Goal: Task Accomplishment & Management: Manage account settings

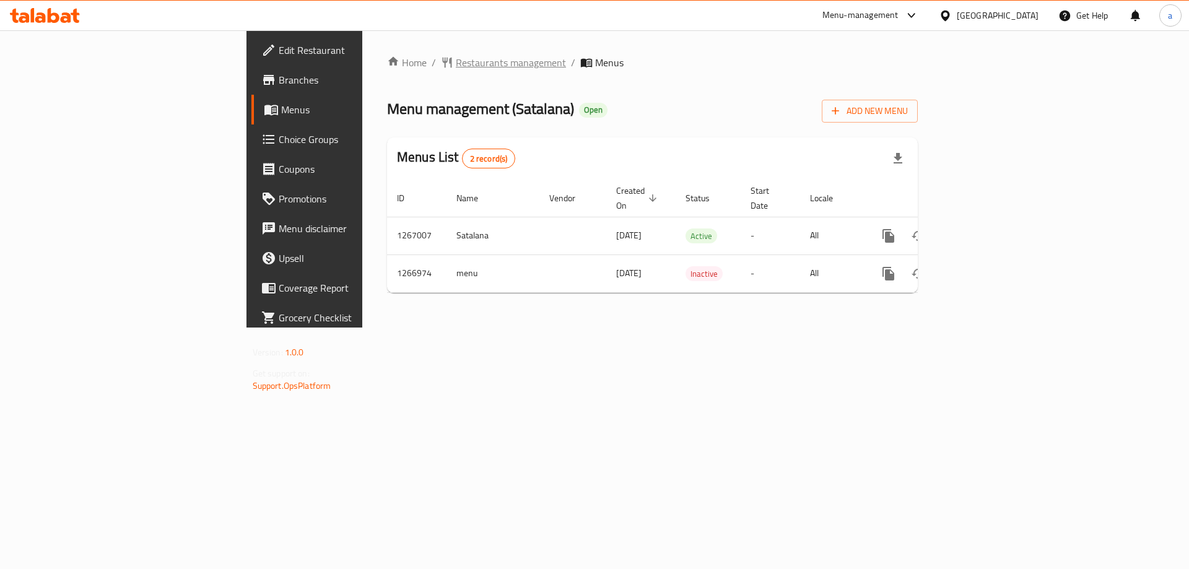
click at [456, 67] on span "Restaurants management" at bounding box center [511, 62] width 110 height 15
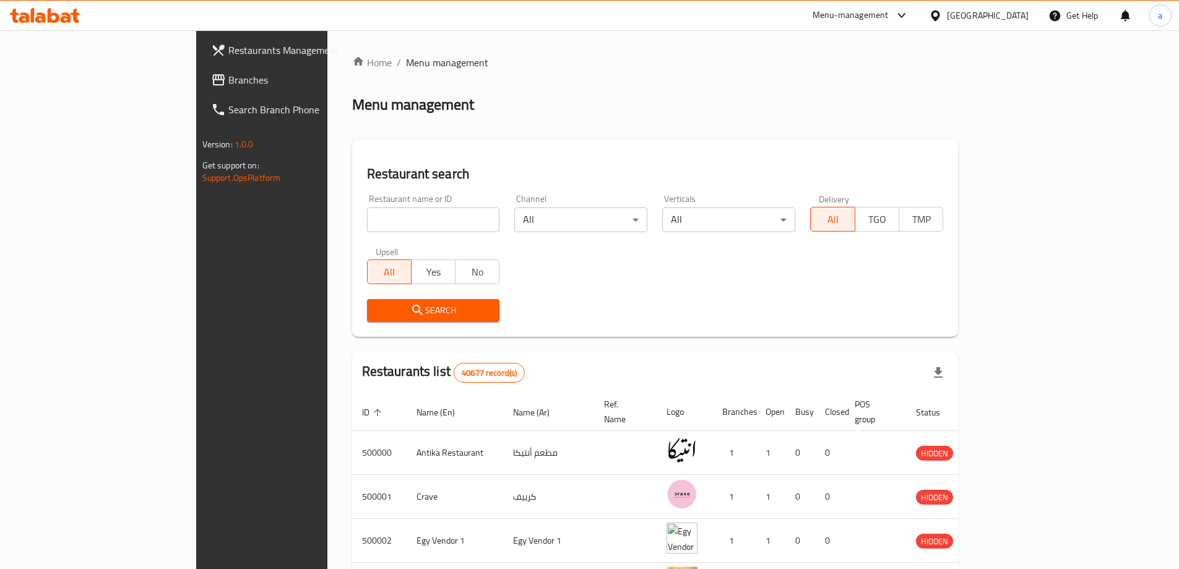
click at [228, 82] on span "Branches" at bounding box center [305, 79] width 155 height 15
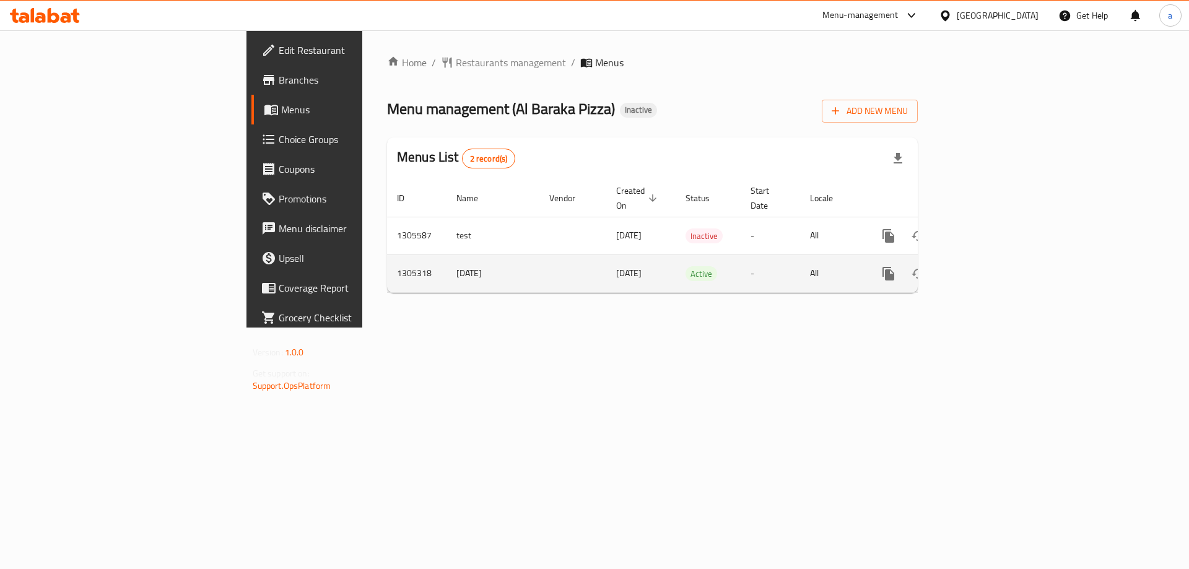
drag, startPoint x: 427, startPoint y: 260, endPoint x: 587, endPoint y: 260, distance: 161.0
click at [587, 260] on tr "1305318 [DATE] [DATE] Active - All" at bounding box center [694, 273] width 615 height 38
click at [606, 260] on td "[DATE]" at bounding box center [640, 273] width 69 height 38
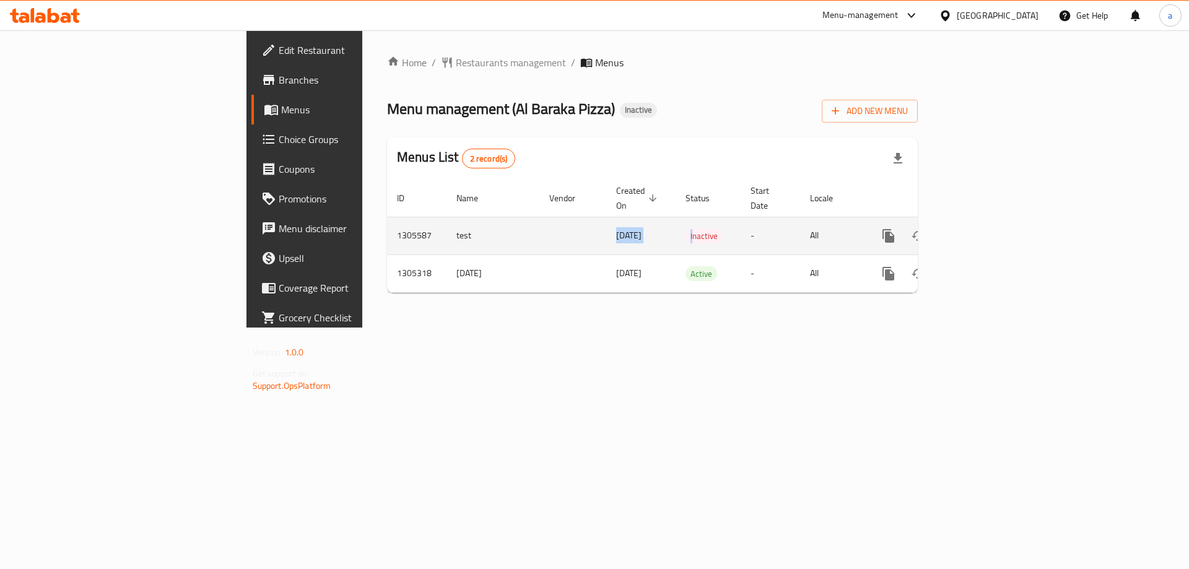
drag, startPoint x: 443, startPoint y: 217, endPoint x: 623, endPoint y: 217, distance: 180.8
click at [623, 217] on tr "1305587 test 13/08/2025 Inactive - All" at bounding box center [694, 236] width 615 height 38
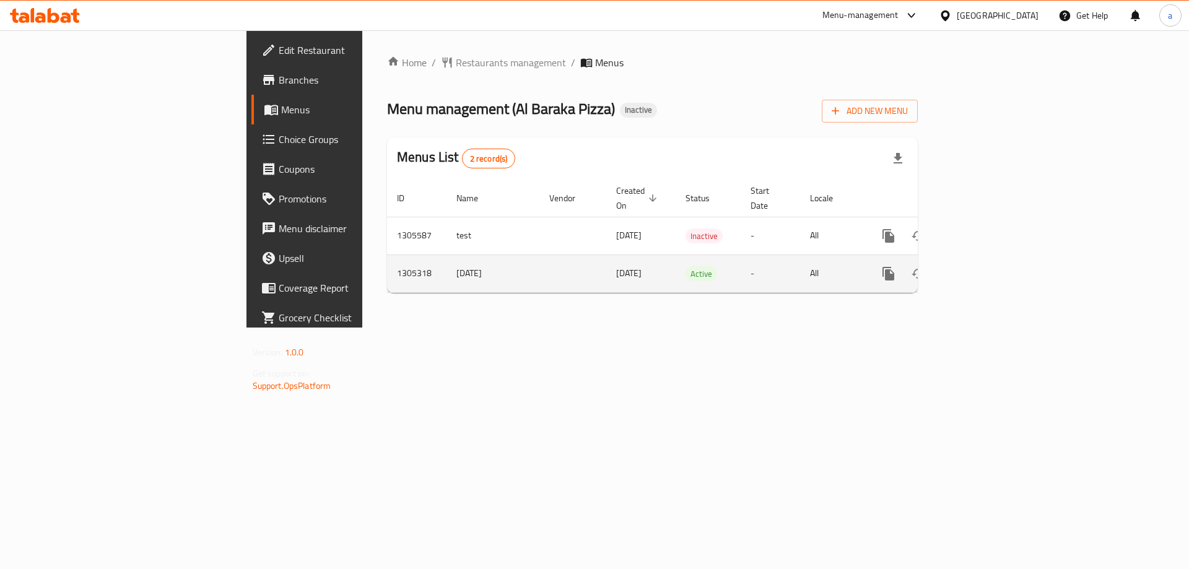
click at [606, 254] on td "12/08/2025" at bounding box center [640, 273] width 69 height 38
drag, startPoint x: 558, startPoint y: 259, endPoint x: 640, endPoint y: 259, distance: 81.7
click at [640, 259] on tr "1305318 12/8/2025 12/08/2025 Active - All" at bounding box center [694, 273] width 615 height 38
click at [675, 269] on td "Active" at bounding box center [707, 273] width 65 height 38
click at [985, 266] on icon "enhanced table" at bounding box center [977, 273] width 15 height 15
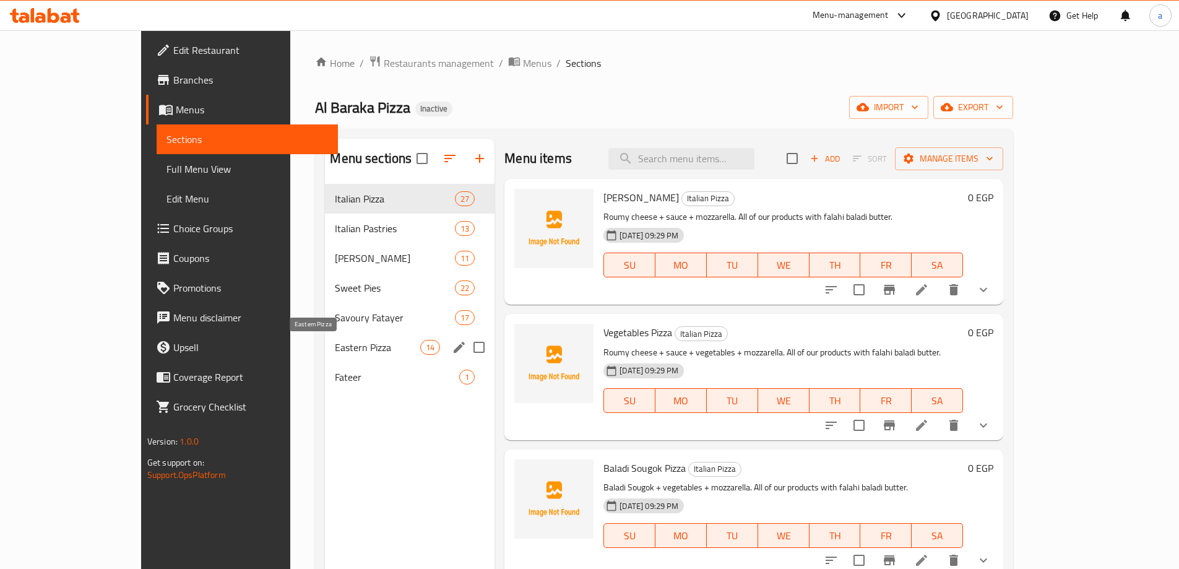
click at [335, 340] on span "Eastern Pizza" at bounding box center [377, 347] width 85 height 15
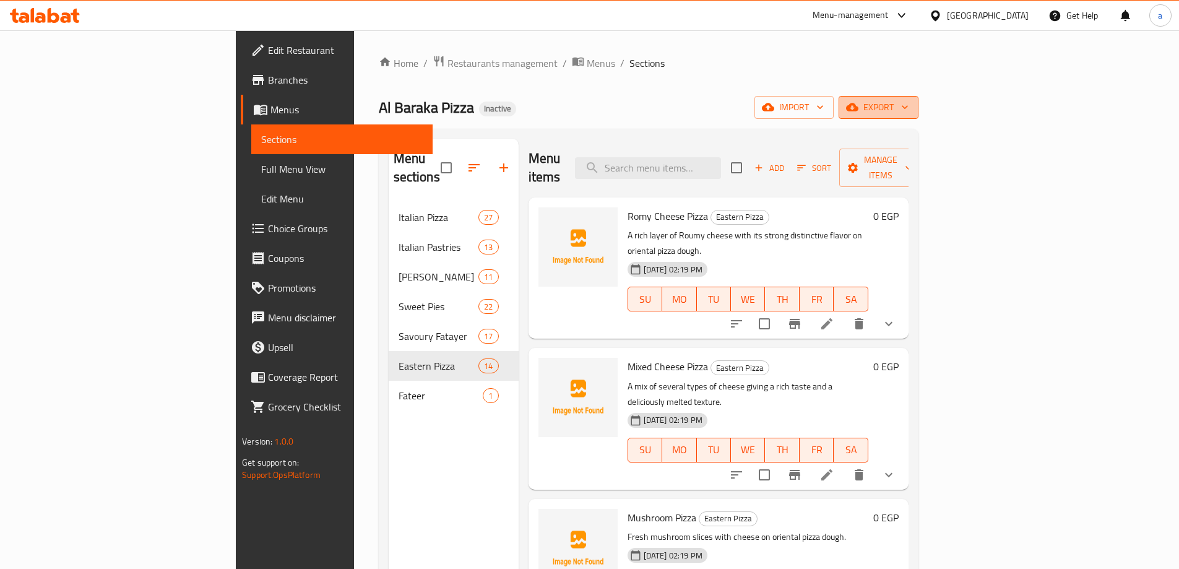
click at [909, 110] on span "export" at bounding box center [879, 107] width 60 height 15
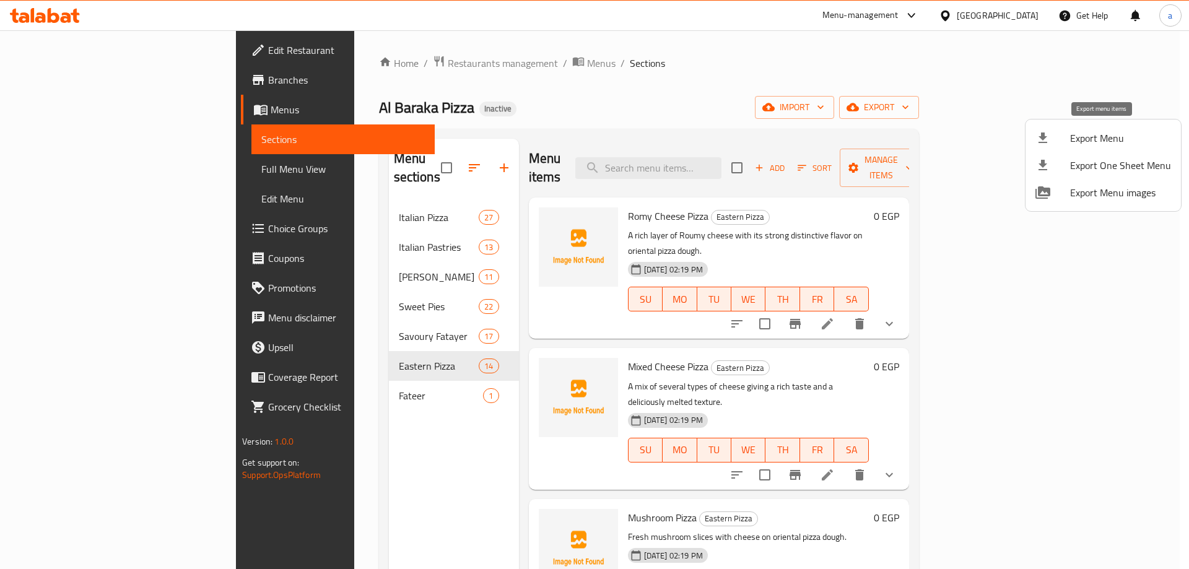
click at [1081, 145] on span "Export Menu" at bounding box center [1120, 138] width 101 height 15
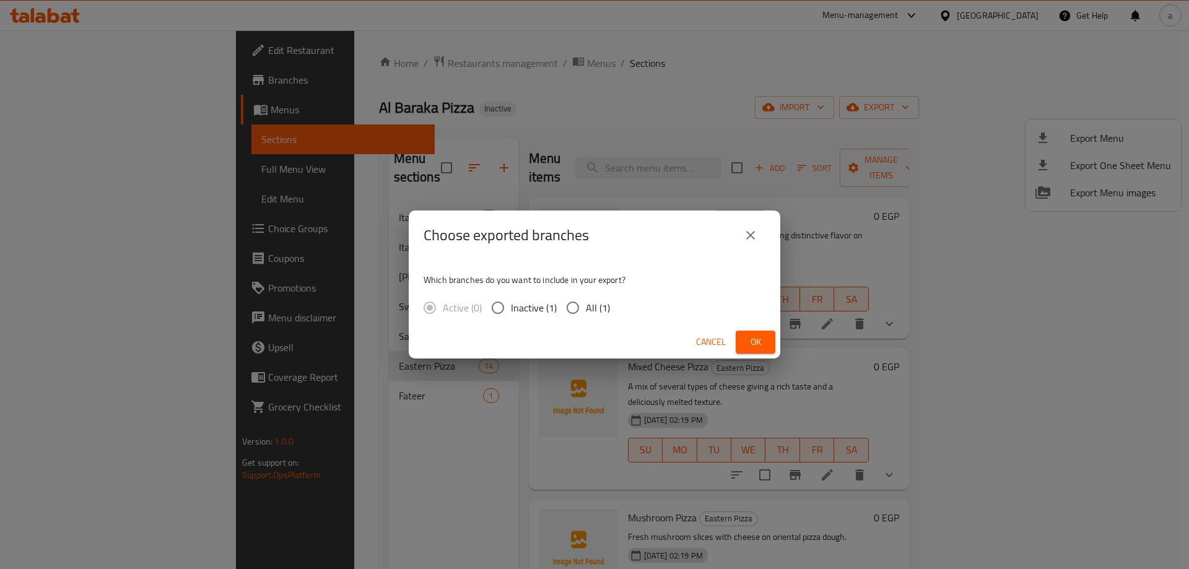
click at [579, 311] on input "All (1)" at bounding box center [573, 308] width 26 height 26
radio input "true"
click at [760, 346] on span "Ok" at bounding box center [755, 341] width 20 height 15
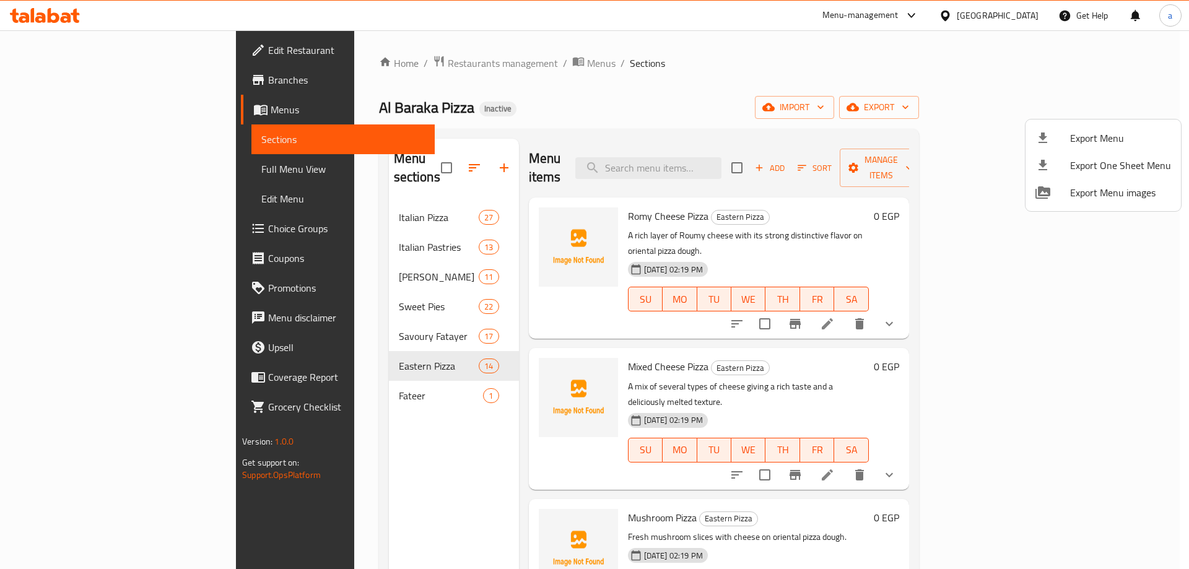
drag, startPoint x: 902, startPoint y: 43, endPoint x: 909, endPoint y: 50, distance: 10.1
click at [902, 43] on div at bounding box center [594, 284] width 1189 height 569
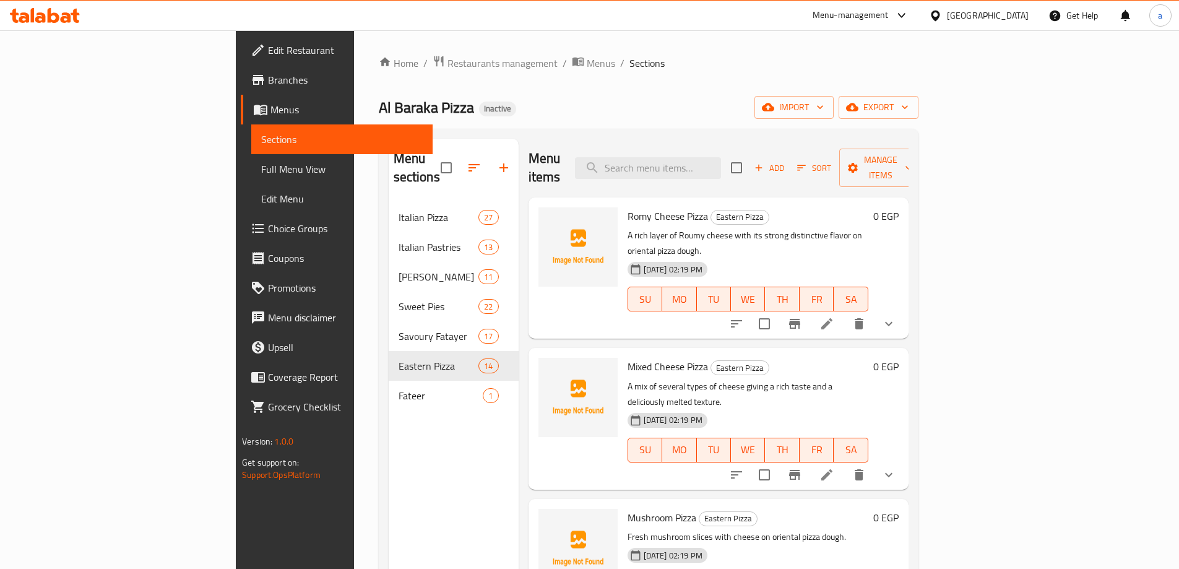
click at [850, 63] on ol "Home / Restaurants management / Menus / Sections" at bounding box center [649, 63] width 540 height 16
click at [824, 103] on span "import" at bounding box center [794, 107] width 59 height 15
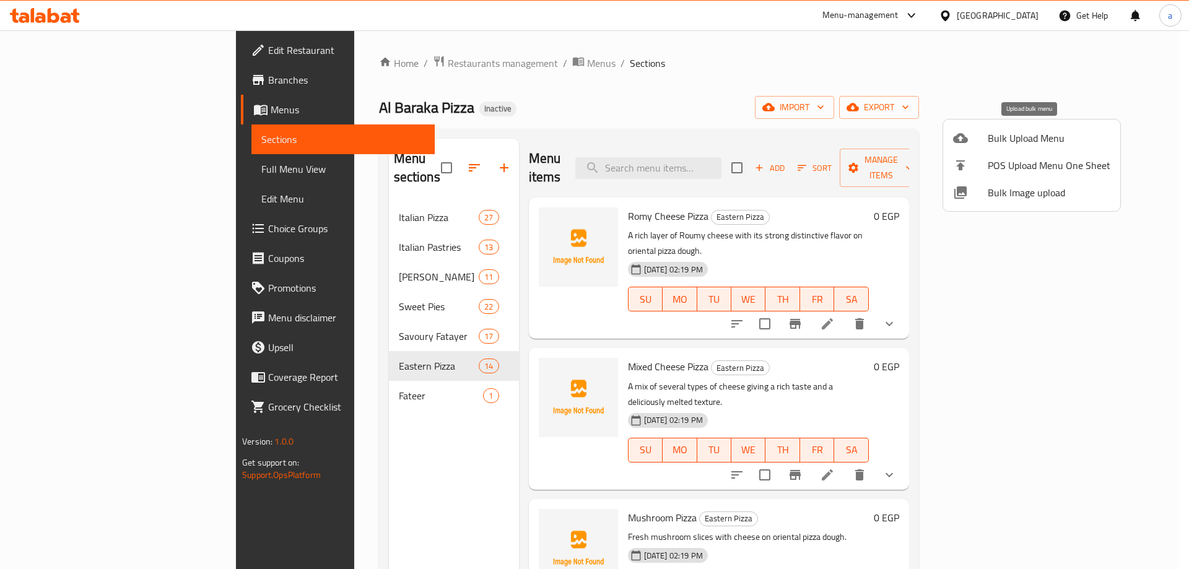
click at [1035, 144] on span "Bulk Upload Menu" at bounding box center [1048, 138] width 123 height 15
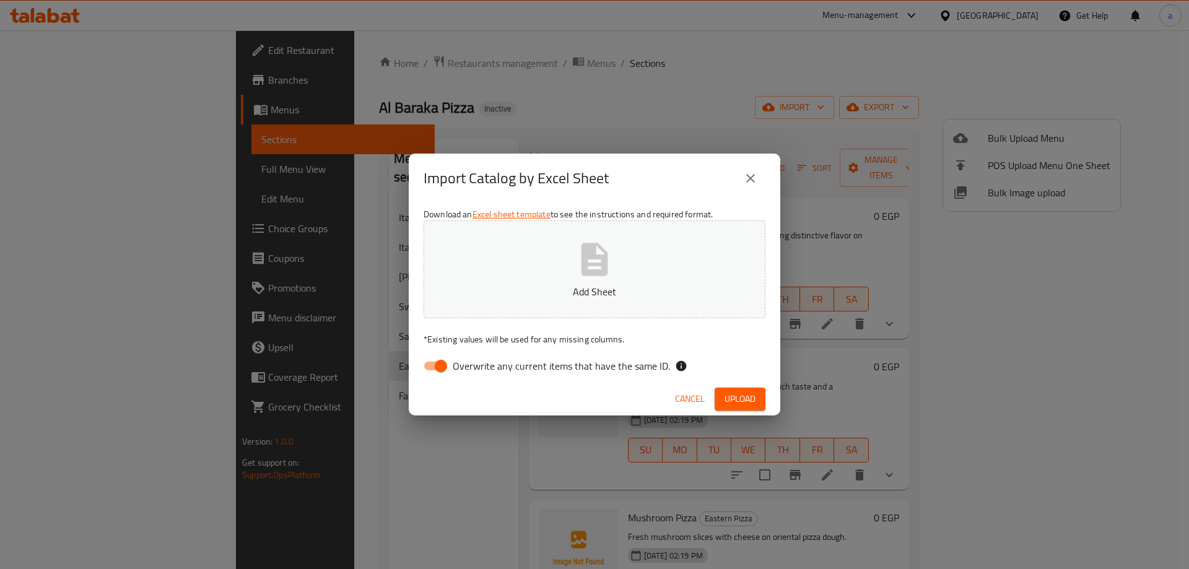
click at [709, 282] on button "Add Sheet" at bounding box center [594, 269] width 342 height 98
click at [441, 363] on input "Overwrite any current items that have the same ID." at bounding box center [440, 366] width 71 height 24
checkbox input "false"
click at [739, 388] on button "Upload" at bounding box center [739, 399] width 51 height 23
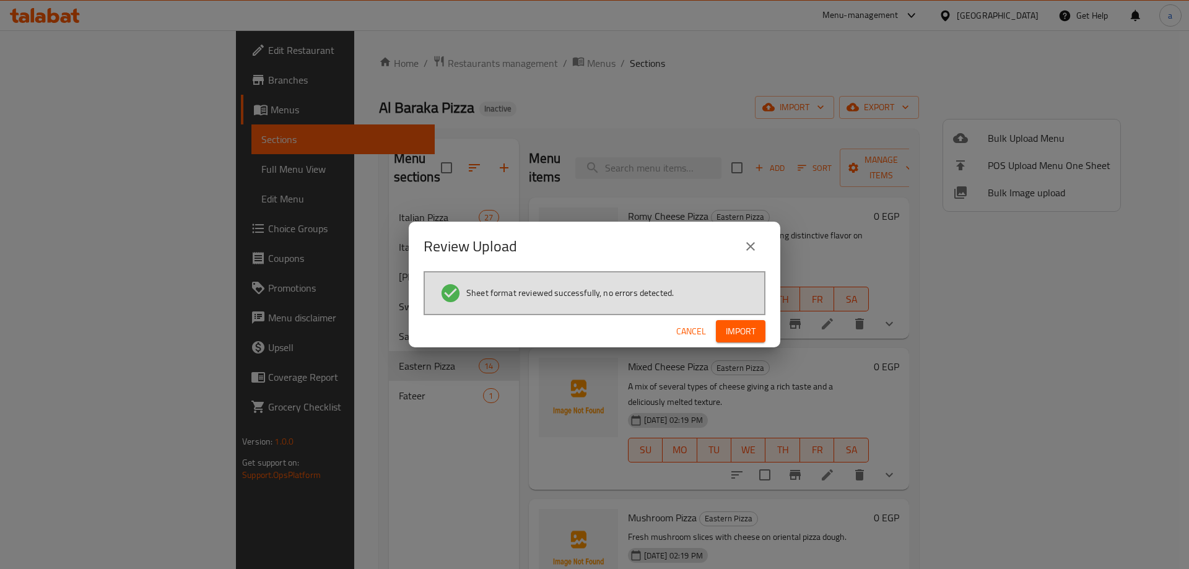
click at [743, 334] on span "Import" at bounding box center [741, 331] width 30 height 15
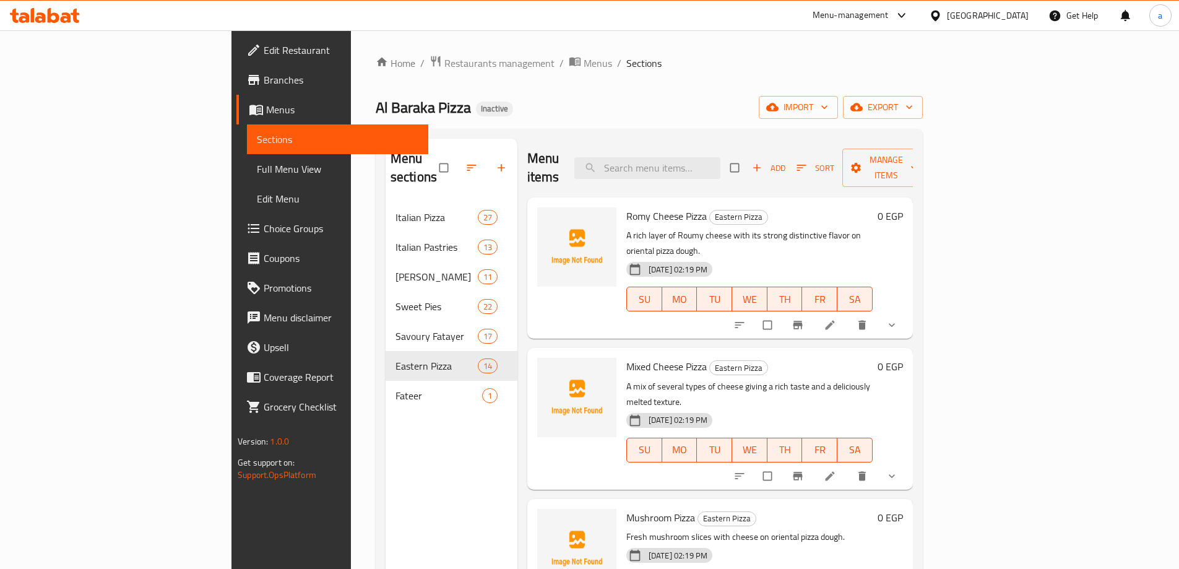
click at [386, 425] on div "Menu sections Italian Pizza 27 Italian Pastries 13 Alexandrian Hawawshi 11 Swee…" at bounding box center [452, 423] width 132 height 569
drag, startPoint x: 325, startPoint y: 376, endPoint x: 325, endPoint y: 431, distance: 54.5
click at [386, 431] on div "Menu sections Italian Pizza 27 Italian Pastries 13 Alexandrian Hawawshi 11 Swee…" at bounding box center [452, 423] width 132 height 569
click at [923, 98] on button "export" at bounding box center [883, 107] width 80 height 23
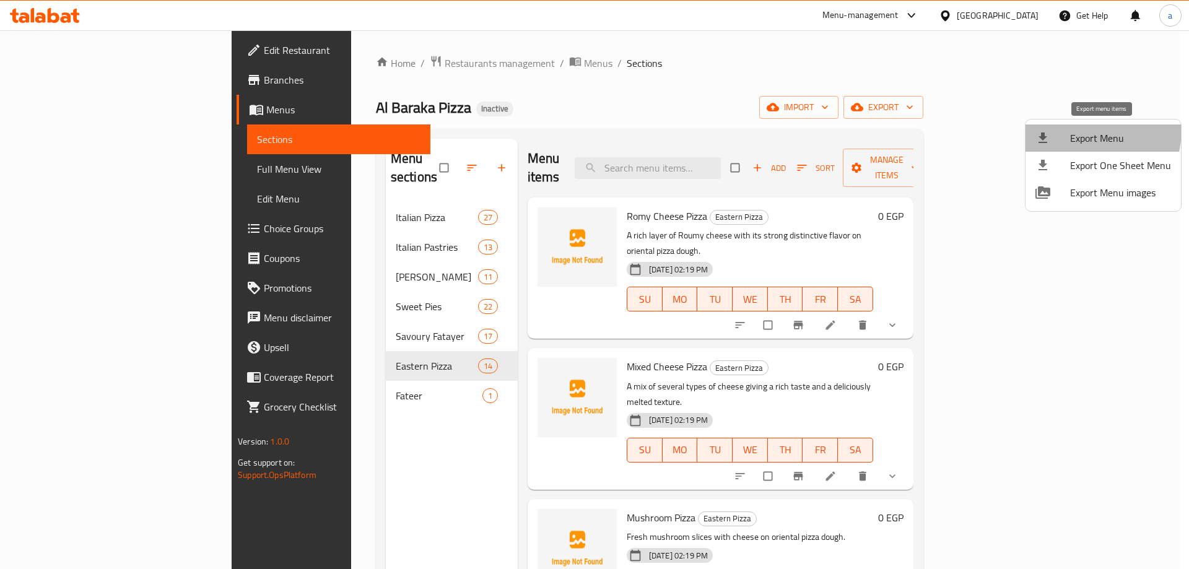
click at [1085, 131] on span "Export Menu" at bounding box center [1120, 138] width 101 height 15
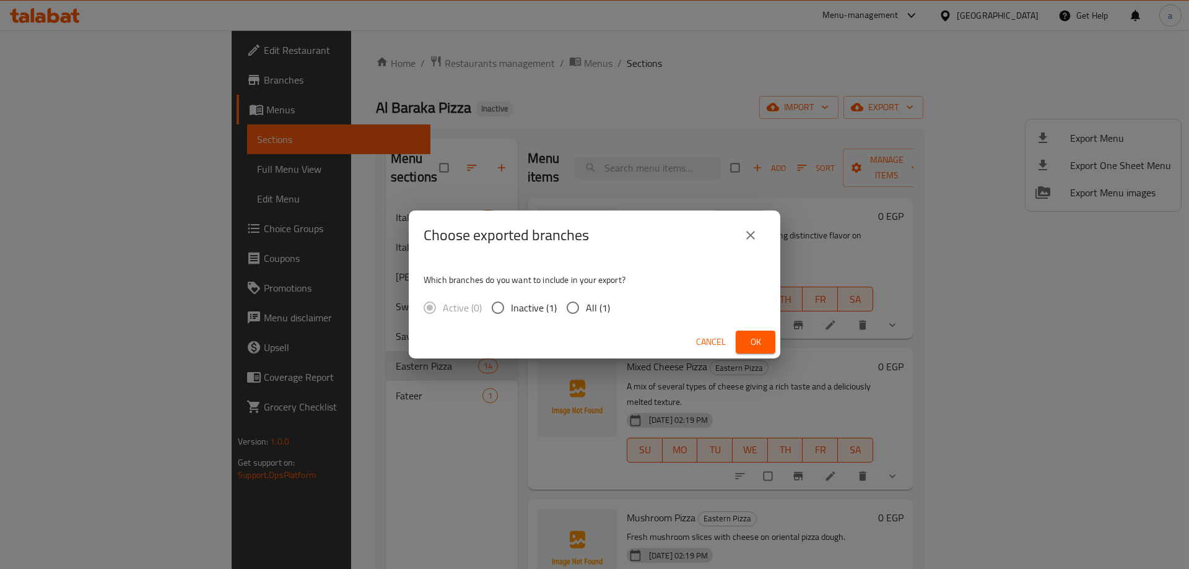
click at [760, 62] on div "Choose exported branches Which branches do you want to include in your export? …" at bounding box center [594, 284] width 1189 height 569
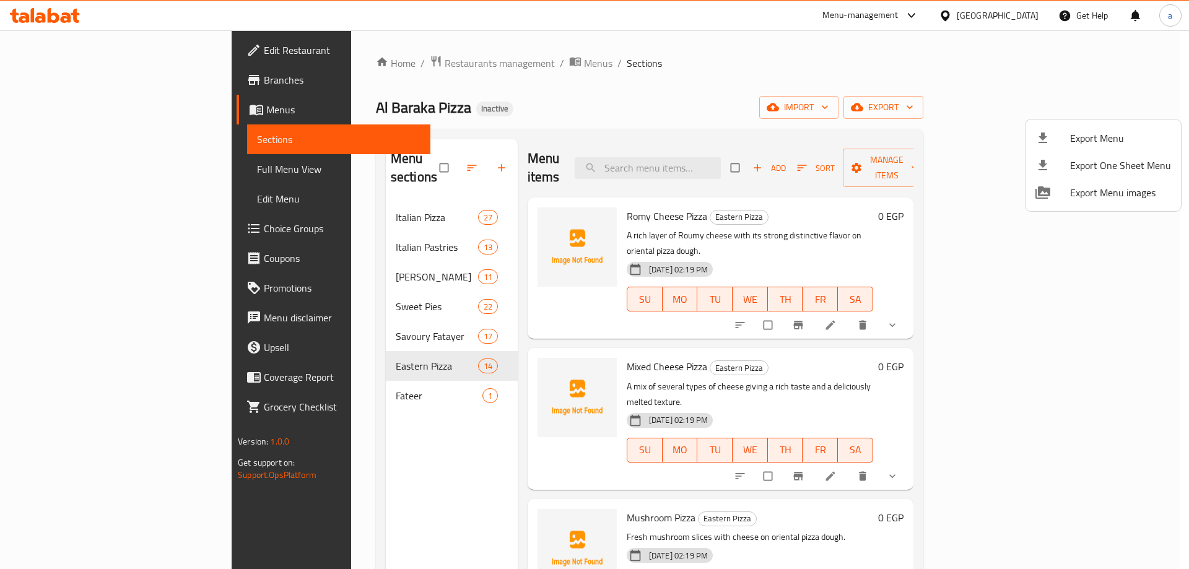
click at [1028, 111] on div at bounding box center [594, 284] width 1189 height 569
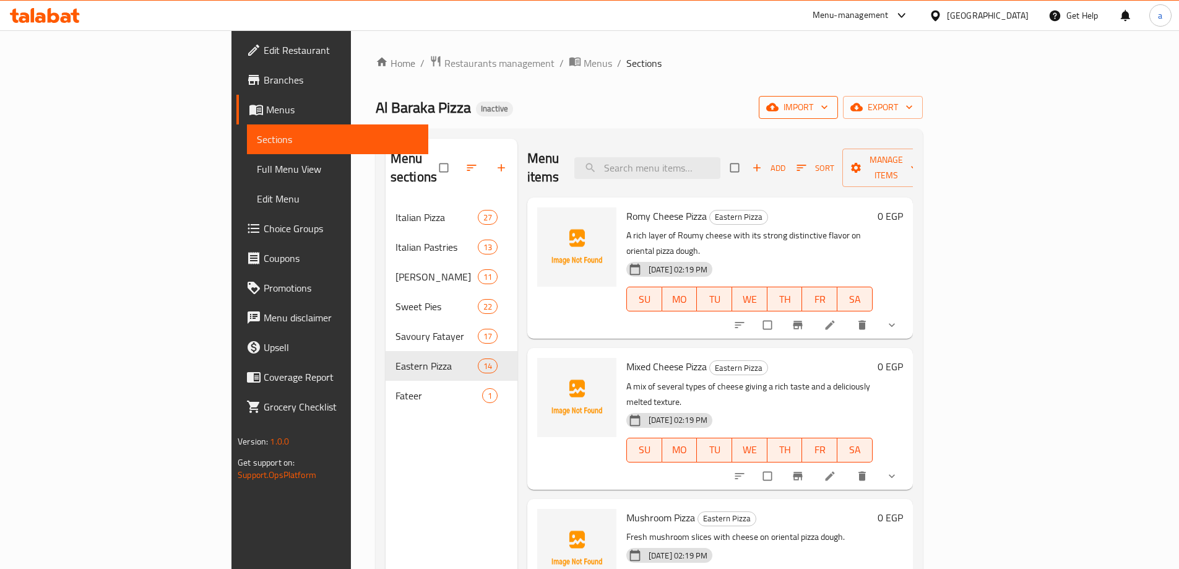
click at [828, 108] on span "import" at bounding box center [798, 107] width 59 height 15
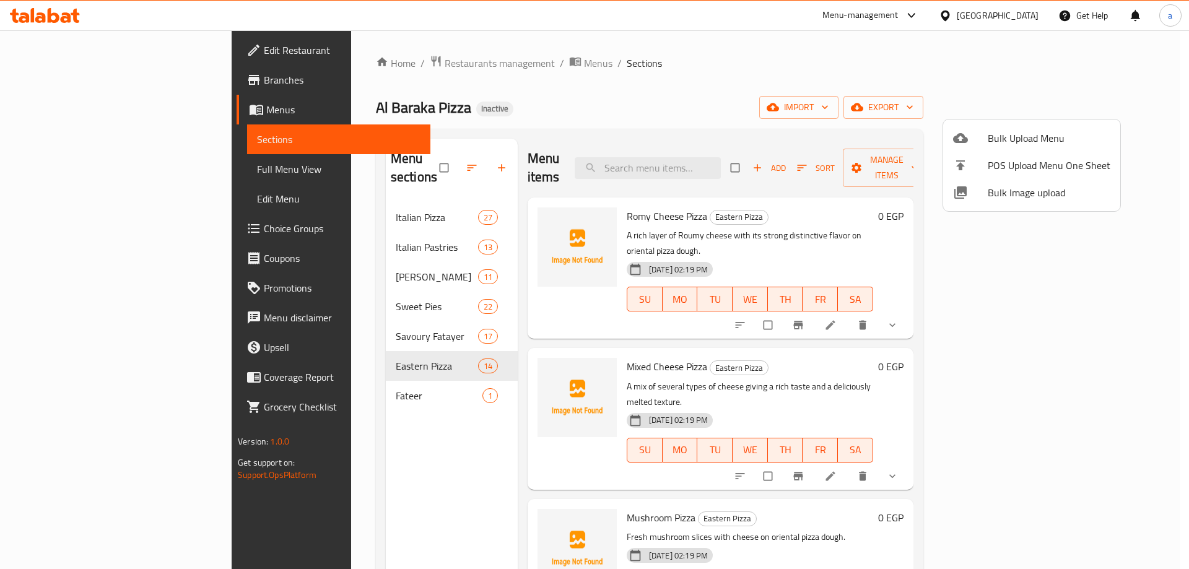
click at [982, 134] on div at bounding box center [970, 138] width 35 height 15
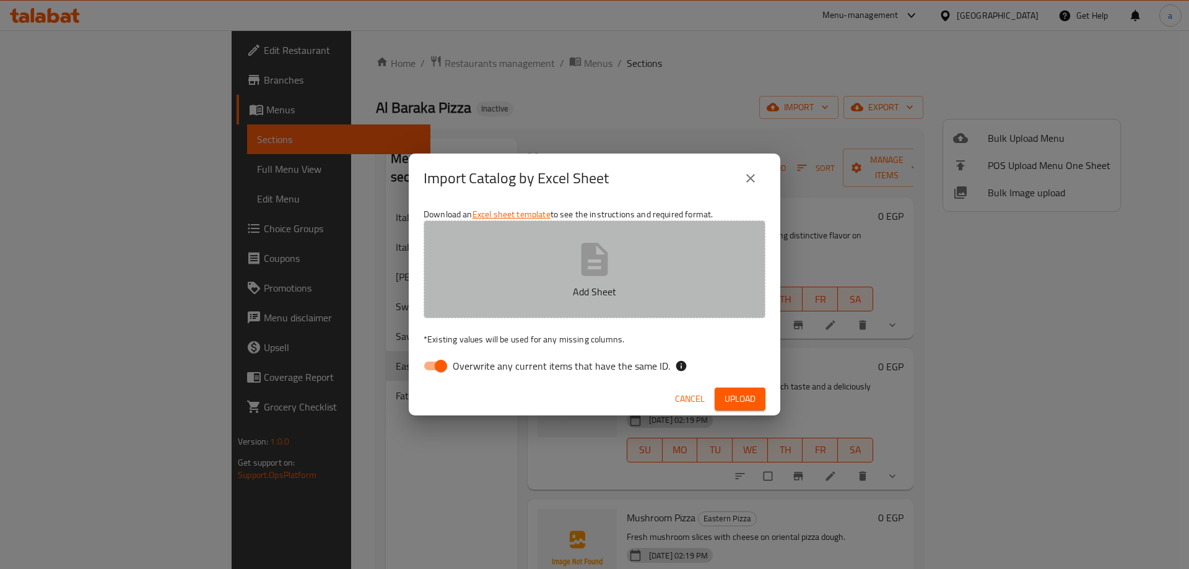
click at [597, 235] on button "Add Sheet" at bounding box center [594, 269] width 342 height 98
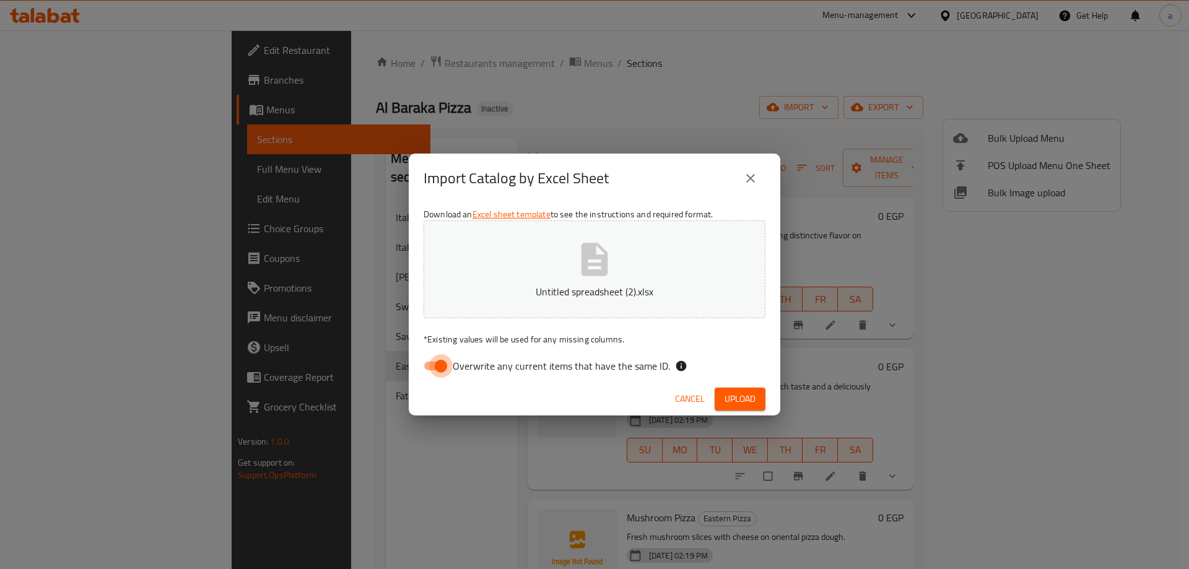
click at [428, 370] on input "Overwrite any current items that have the same ID." at bounding box center [440, 366] width 71 height 24
checkbox input "false"
click at [754, 401] on span "Upload" at bounding box center [739, 398] width 31 height 15
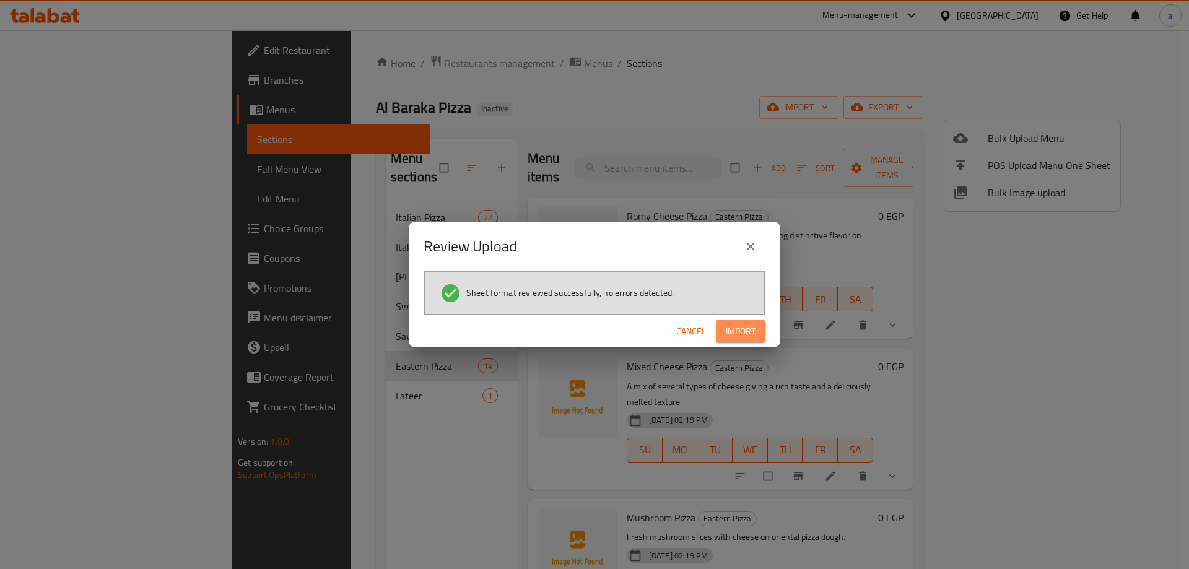
click at [750, 342] on button "Import" at bounding box center [741, 331] width 50 height 23
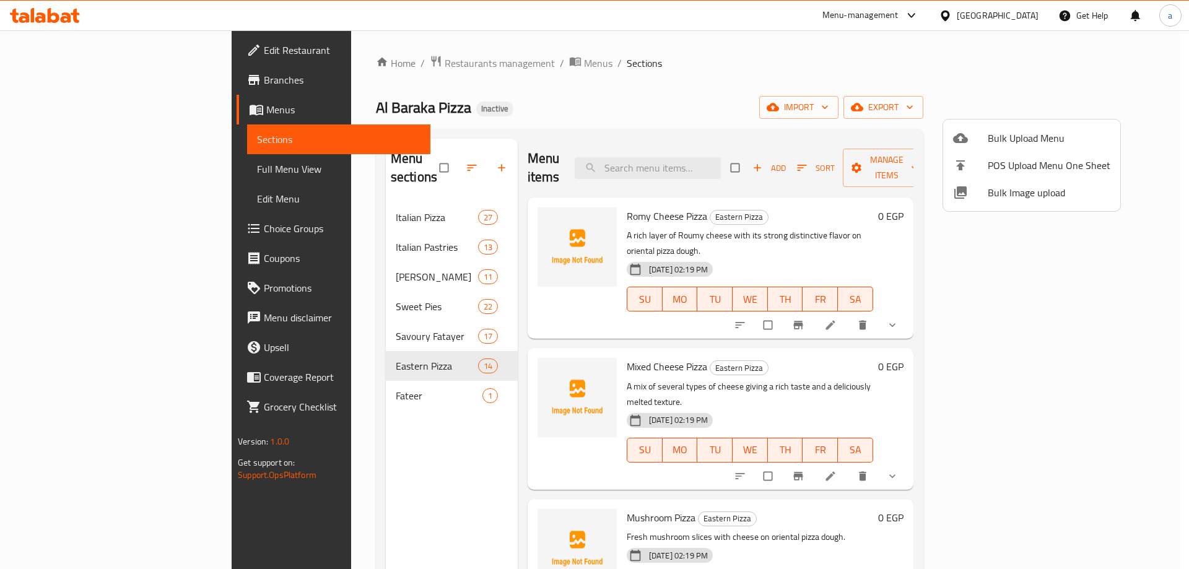
click at [313, 283] on div at bounding box center [594, 284] width 1189 height 569
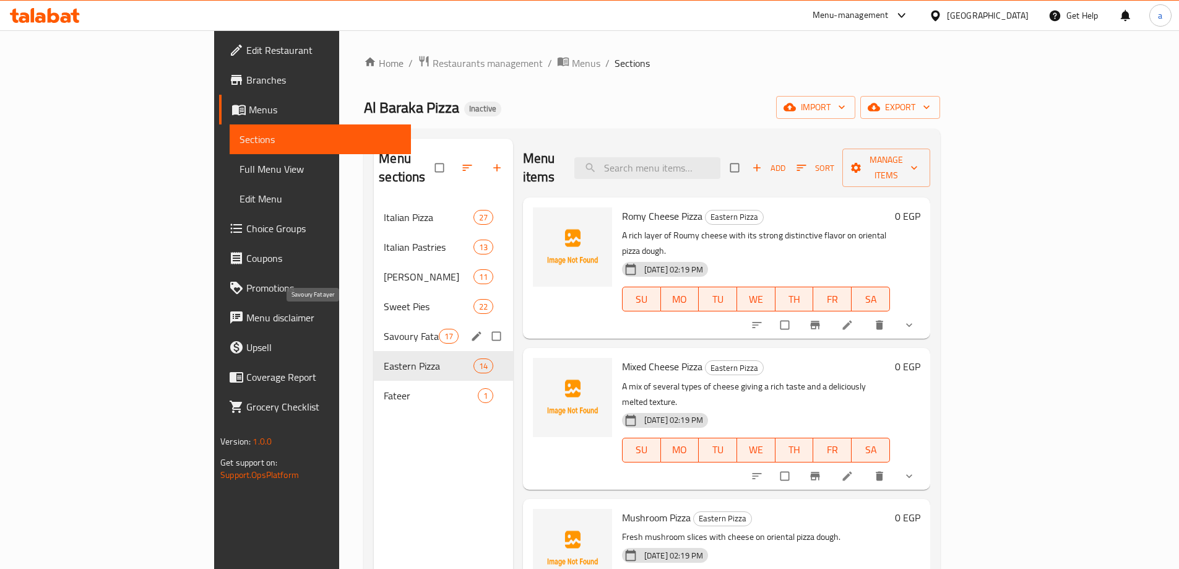
click at [384, 329] on span "Savoury Fatayer" at bounding box center [411, 336] width 54 height 15
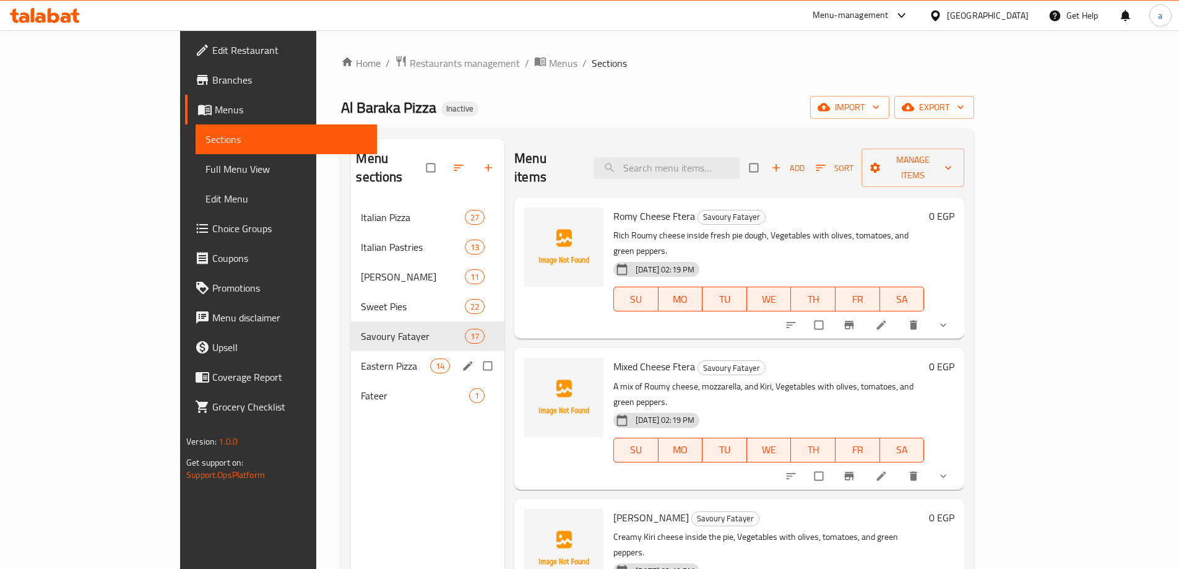
click at [361, 358] on span "Eastern Pizza" at bounding box center [395, 365] width 69 height 15
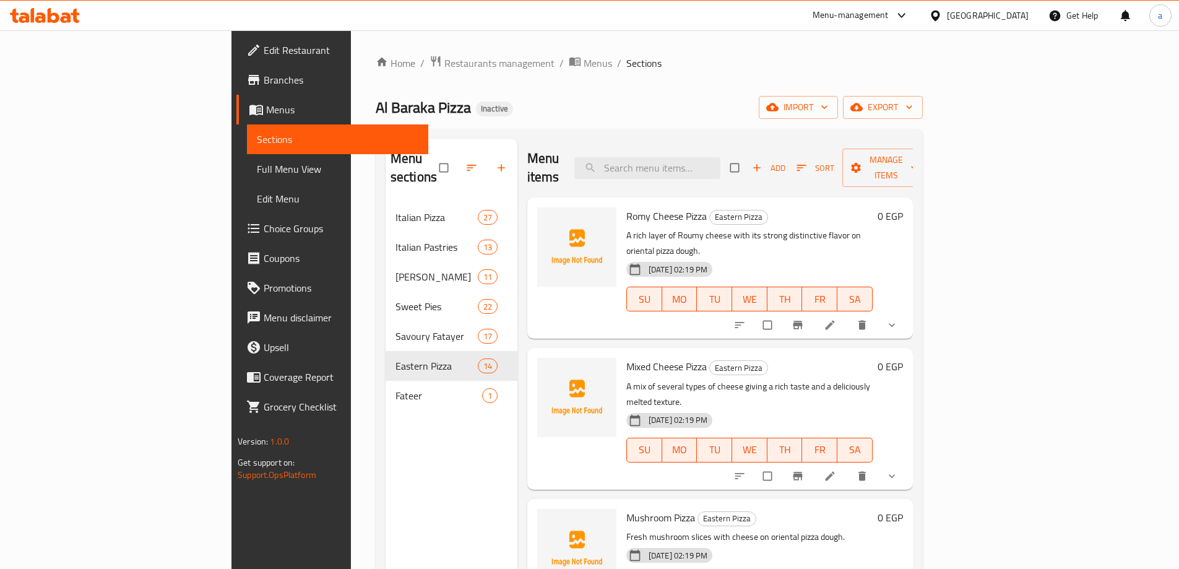
click at [817, 76] on div "Home / Restaurants management / Menus / Sections Al Baraka Pizza Inactive impor…" at bounding box center [649, 386] width 547 height 662
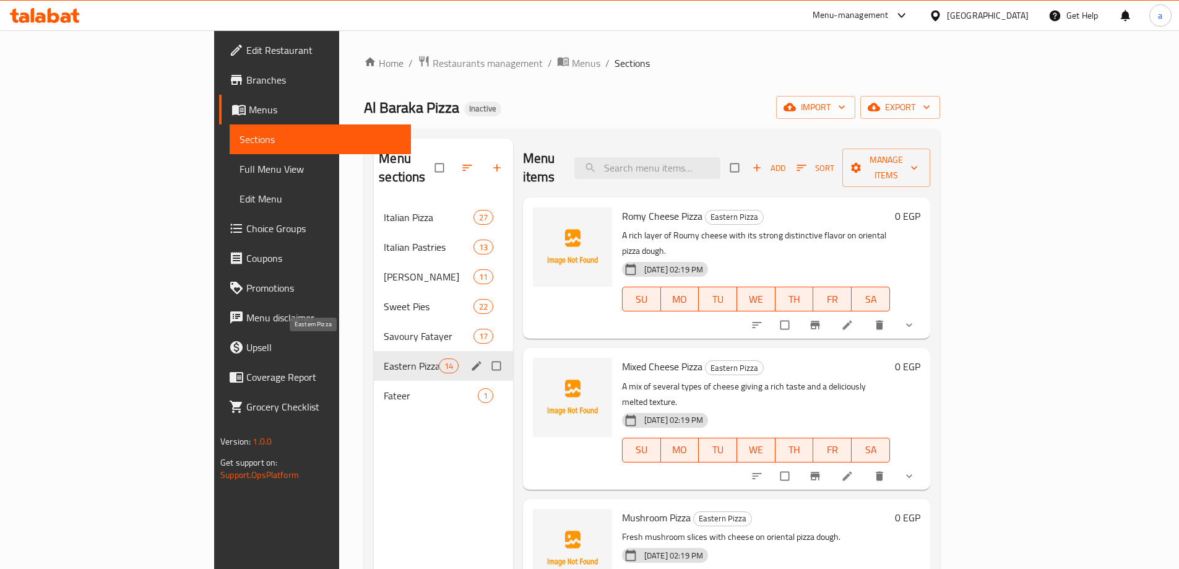
click at [384, 358] on span "Eastern Pizza" at bounding box center [411, 365] width 54 height 15
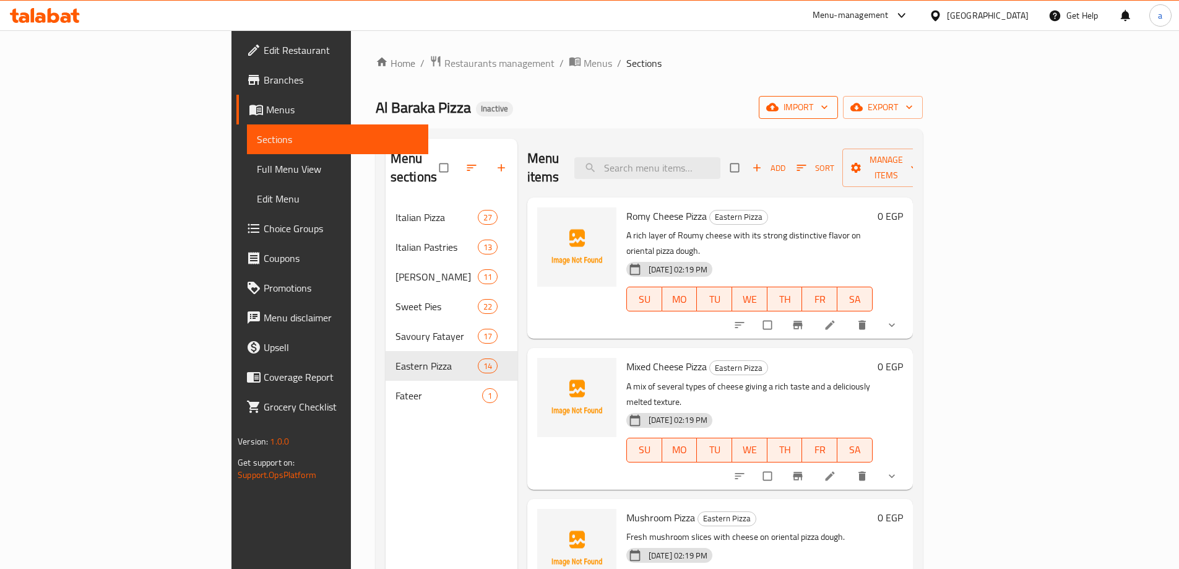
click at [831, 111] on icon "button" at bounding box center [824, 107] width 12 height 12
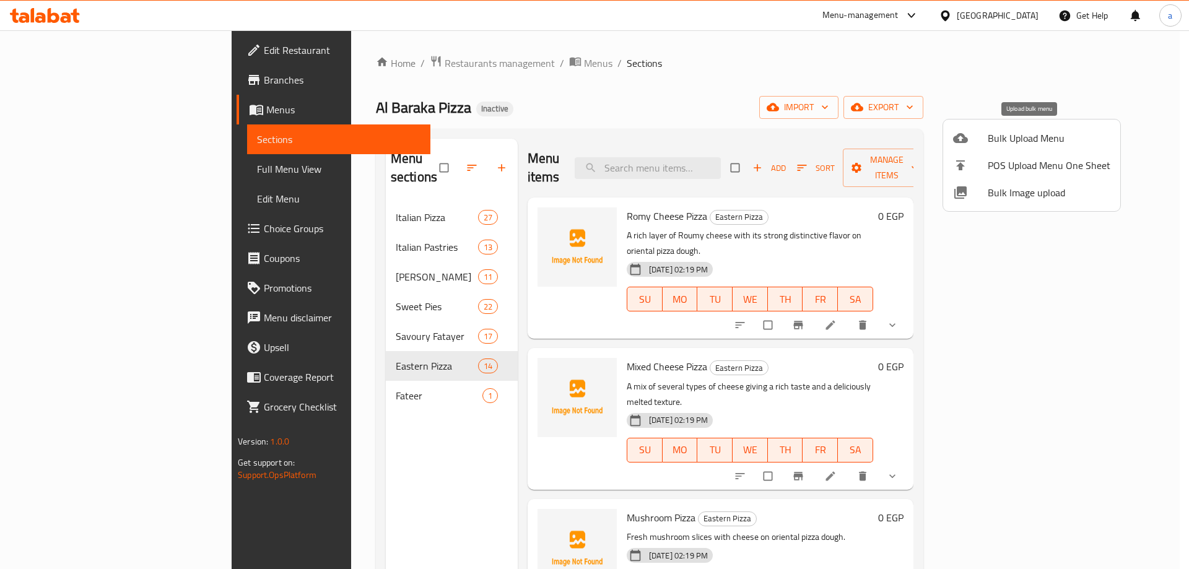
click at [969, 130] on li "Bulk Upload Menu" at bounding box center [1031, 137] width 177 height 27
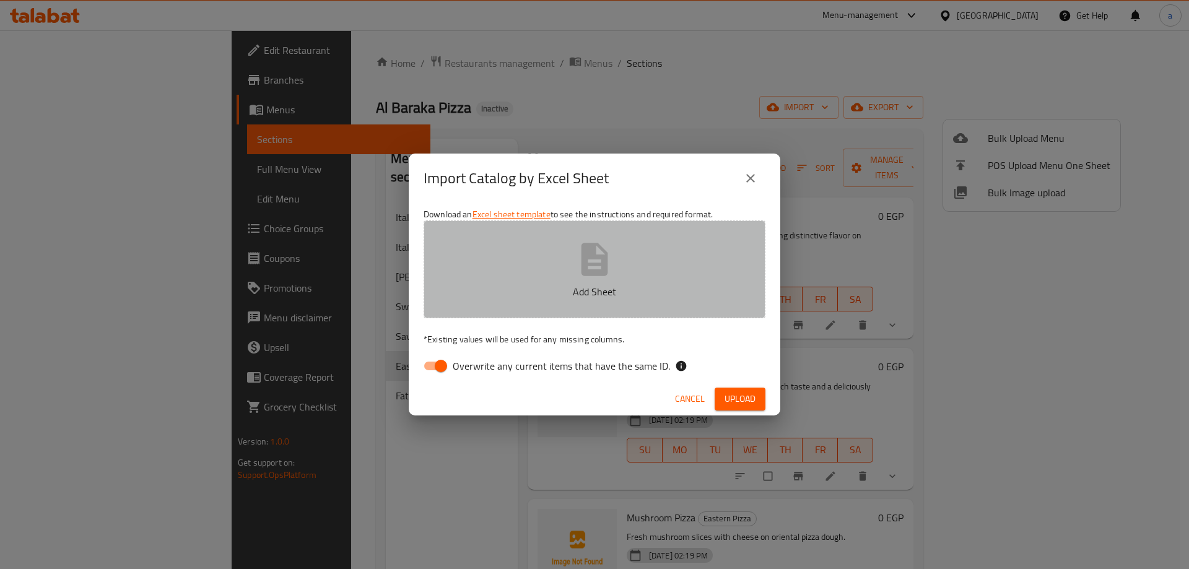
click at [604, 251] on icon "button" at bounding box center [594, 259] width 27 height 33
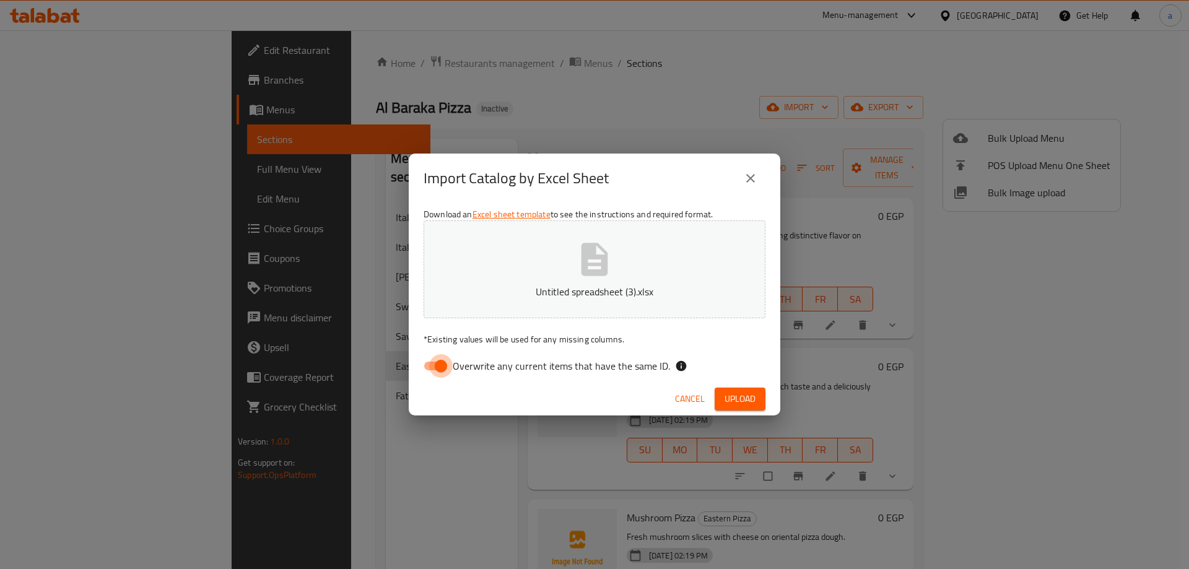
click at [443, 358] on input "Overwrite any current items that have the same ID." at bounding box center [440, 366] width 71 height 24
checkbox input "false"
click at [738, 405] on span "Upload" at bounding box center [739, 398] width 31 height 15
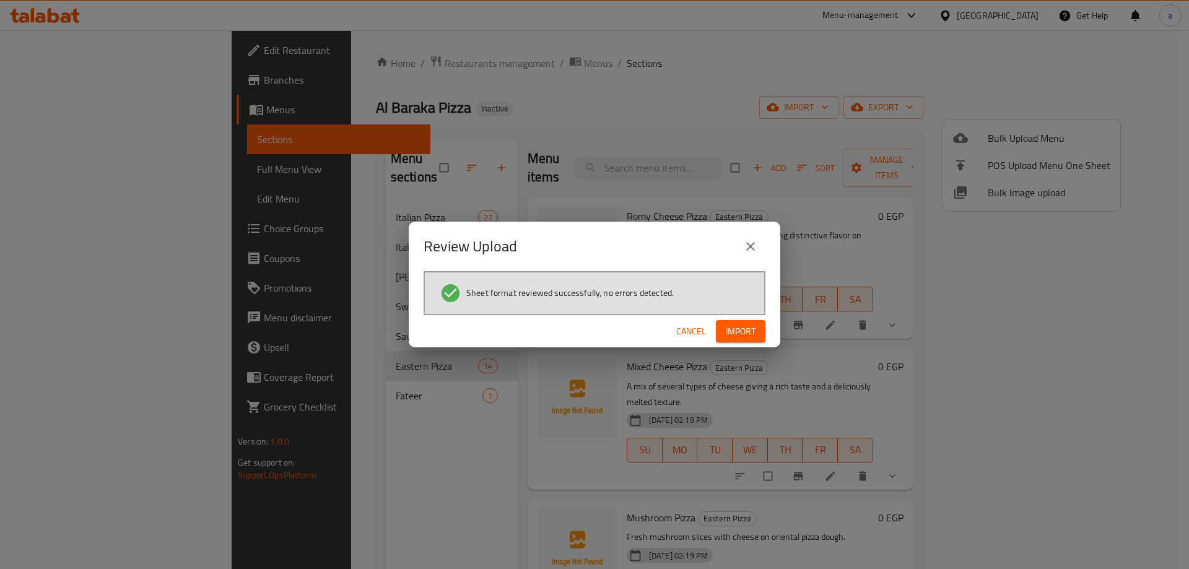
click at [749, 330] on span "Import" at bounding box center [741, 331] width 30 height 15
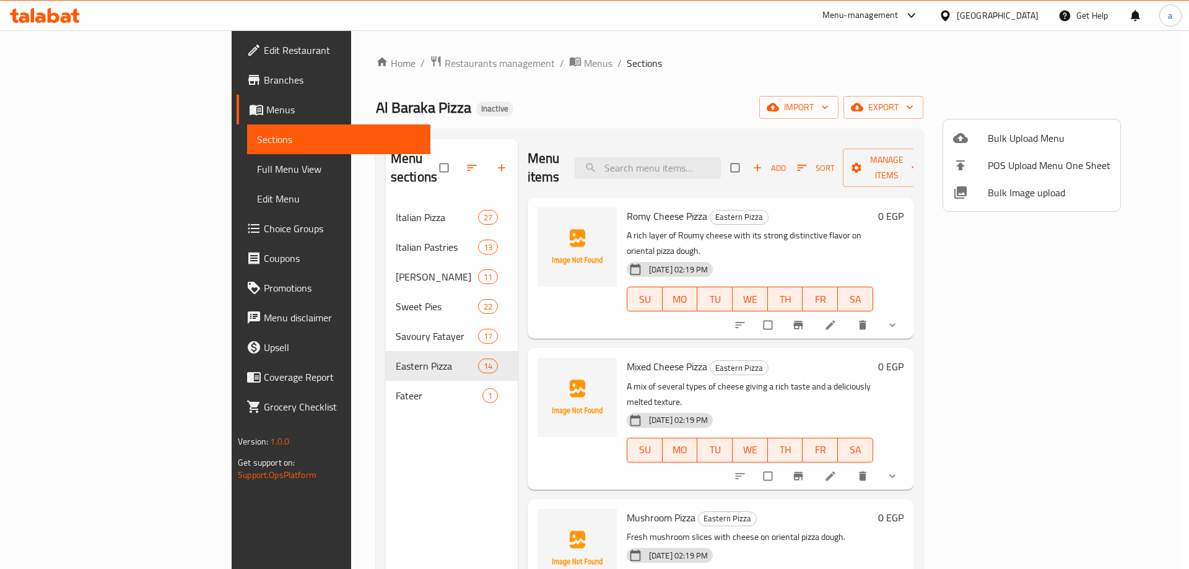
click at [803, 58] on div at bounding box center [594, 284] width 1189 height 569
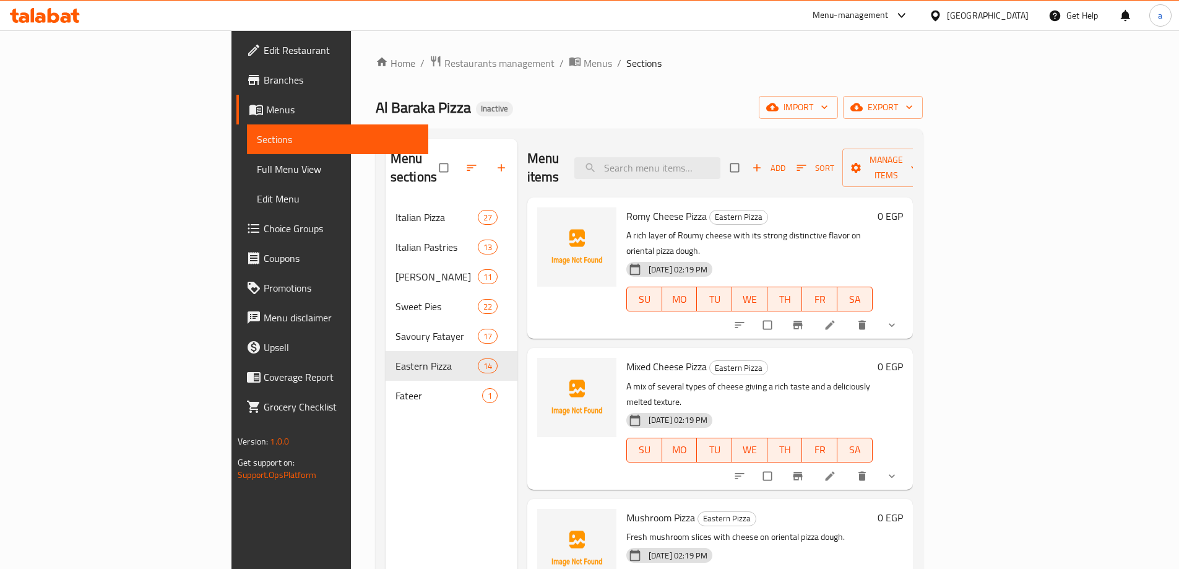
click at [829, 74] on div "Home / Restaurants management / Menus / Sections Al Baraka Pizza Inactive impor…" at bounding box center [649, 386] width 547 height 662
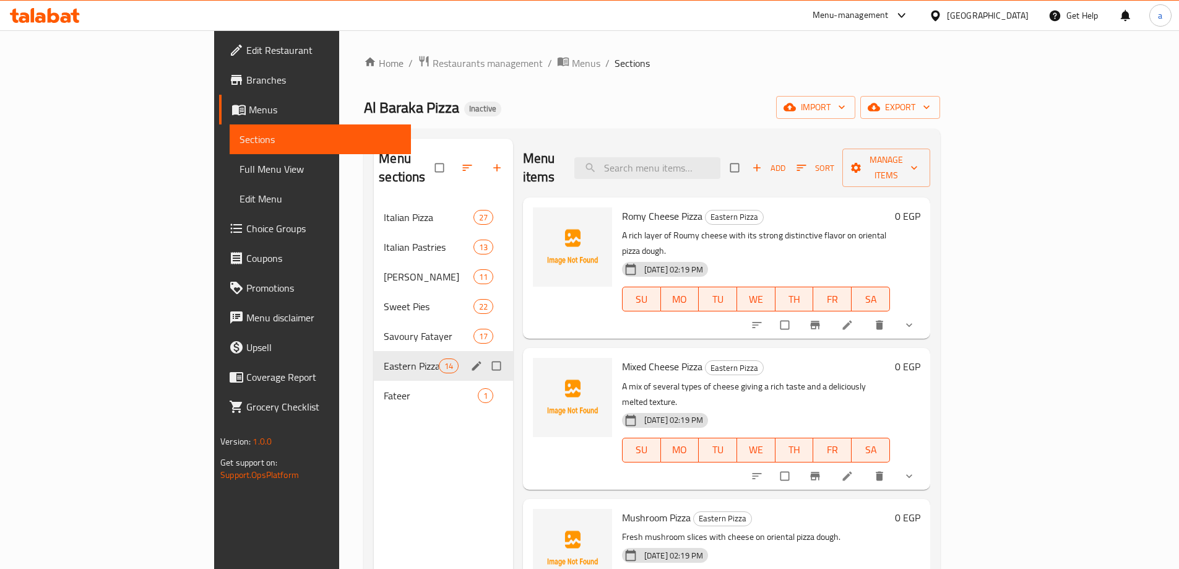
click at [384, 358] on span "Eastern Pizza" at bounding box center [411, 365] width 54 height 15
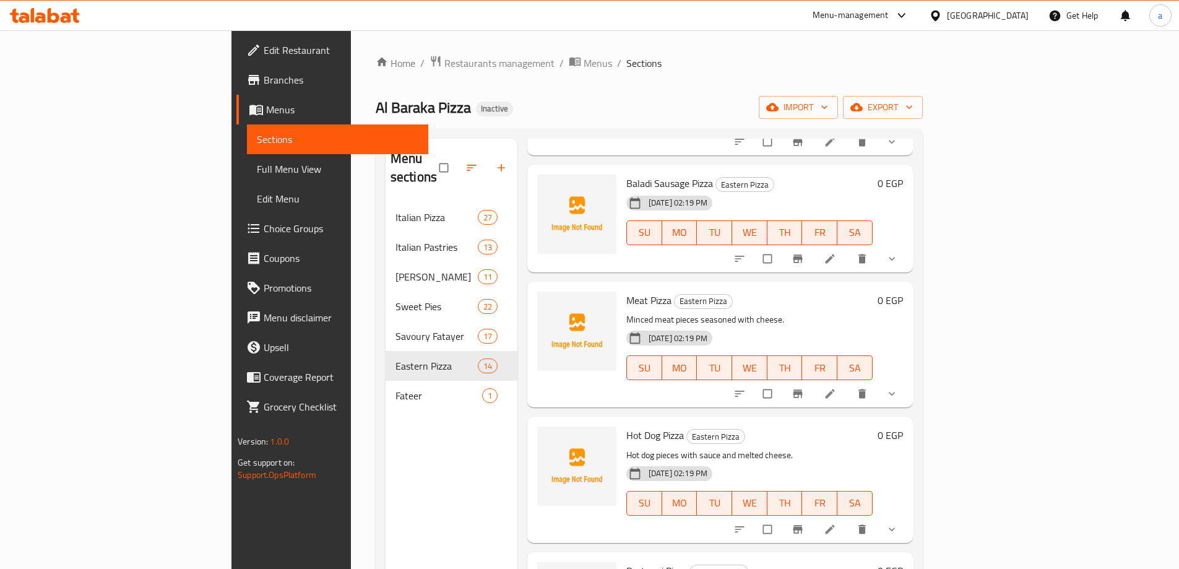
scroll to position [638, 0]
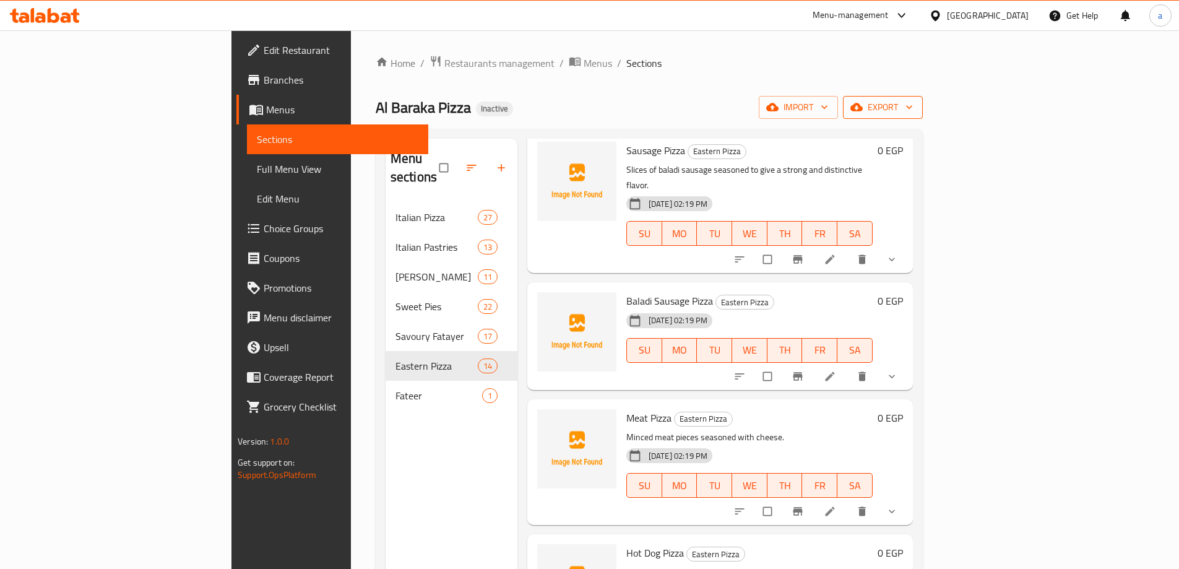
click at [863, 101] on icon "button" at bounding box center [857, 107] width 12 height 12
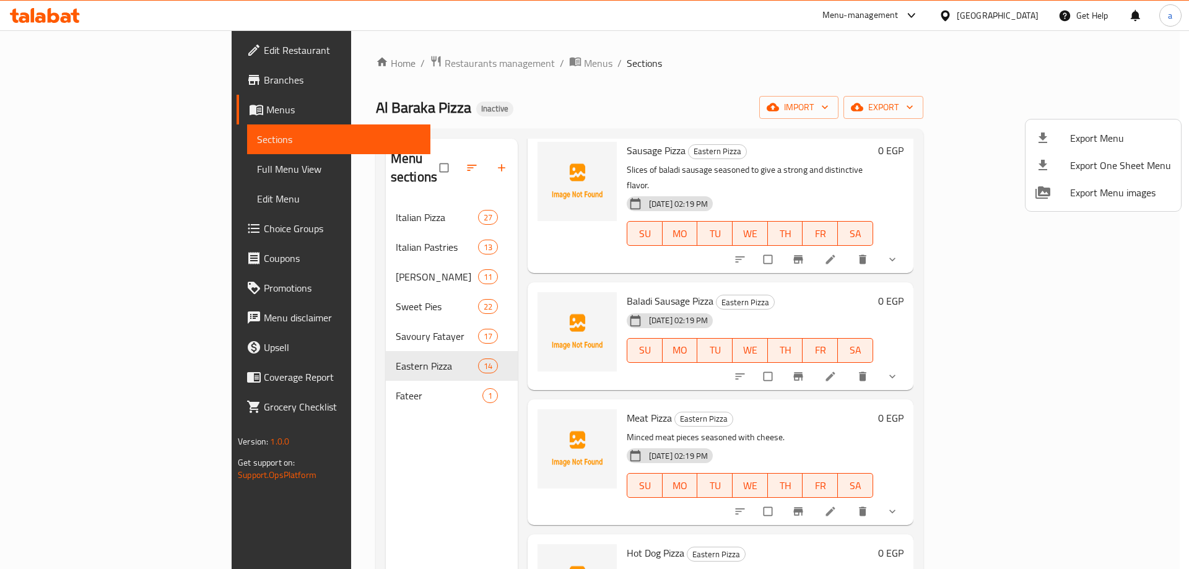
click at [947, 72] on div at bounding box center [594, 284] width 1189 height 569
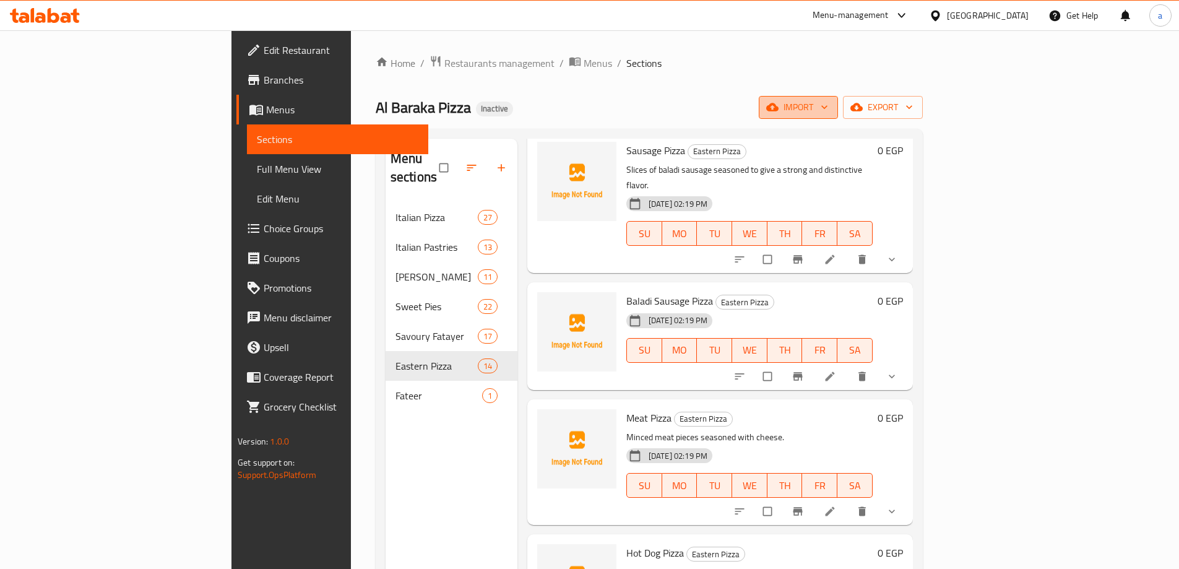
click at [838, 98] on button "import" at bounding box center [798, 107] width 79 height 23
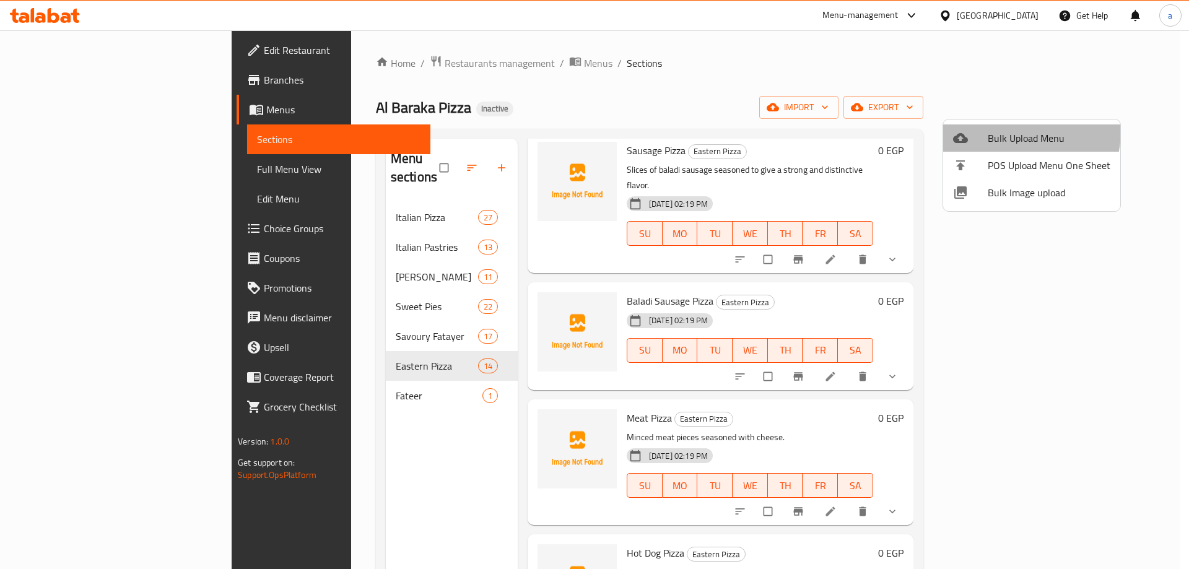
click at [994, 131] on span "Bulk Upload Menu" at bounding box center [1048, 138] width 123 height 15
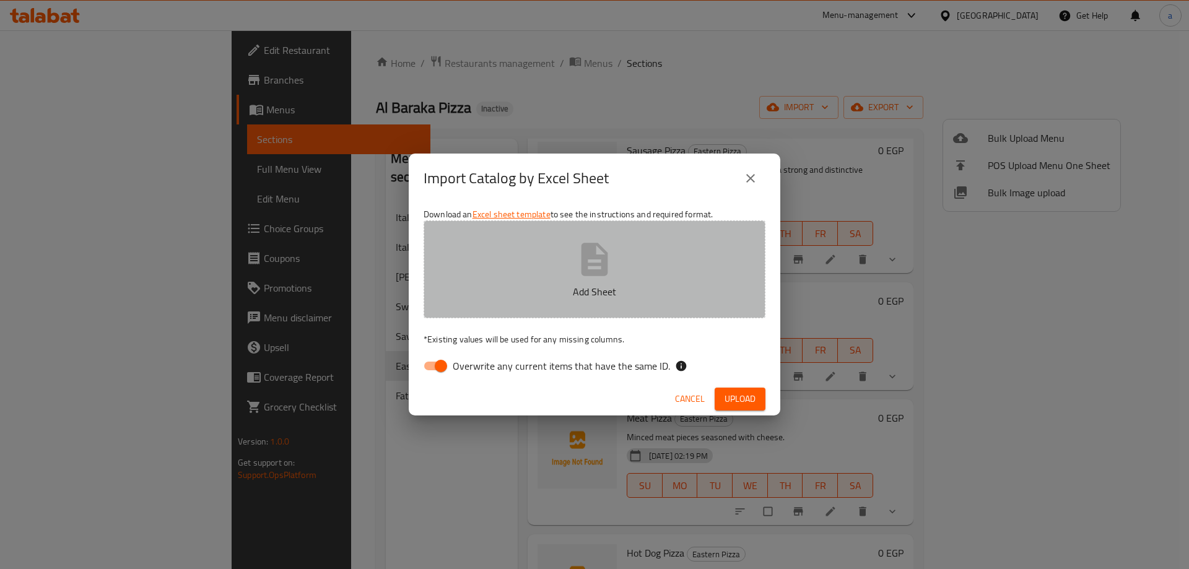
click at [589, 267] on icon "button" at bounding box center [594, 260] width 40 height 40
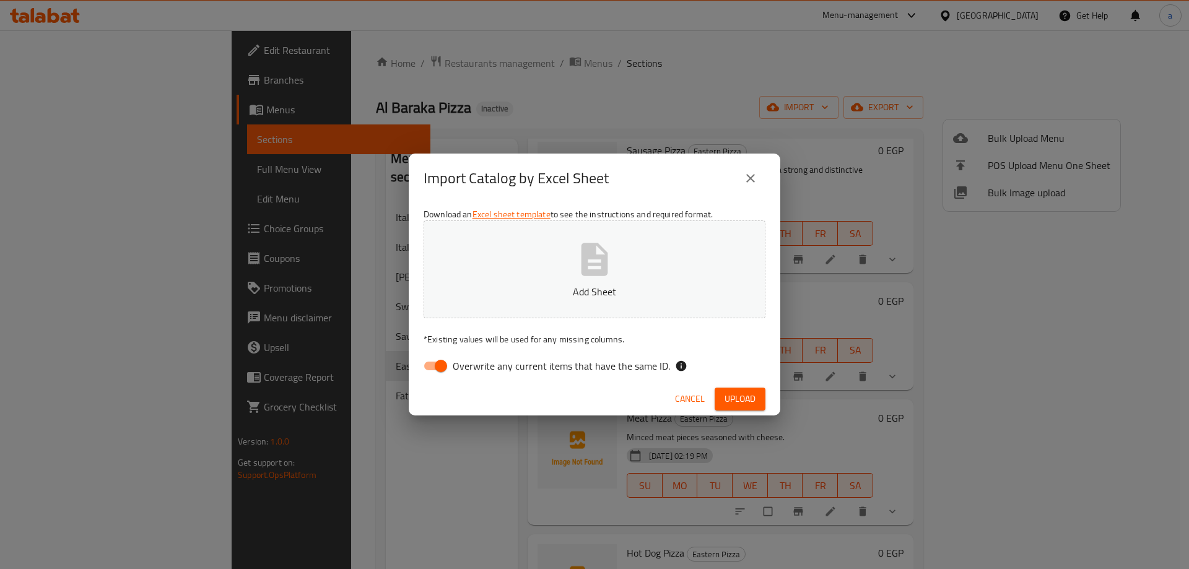
click at [629, 71] on div "Import Catalog by Excel Sheet Download an Excel sheet template to see the instr…" at bounding box center [594, 284] width 1189 height 569
click at [748, 173] on icon "close" at bounding box center [750, 178] width 15 height 15
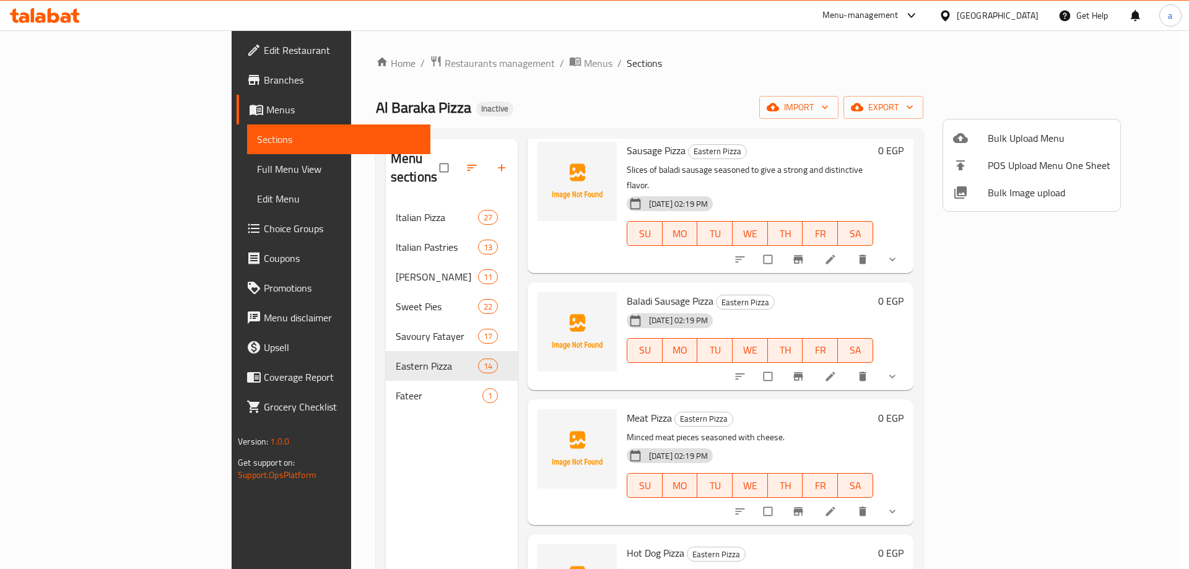
click at [1021, 149] on li "Bulk Upload Menu" at bounding box center [1031, 137] width 177 height 27
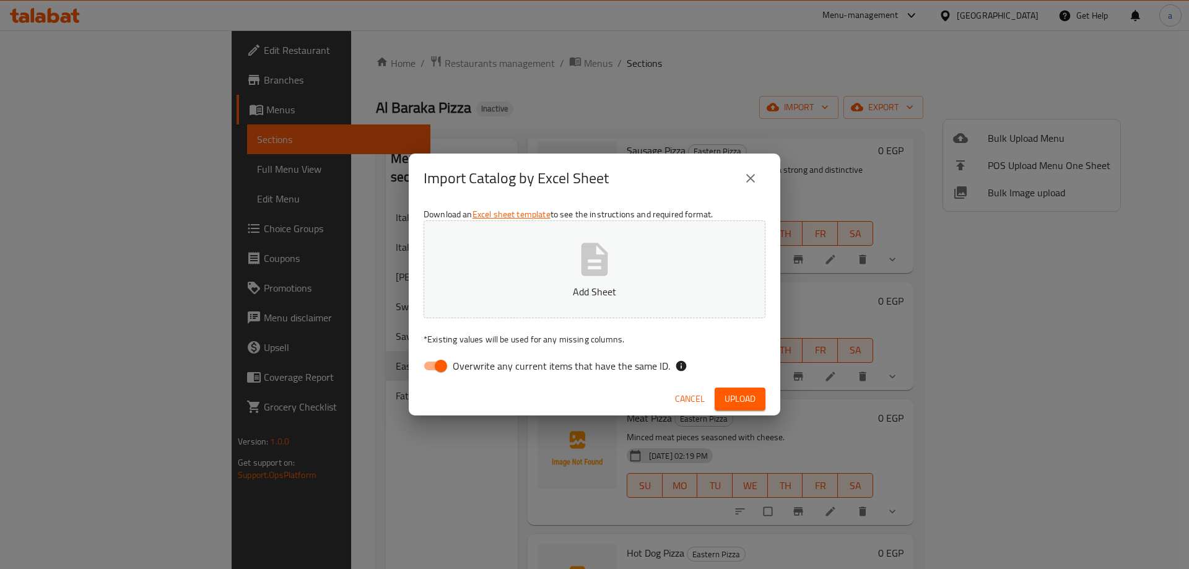
click at [557, 276] on button "Add Sheet" at bounding box center [594, 269] width 342 height 98
click at [428, 369] on input "Overwrite any current items that have the same ID." at bounding box center [440, 366] width 71 height 24
checkbox input "false"
click at [727, 399] on span "Upload" at bounding box center [739, 398] width 31 height 15
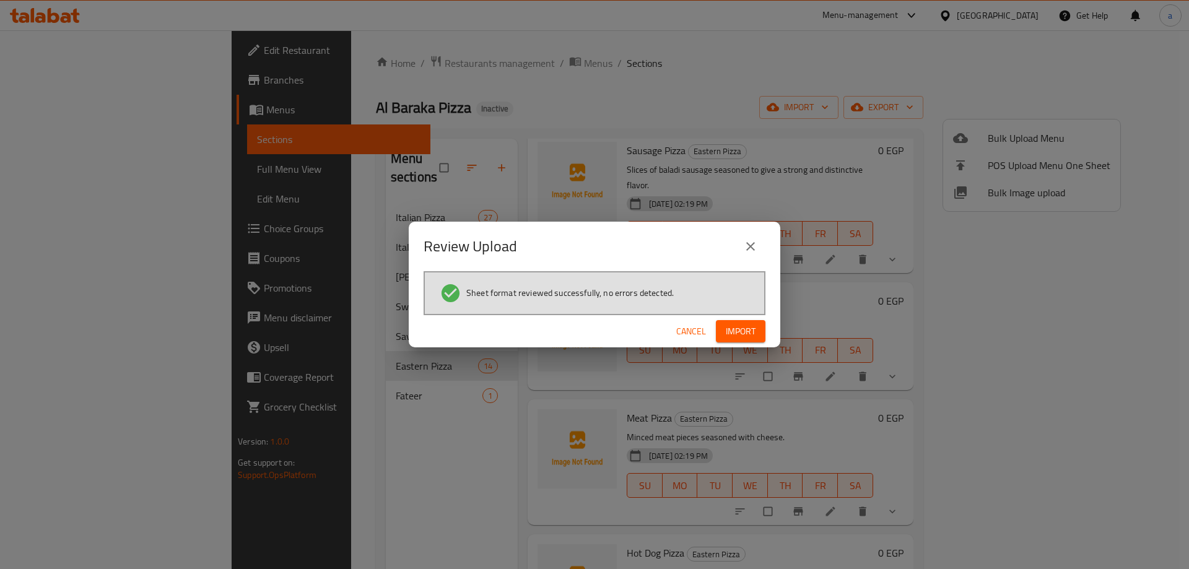
click at [737, 334] on span "Import" at bounding box center [741, 331] width 30 height 15
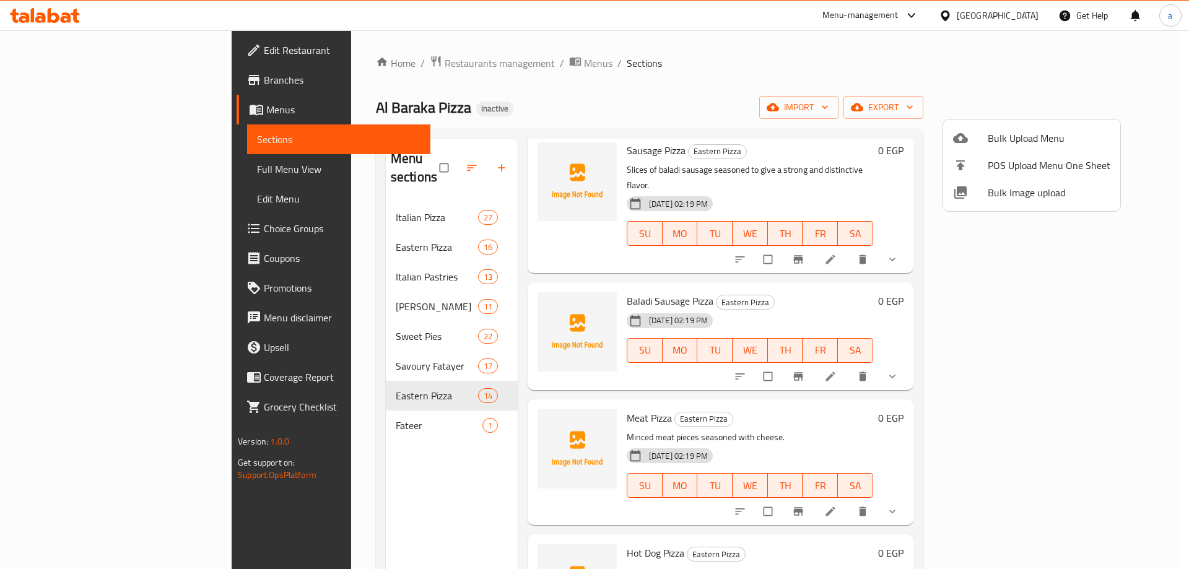
click at [601, 65] on div at bounding box center [594, 284] width 1189 height 569
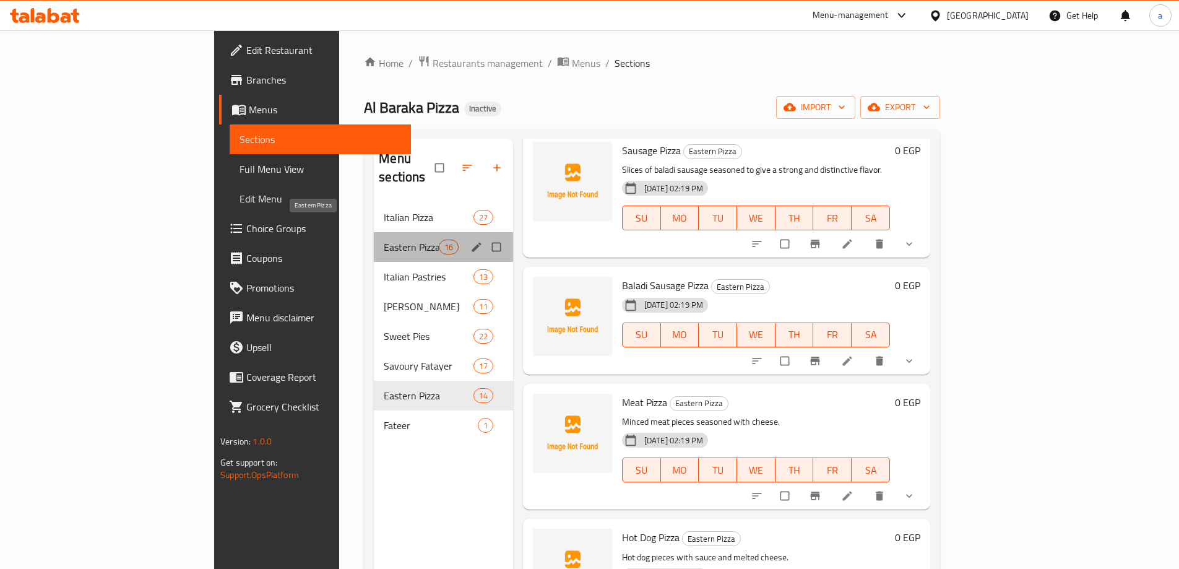
click at [384, 240] on span "Eastern Pizza" at bounding box center [411, 247] width 54 height 15
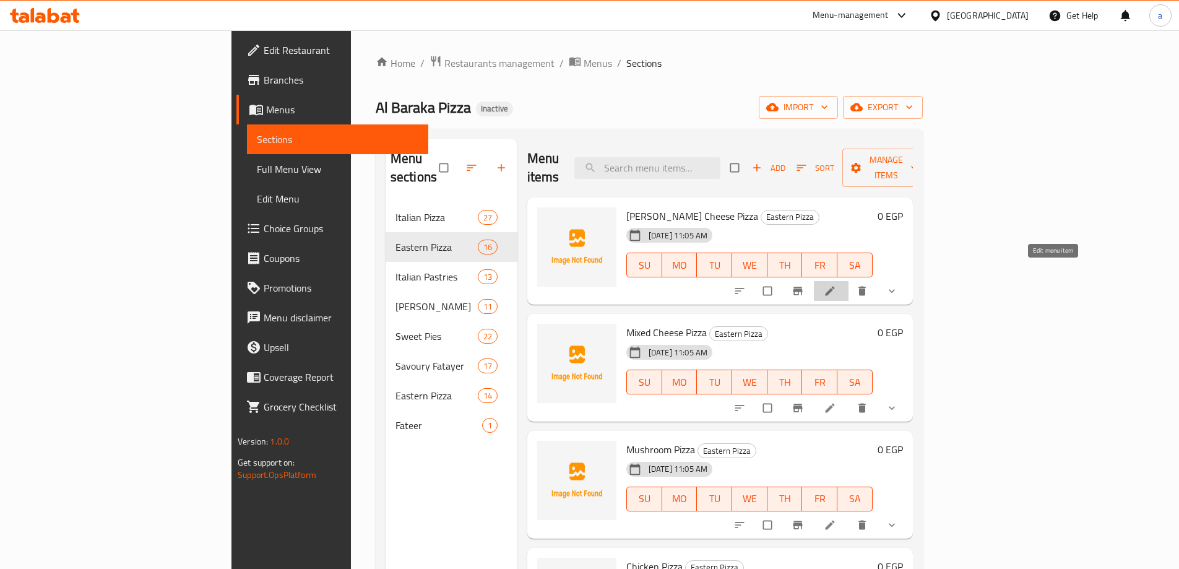
click at [835, 287] on icon at bounding box center [829, 291] width 9 height 9
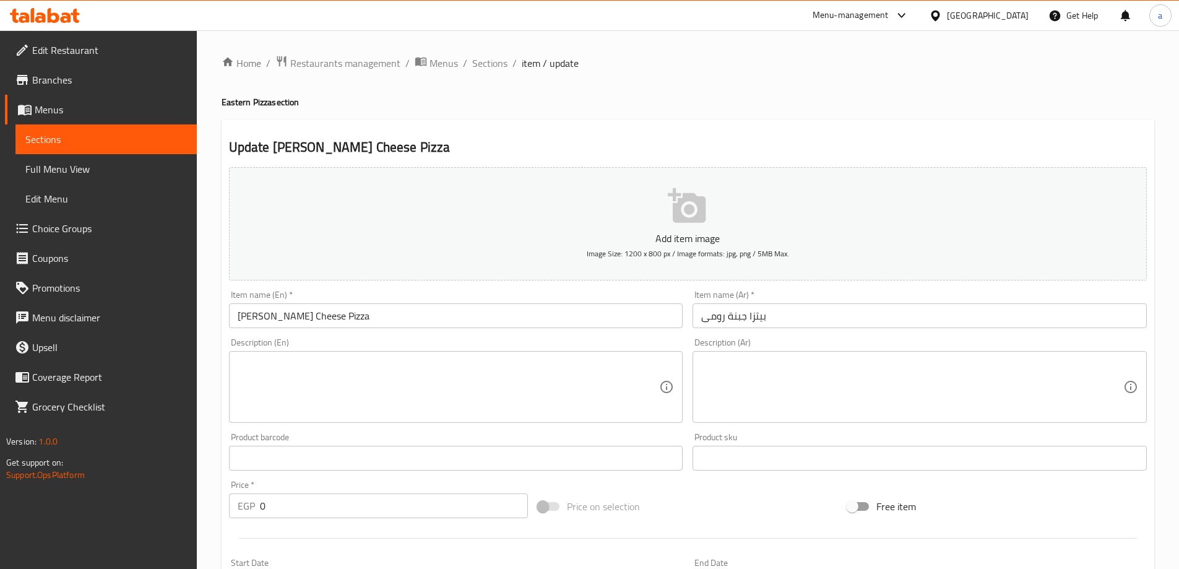
click at [800, 310] on div at bounding box center [589, 284] width 1179 height 569
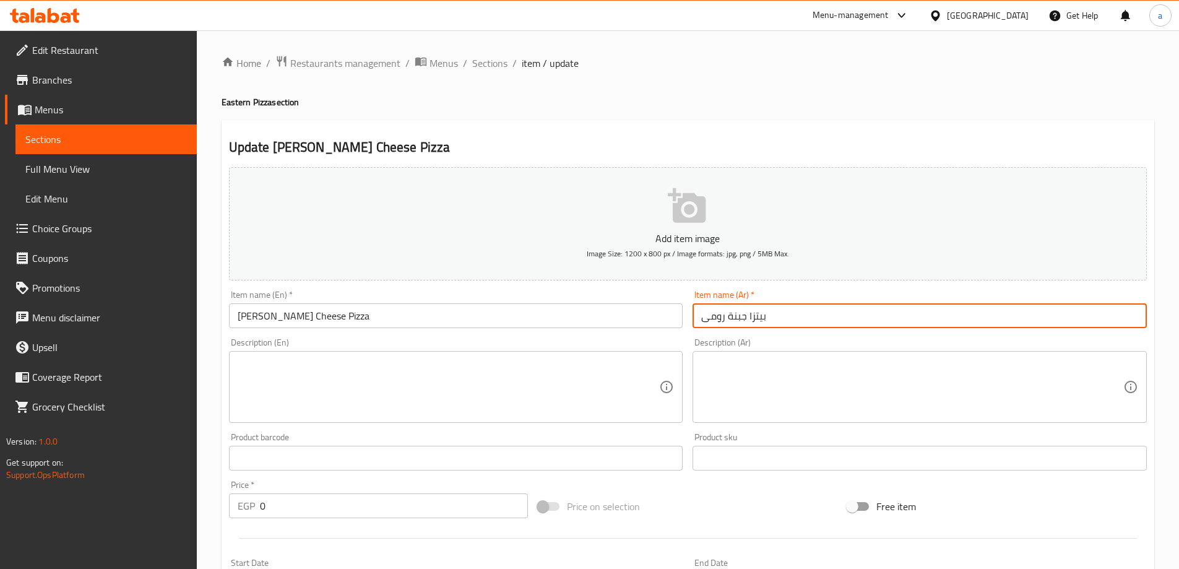
click at [800, 310] on input "بيتزا جبنة رومى" at bounding box center [920, 315] width 454 height 25
click at [800, 323] on input "بيتزا جبنة رومى" at bounding box center [920, 315] width 454 height 25
click at [794, 313] on input "بيتزا جبنة رومى" at bounding box center [920, 315] width 454 height 25
click at [1138, 317] on input "صاروخ بيتزا جبنة رومى" at bounding box center [920, 315] width 454 height 25
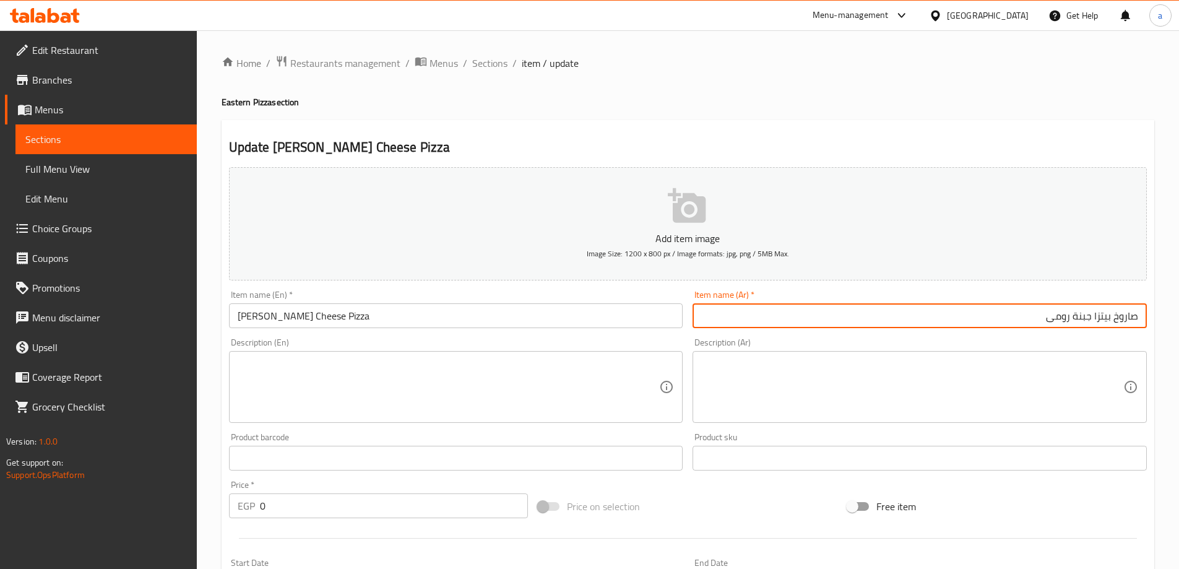
type input "صاروخ بيتزا جبنة رومى"
click at [1129, 316] on input "صاروخ بيتزا جبنة رومى" at bounding box center [920, 315] width 454 height 25
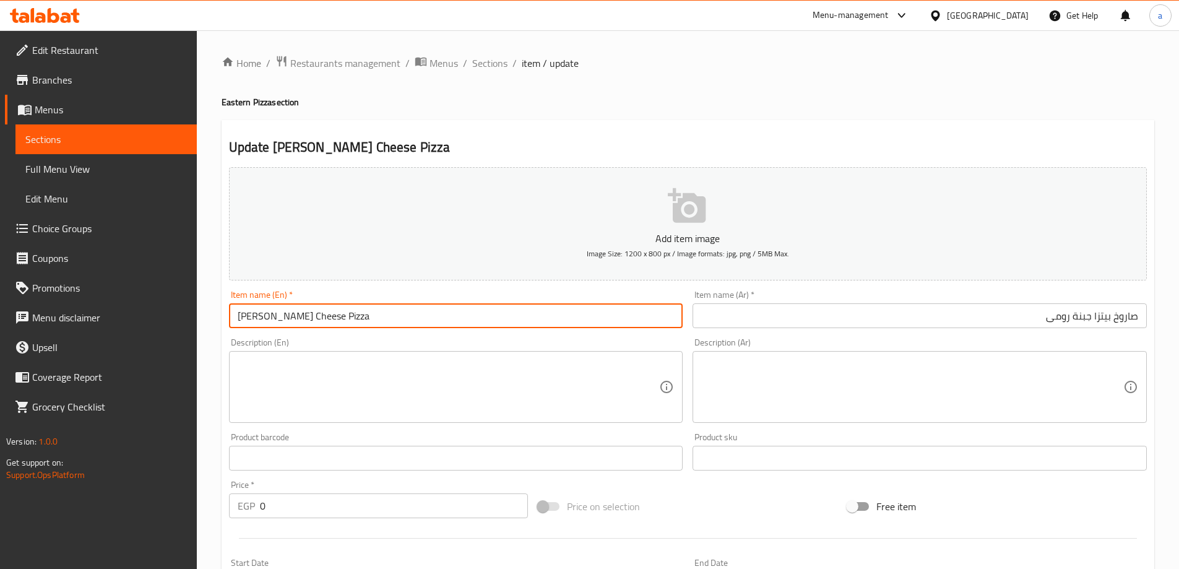
click at [236, 318] on input "Romano Cheese Pizza" at bounding box center [456, 315] width 454 height 25
paste input "Saroukh"
click at [413, 321] on input "Saroukh Romano Cheese Pizza" at bounding box center [456, 315] width 454 height 25
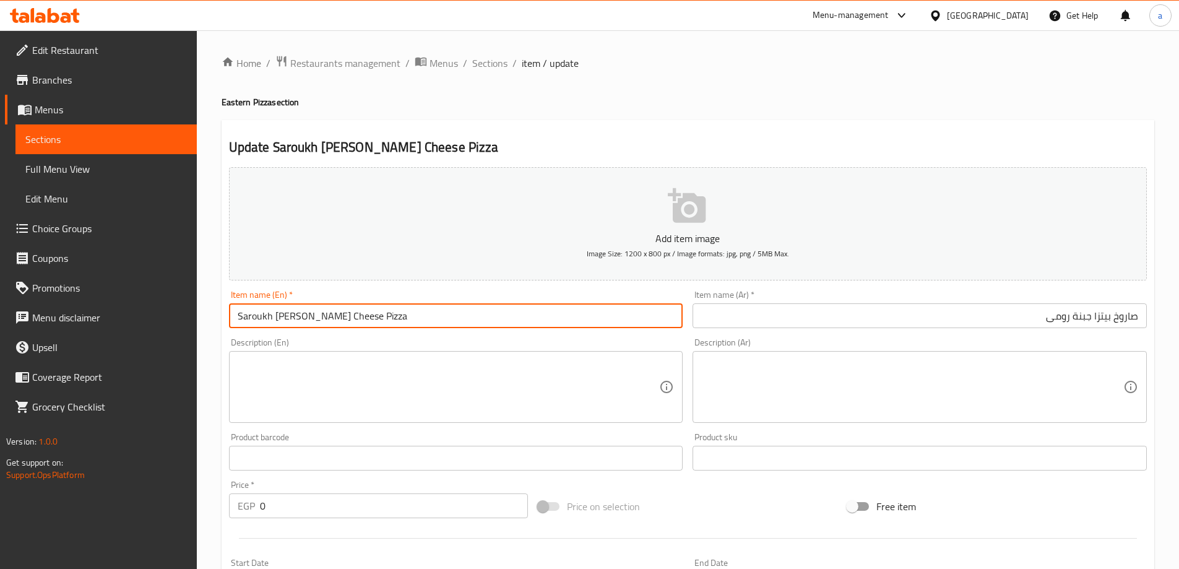
type input "Saroukh Romano Cheese Pizza"
click at [647, 101] on h4 "Eastern Pizza section" at bounding box center [688, 102] width 933 height 12
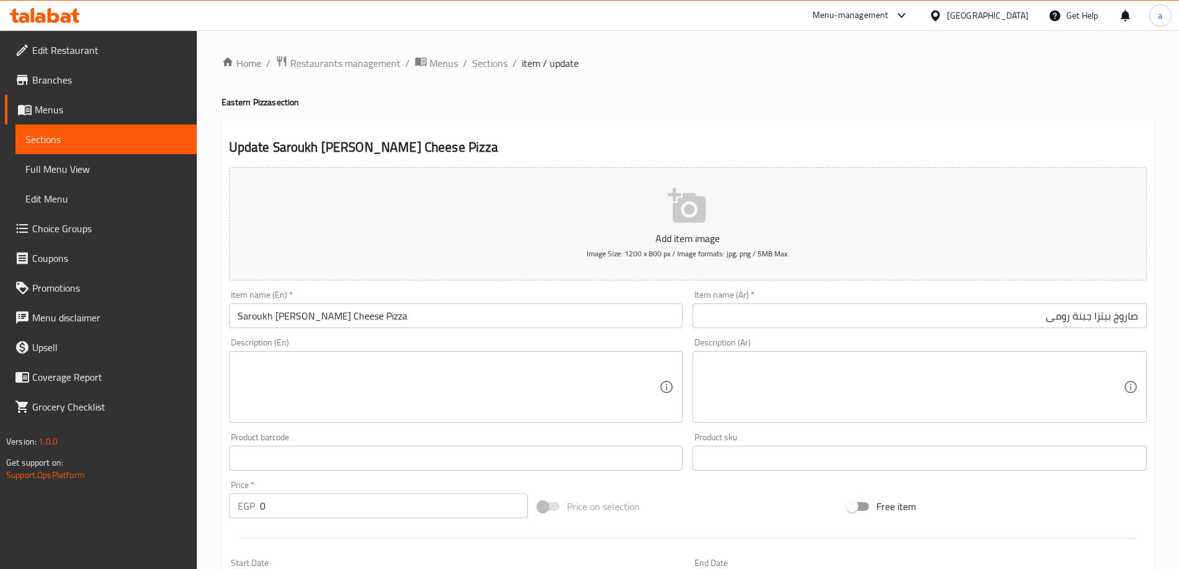
click at [1109, 314] on input "صاروخ بيتزا جبنة رومى" at bounding box center [920, 315] width 454 height 25
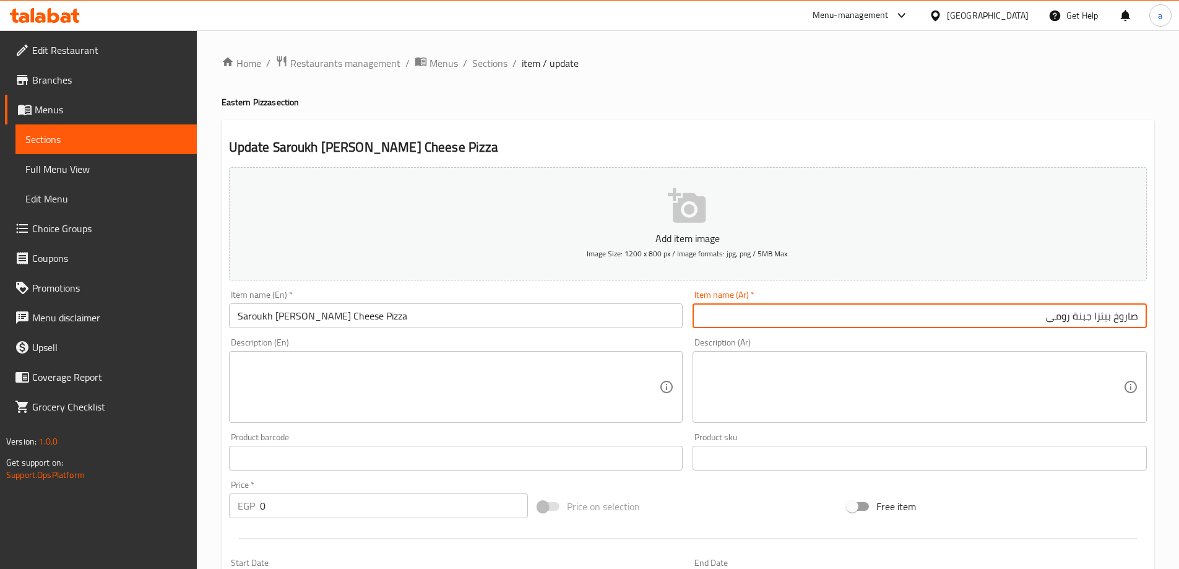
click at [1109, 314] on input "صاروخ بيتزا جبنة رومى" at bounding box center [920, 315] width 454 height 25
click at [1106, 314] on input "صاروخ بيتزا جبنة رومى" at bounding box center [920, 315] width 454 height 25
type input "صاروخ جبنة رومى"
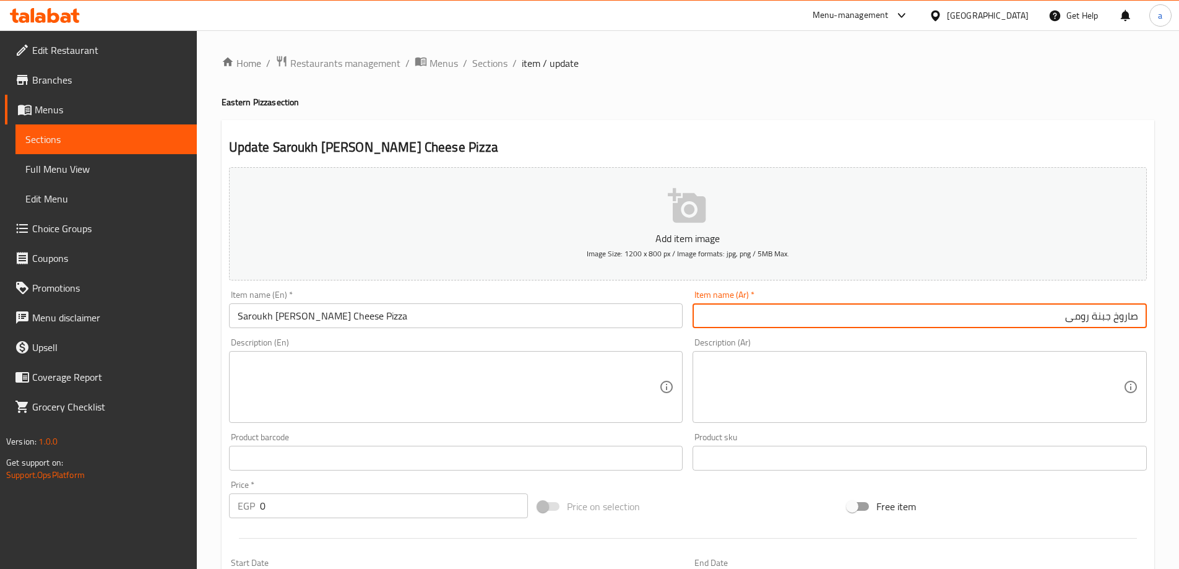
click at [1062, 130] on div "Update Saroukh Romano Cheese Pizza Add item image Image Size: 1200 x 800 px / I…" at bounding box center [688, 512] width 933 height 784
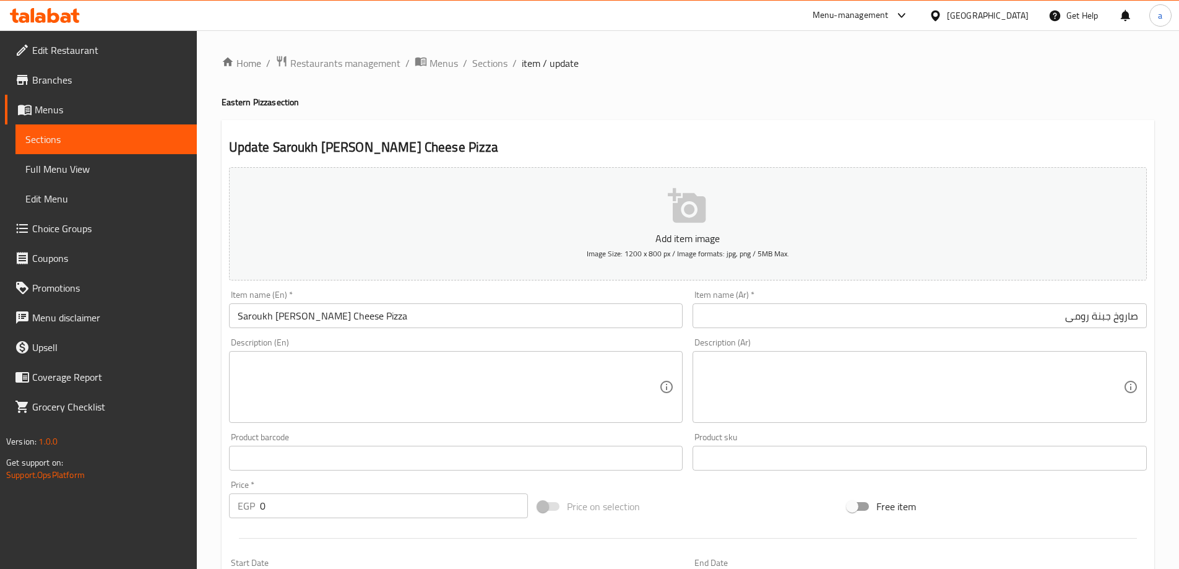
click at [287, 319] on input "Saroukh Romano Cheese Pizza" at bounding box center [456, 315] width 454 height 25
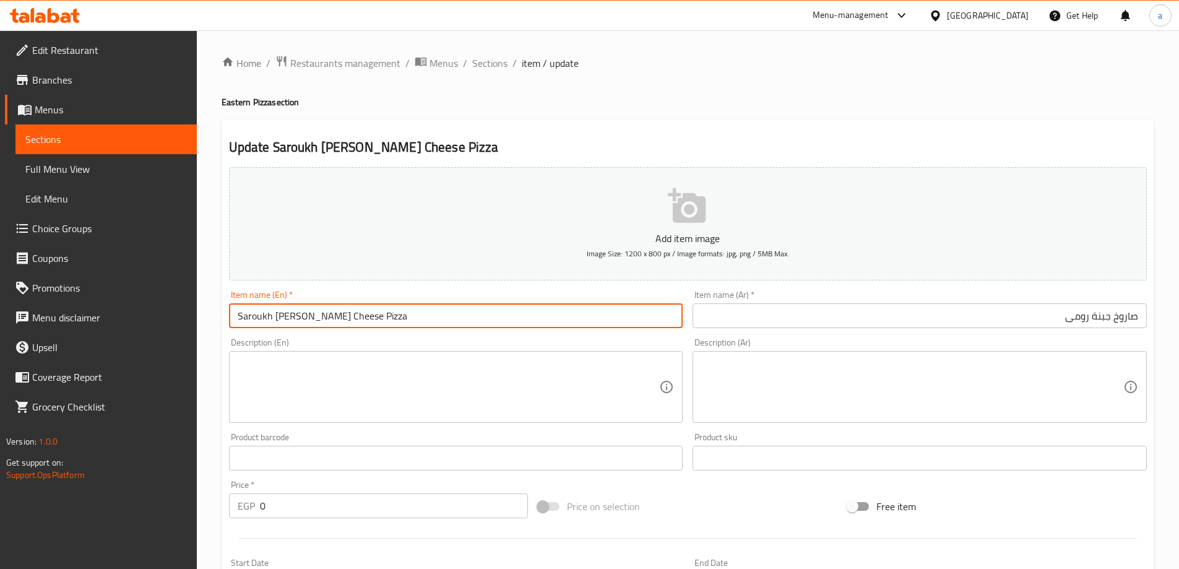
click at [362, 321] on input "Saroukh Romano Cheese Pizza" at bounding box center [456, 315] width 454 height 25
type input "[PERSON_NAME]"
click at [701, 85] on div "Home / Restaurants management / Menus / Sections / item / update Eastern Pizza …" at bounding box center [688, 484] width 933 height 859
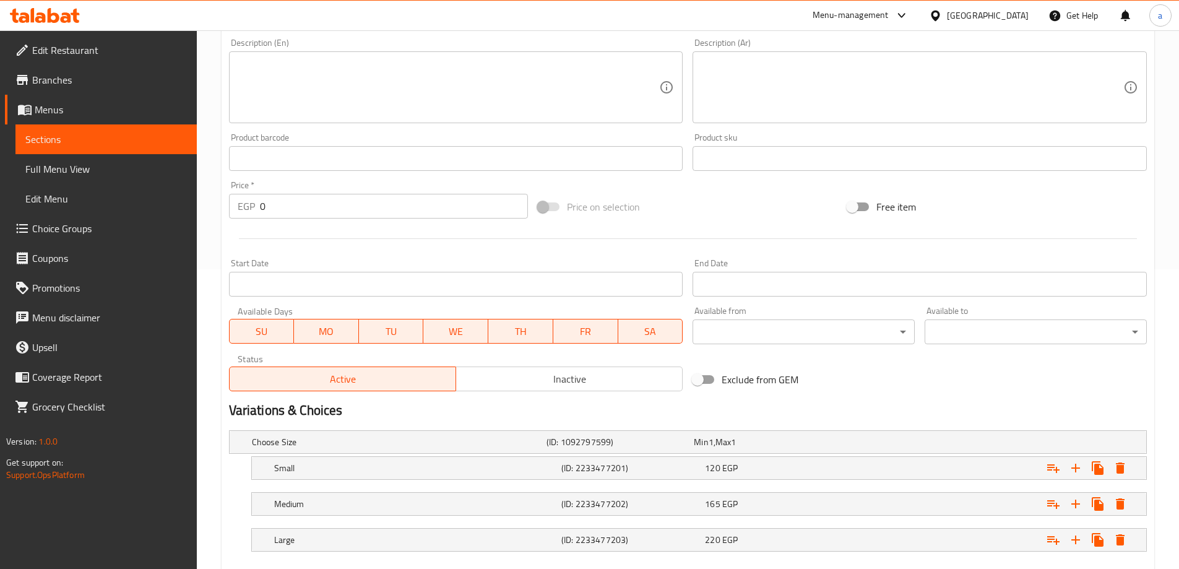
scroll to position [370, 0]
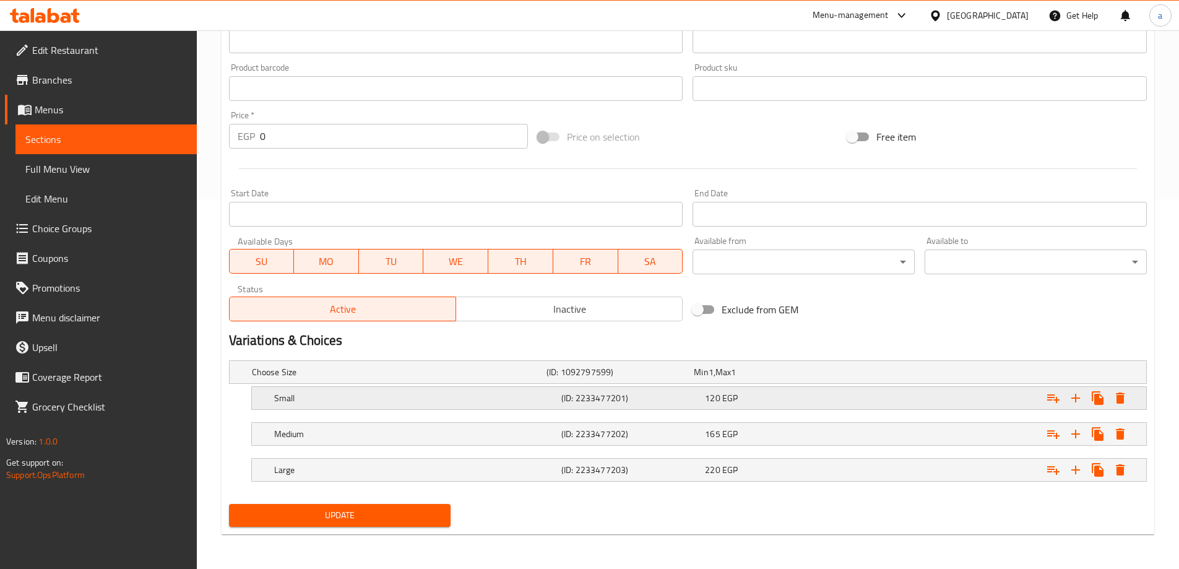
click at [472, 378] on h5 "Small" at bounding box center [397, 372] width 290 height 12
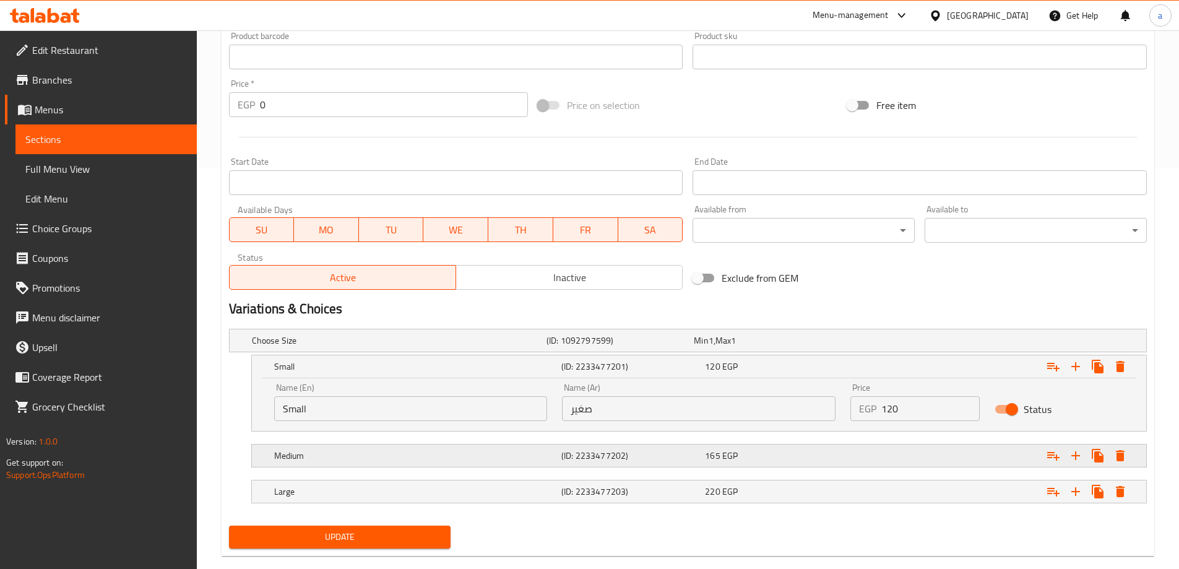
scroll to position [423, 0]
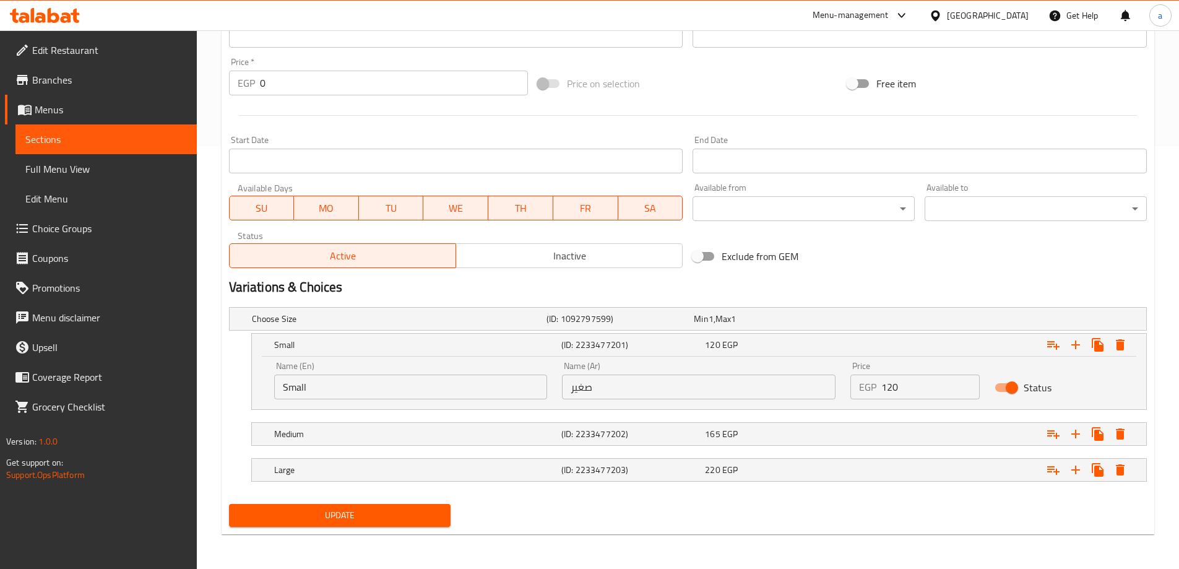
click at [408, 511] on span "Update" at bounding box center [340, 515] width 202 height 15
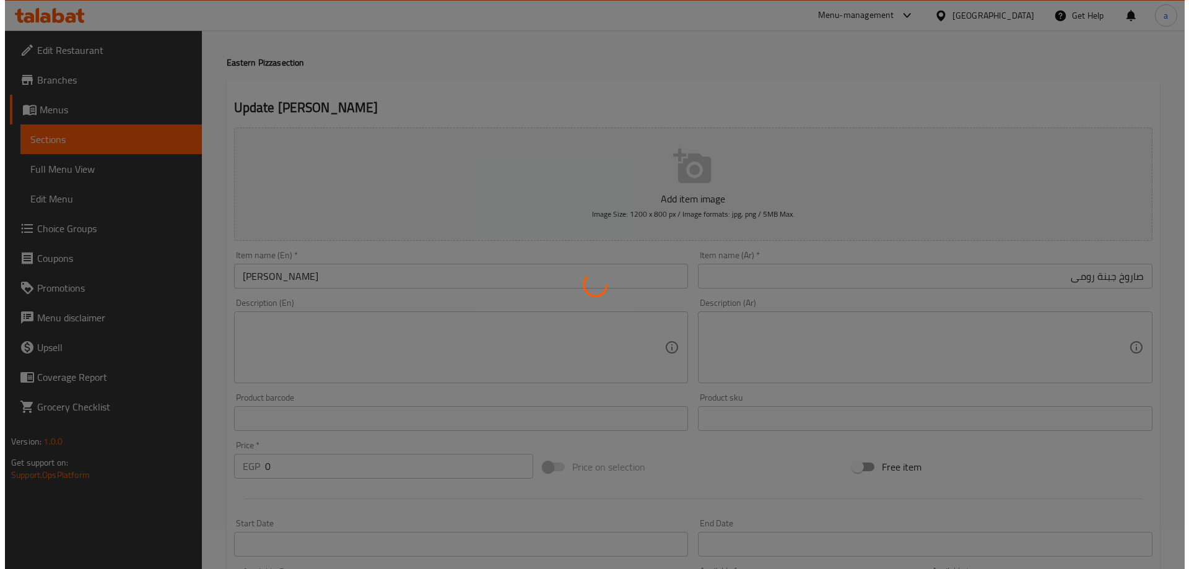
scroll to position [0, 0]
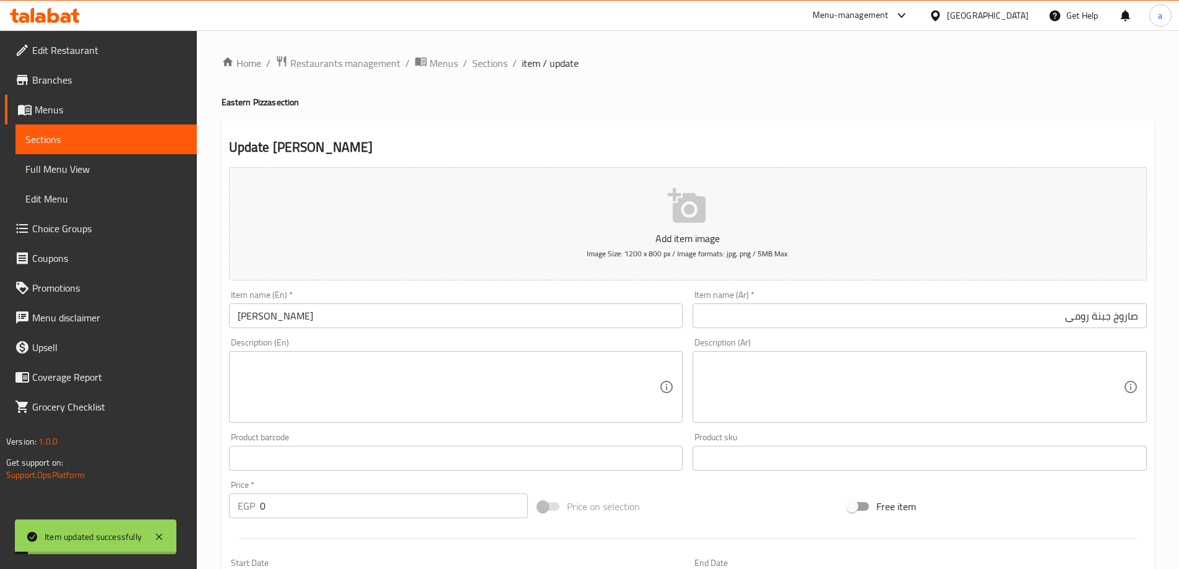
click at [247, 323] on input "[PERSON_NAME]" at bounding box center [456, 315] width 454 height 25
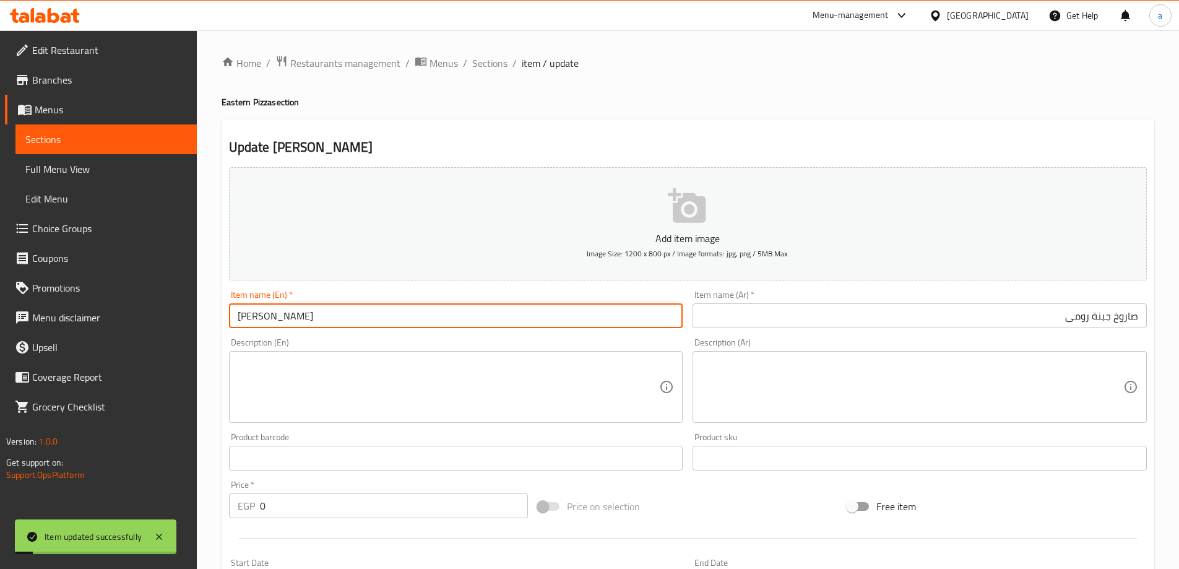
click at [247, 323] on input "[PERSON_NAME]" at bounding box center [456, 315] width 454 height 25
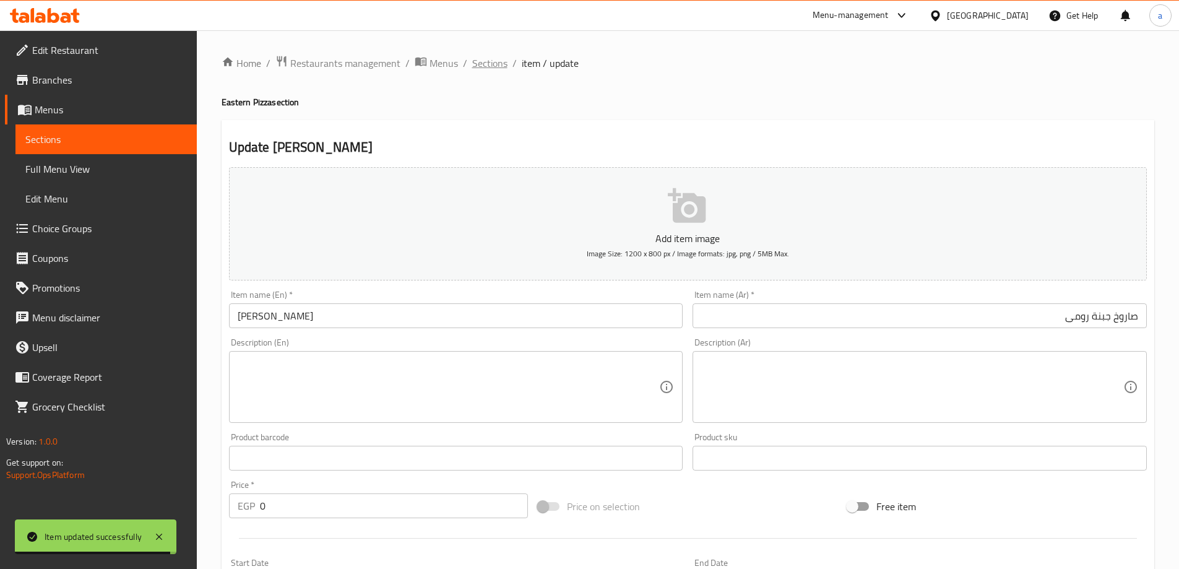
click at [501, 65] on span "Sections" at bounding box center [489, 63] width 35 height 15
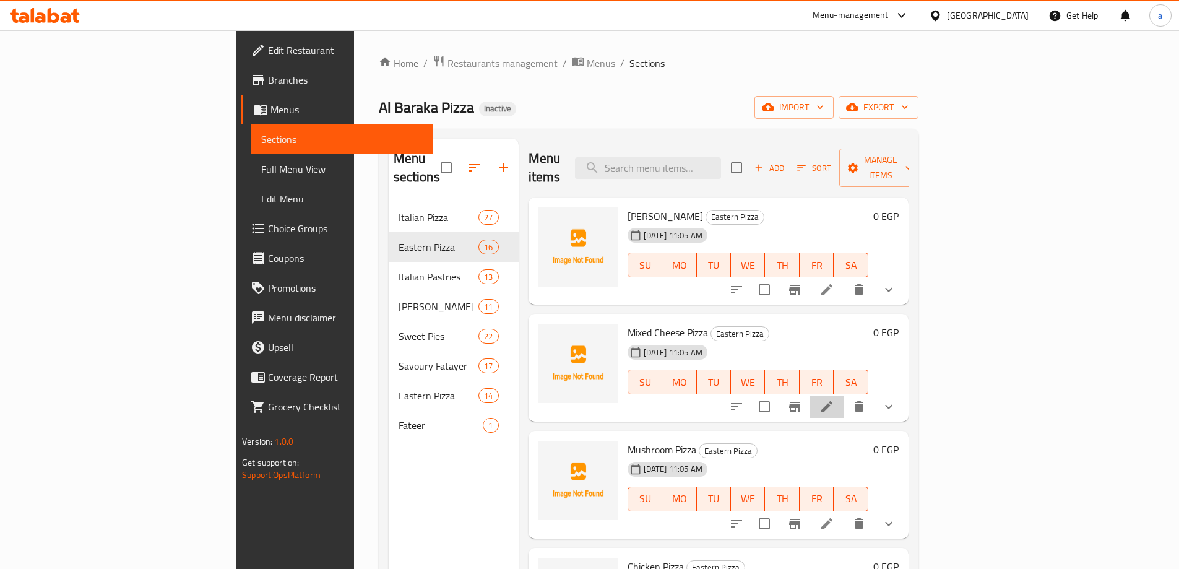
click at [844, 396] on li at bounding box center [827, 407] width 35 height 22
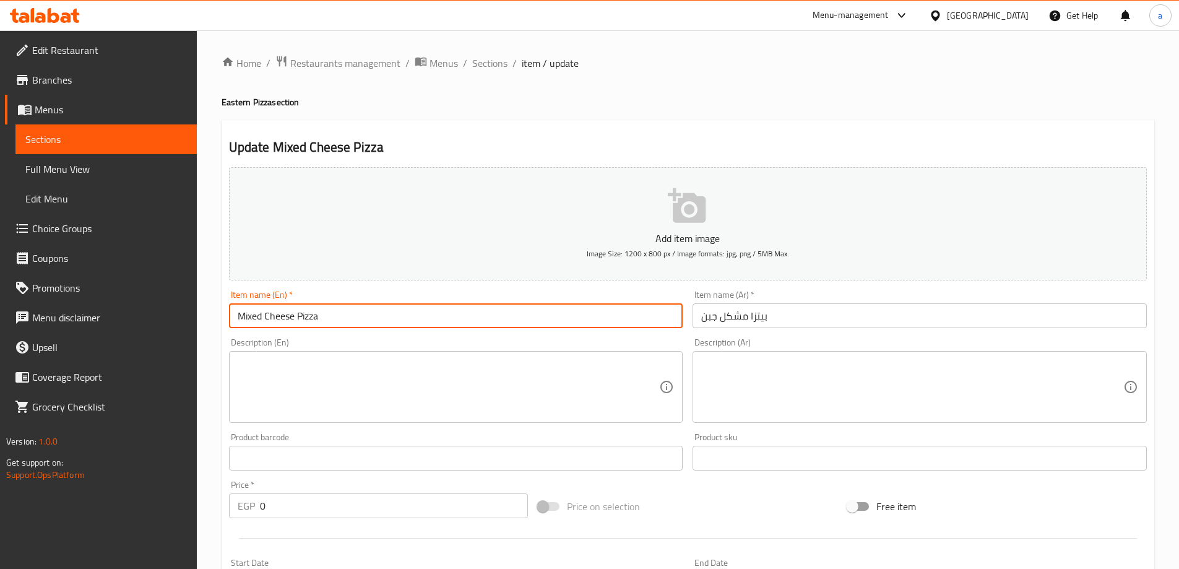
click at [313, 318] on input "Mixed Cheese Pizza" at bounding box center [456, 315] width 454 height 25
click at [313, 317] on input "Mixed Cheese Pizza" at bounding box center [456, 315] width 454 height 25
click at [239, 315] on input "Mixed Cheese" at bounding box center [456, 315] width 454 height 25
paste input "Saroukh"
type input "Saroukh Mixed Cheese"
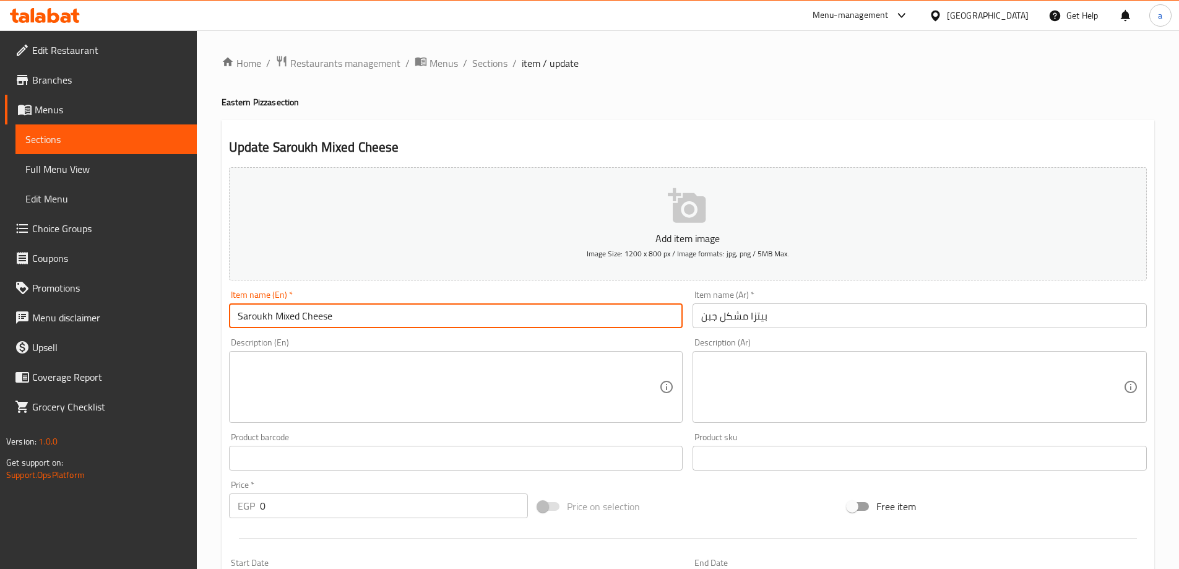
click at [794, 307] on input "بيتزا مشكل جبن" at bounding box center [920, 315] width 454 height 25
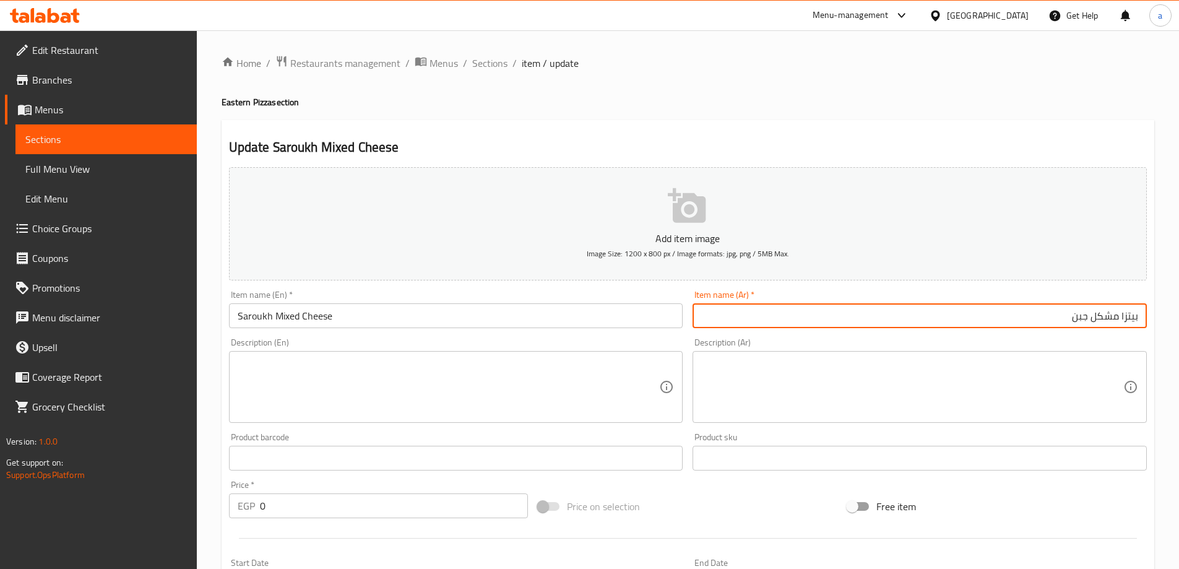
click at [1130, 318] on input "بيتزا مشكل جبن" at bounding box center [920, 315] width 454 height 25
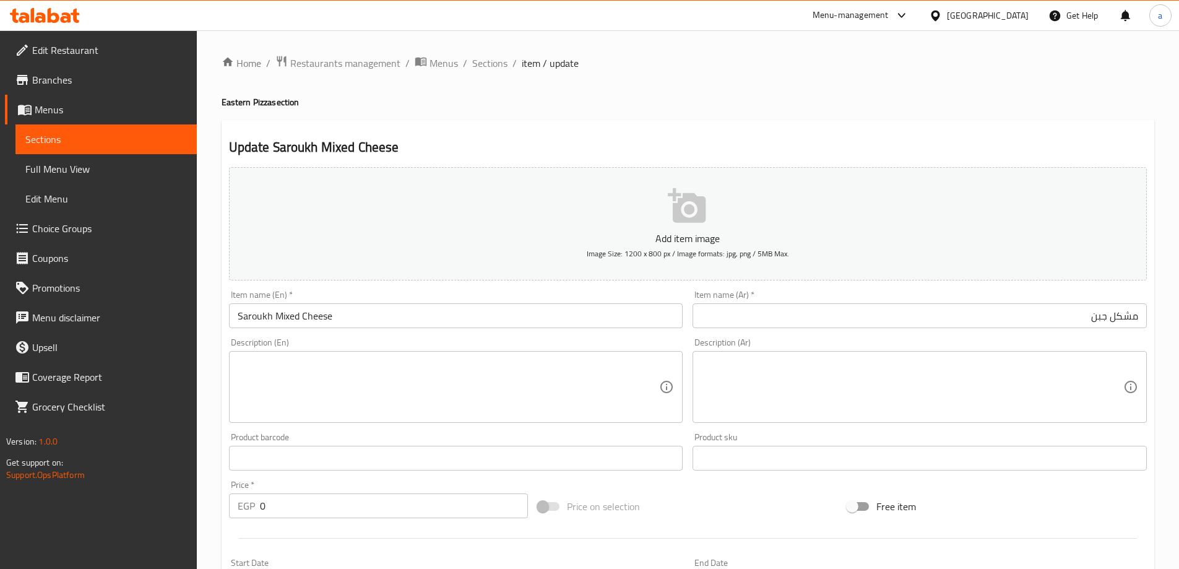
click at [1139, 316] on input "مشكل جبن" at bounding box center [920, 315] width 454 height 25
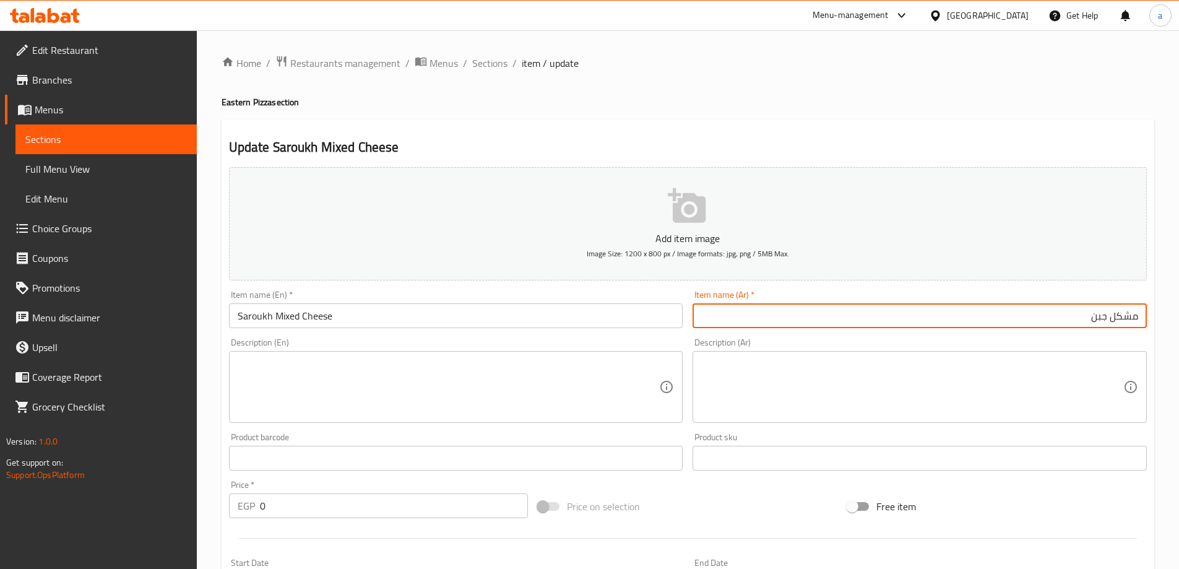
paste input "صاروخ"
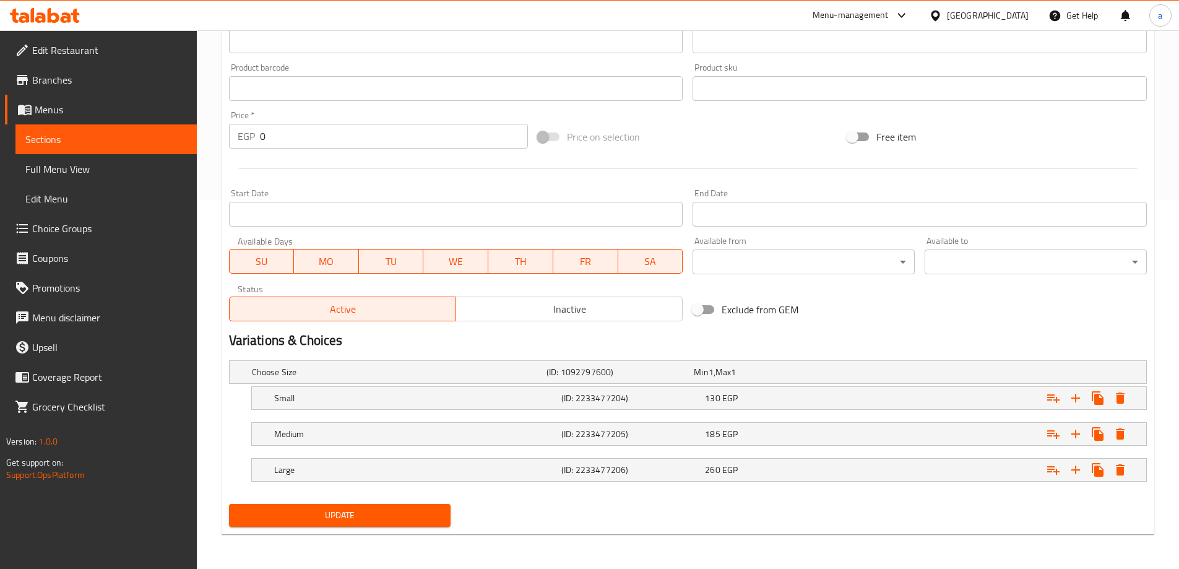
type input "صاروخ مشكل جبن"
click at [413, 515] on span "Update" at bounding box center [340, 515] width 202 height 15
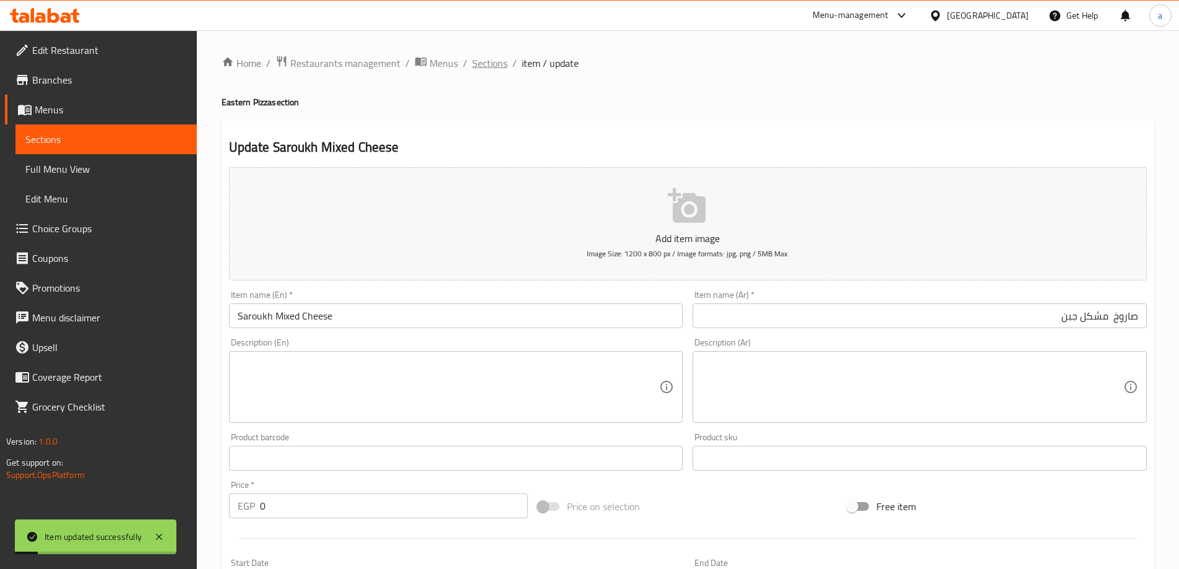
click at [498, 68] on span "Sections" at bounding box center [489, 63] width 35 height 15
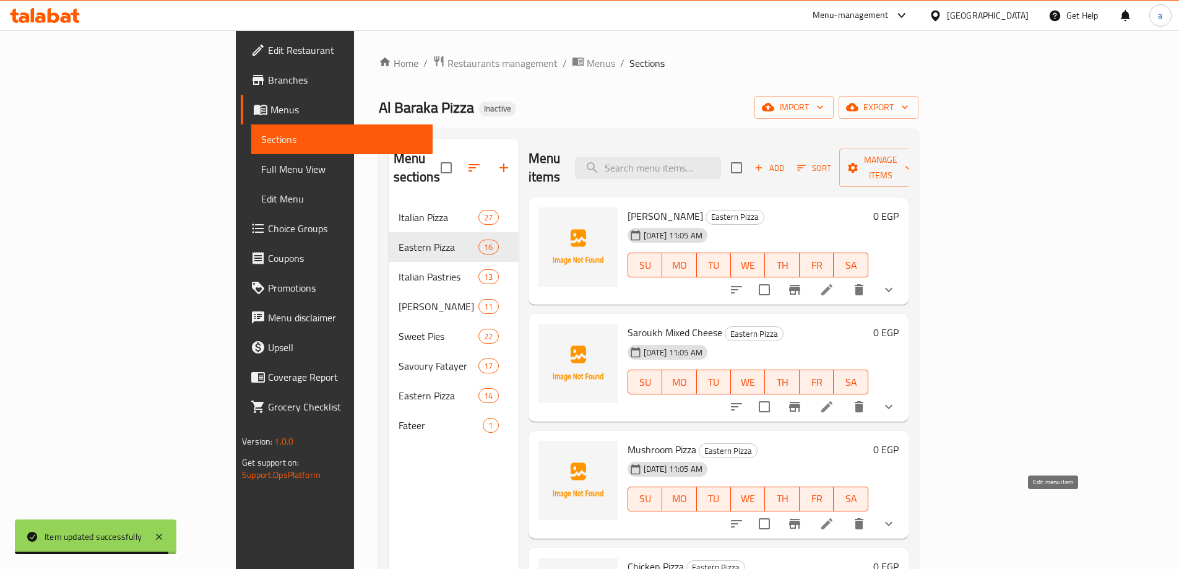
click at [835, 516] on icon at bounding box center [827, 523] width 15 height 15
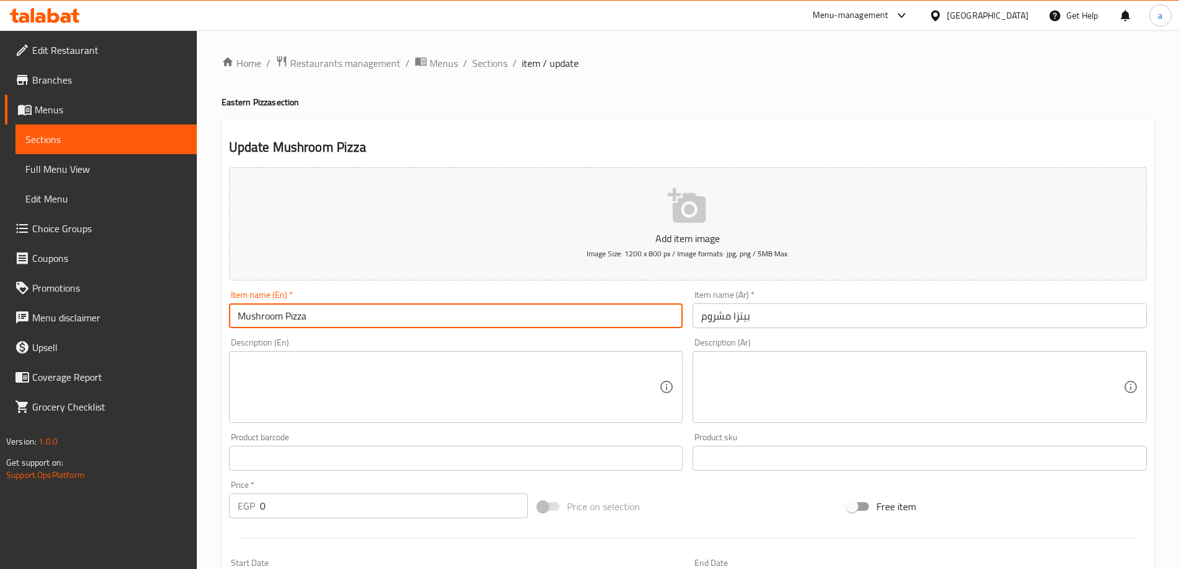
click at [295, 322] on input "Mushroom Pizza" at bounding box center [456, 315] width 454 height 25
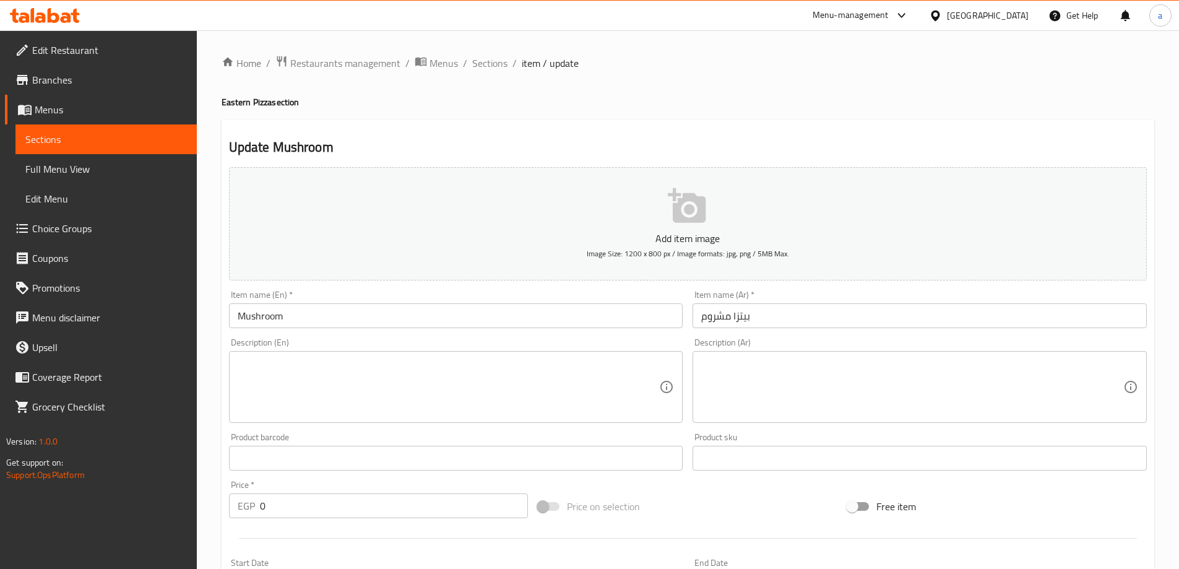
click at [237, 313] on input "Mushroom" at bounding box center [456, 315] width 454 height 25
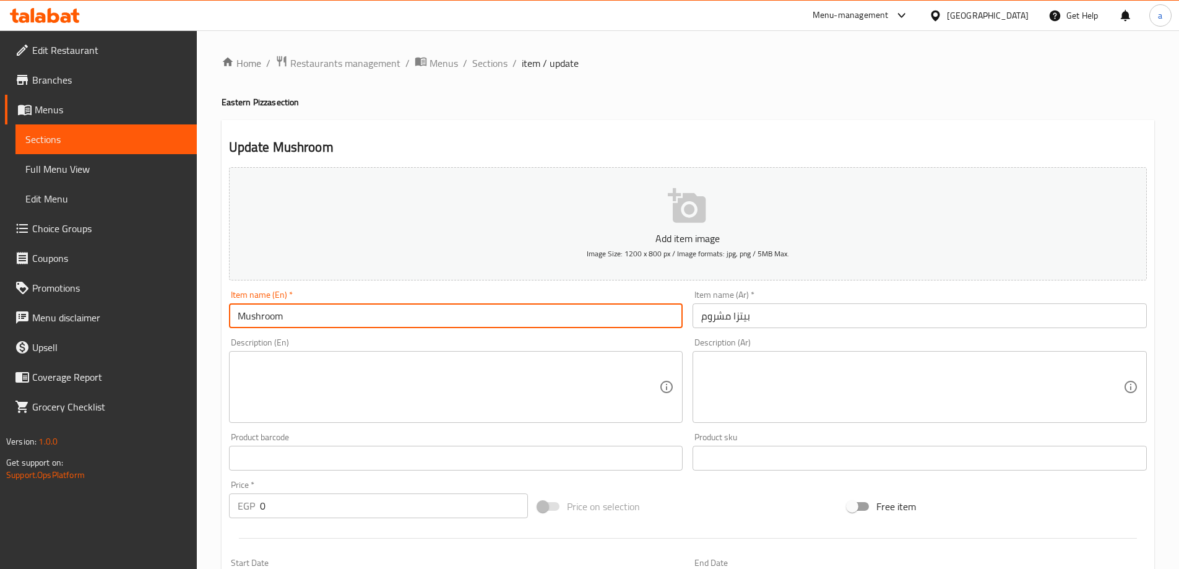
paste input "Saroukh"
type input "Saroukh Mushroom"
click at [839, 318] on input "بيتزا مشروم" at bounding box center [920, 315] width 454 height 25
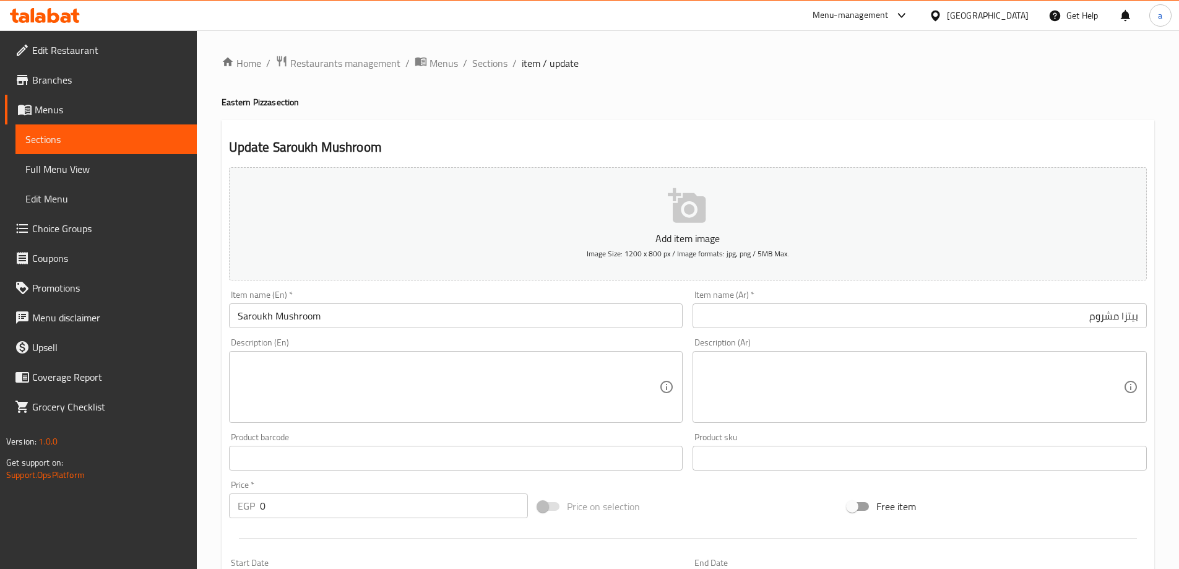
click at [1134, 313] on input "بيتزا مشروم" at bounding box center [920, 315] width 454 height 25
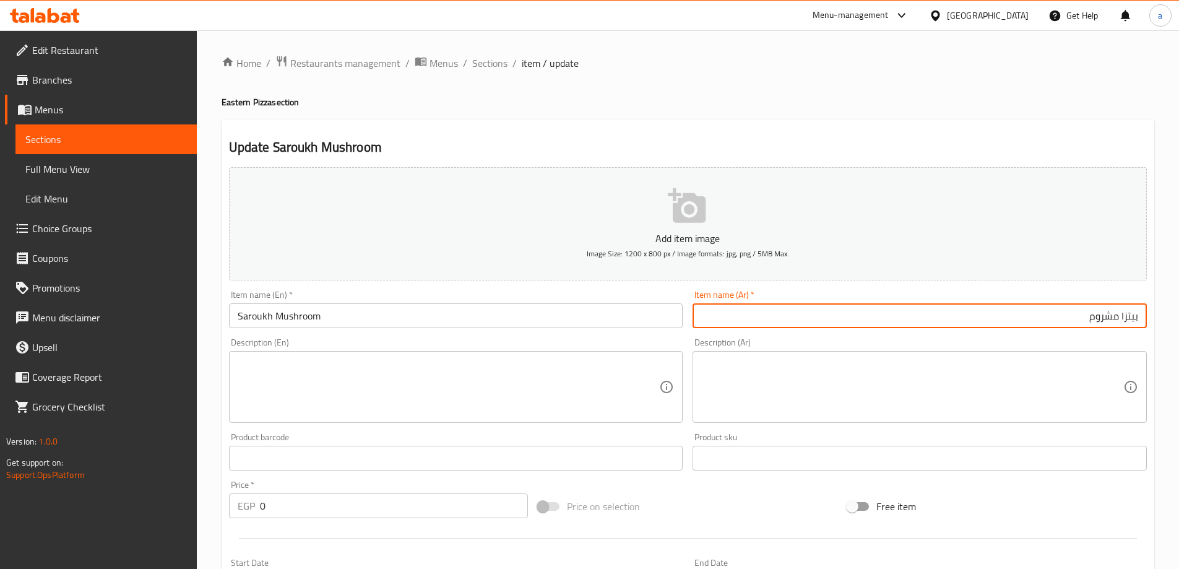
click at [1134, 313] on input "بيتزا مشروم" at bounding box center [920, 315] width 454 height 25
paste input "اروخ"
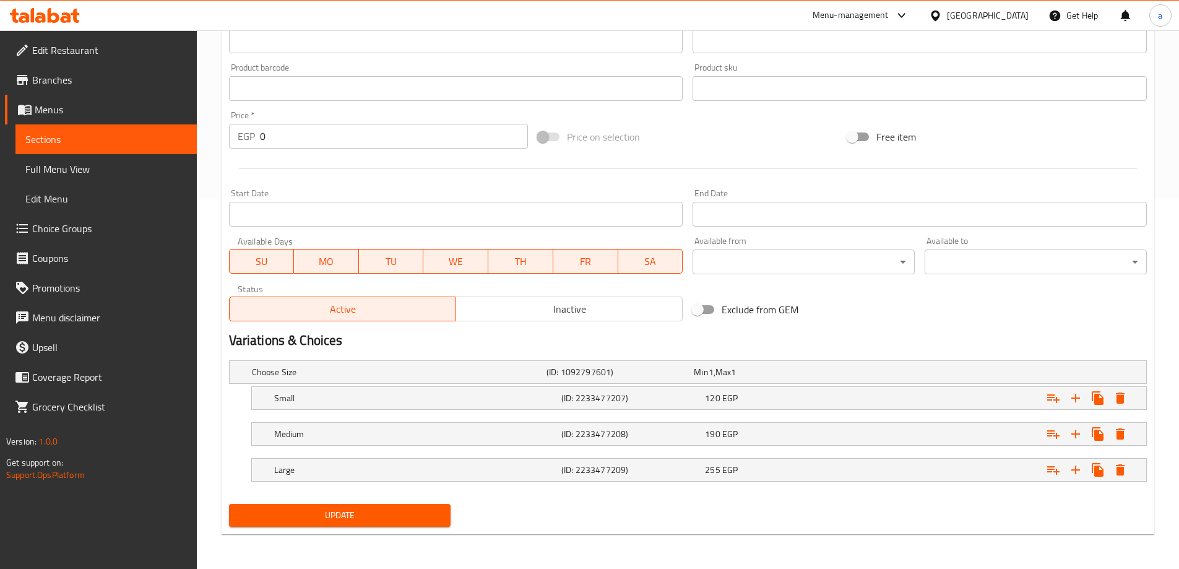
type input "صاروخ مشروم"
click at [360, 518] on span "Update" at bounding box center [340, 515] width 202 height 15
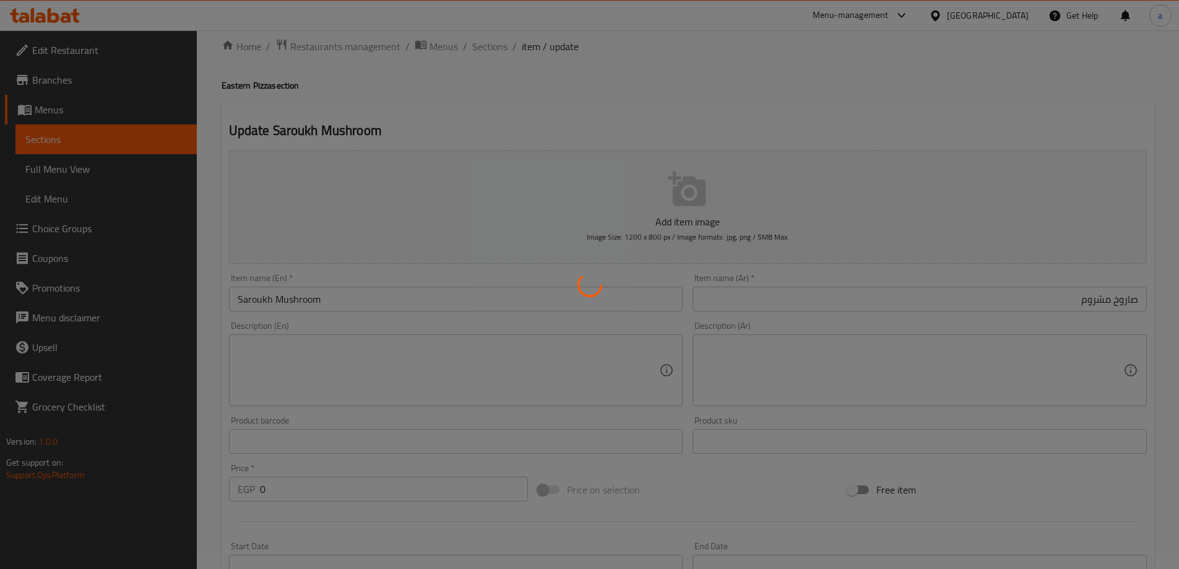
scroll to position [0, 0]
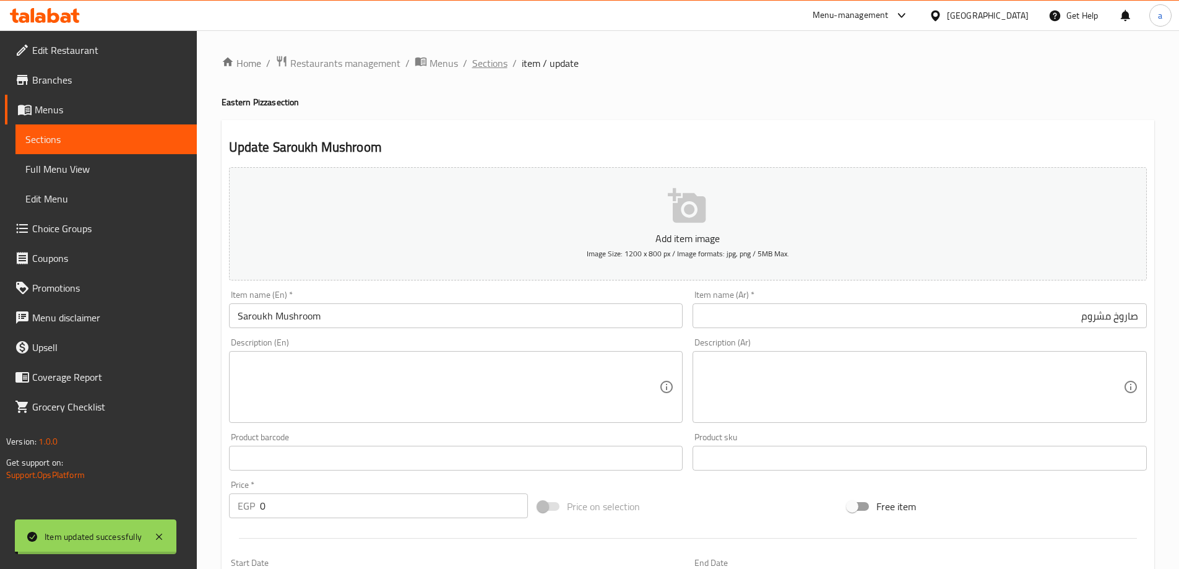
click at [485, 63] on span "Sections" at bounding box center [489, 63] width 35 height 15
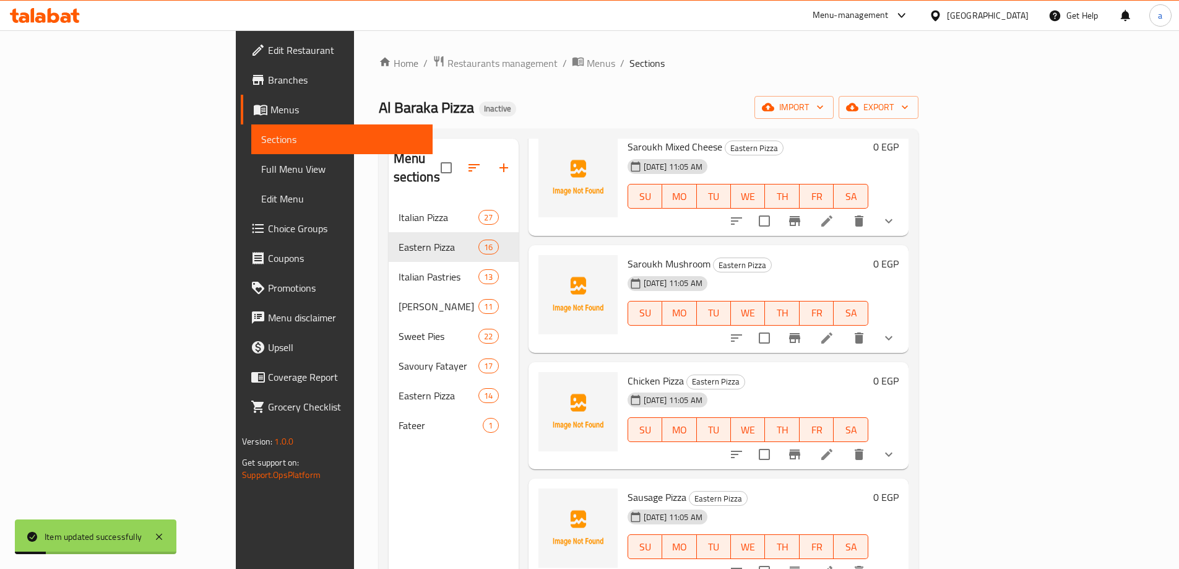
scroll to position [248, 0]
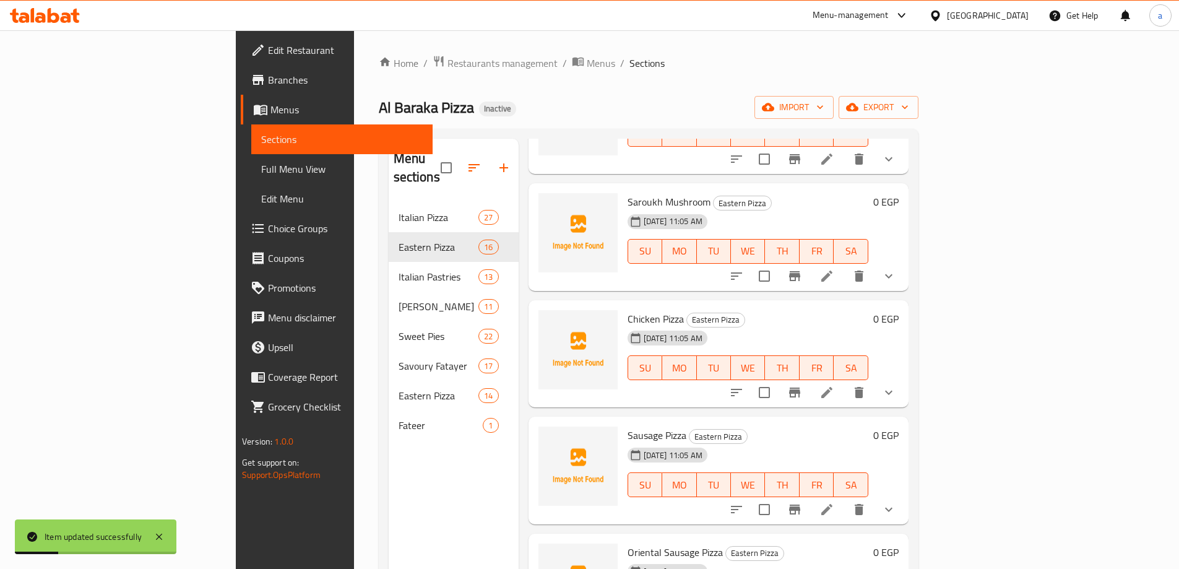
click at [835, 385] on icon at bounding box center [827, 392] width 15 height 15
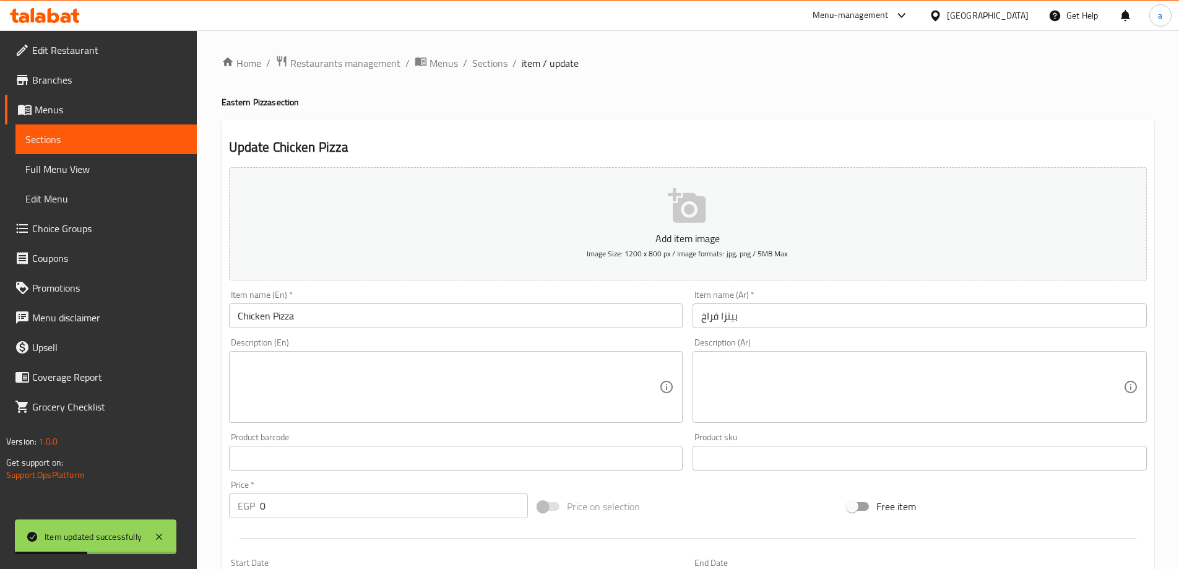
click at [808, 324] on input "بيتزا فراخ" at bounding box center [920, 315] width 454 height 25
click at [235, 313] on input "Chicken Pizza" at bounding box center [456, 315] width 454 height 25
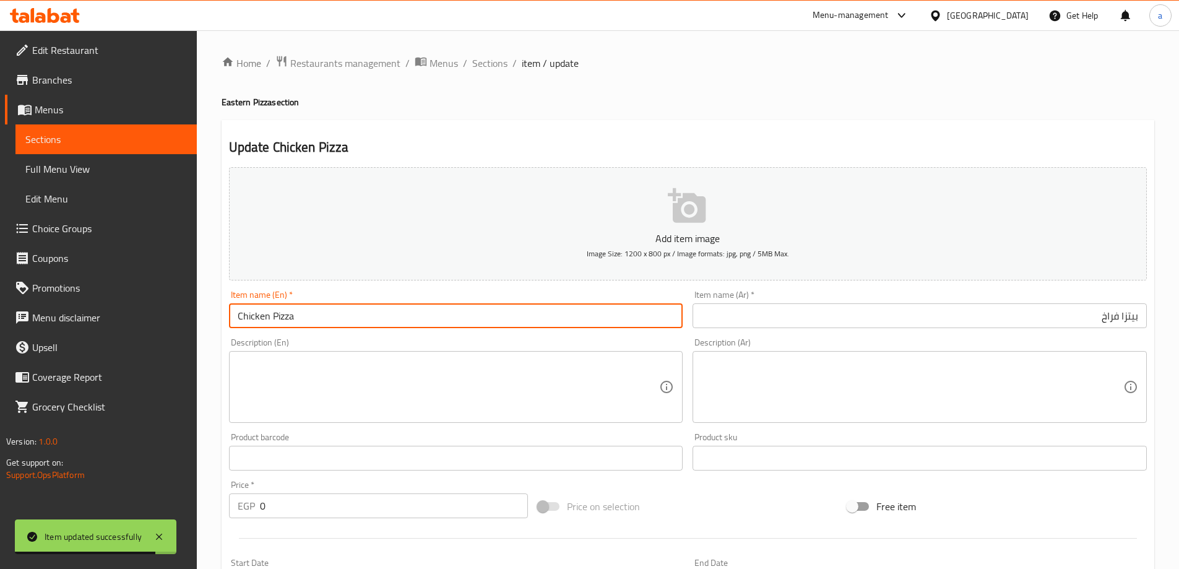
paste input "Saroukh"
click at [319, 319] on input "Saroukh Chicken Pizza" at bounding box center [456, 315] width 454 height 25
type input "Saroukh Chicken"
click at [1137, 318] on input "بيتزا فراخ" at bounding box center [920, 315] width 454 height 25
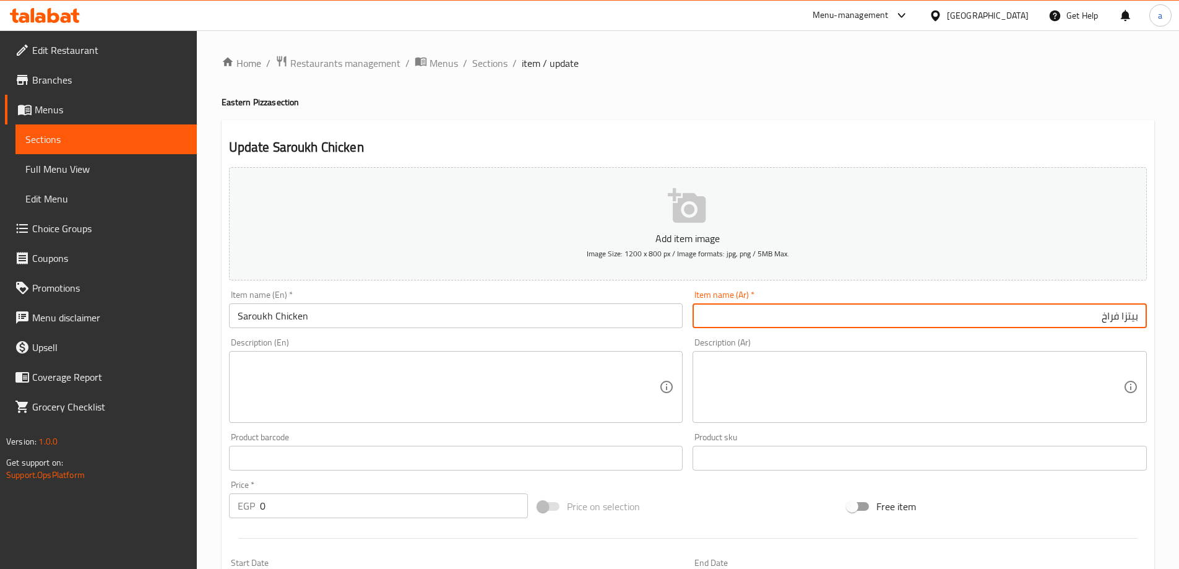
click at [1137, 318] on input "بيتزا فراخ" at bounding box center [920, 315] width 454 height 25
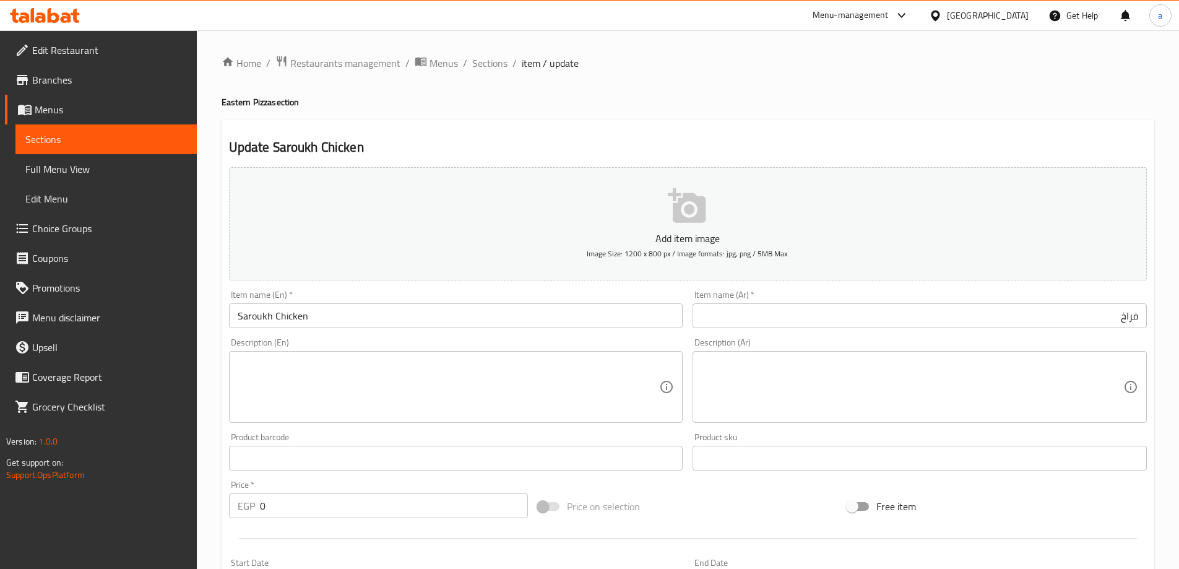
click at [1143, 312] on input "فراخ" at bounding box center [920, 315] width 454 height 25
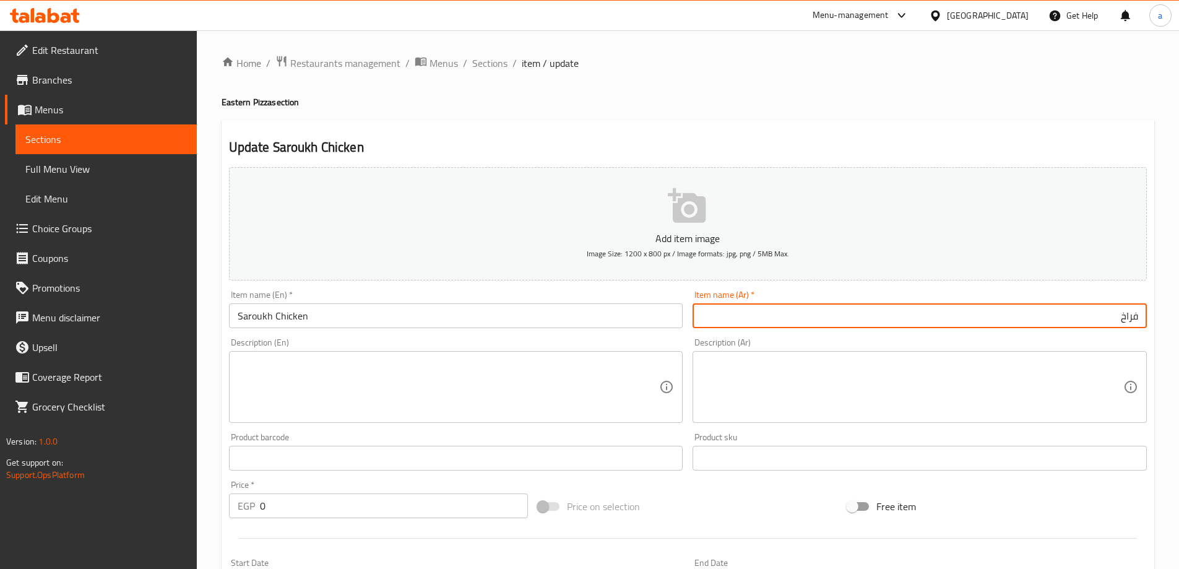
paste input "صاروخ"
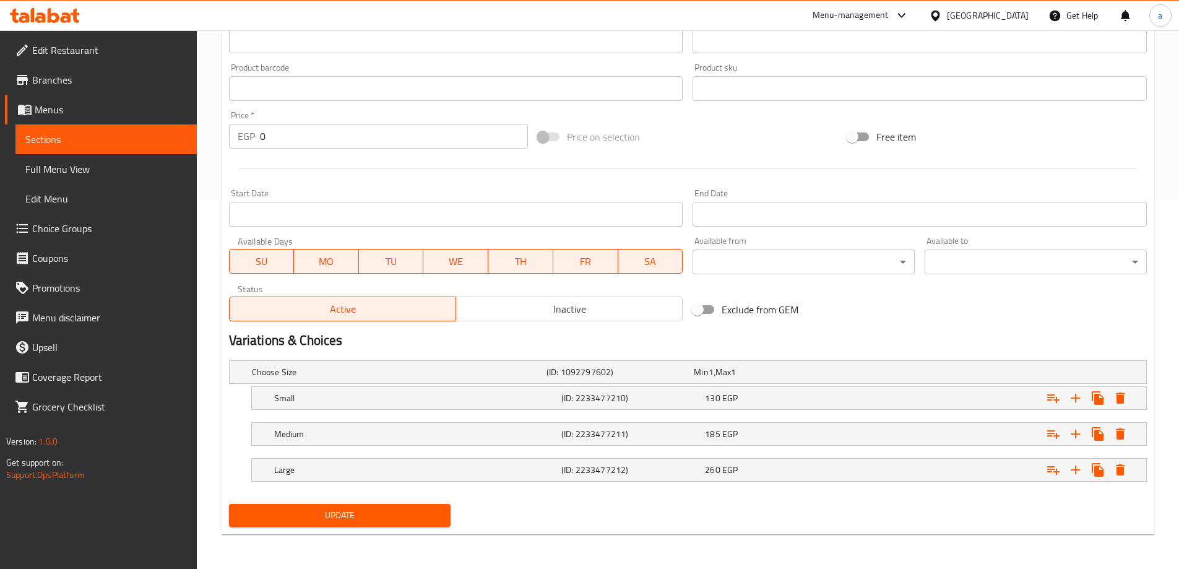
type input "صاروخ فراخ"
click at [370, 515] on span "Update" at bounding box center [340, 515] width 202 height 15
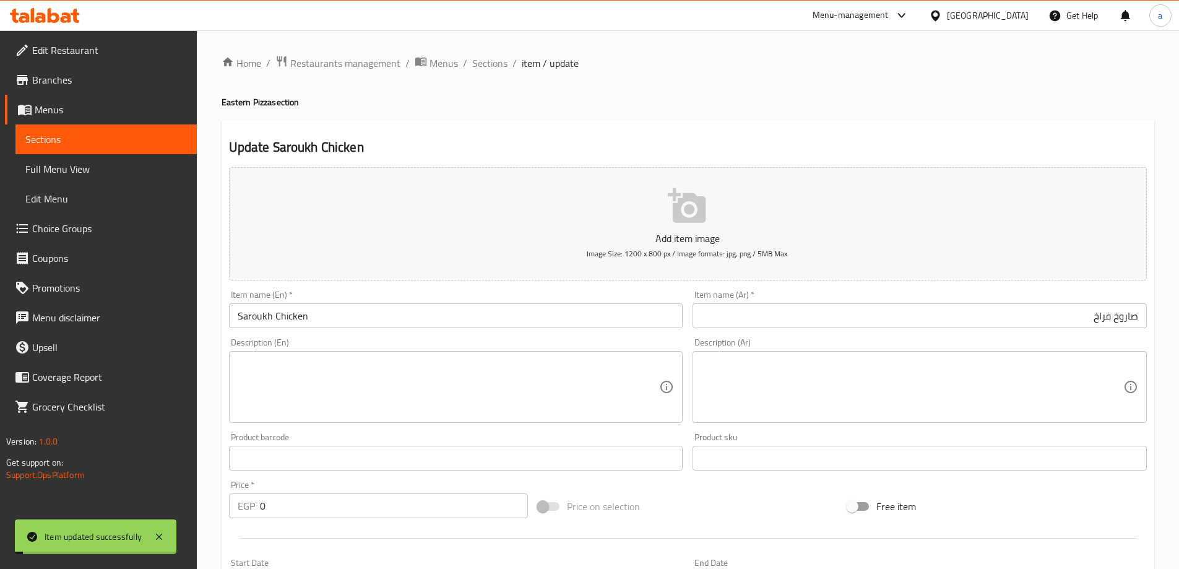
click at [489, 76] on div "Home / Restaurants management / Menus / Sections / item / update Eastern Pizza …" at bounding box center [688, 484] width 933 height 859
click at [487, 65] on span "Sections" at bounding box center [489, 63] width 35 height 15
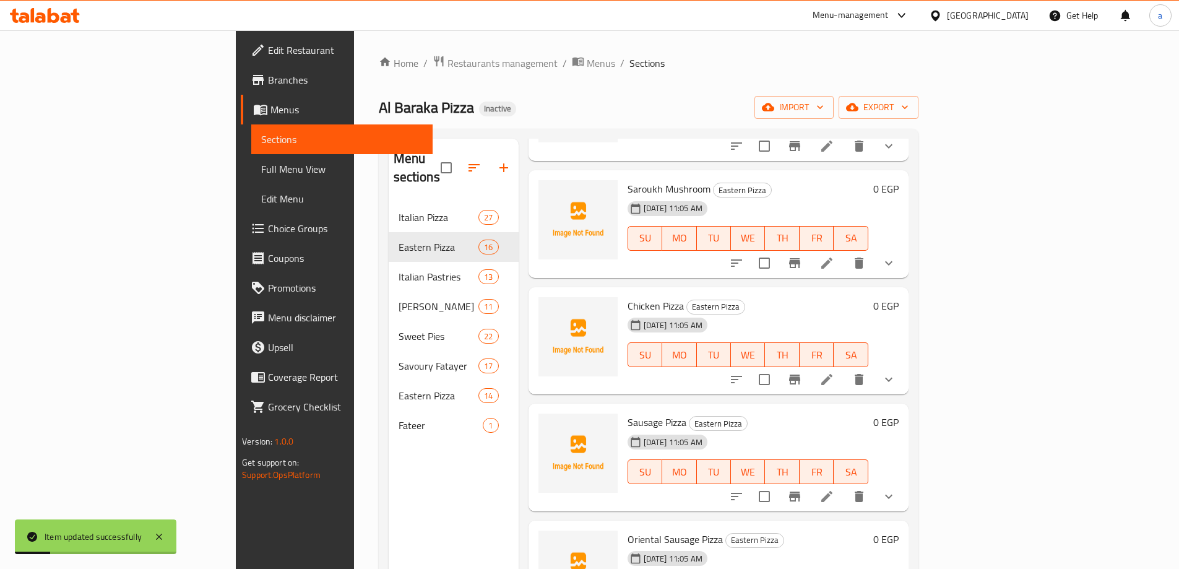
scroll to position [371, 0]
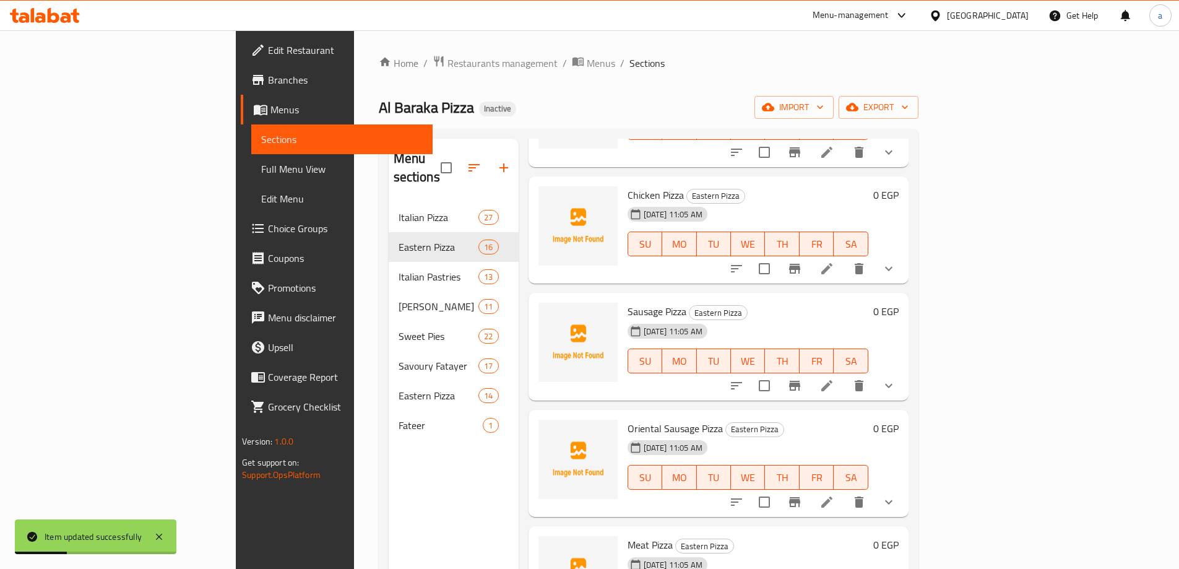
click at [844, 259] on li at bounding box center [827, 269] width 35 height 22
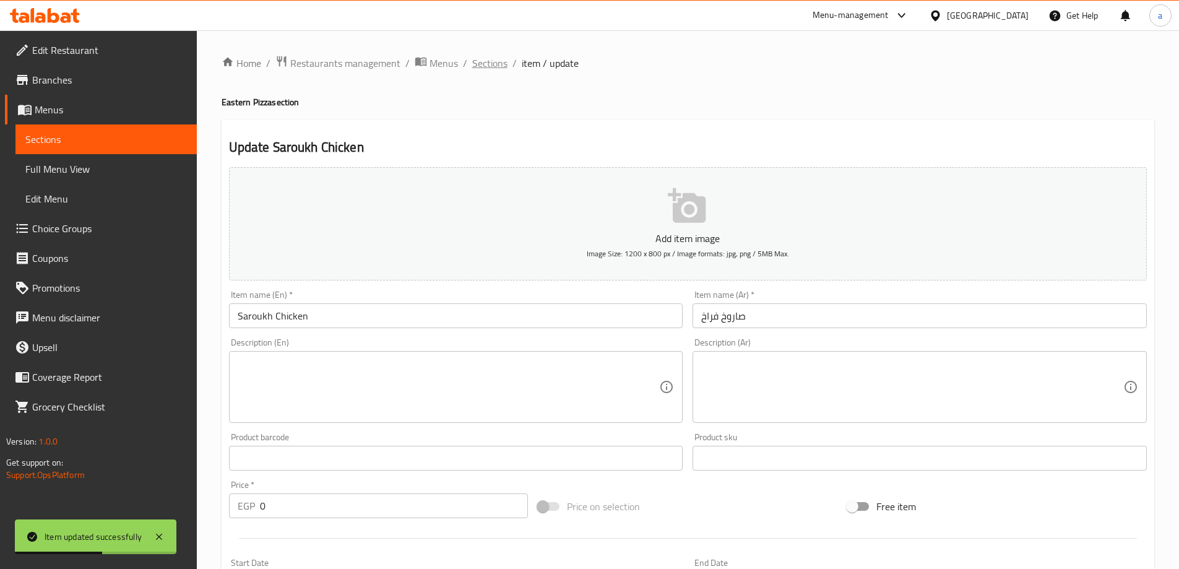
click at [477, 56] on span "Sections" at bounding box center [489, 63] width 35 height 15
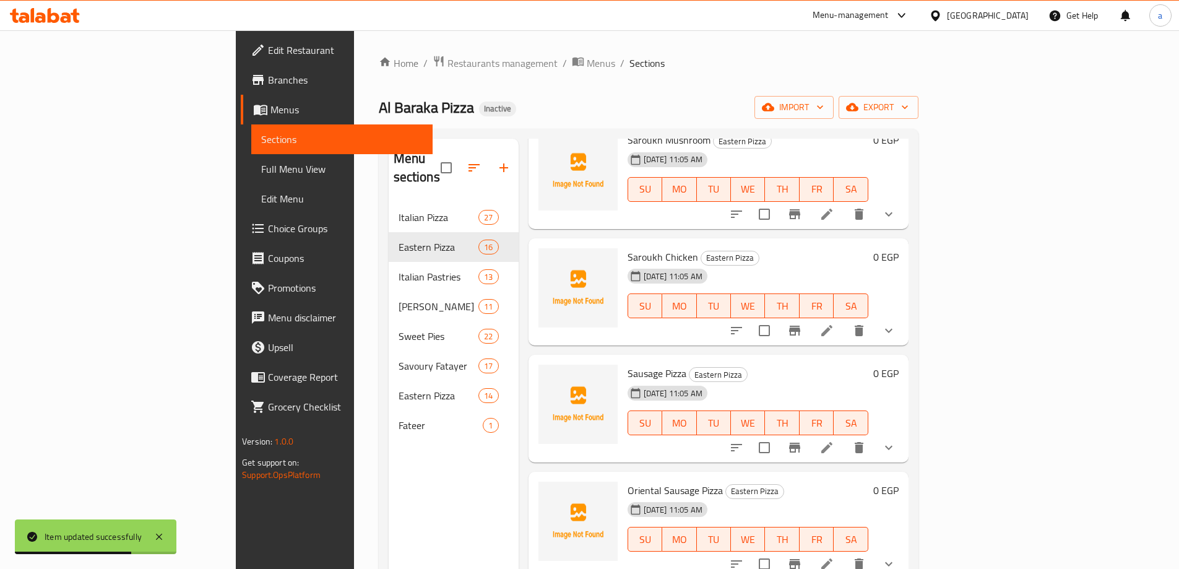
scroll to position [371, 0]
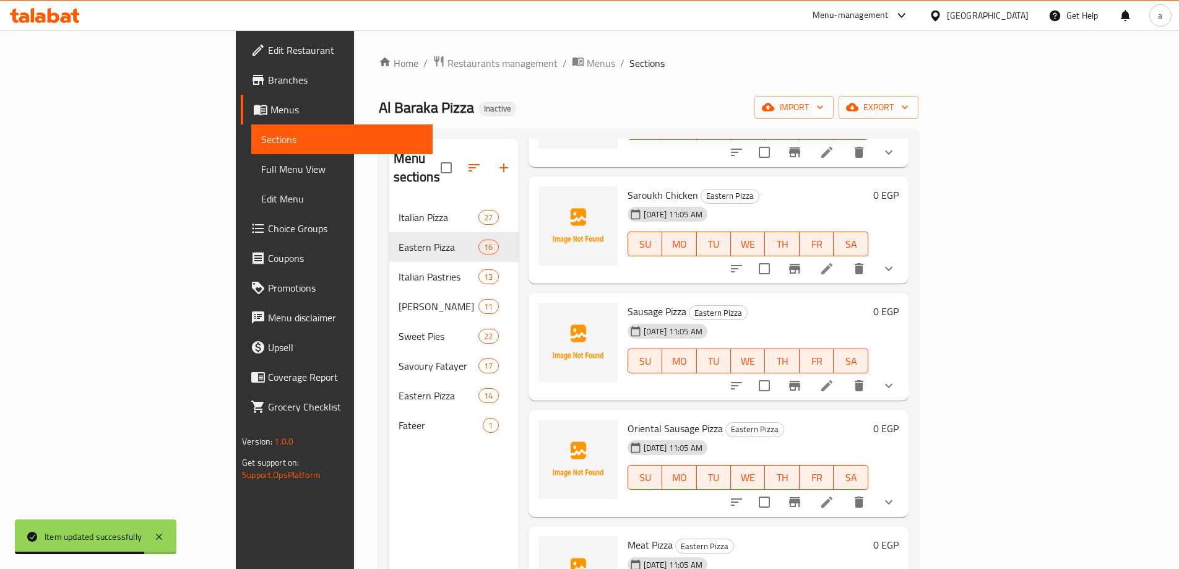
click at [835, 378] on icon at bounding box center [827, 385] width 15 height 15
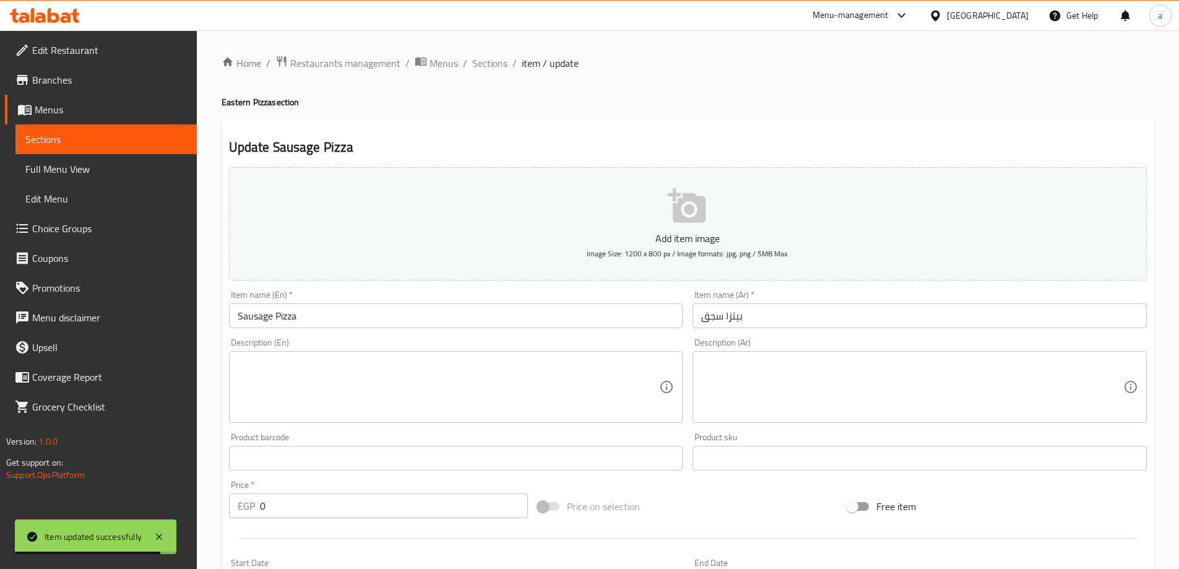
click at [272, 321] on input "Sausage Pizza" at bounding box center [456, 315] width 454 height 25
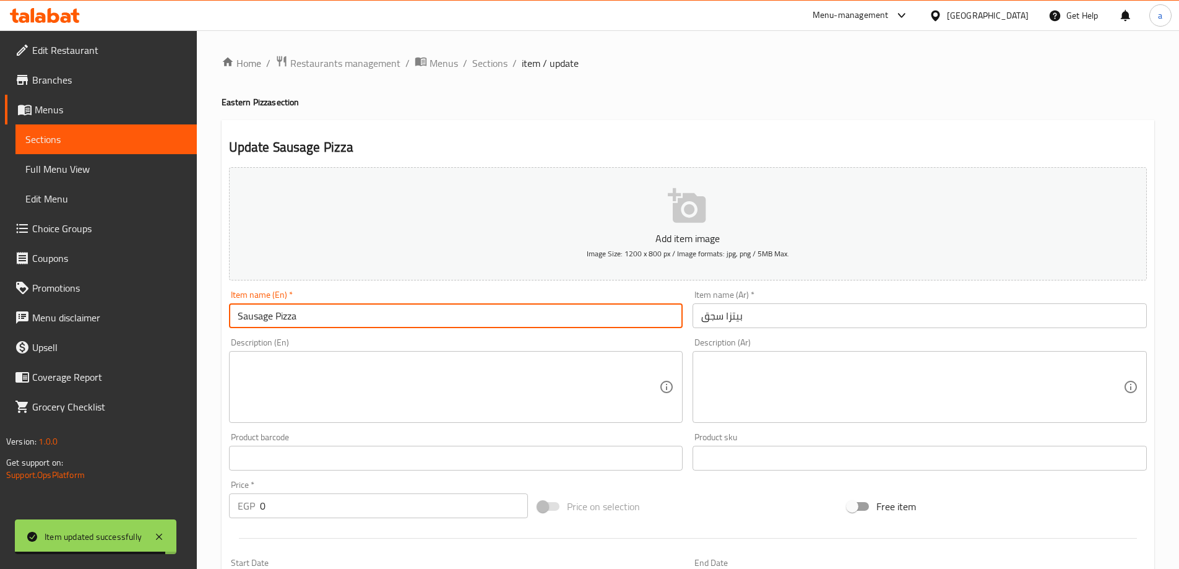
click at [272, 321] on input "Sausage Pizza" at bounding box center [456, 315] width 454 height 25
click at [285, 320] on input "Sausage Pizza" at bounding box center [456, 315] width 454 height 25
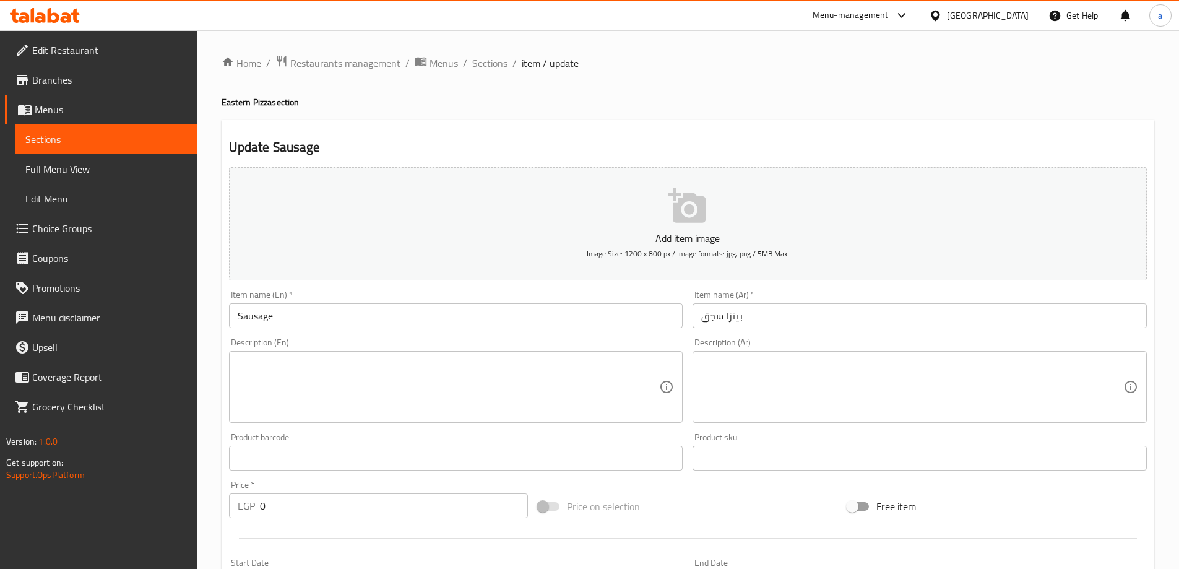
click at [234, 313] on input "Sausage" at bounding box center [456, 315] width 454 height 25
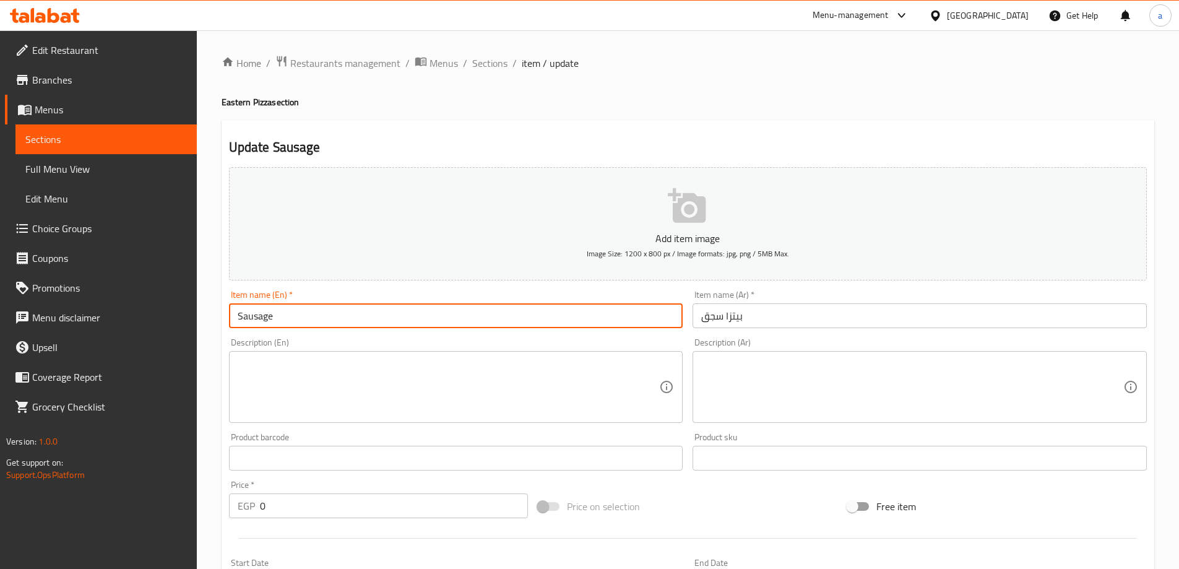
paste input "Saroukh"
type input "Saroukh Sausage"
click at [804, 311] on input "بيتزا سجق" at bounding box center [920, 315] width 454 height 25
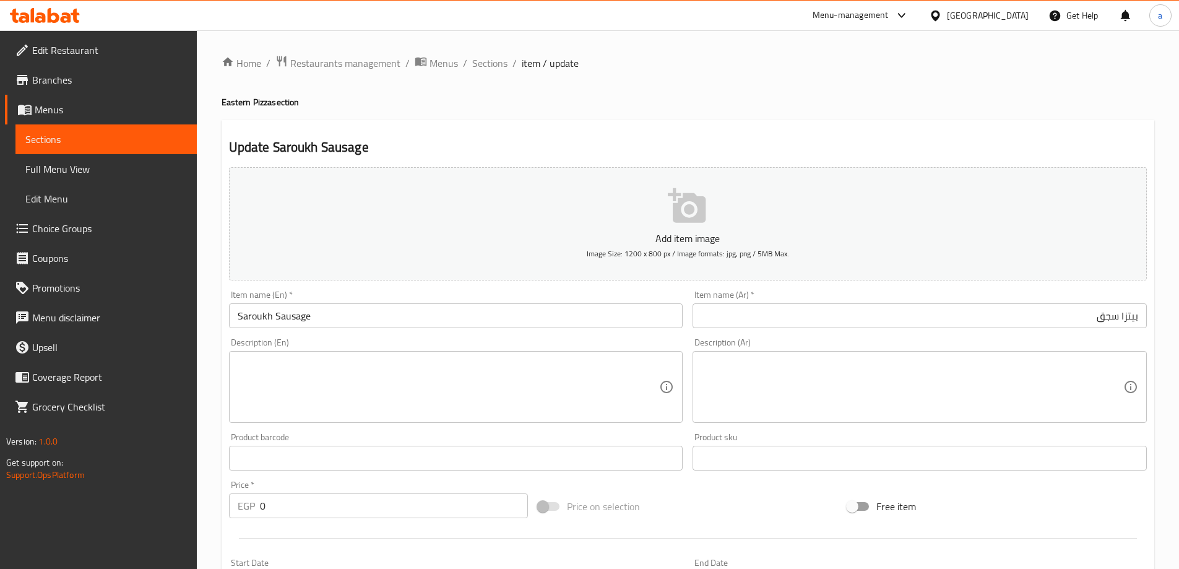
click at [1135, 311] on input "بيتزا سجق" at bounding box center [920, 315] width 454 height 25
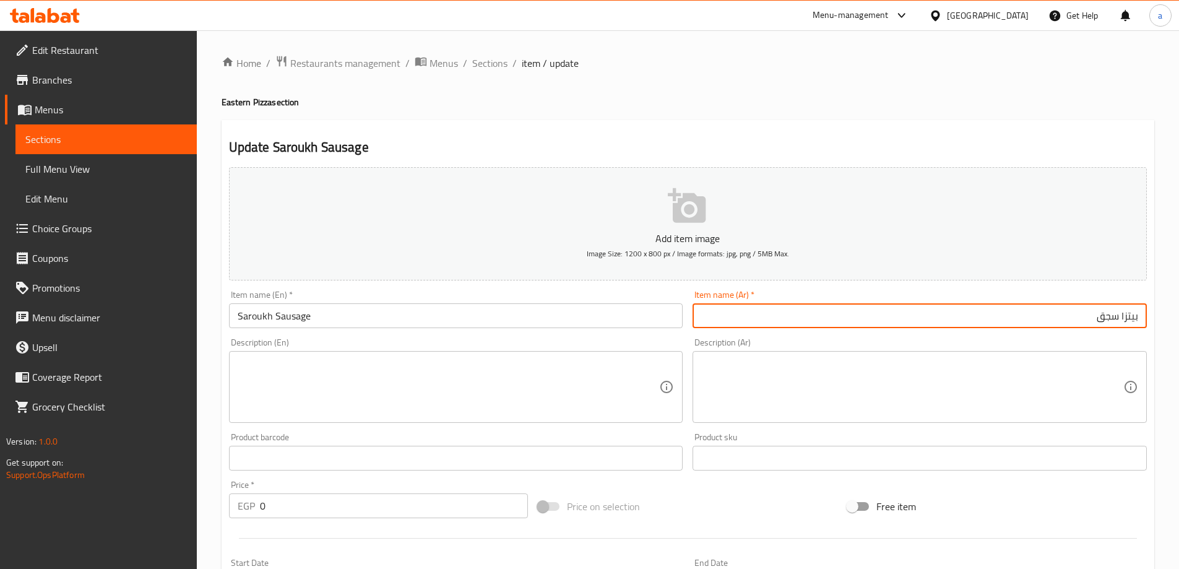
click at [1135, 311] on input "بيتزا سجق" at bounding box center [920, 315] width 454 height 25
paste input "اروخ"
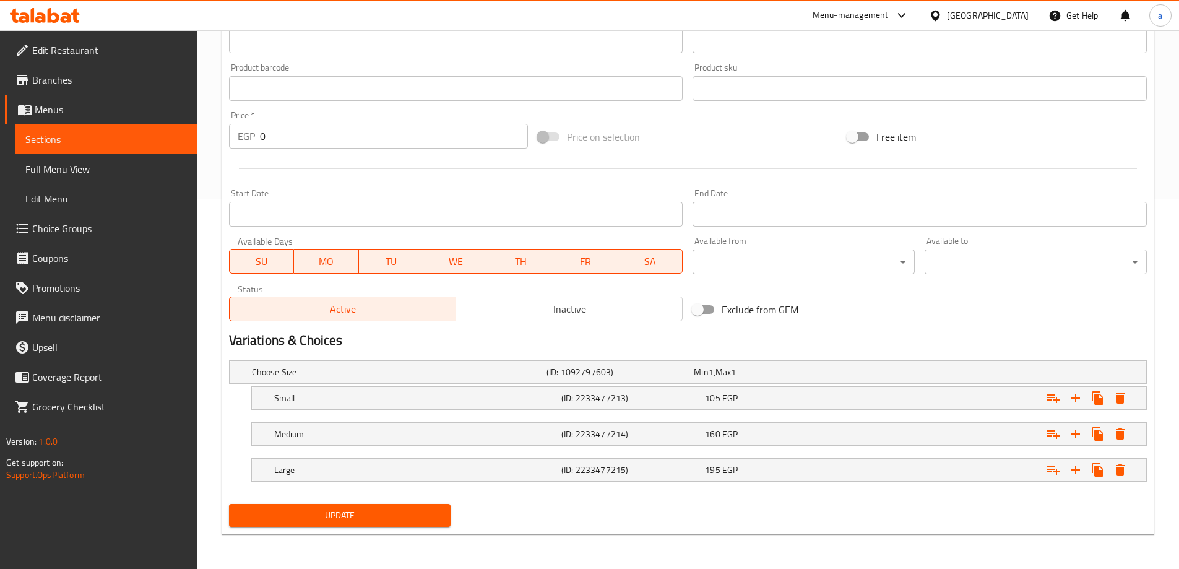
type input "صاروخ سجق"
click at [445, 509] on button "Update" at bounding box center [340, 515] width 222 height 23
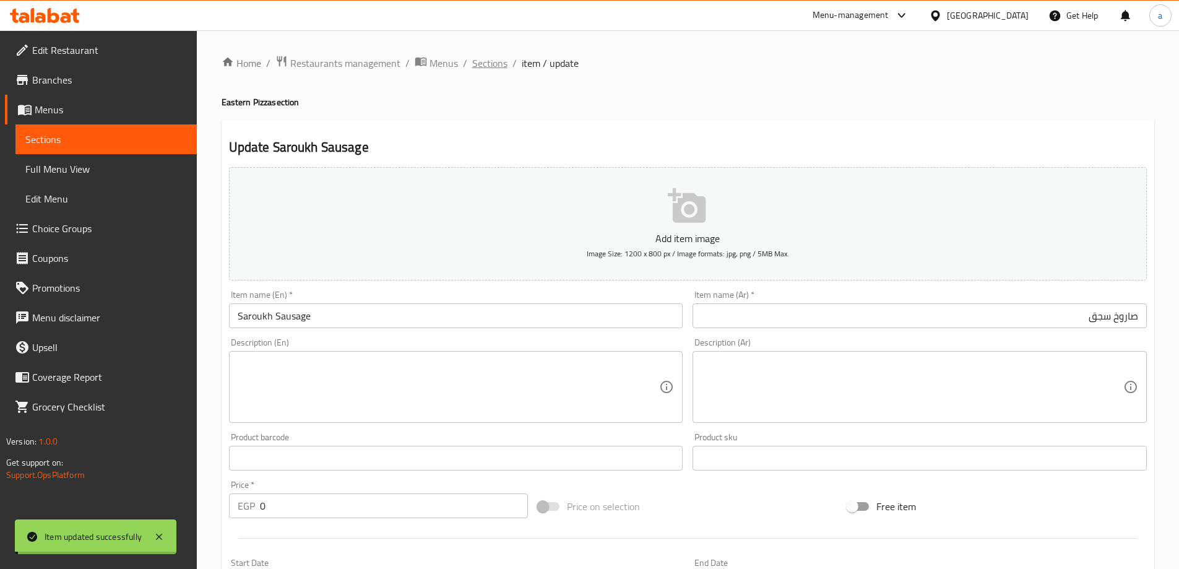
click at [498, 63] on span "Sections" at bounding box center [489, 63] width 35 height 15
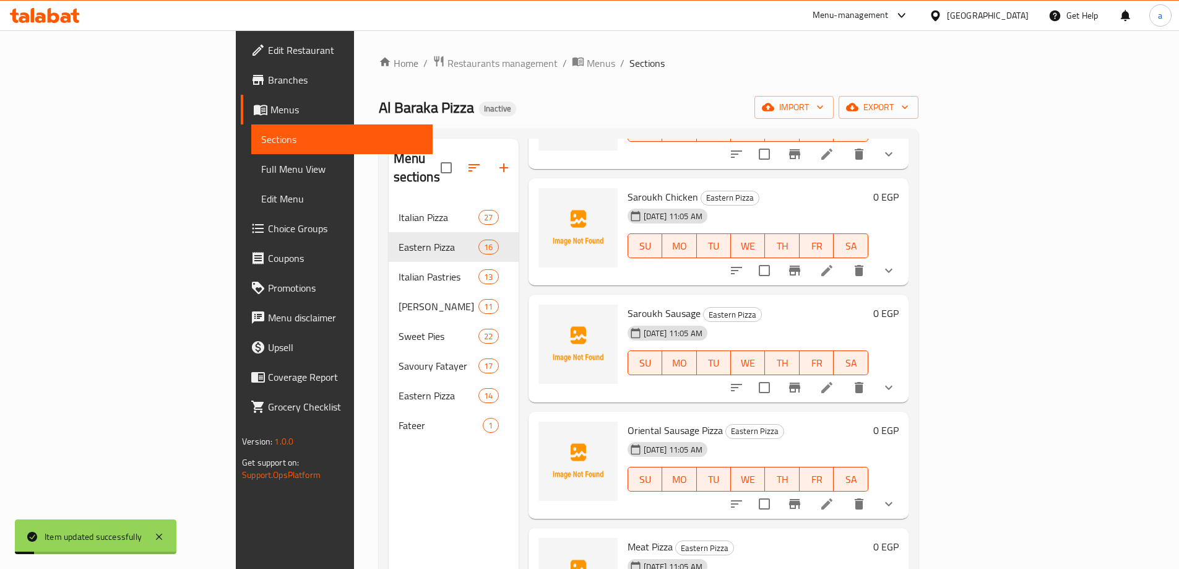
scroll to position [371, 0]
click at [835, 495] on icon at bounding box center [827, 502] width 15 height 15
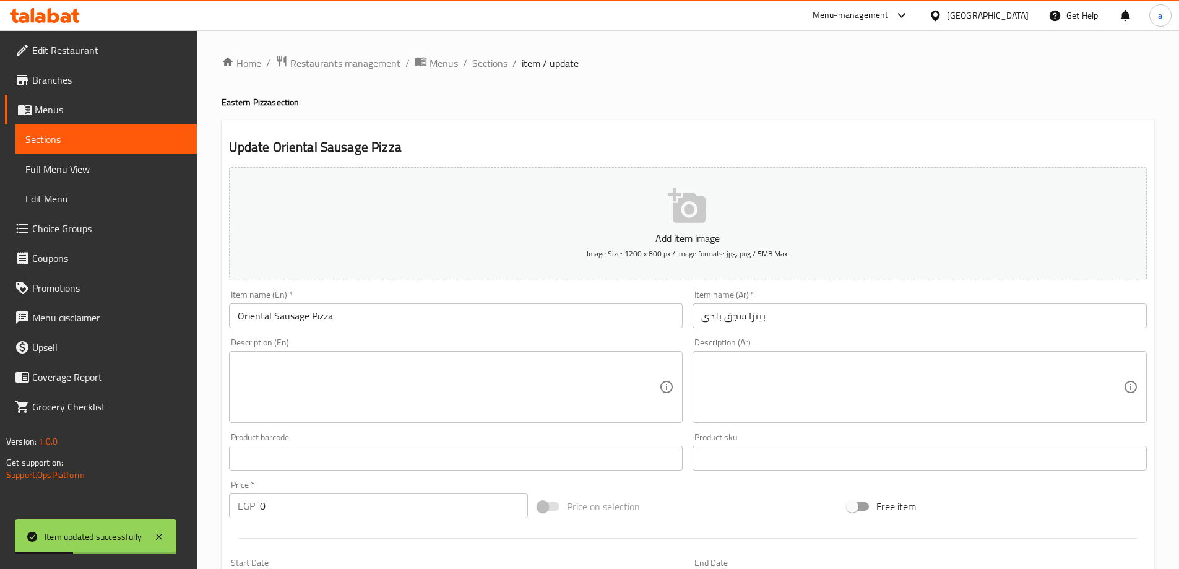
click at [326, 322] on input "Oriental Sausage Pizza" at bounding box center [456, 315] width 454 height 25
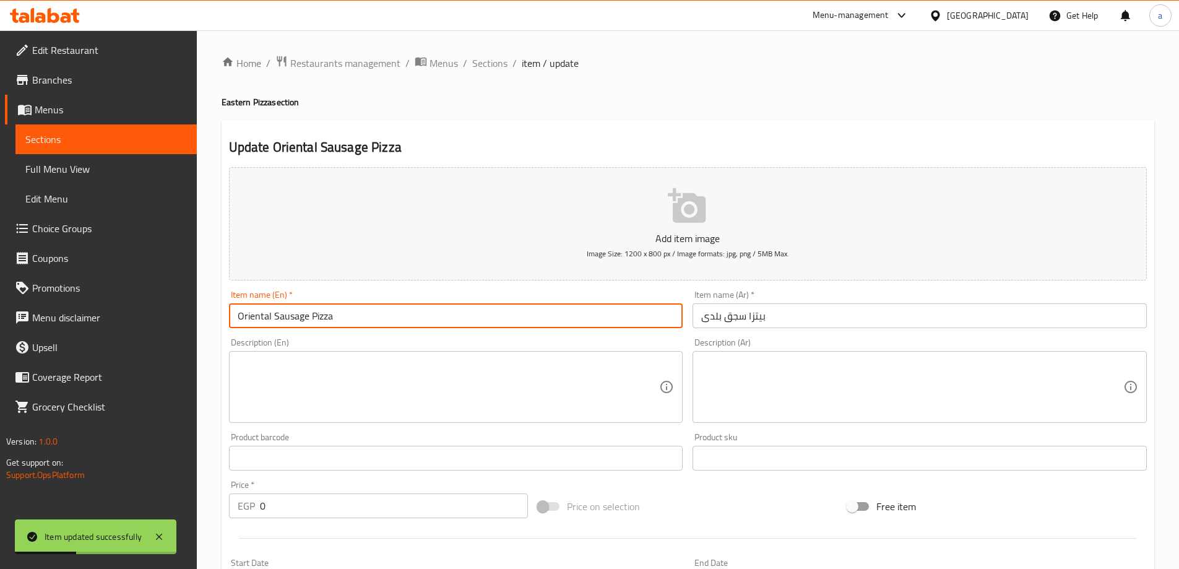
click at [326, 322] on input "Oriental Sausage Pizza" at bounding box center [456, 315] width 454 height 25
type input "Oriental Sausage"
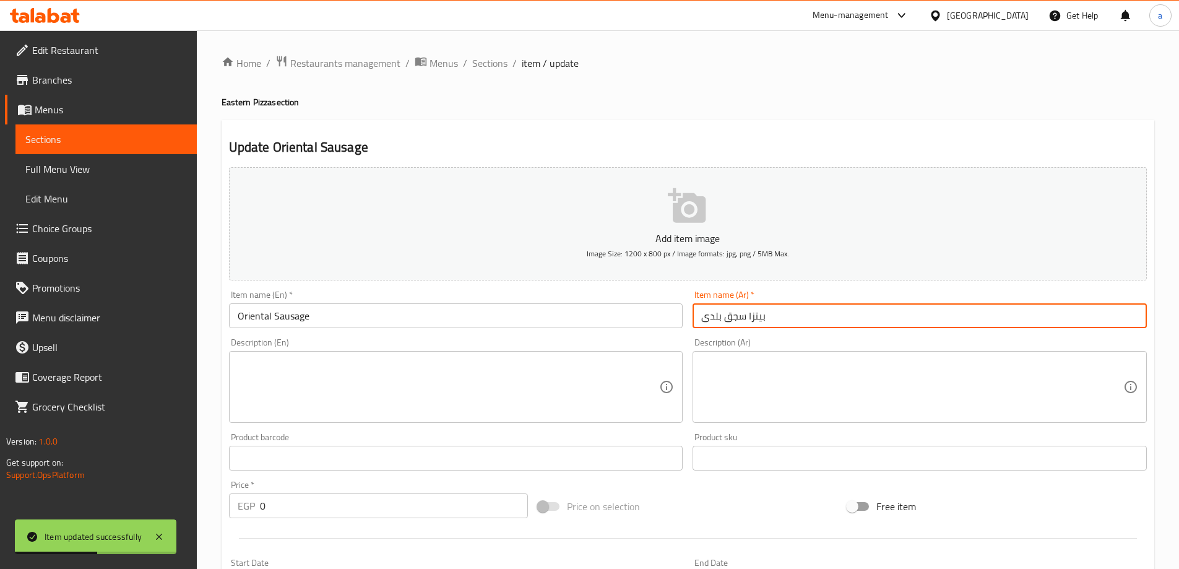
click at [833, 305] on input "بيتزا سجق بلدى" at bounding box center [920, 315] width 454 height 25
click at [1134, 319] on input "بيتزا سجق بلدى" at bounding box center [920, 315] width 454 height 25
click at [1139, 308] on input "سجق بلدى" at bounding box center [920, 315] width 454 height 25
paste input "صاروخ"
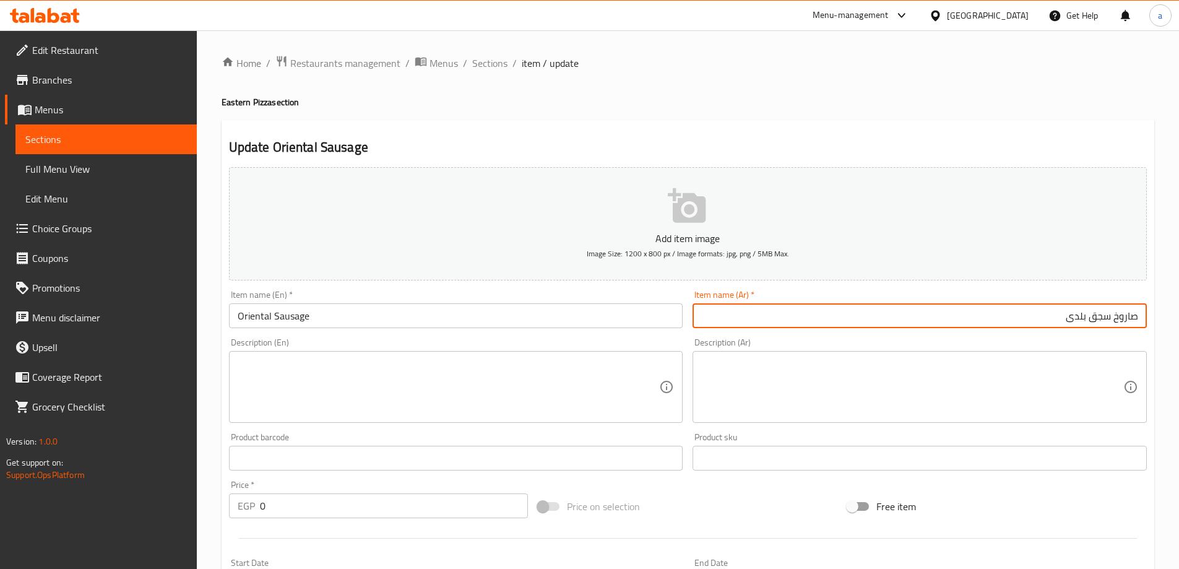
type input "صاروخ سجق بلدى"
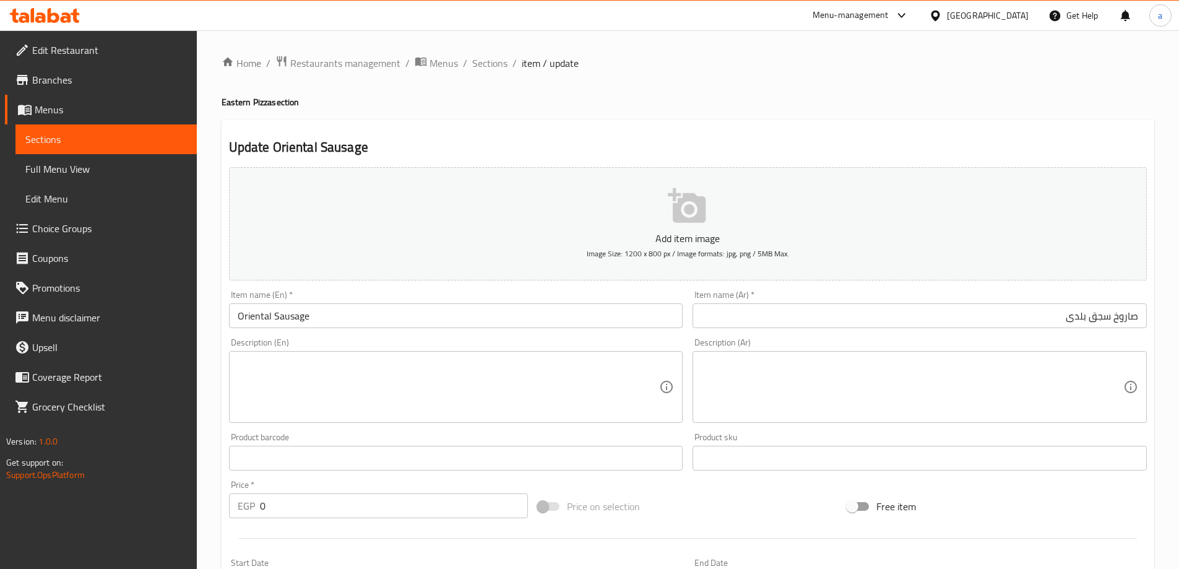
click at [236, 313] on input "Oriental Sausage" at bounding box center [456, 315] width 454 height 25
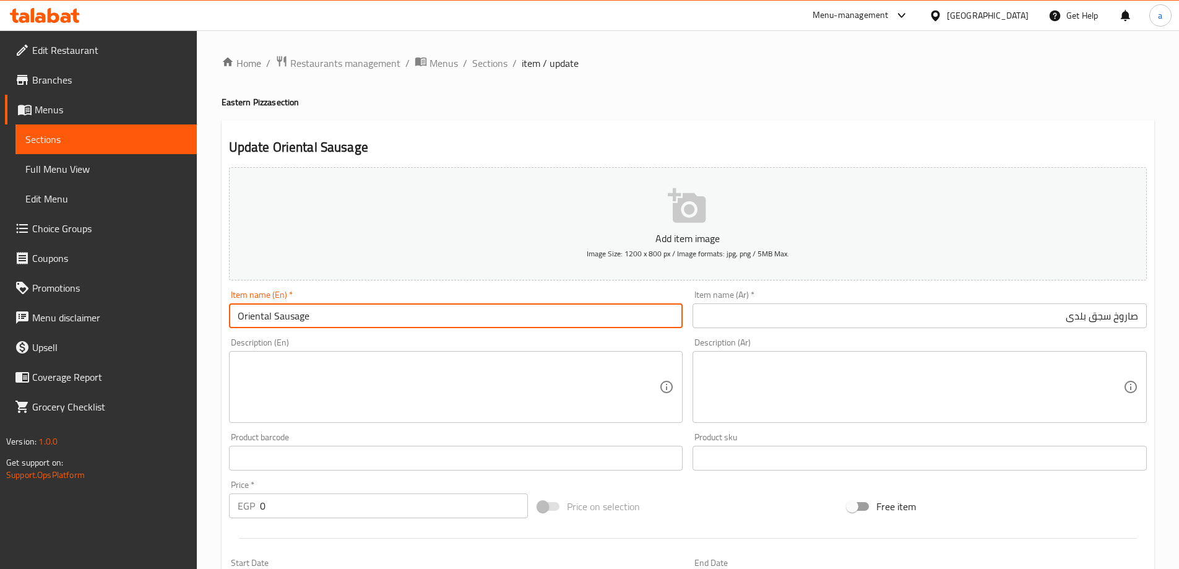
paste input "Saroukh"
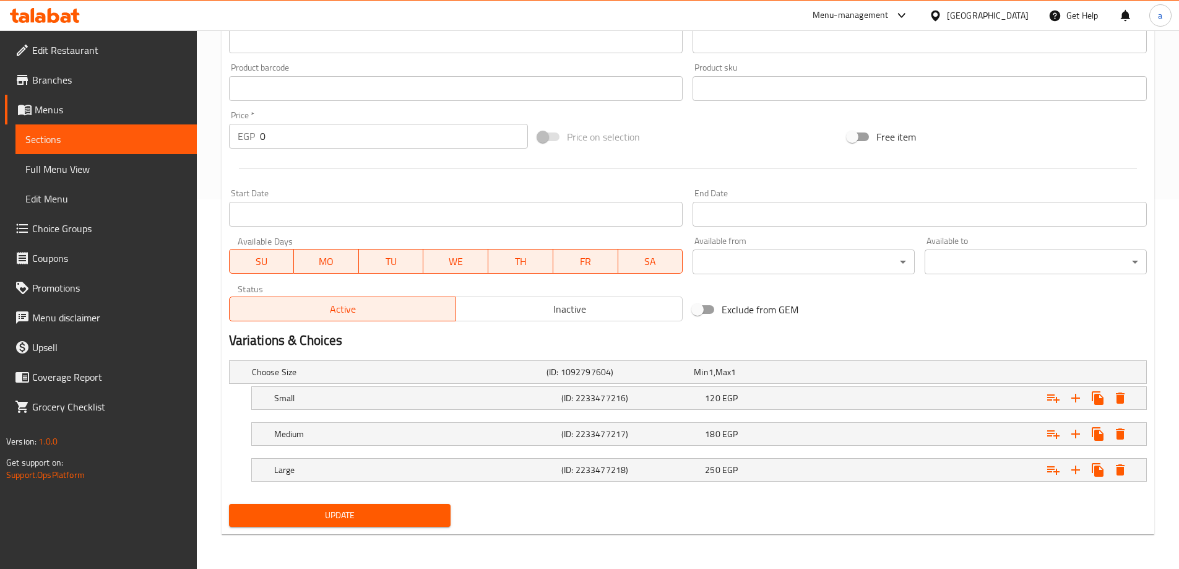
type input "Saroukh Oriental Sausage"
click at [371, 516] on span "Update" at bounding box center [340, 515] width 202 height 15
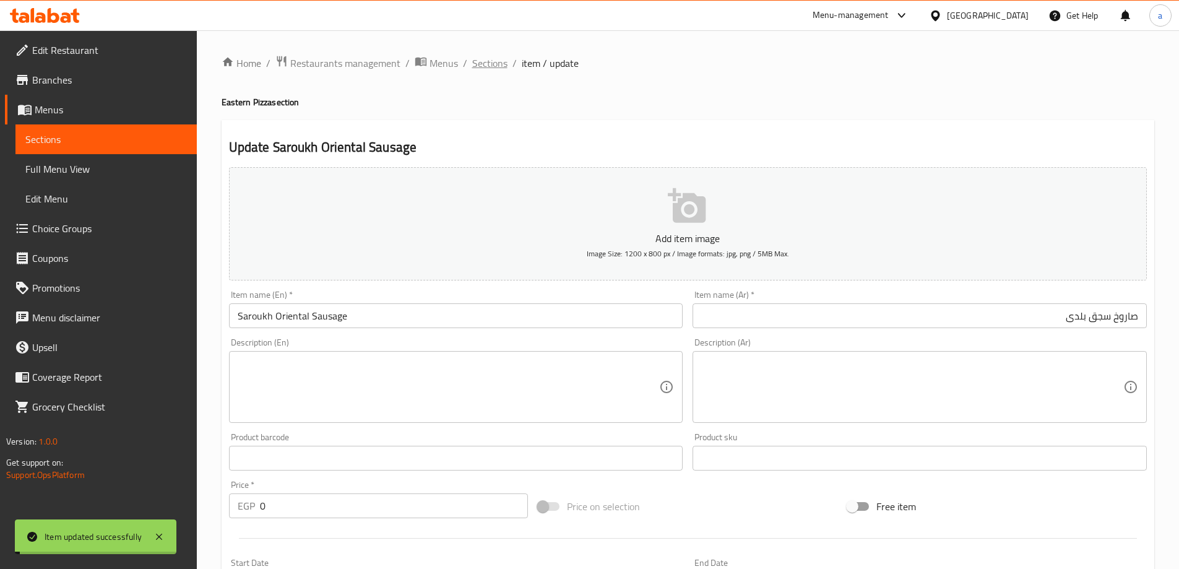
click at [482, 69] on span "Sections" at bounding box center [489, 63] width 35 height 15
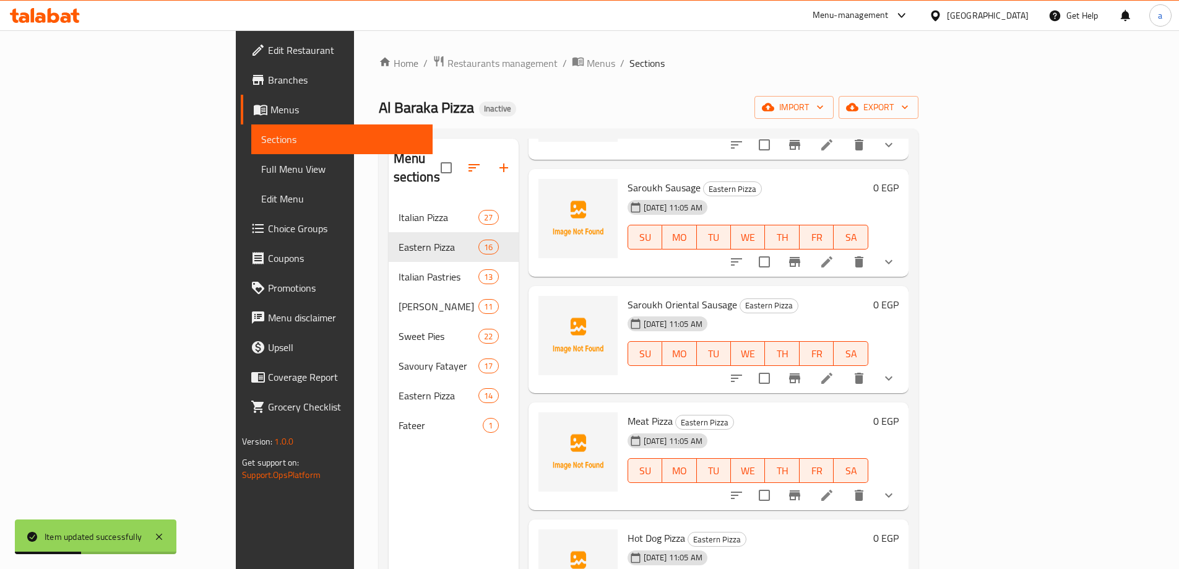
scroll to position [557, 0]
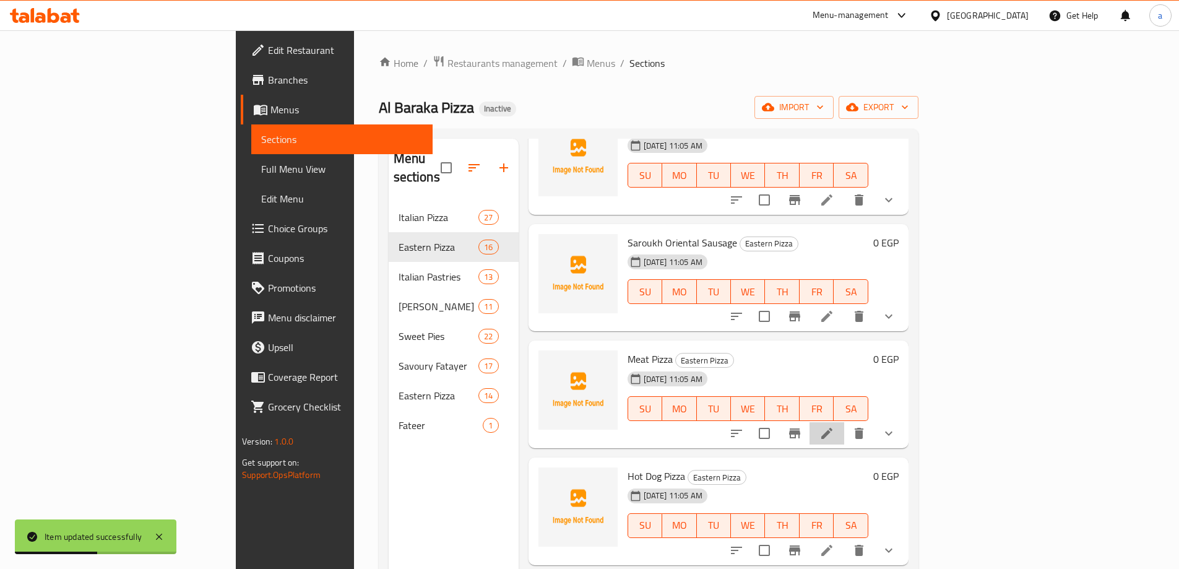
click at [835, 426] on icon at bounding box center [827, 433] width 15 height 15
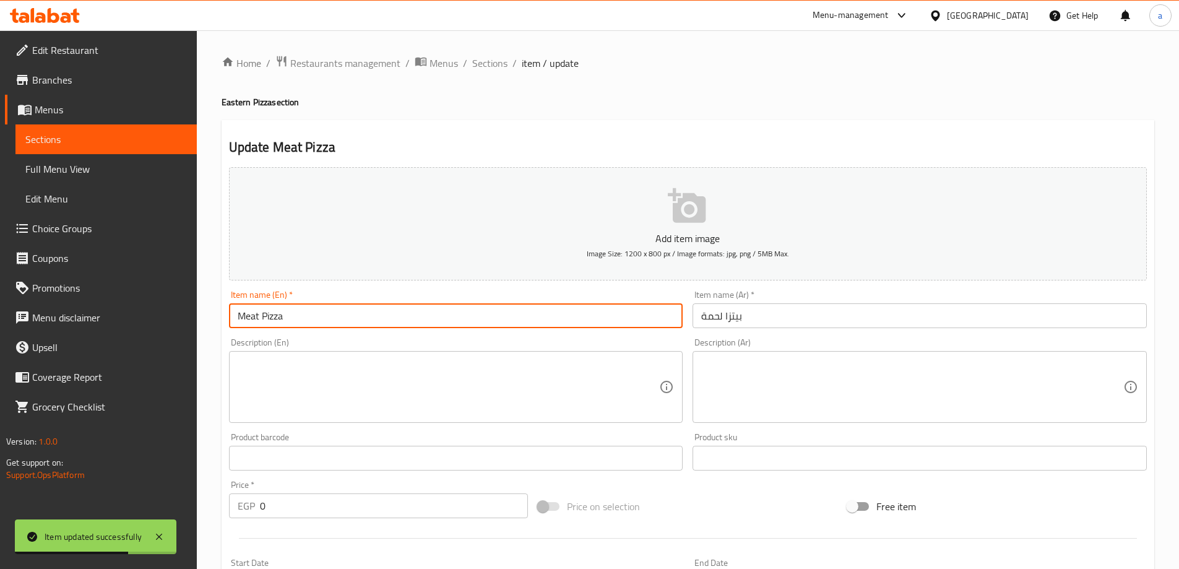
click at [281, 318] on input "Meat Pizza" at bounding box center [456, 315] width 454 height 25
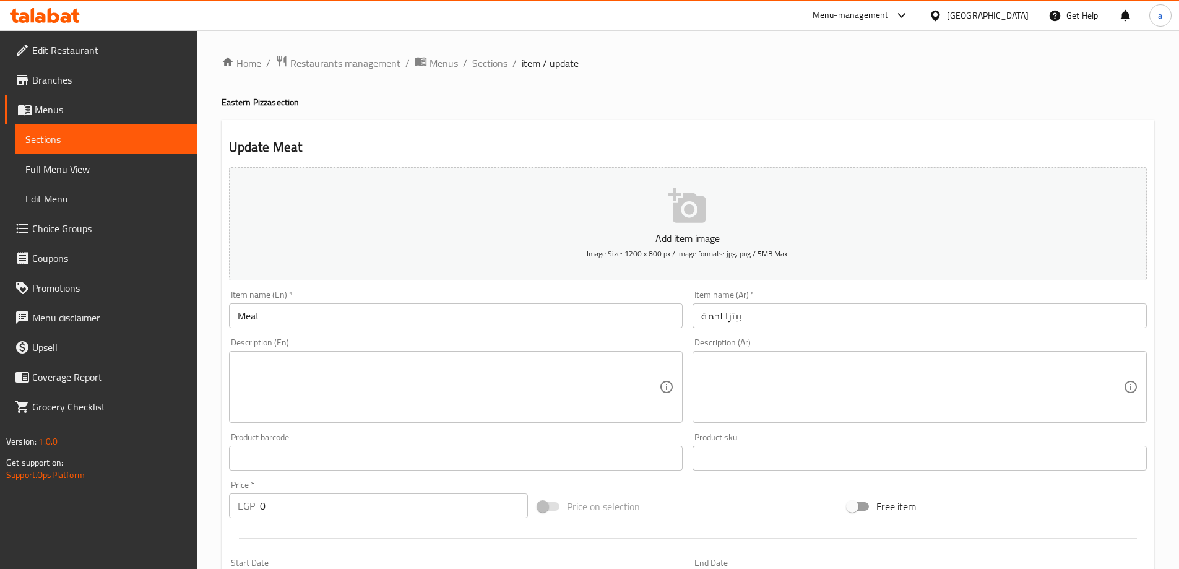
click at [232, 318] on input "Meat" at bounding box center [456, 315] width 454 height 25
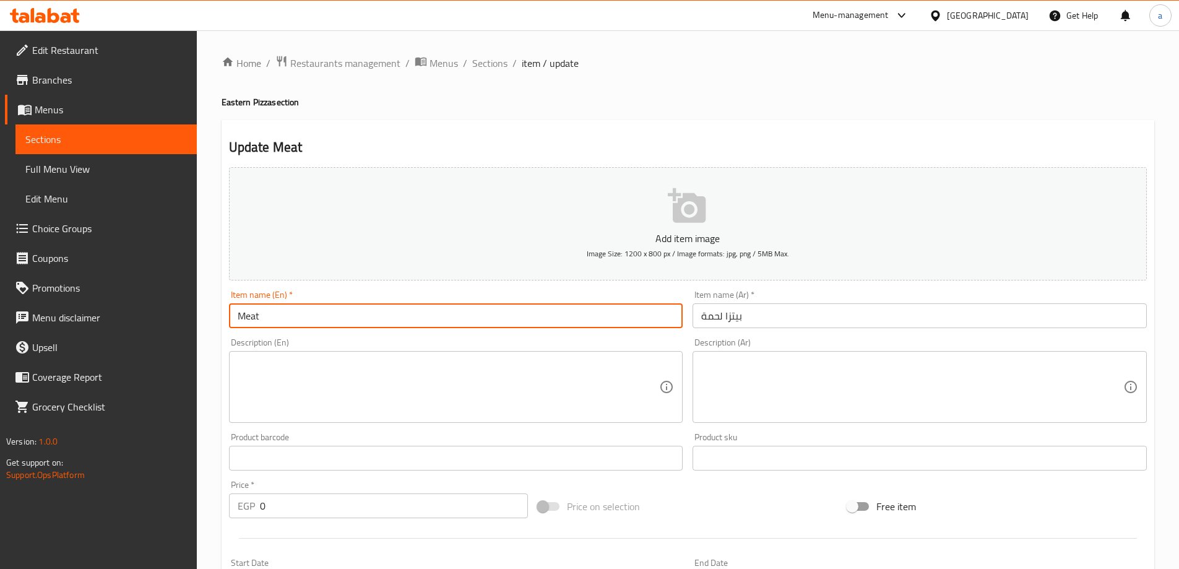
paste input "Saroukh"
type input "Saroukh Meat"
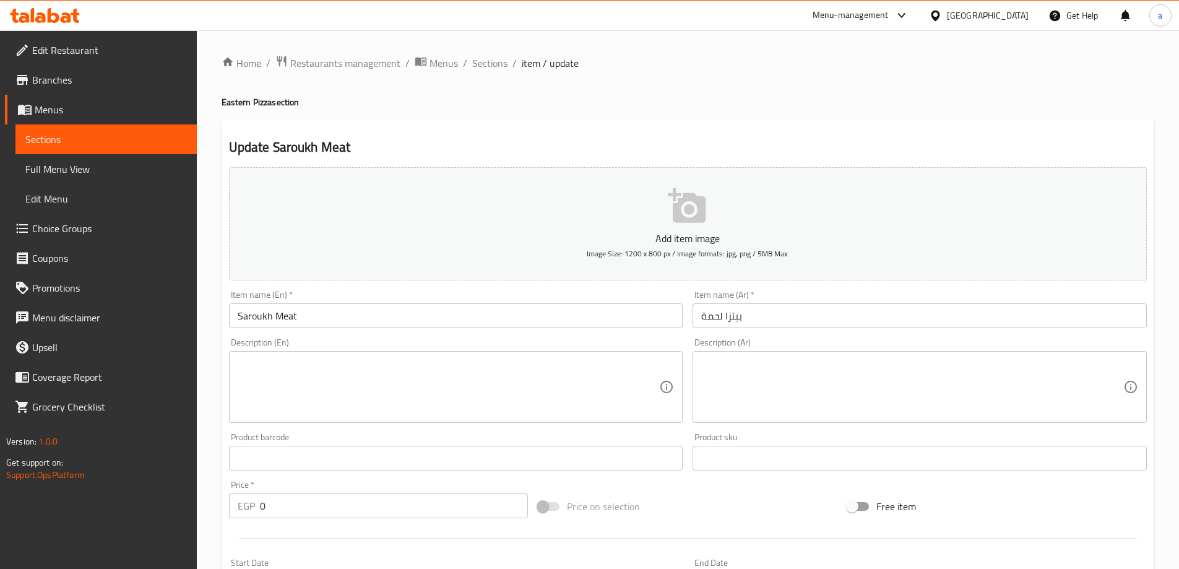
click at [820, 305] on input "بيتزا لحمة" at bounding box center [920, 315] width 454 height 25
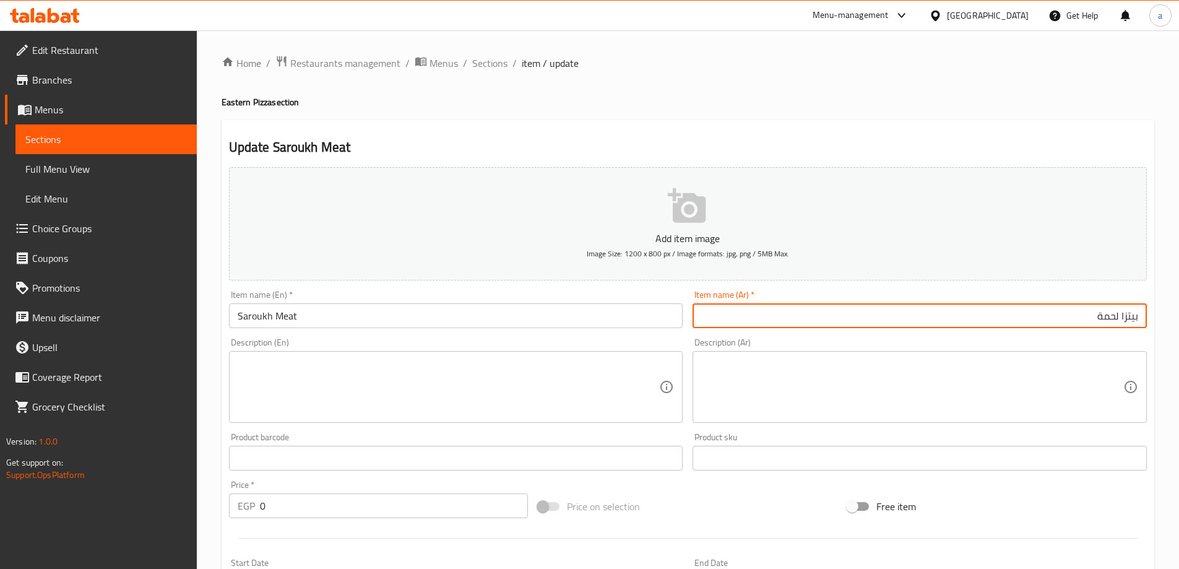
click at [1134, 323] on input "بيتزا لحمة" at bounding box center [920, 315] width 454 height 25
paste input "اروخ"
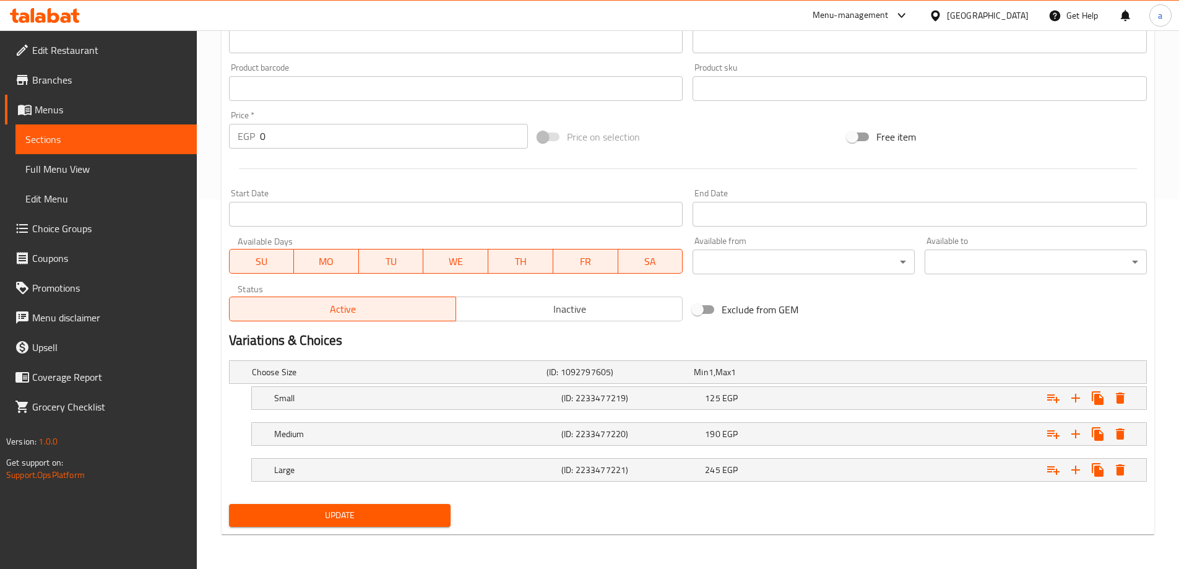
type input "صاروخ لحمة"
click at [386, 513] on span "Update" at bounding box center [340, 515] width 202 height 15
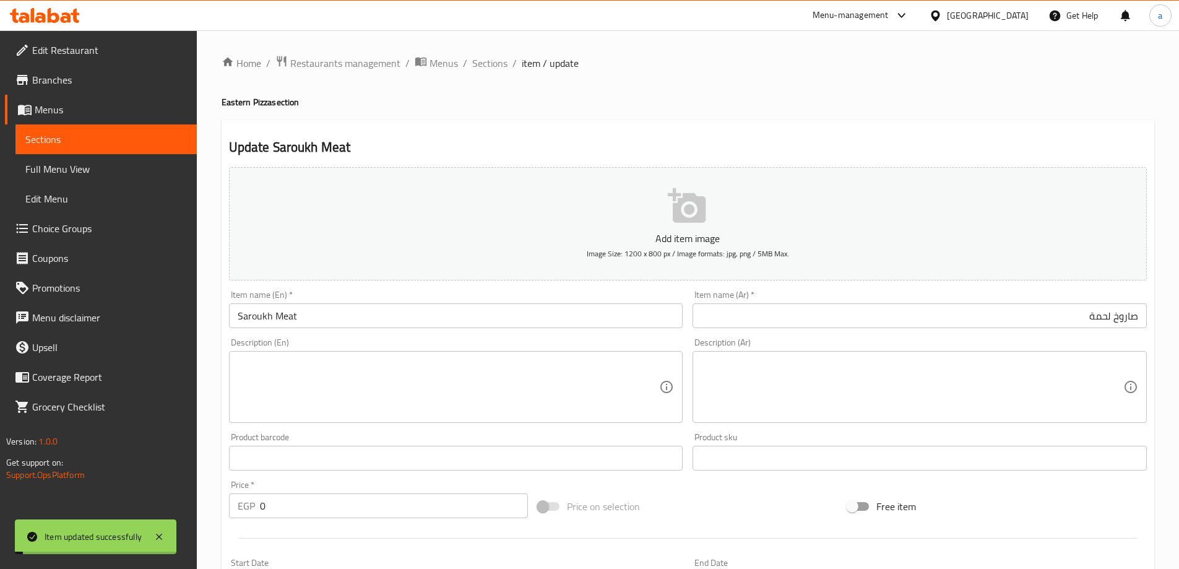
click at [488, 62] on span "Sections" at bounding box center [489, 63] width 35 height 15
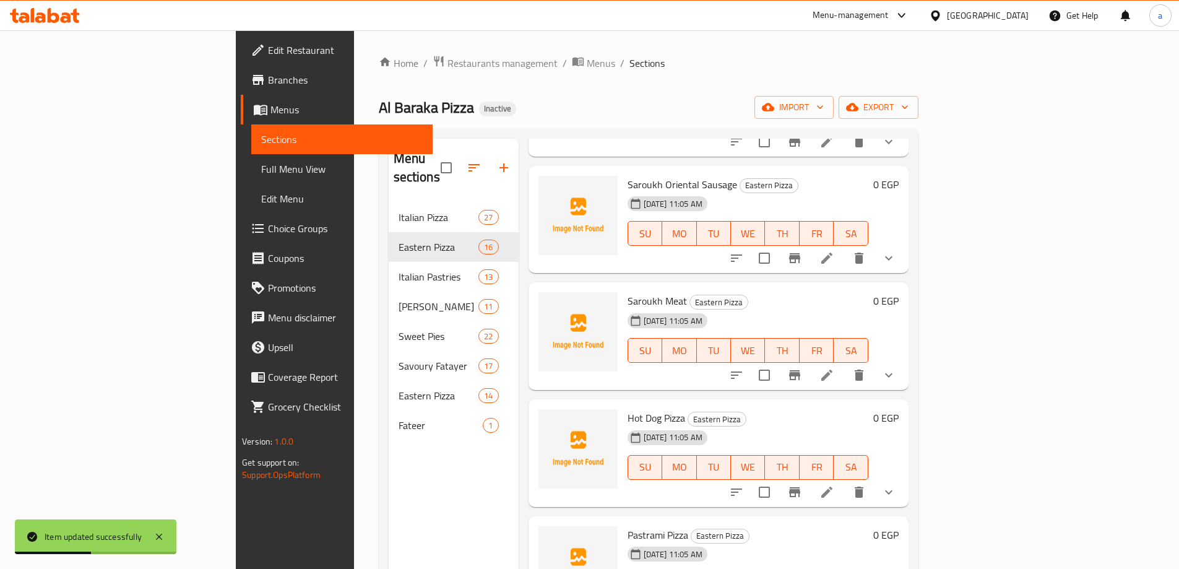
scroll to position [805, 0]
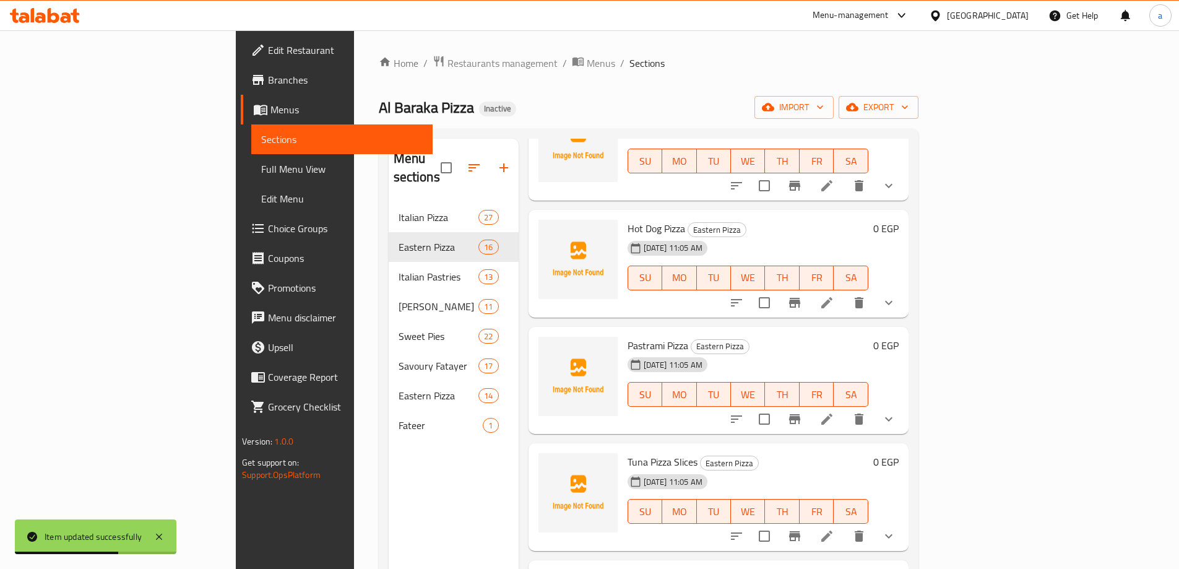
click at [833, 297] on icon at bounding box center [827, 302] width 11 height 11
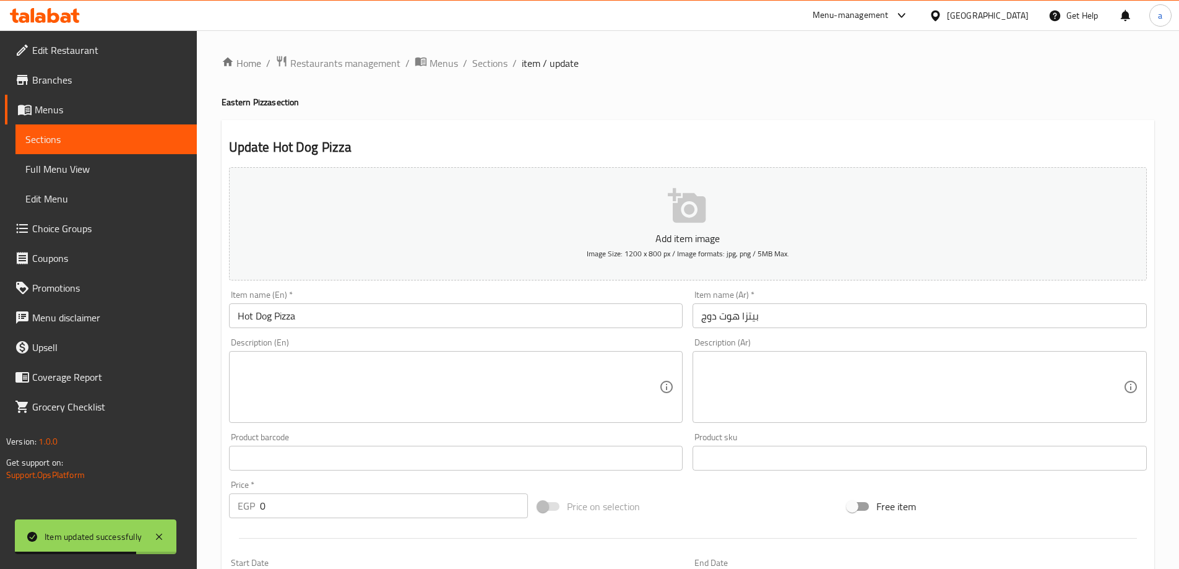
click at [791, 313] on input "بيتزا هوت دوج" at bounding box center [920, 315] width 454 height 25
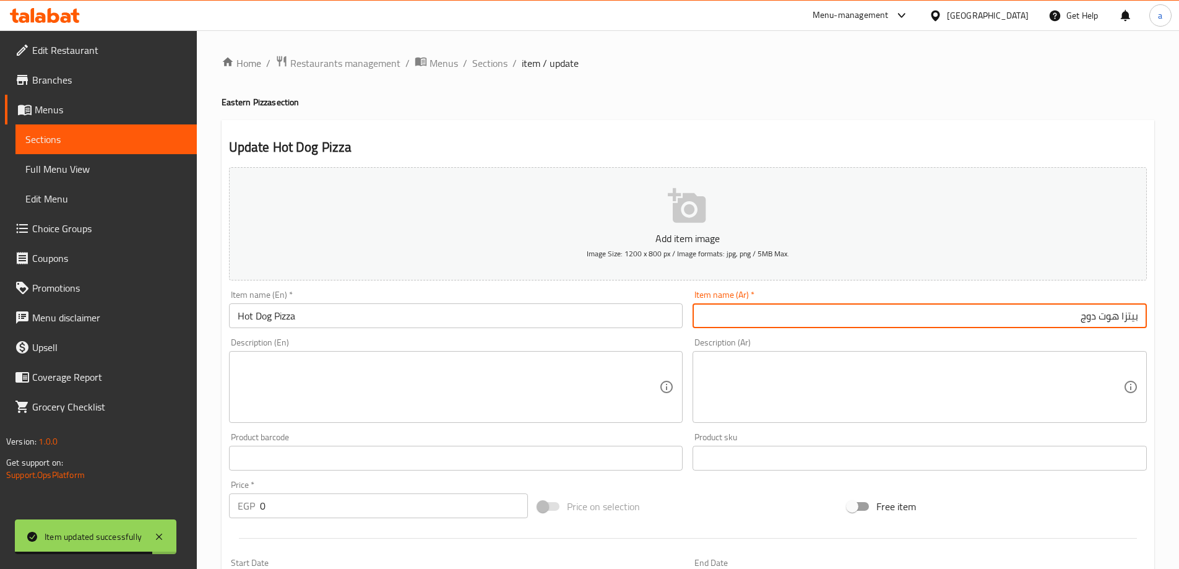
click at [1130, 316] on input "بيتزا هوت دوج" at bounding box center [920, 315] width 454 height 25
type input "هوت دوج"
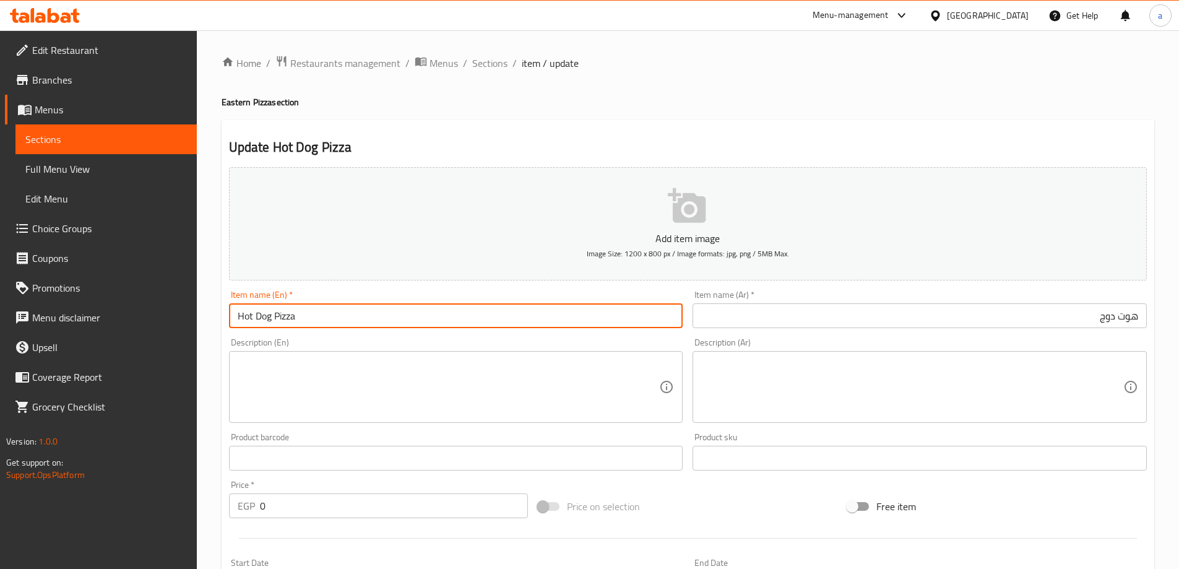
click at [288, 317] on input "Hot Dog Pizza" at bounding box center [456, 315] width 454 height 25
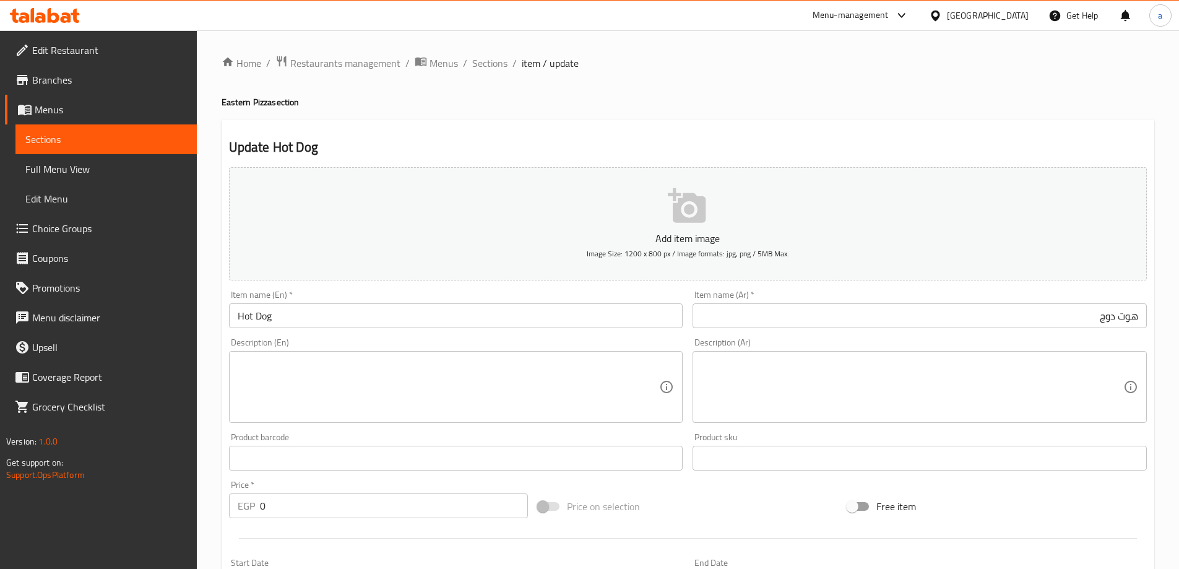
click at [236, 323] on input "Hot Dog" at bounding box center [456, 315] width 454 height 25
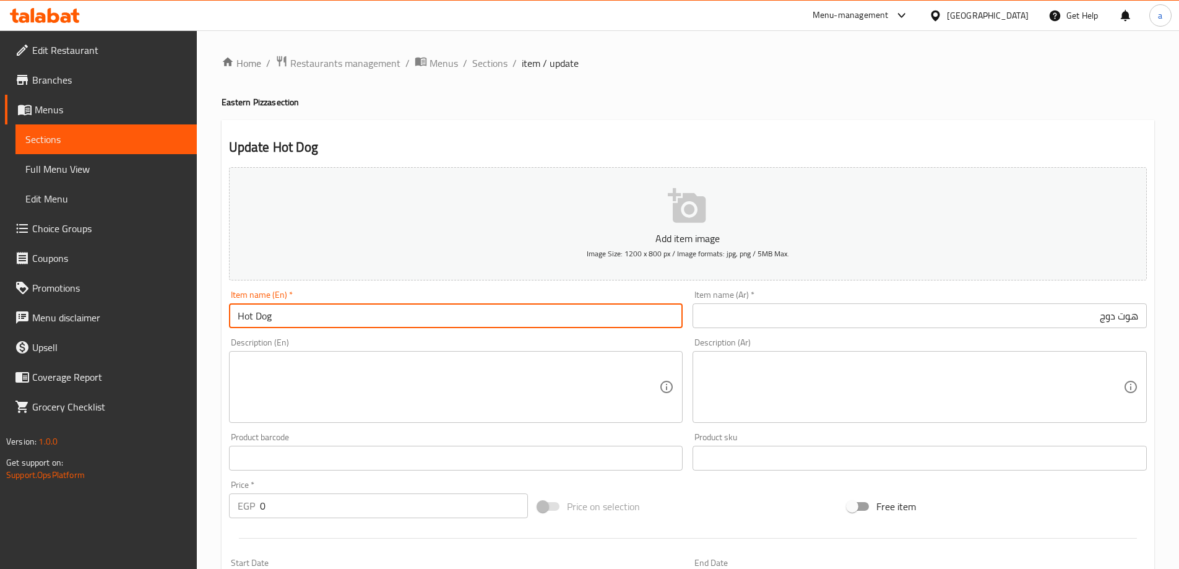
paste input "Saroukh"
type input "Saroukh Hot Dog"
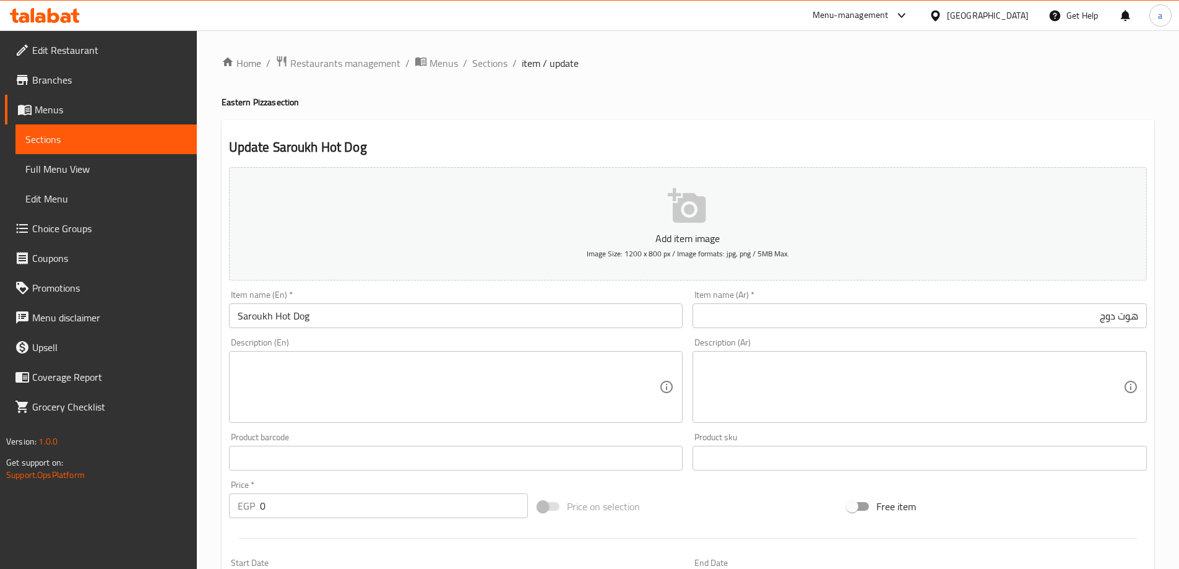
click at [1135, 313] on input "هوت دوج" at bounding box center [920, 315] width 454 height 25
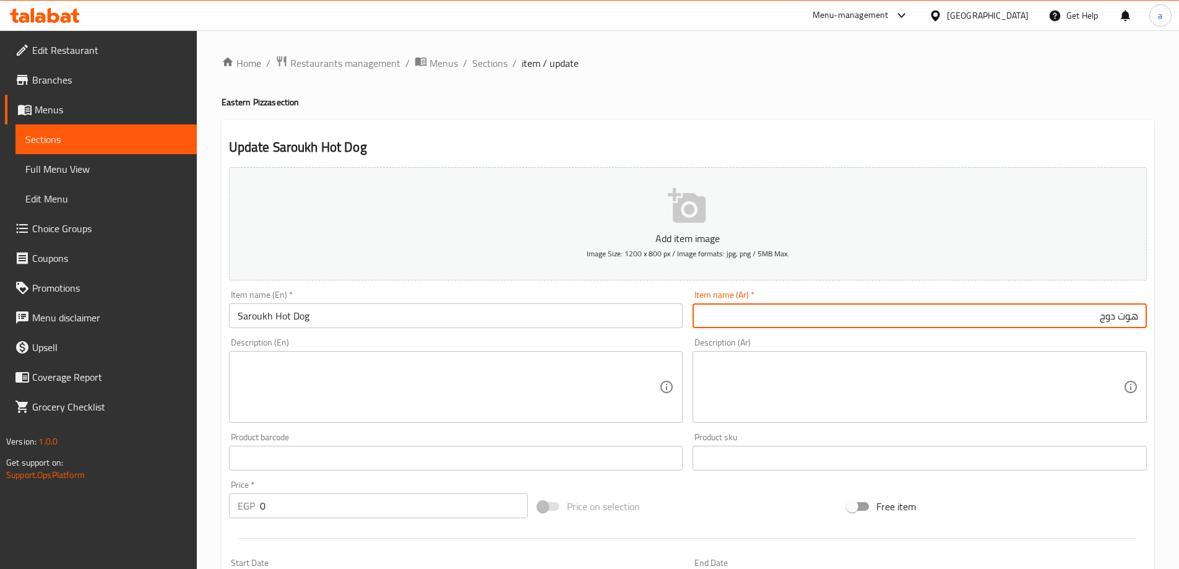
paste input "صاروخ"
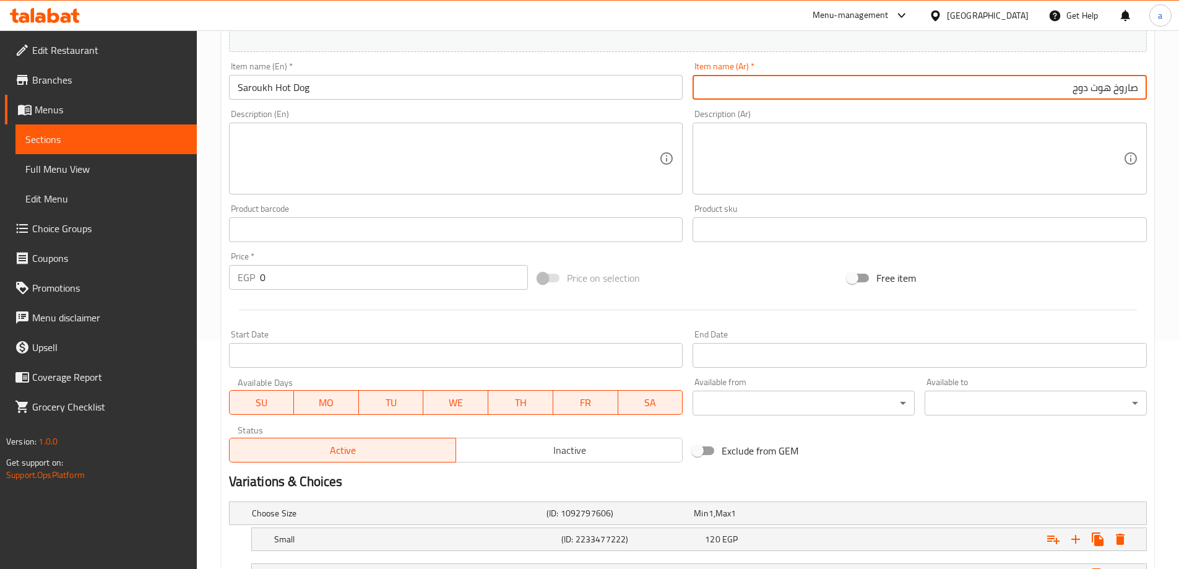
scroll to position [370, 0]
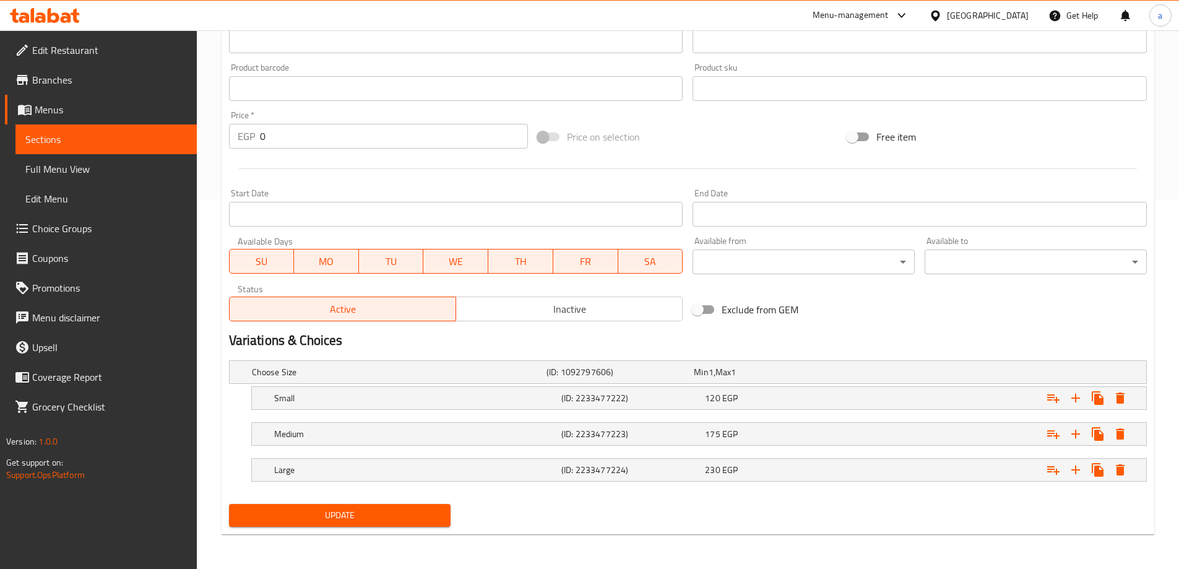
type input "صاروخ هوت دوج"
click at [366, 501] on div "Update" at bounding box center [340, 515] width 232 height 33
click at [360, 517] on span "Update" at bounding box center [340, 515] width 202 height 15
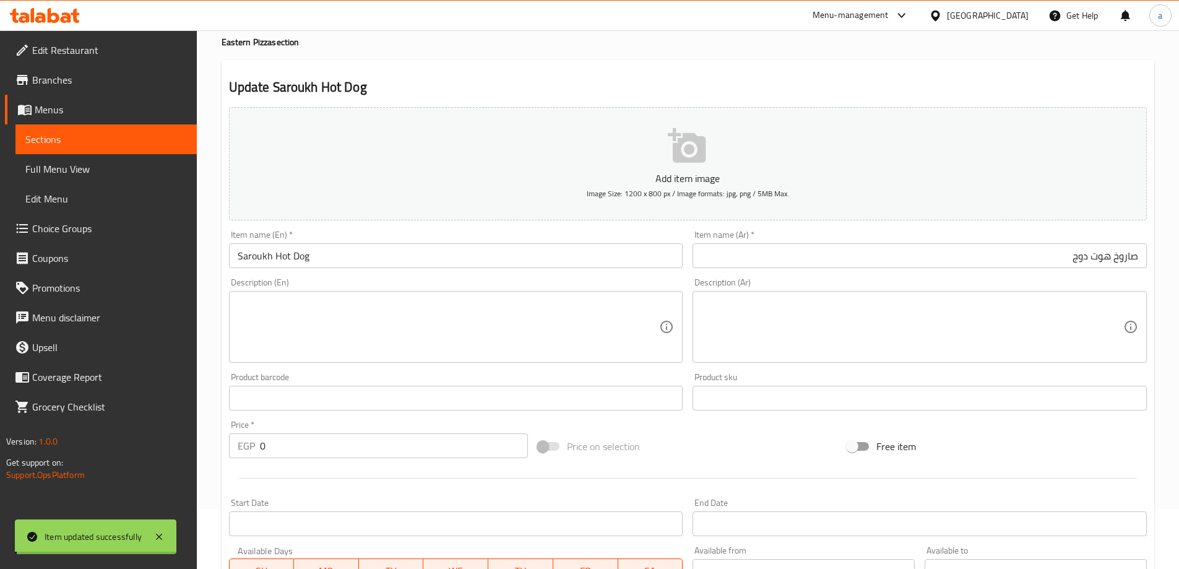
scroll to position [0, 0]
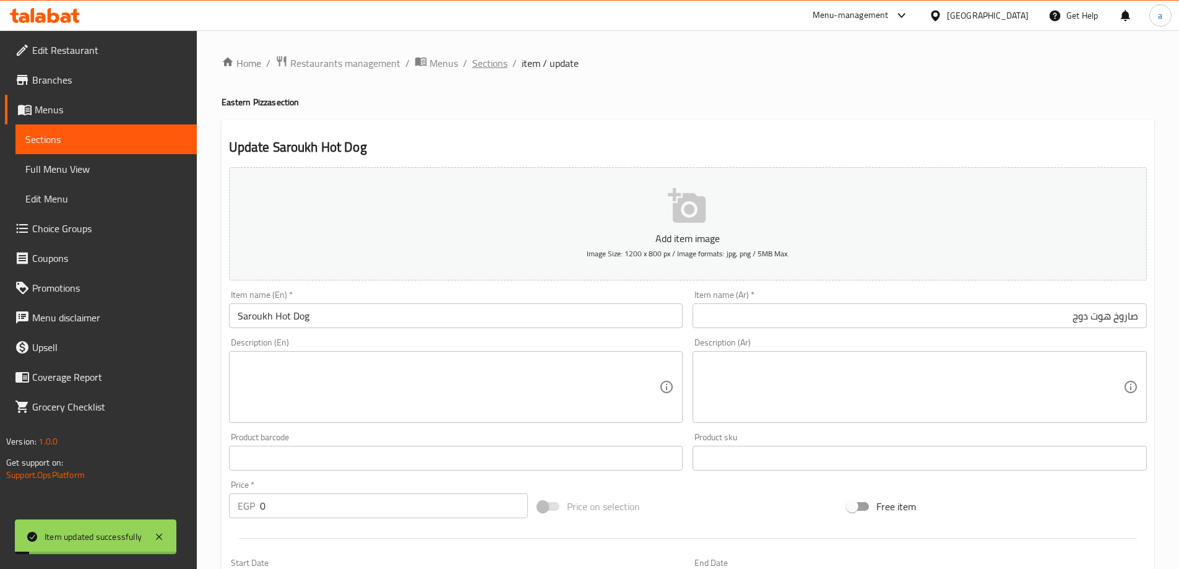
click at [486, 64] on span "Sections" at bounding box center [489, 63] width 35 height 15
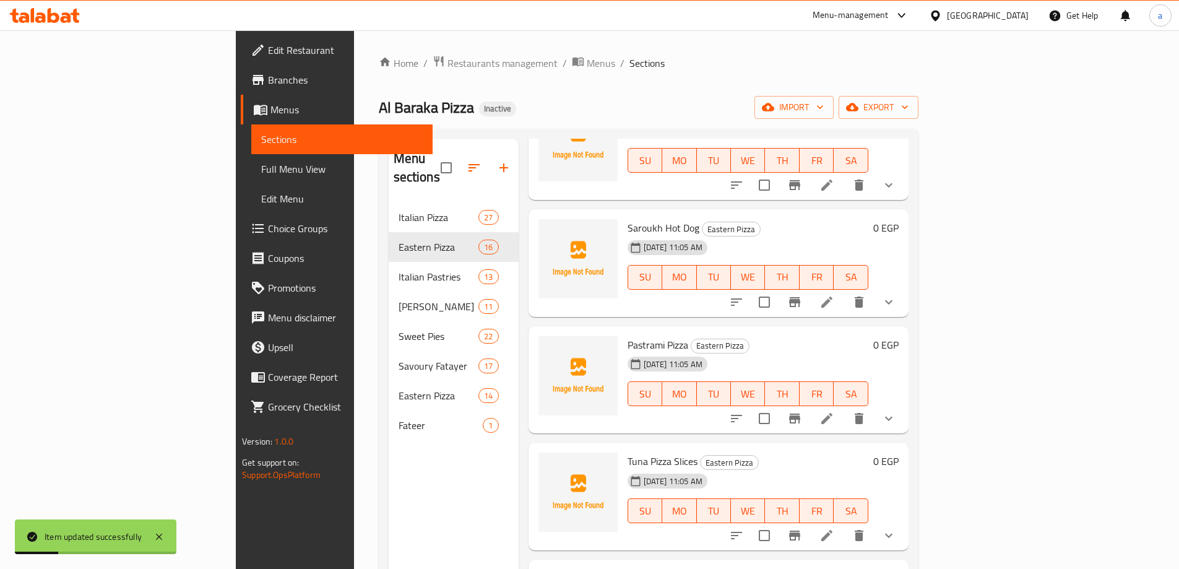
scroll to position [805, 0]
click at [844, 408] on li at bounding box center [827, 419] width 35 height 22
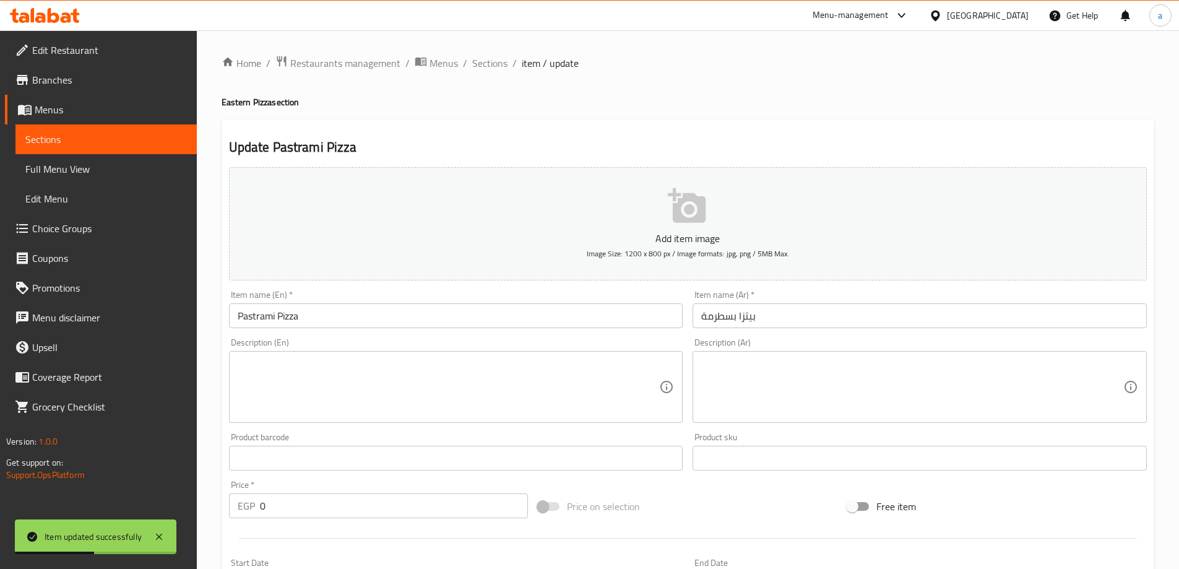
click at [912, 331] on div "Item name (Ar)   * بيتزا بسطرمة Item name (Ar) *" at bounding box center [920, 309] width 464 height 48
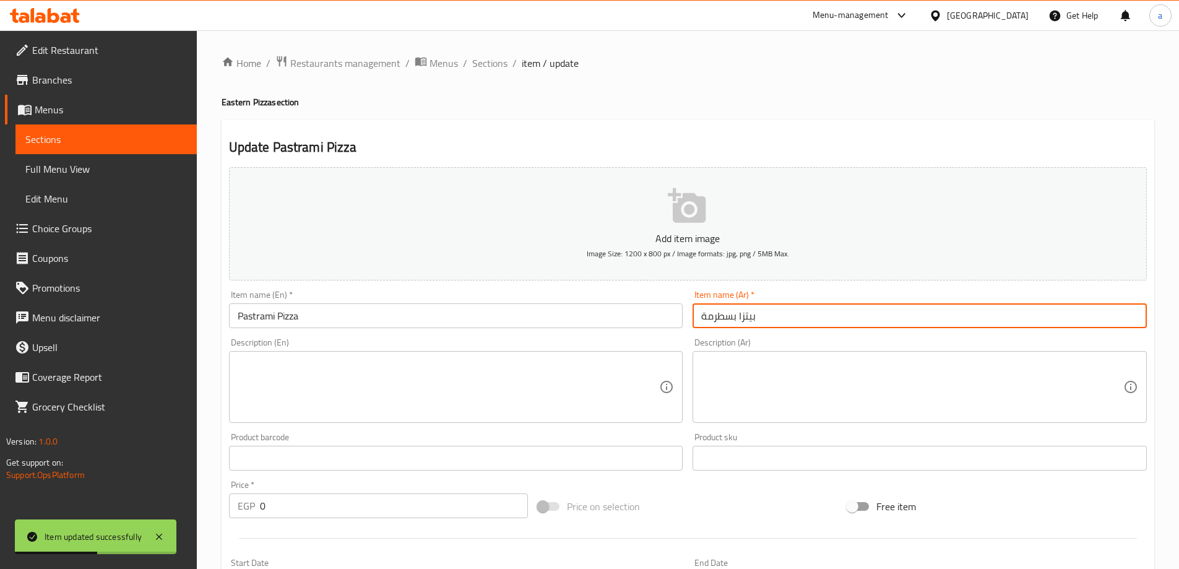
click at [898, 322] on input "بيتزا بسطرمة" at bounding box center [920, 315] width 454 height 25
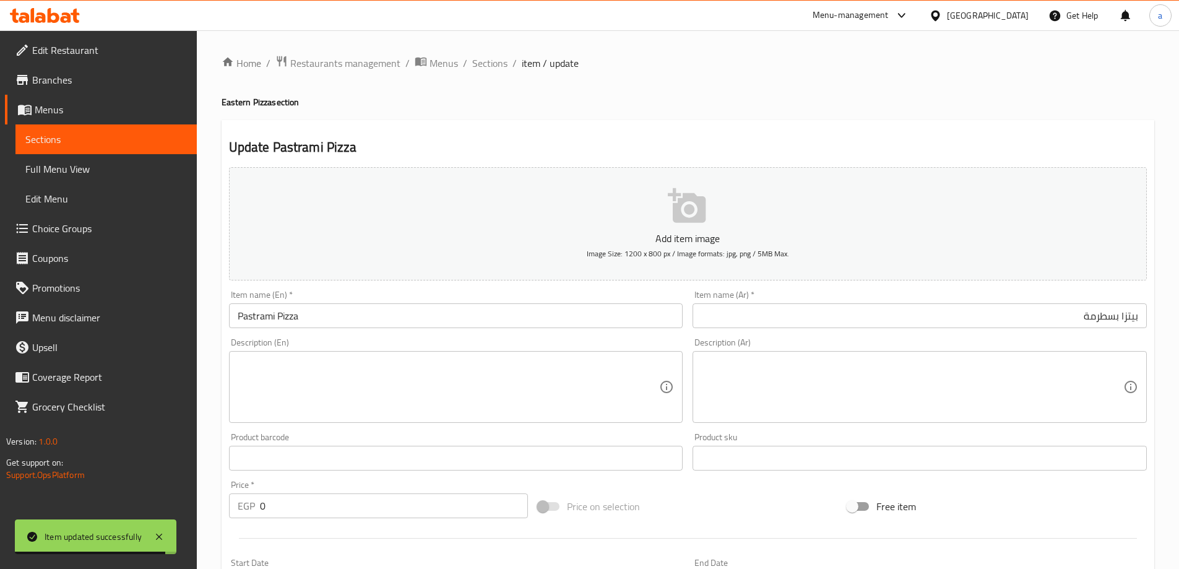
click at [1128, 314] on input "بيتزا بسطرمة" at bounding box center [920, 315] width 454 height 25
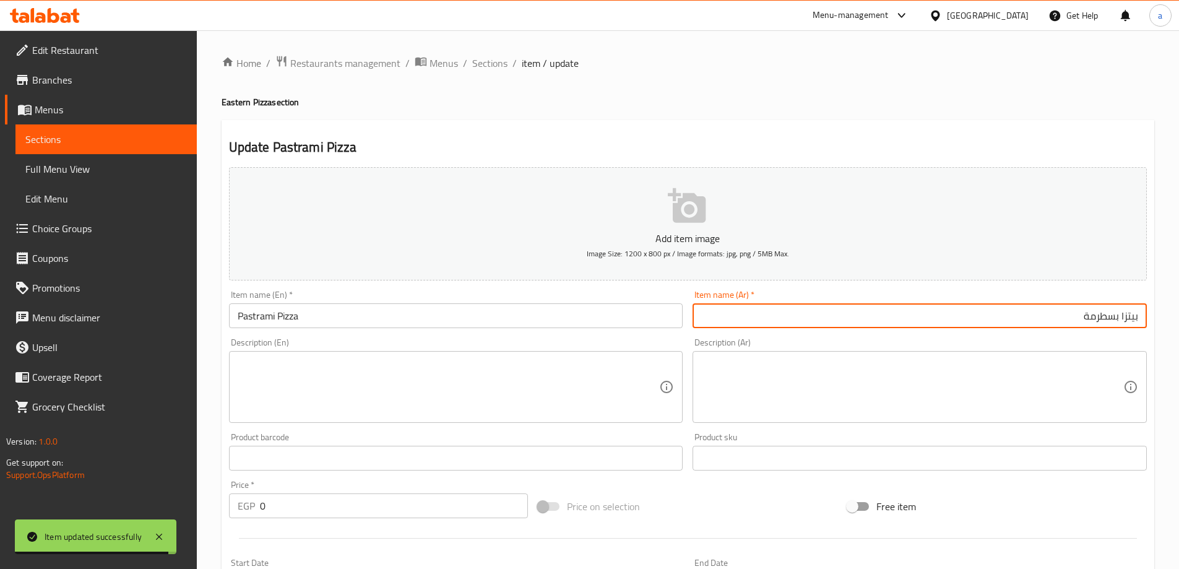
click at [1128, 314] on input "بيتزا بسطرمة" at bounding box center [920, 315] width 454 height 25
paste input "اروخ"
type input "صاروخ بسطرمة"
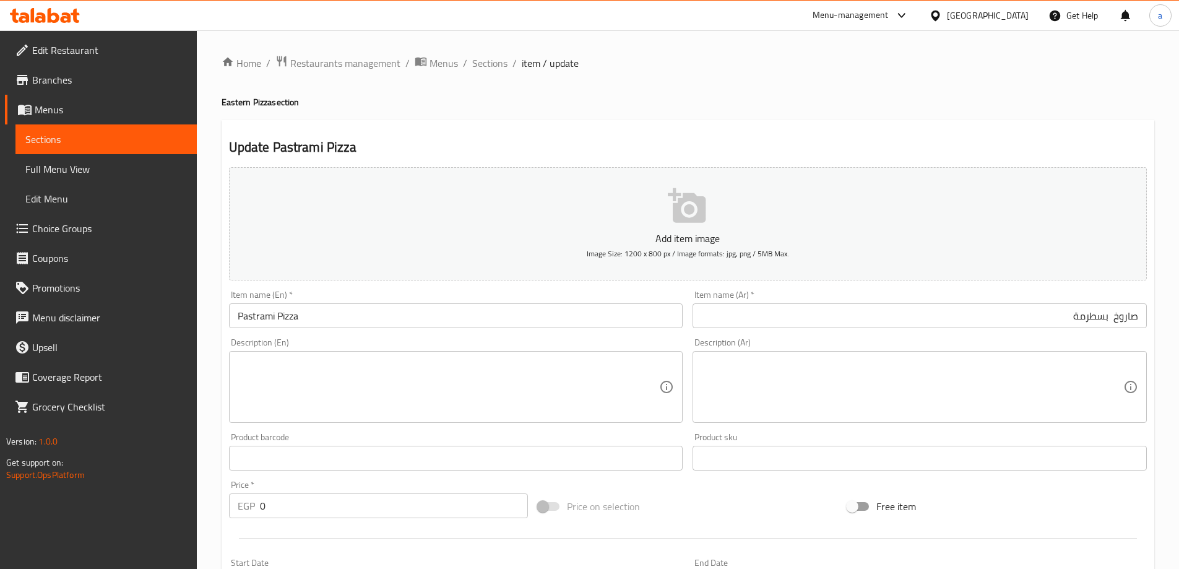
click at [239, 316] on input "Pastrami Pizza" at bounding box center [456, 315] width 454 height 25
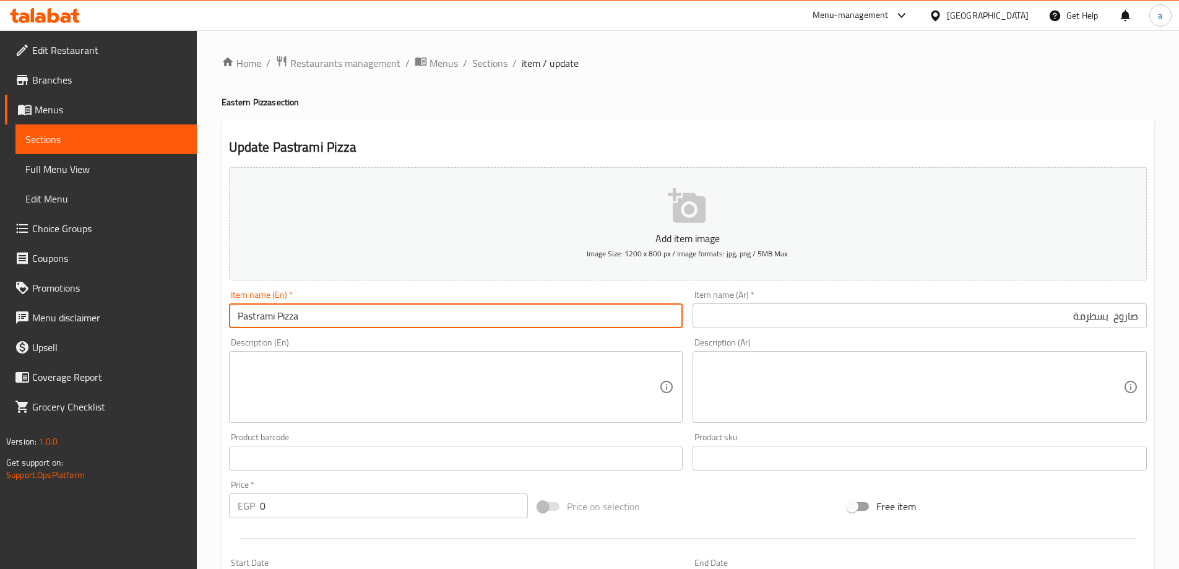
paste input "Saroukh"
click at [321, 314] on input "Saroukh Pastrami Pizza" at bounding box center [456, 315] width 454 height 25
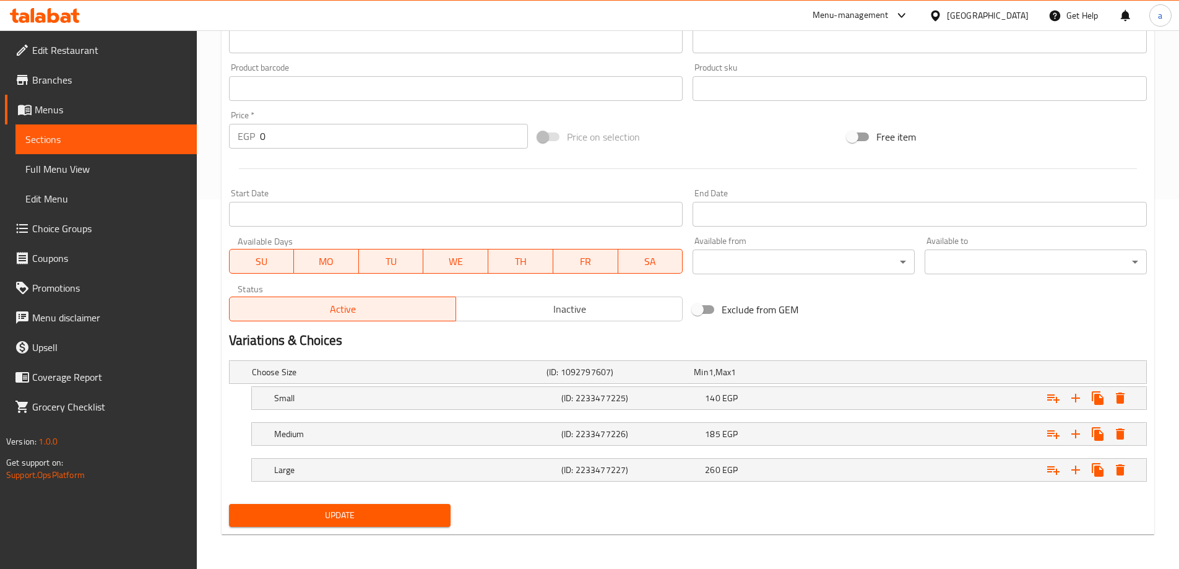
type input "Saroukh Pastrami"
click at [442, 506] on button "Update" at bounding box center [340, 515] width 222 height 23
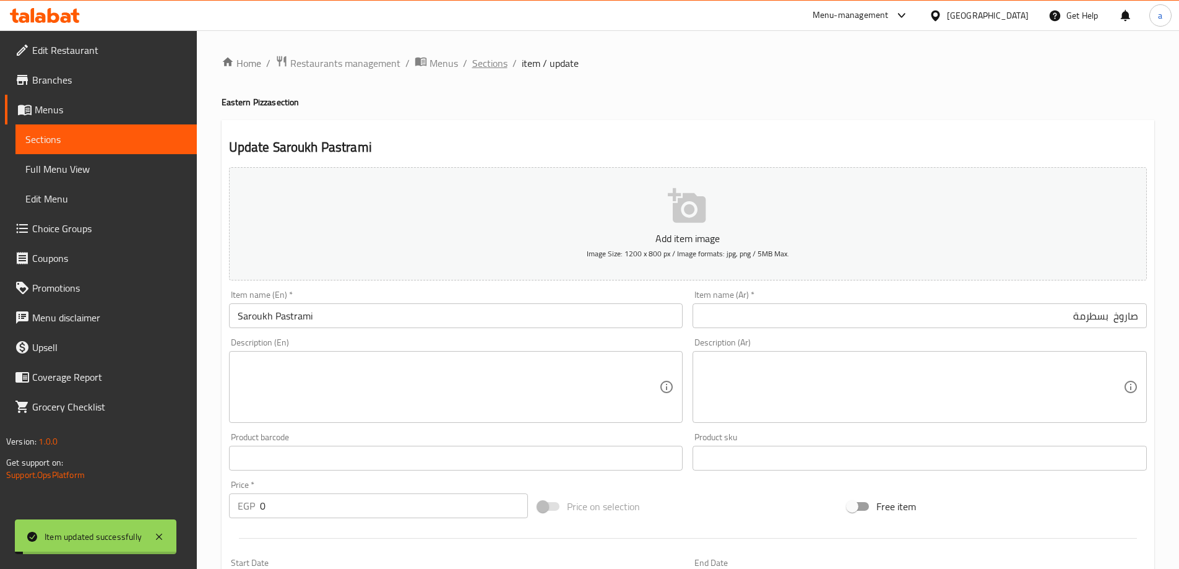
click at [488, 66] on span "Sections" at bounding box center [489, 63] width 35 height 15
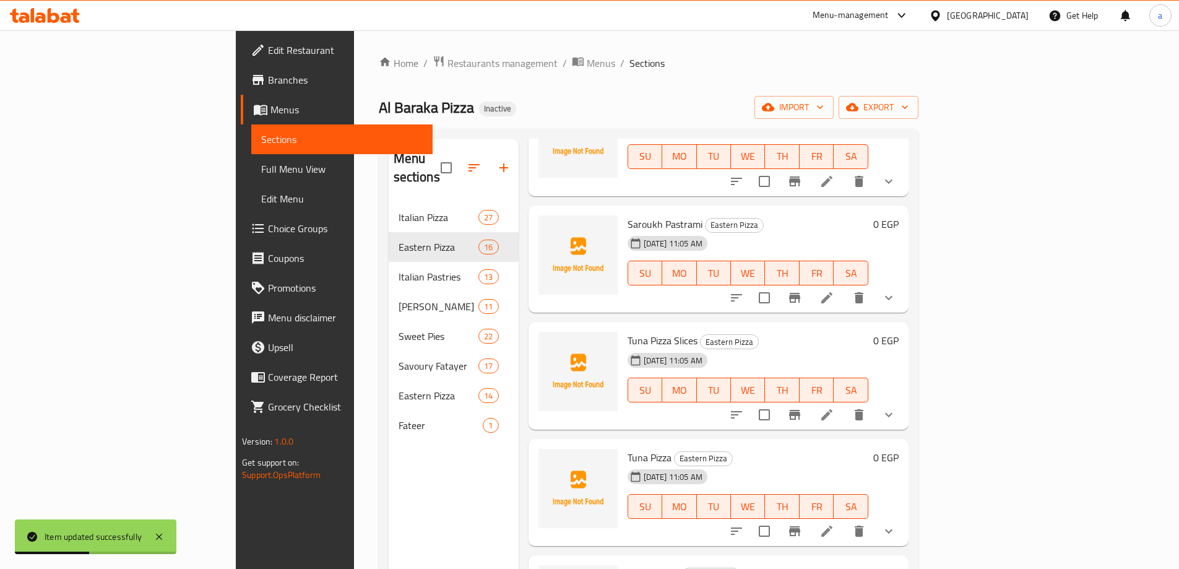
scroll to position [929, 0]
click at [835, 405] on icon at bounding box center [827, 412] width 15 height 15
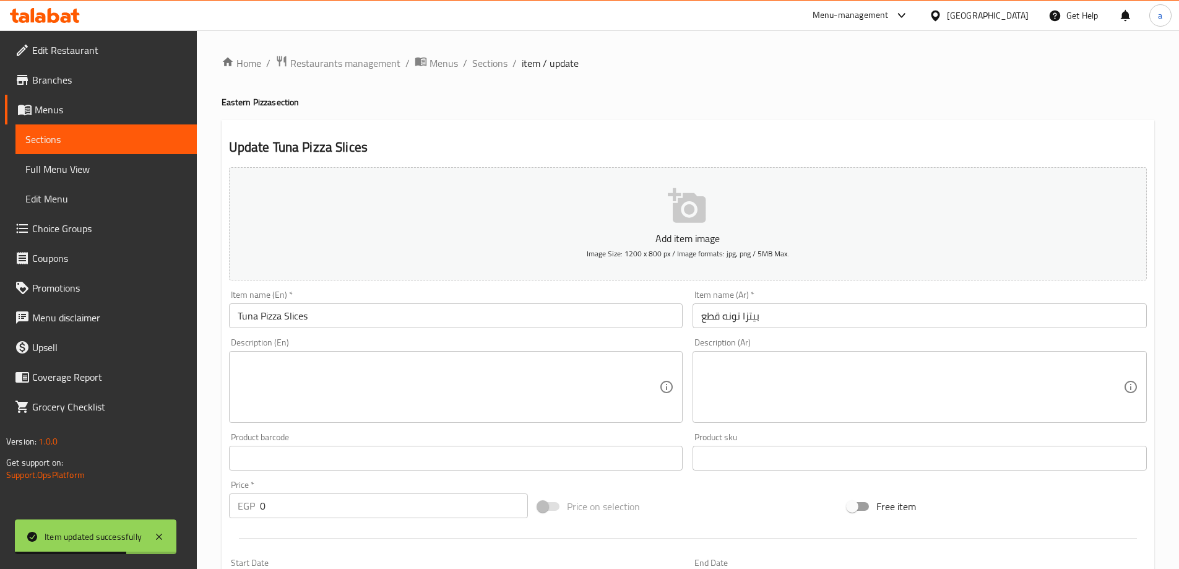
click at [796, 309] on input "بيتزا تونه قطع" at bounding box center [920, 315] width 454 height 25
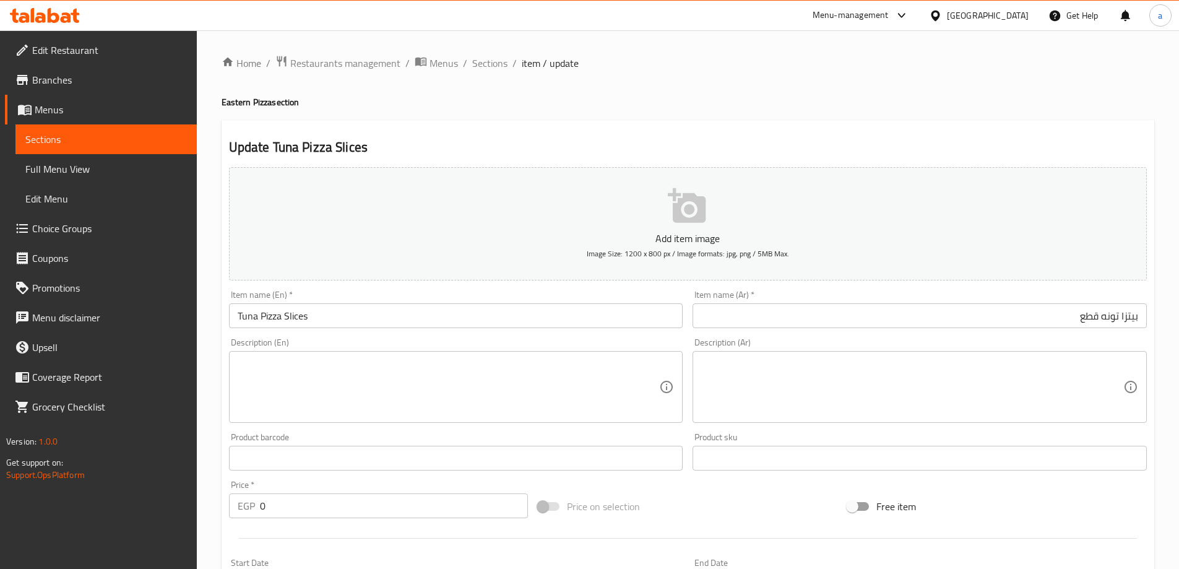
click at [1131, 320] on input "بيتزا تونه قطع" at bounding box center [920, 315] width 454 height 25
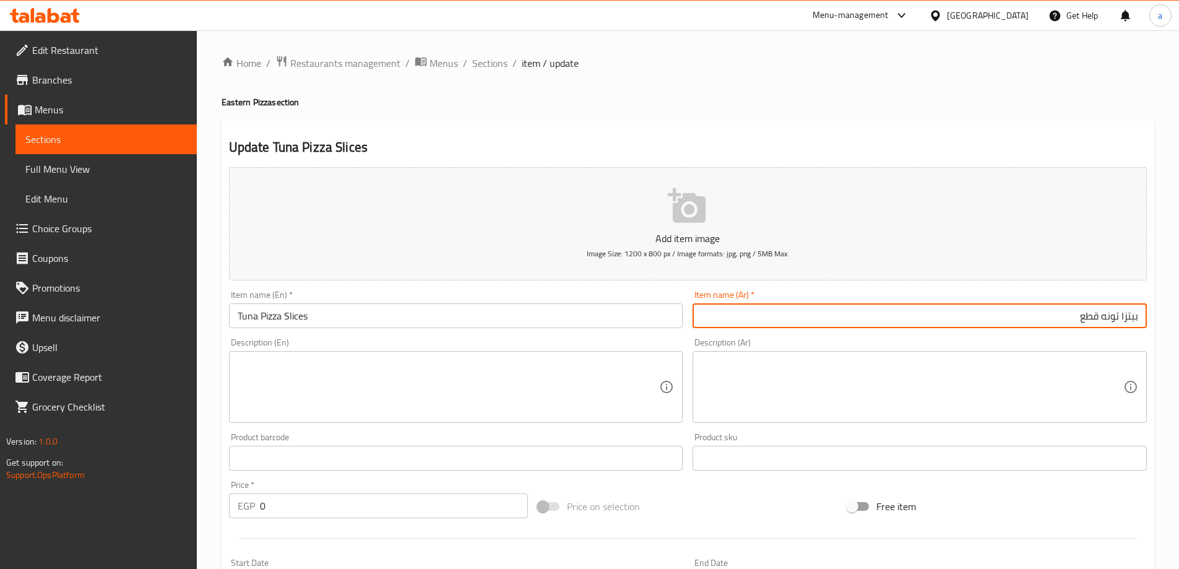
click at [1131, 320] on input "بيتزا تونه قطع" at bounding box center [920, 315] width 454 height 25
paste input "اروخ"
type input "صاروخ تونه قطع"
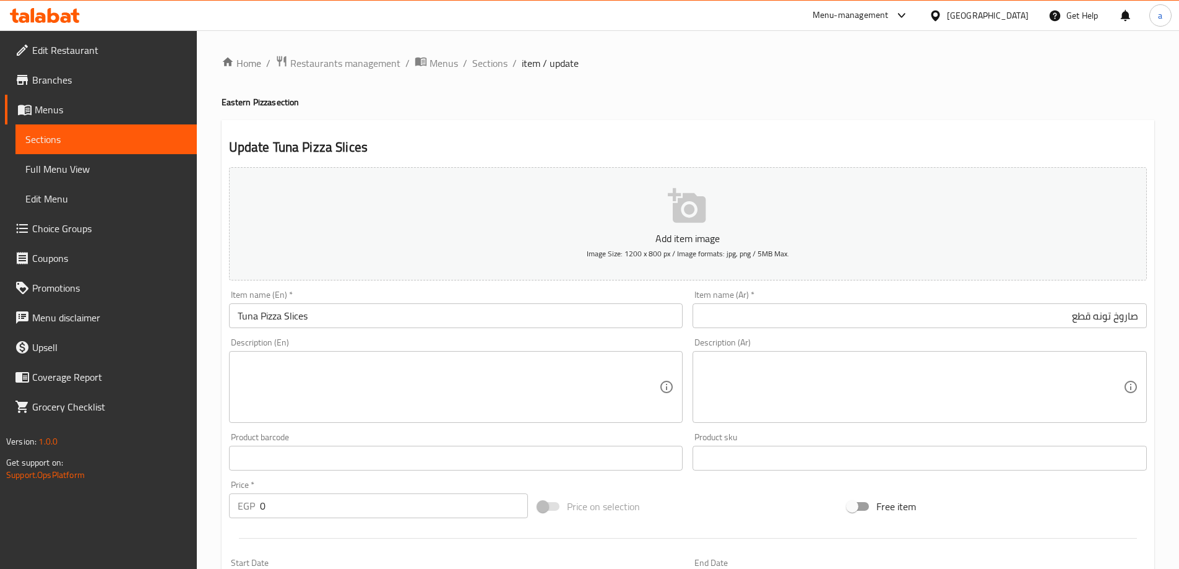
click at [238, 317] on input "Tuna Pizza Slices" at bounding box center [456, 315] width 454 height 25
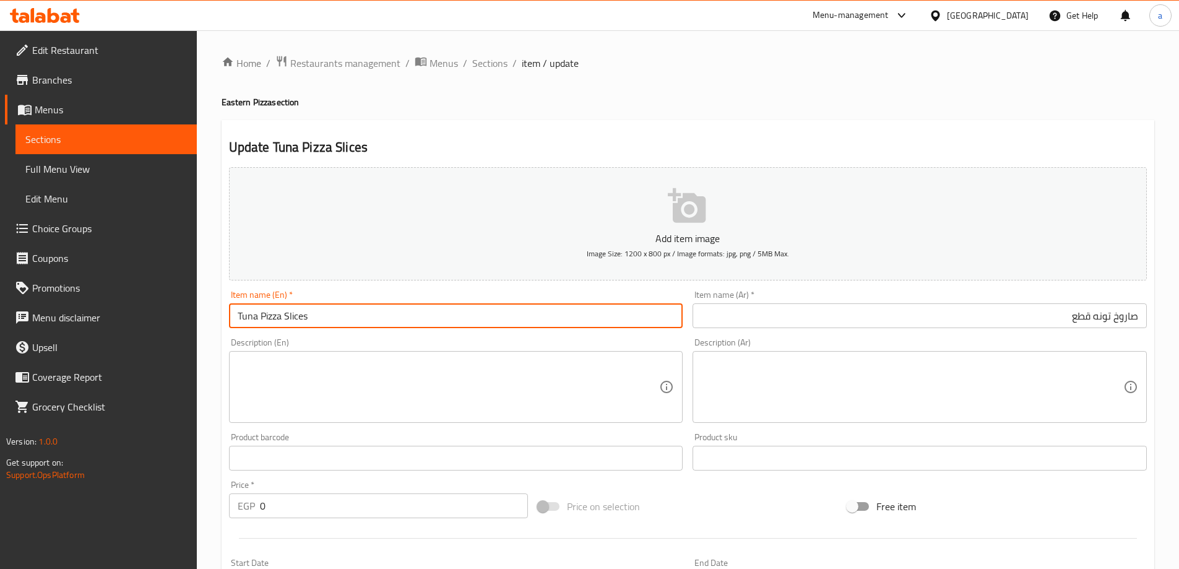
paste input "Saroukh"
click at [310, 313] on input "Saroukh Tuna Pizza Slices" at bounding box center [456, 315] width 454 height 25
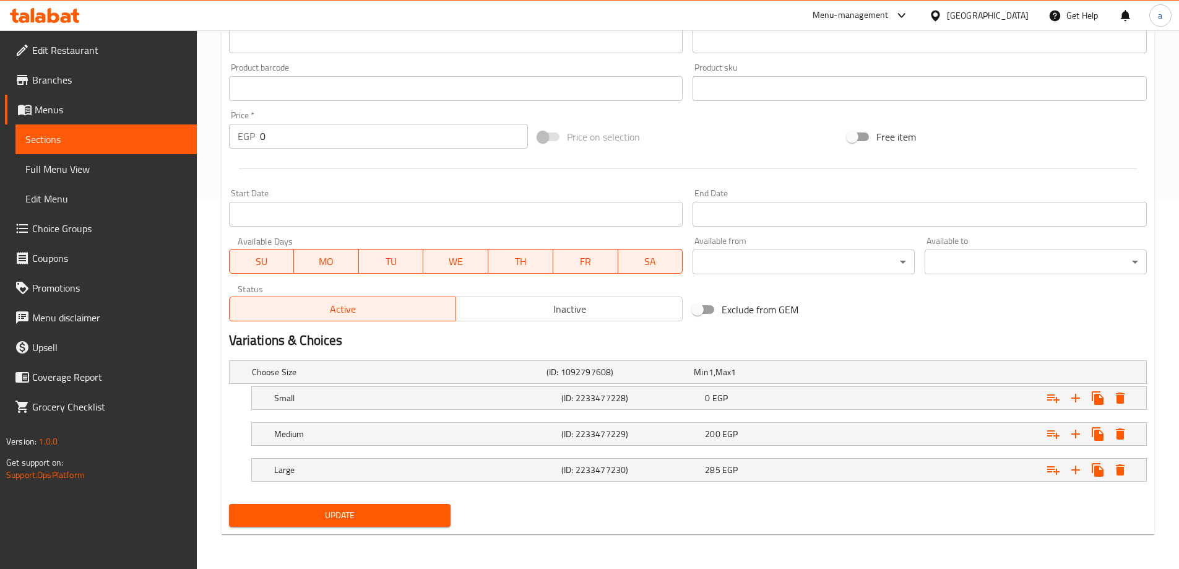
type input "Saroukh Tuna Slices"
click at [391, 513] on span "Update" at bounding box center [340, 515] width 202 height 15
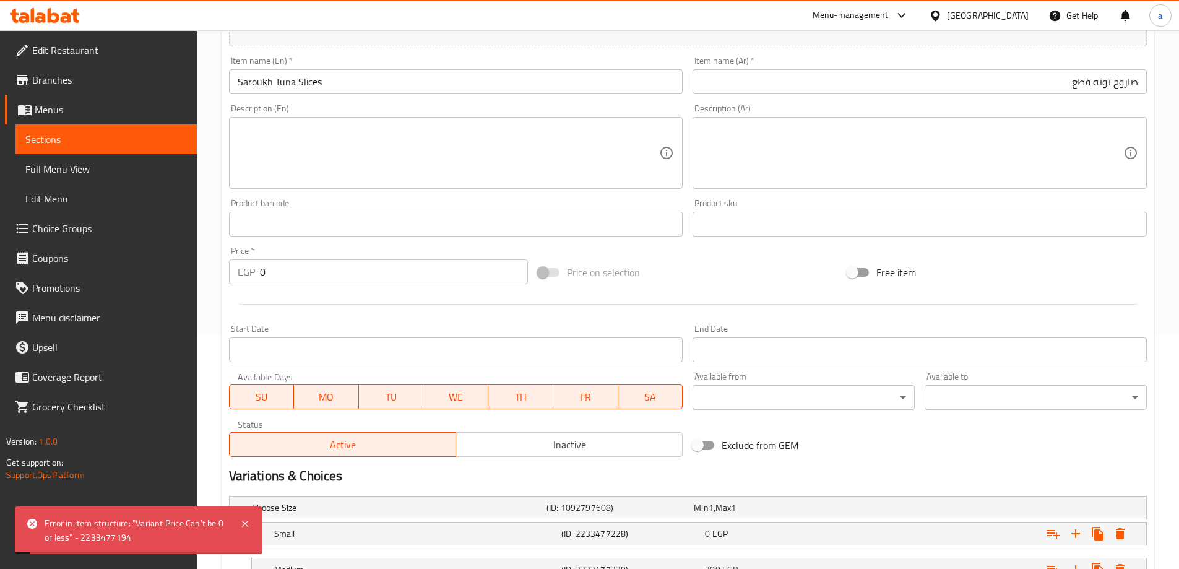
scroll to position [370, 0]
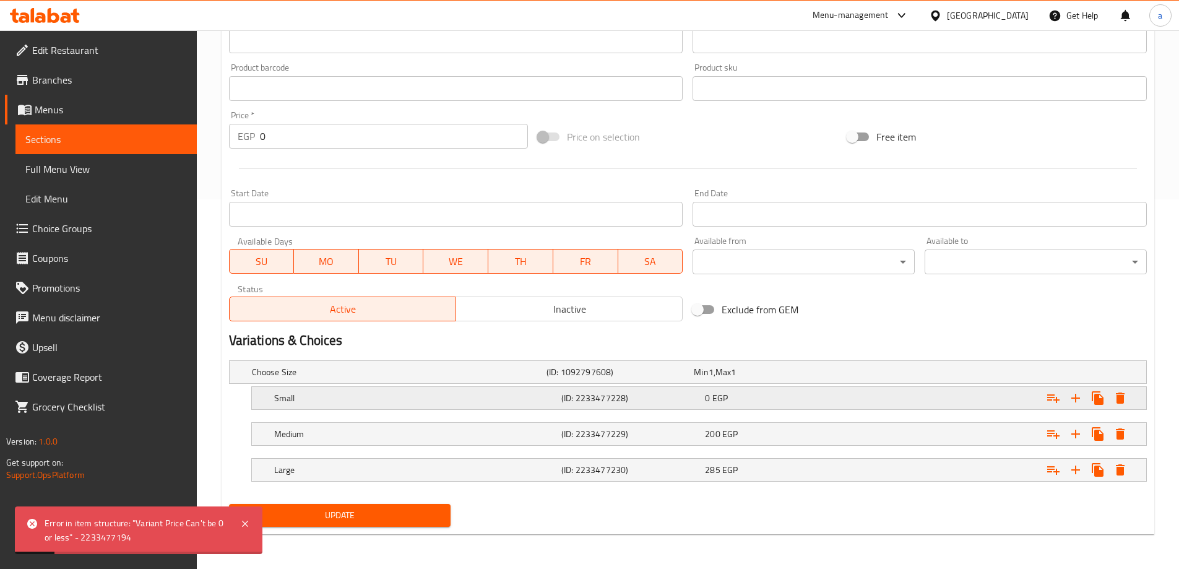
click at [526, 386] on div "Small (ID: 2233477228) 0 EGP" at bounding box center [691, 371] width 885 height 27
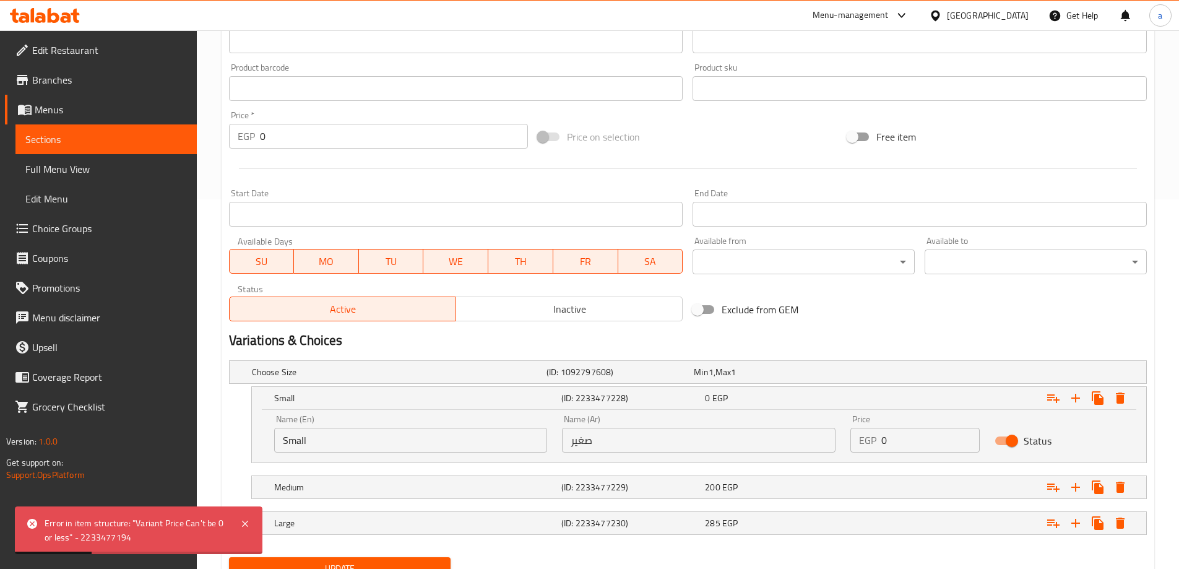
drag, startPoint x: 882, startPoint y: 439, endPoint x: 898, endPoint y: 441, distance: 16.3
click at [898, 441] on input "0" at bounding box center [931, 440] width 98 height 25
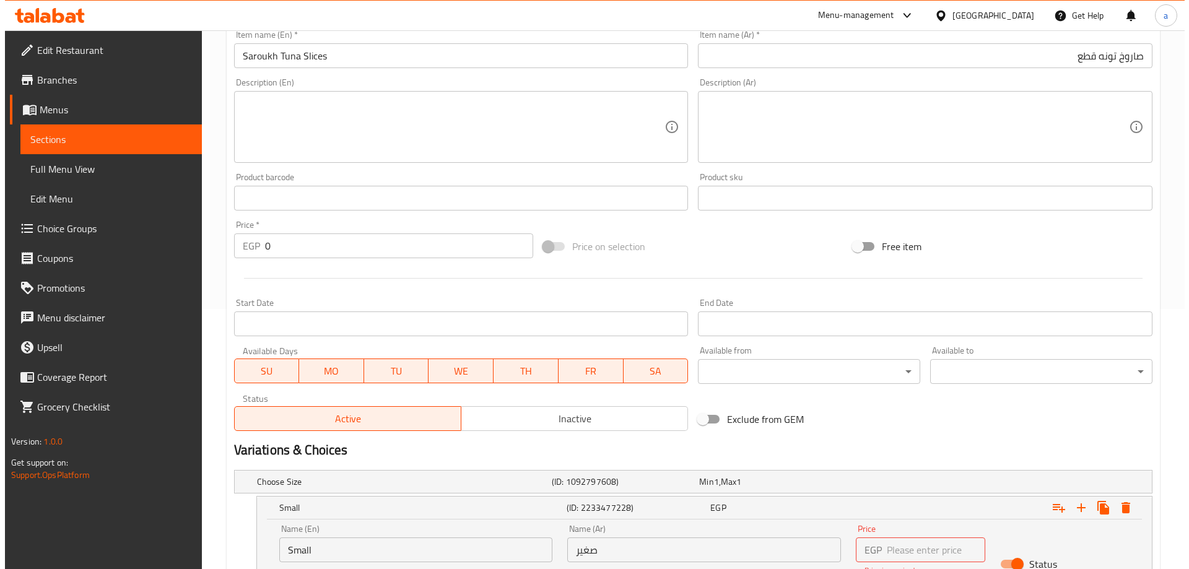
scroll to position [436, 0]
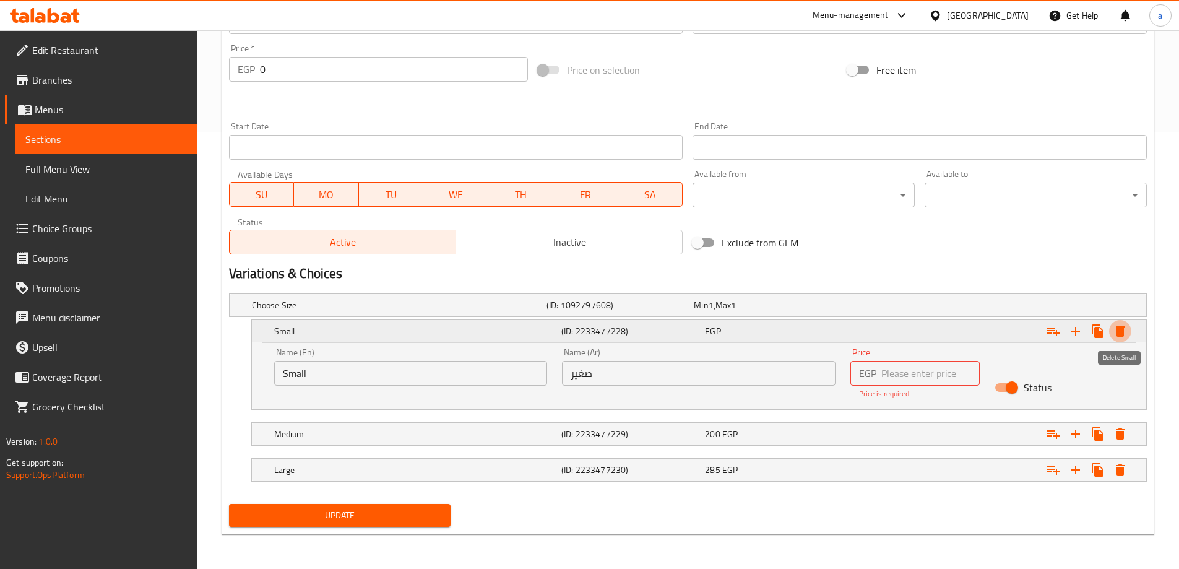
click at [1125, 330] on icon "Expand" at bounding box center [1120, 331] width 15 height 15
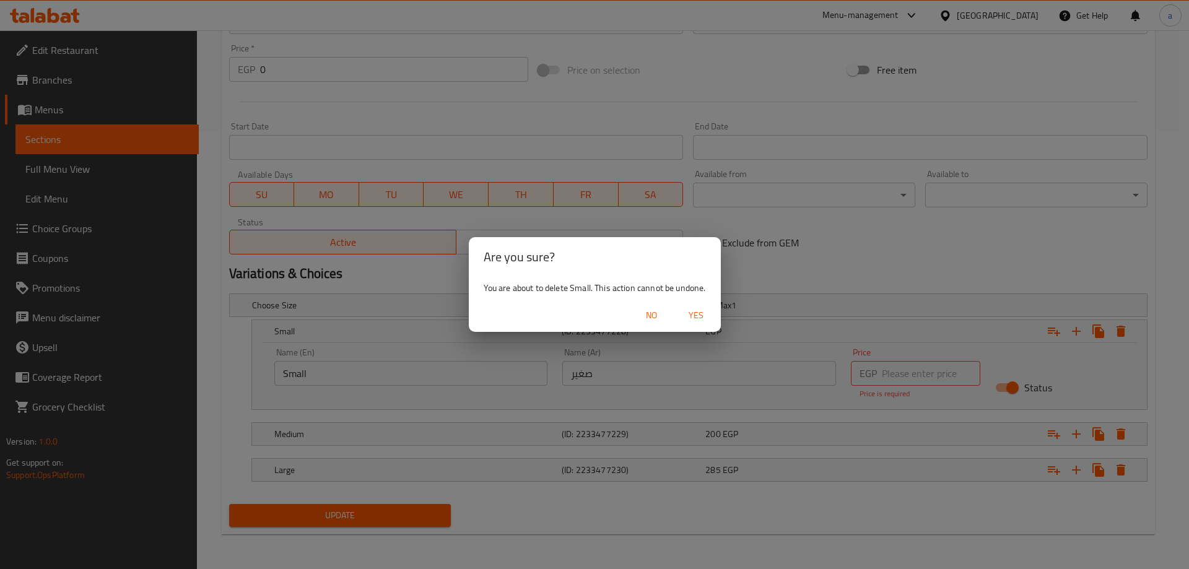
click at [696, 313] on span "Yes" at bounding box center [696, 315] width 30 height 15
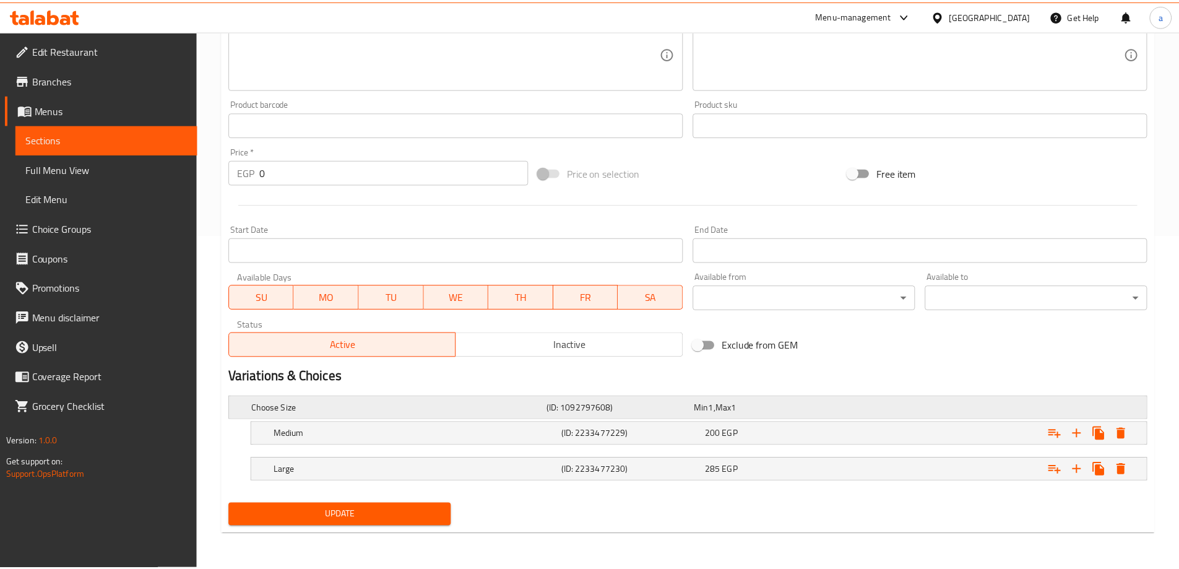
scroll to position [334, 0]
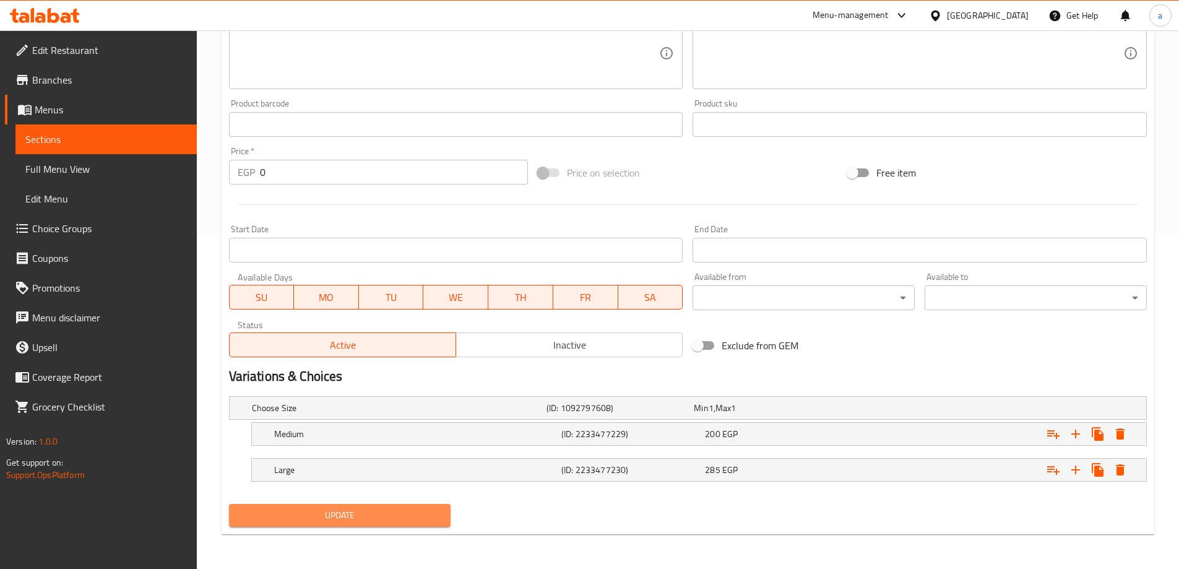
click at [401, 508] on span "Update" at bounding box center [340, 515] width 202 height 15
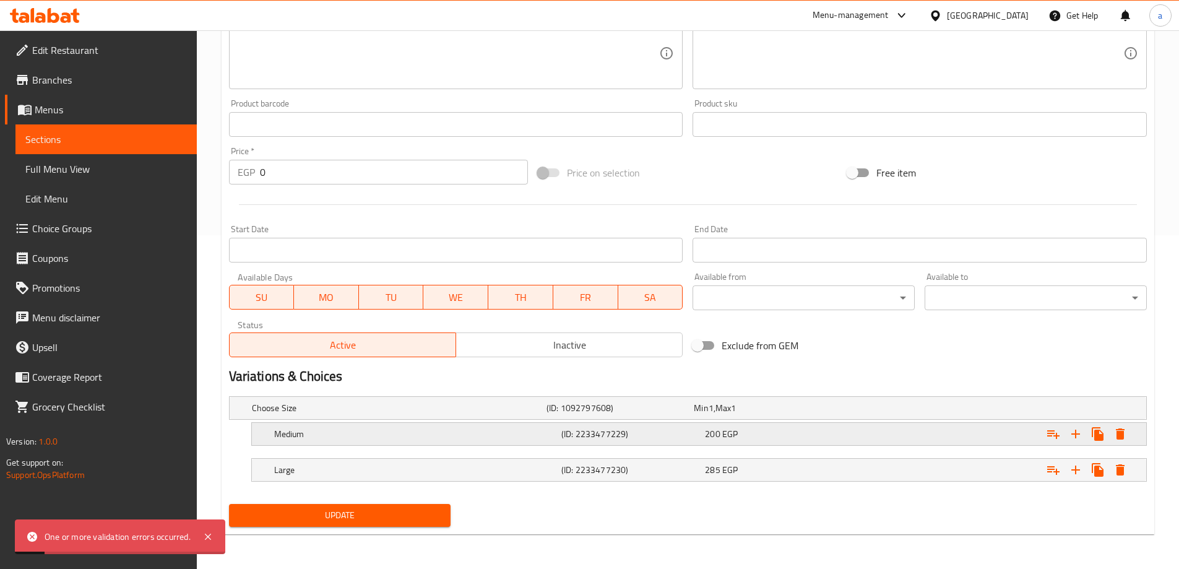
click at [755, 414] on div "200 EGP" at bounding box center [765, 408] width 142 height 12
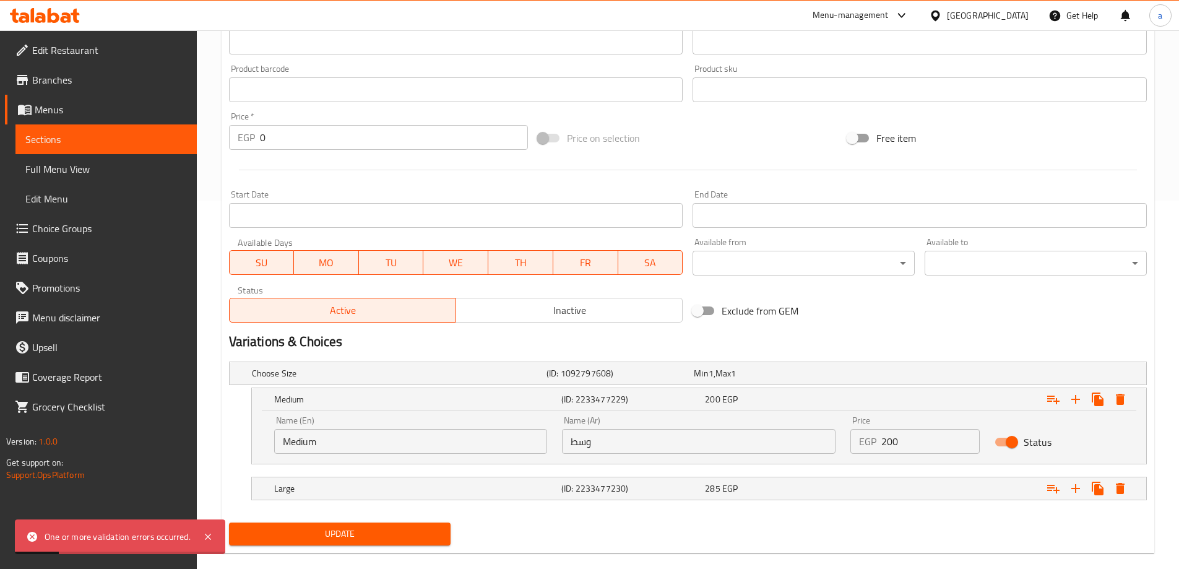
scroll to position [387, 0]
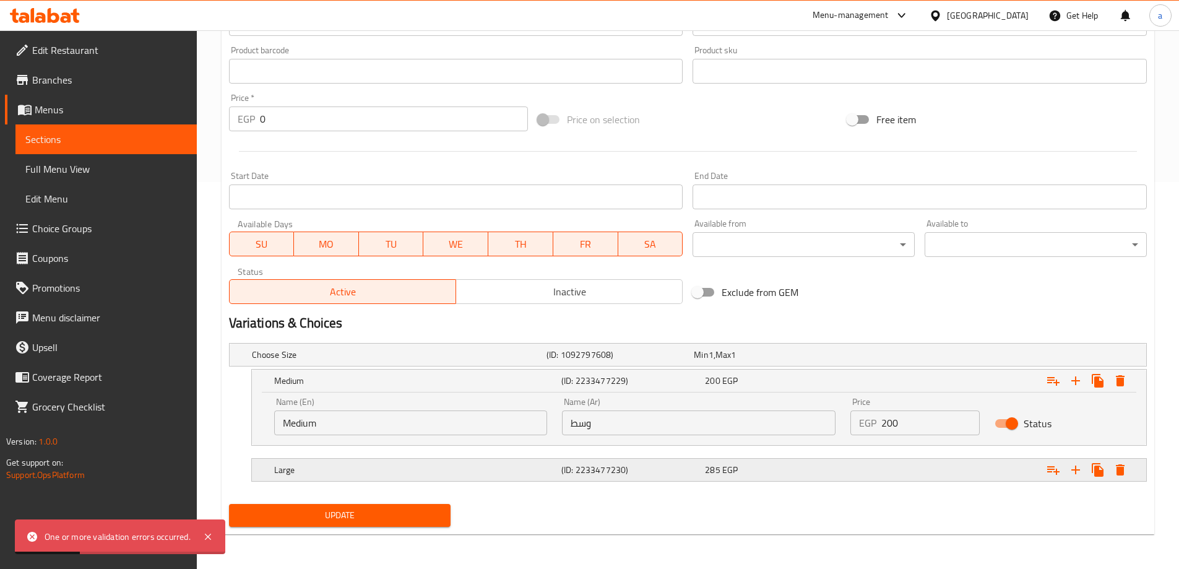
click at [537, 363] on div "Large" at bounding box center [396, 354] width 295 height 17
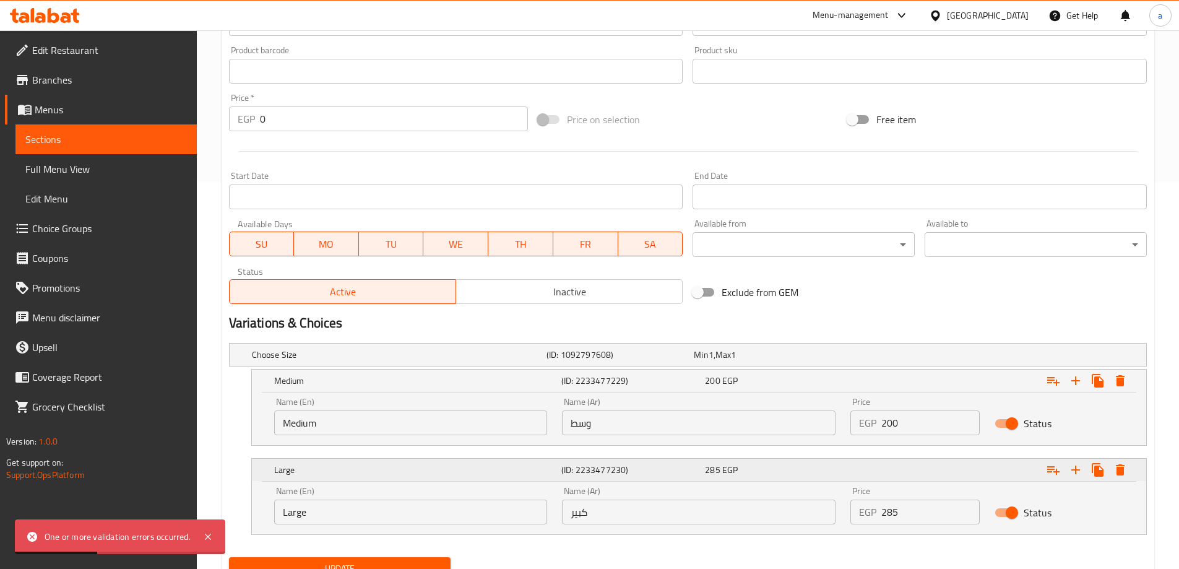
scroll to position [440, 0]
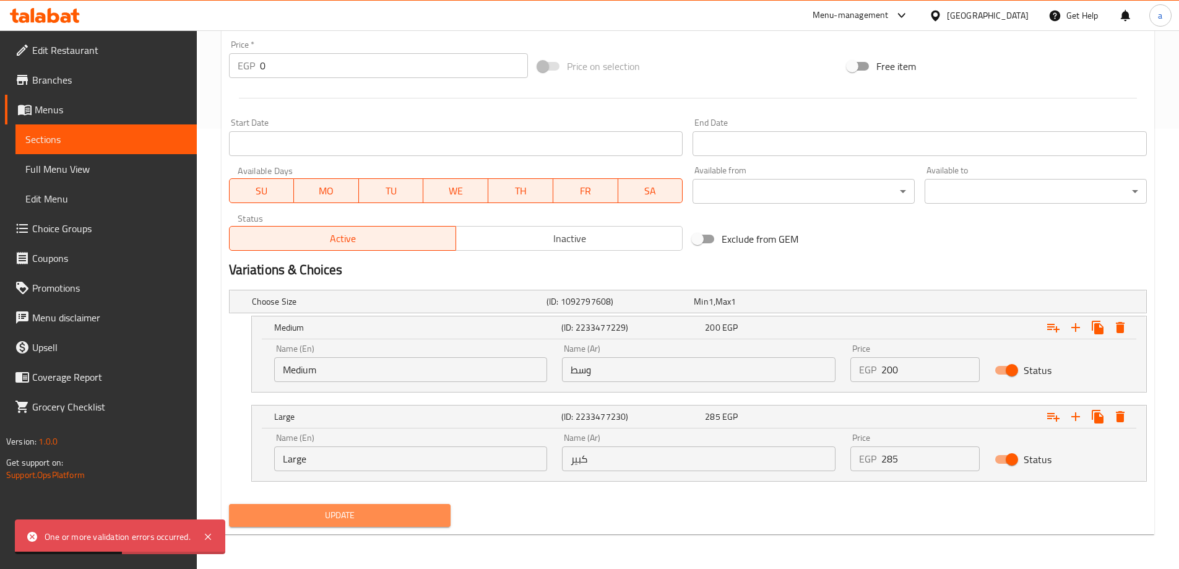
click at [409, 513] on span "Update" at bounding box center [340, 515] width 202 height 15
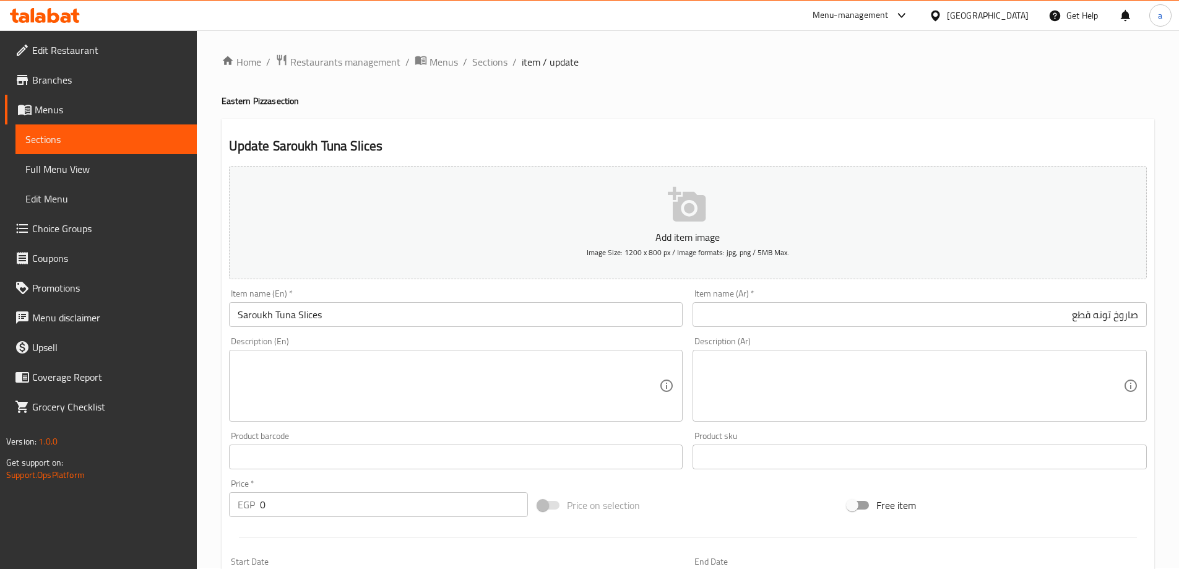
scroll to position [0, 0]
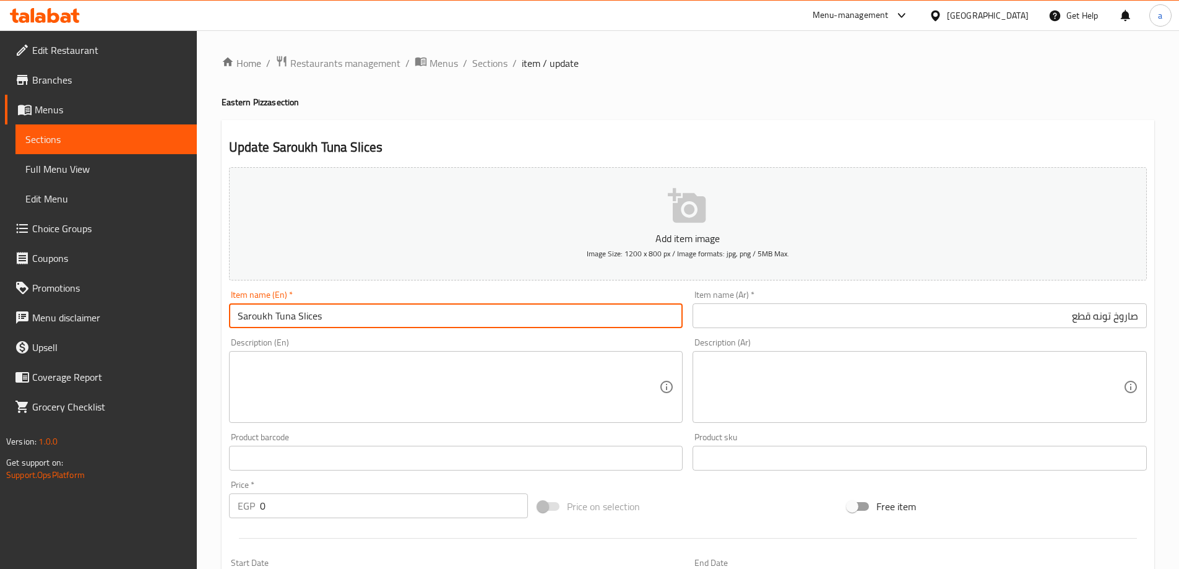
drag, startPoint x: 273, startPoint y: 317, endPoint x: 336, endPoint y: 322, distance: 63.3
click at [336, 322] on input "Saroukh Tuna Slices" at bounding box center [456, 315] width 454 height 25
paste input "Chunks"
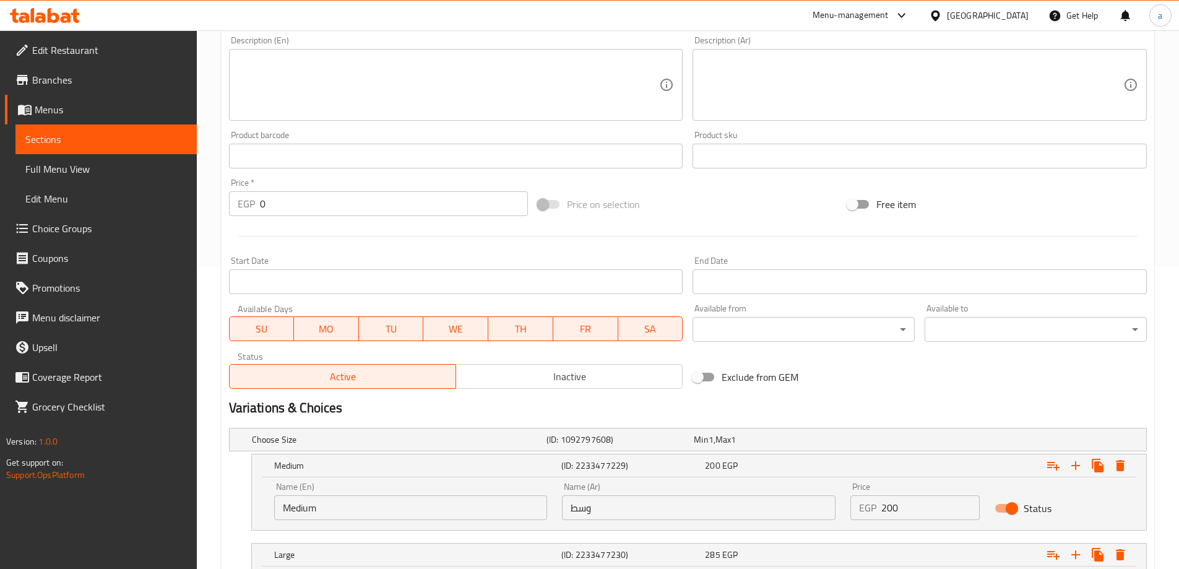
scroll to position [440, 0]
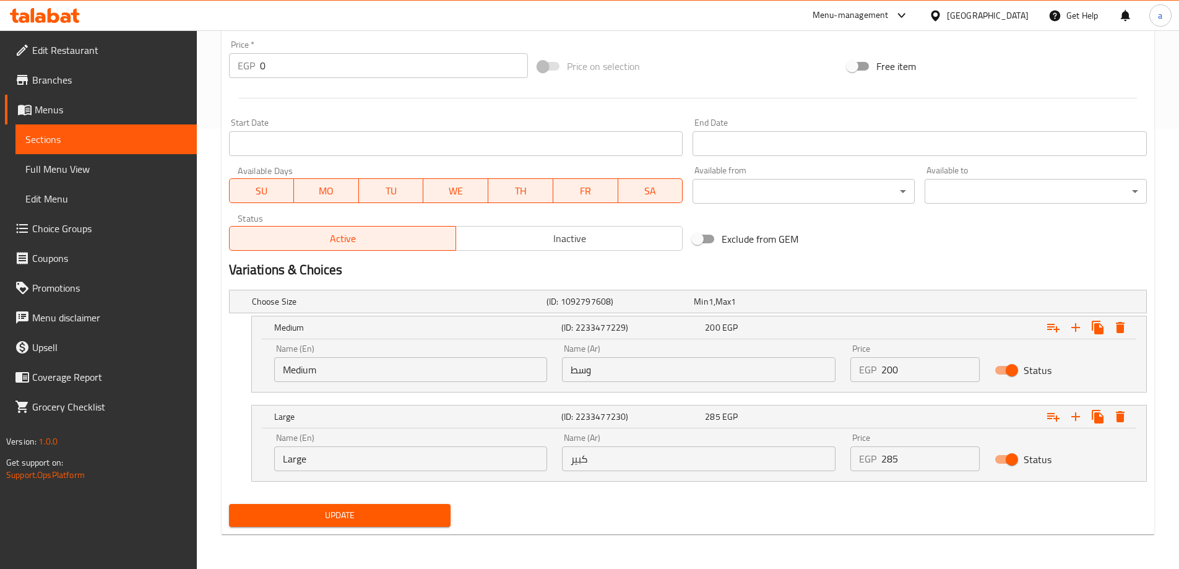
type input "[PERSON_NAME]"
click at [310, 512] on span "Update" at bounding box center [340, 515] width 202 height 15
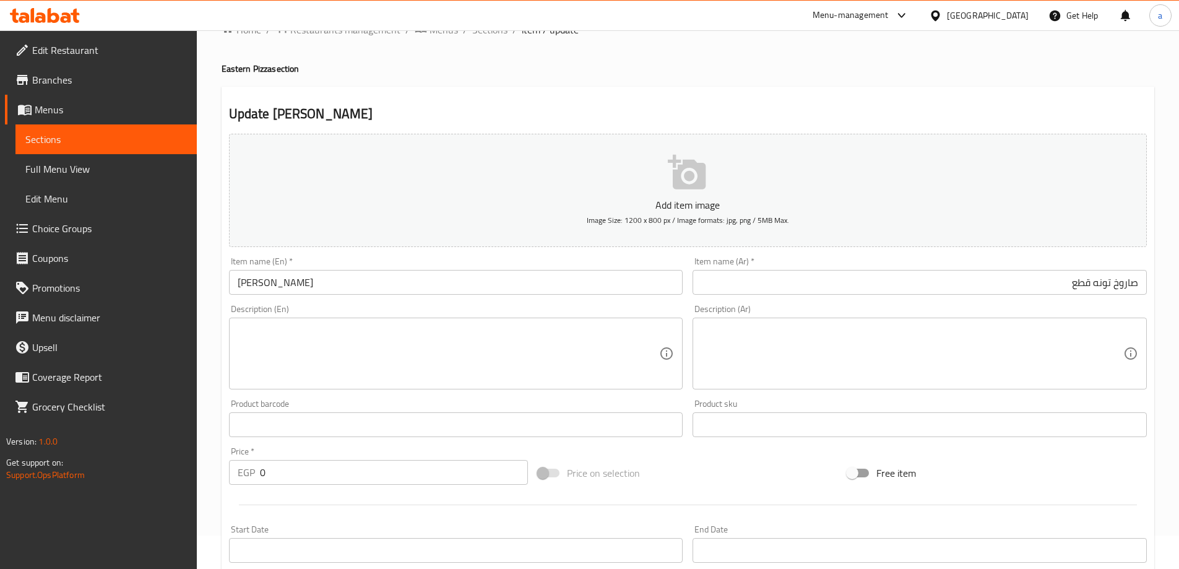
scroll to position [0, 0]
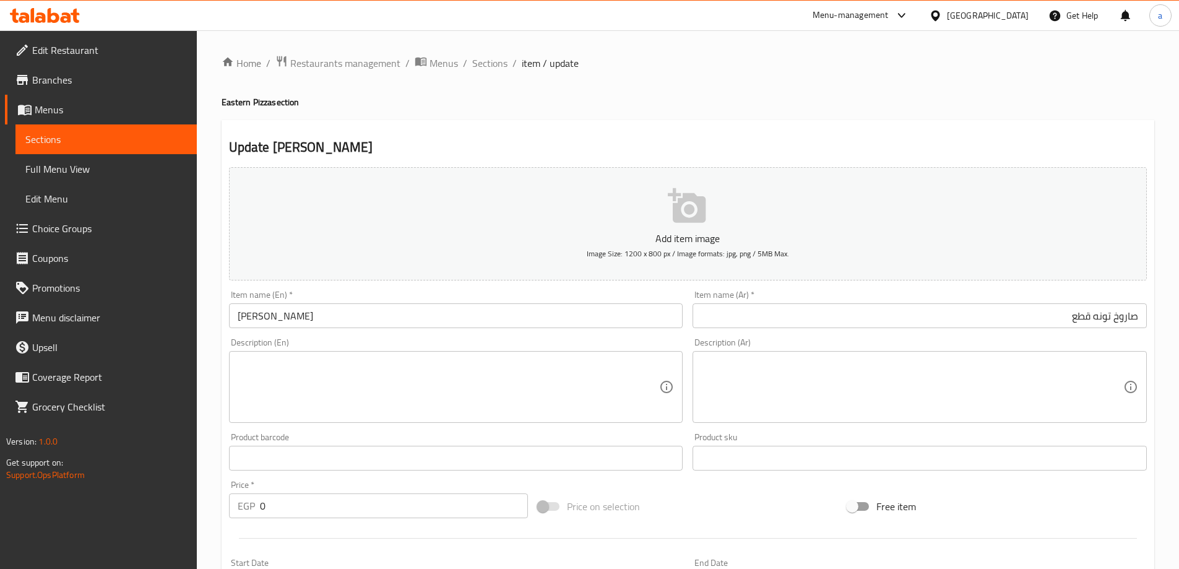
drag, startPoint x: 500, startPoint y: 60, endPoint x: 604, endPoint y: 123, distance: 121.9
click at [499, 61] on span "Sections" at bounding box center [489, 63] width 35 height 15
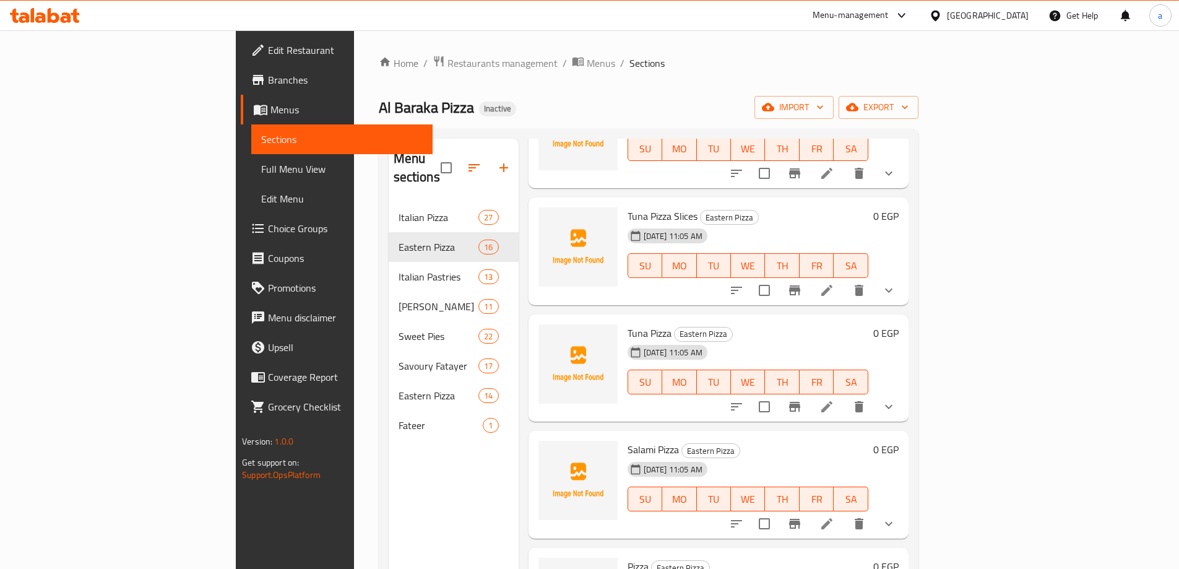
scroll to position [1020, 0]
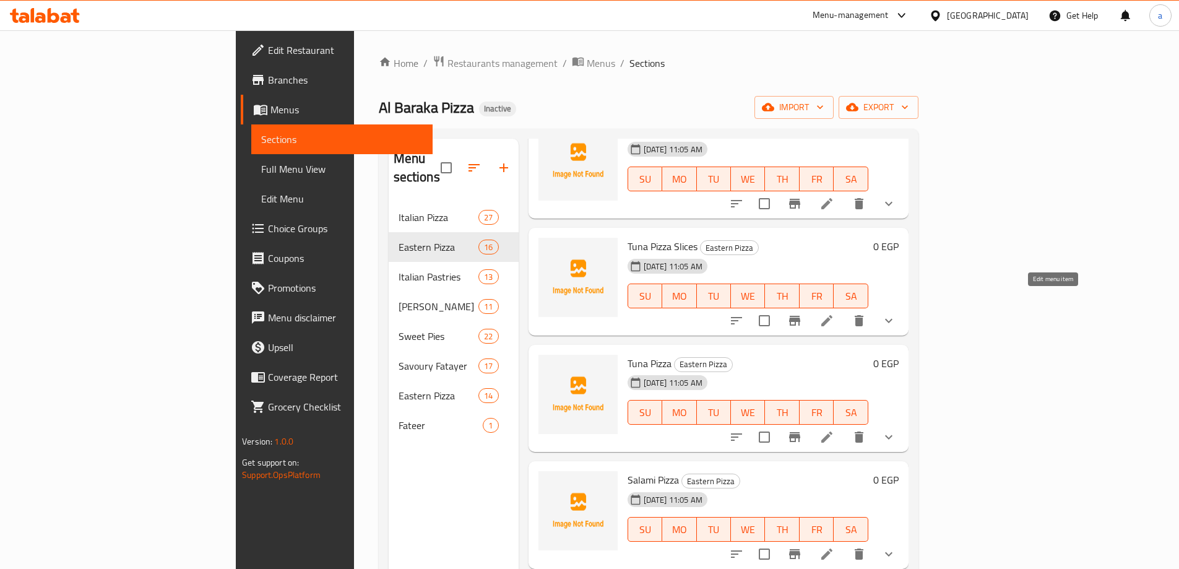
click at [833, 315] on icon at bounding box center [827, 320] width 11 height 11
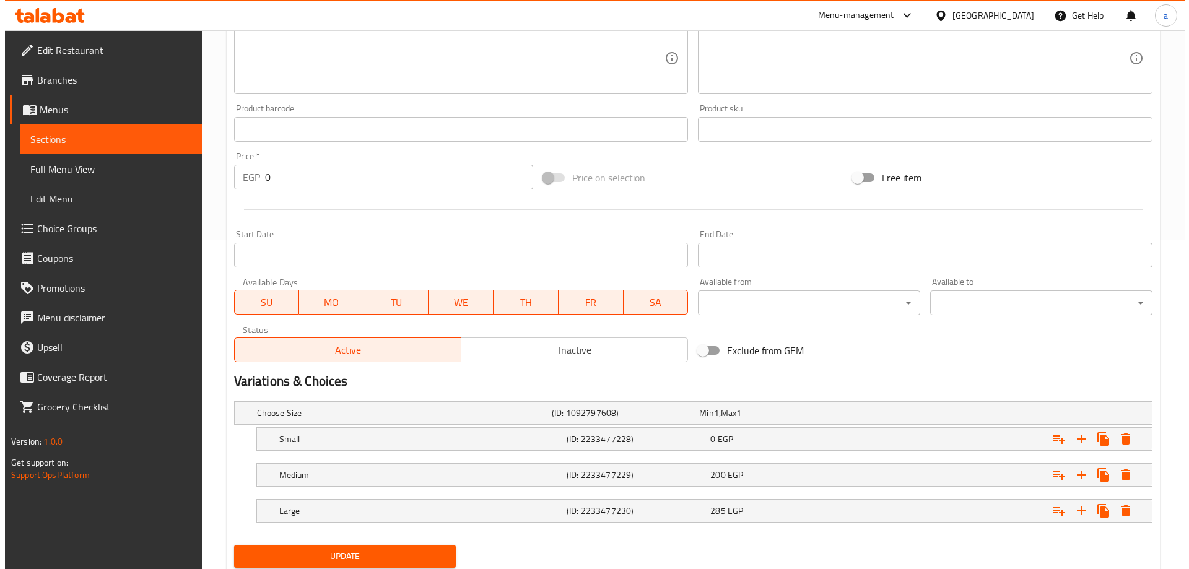
scroll to position [370, 0]
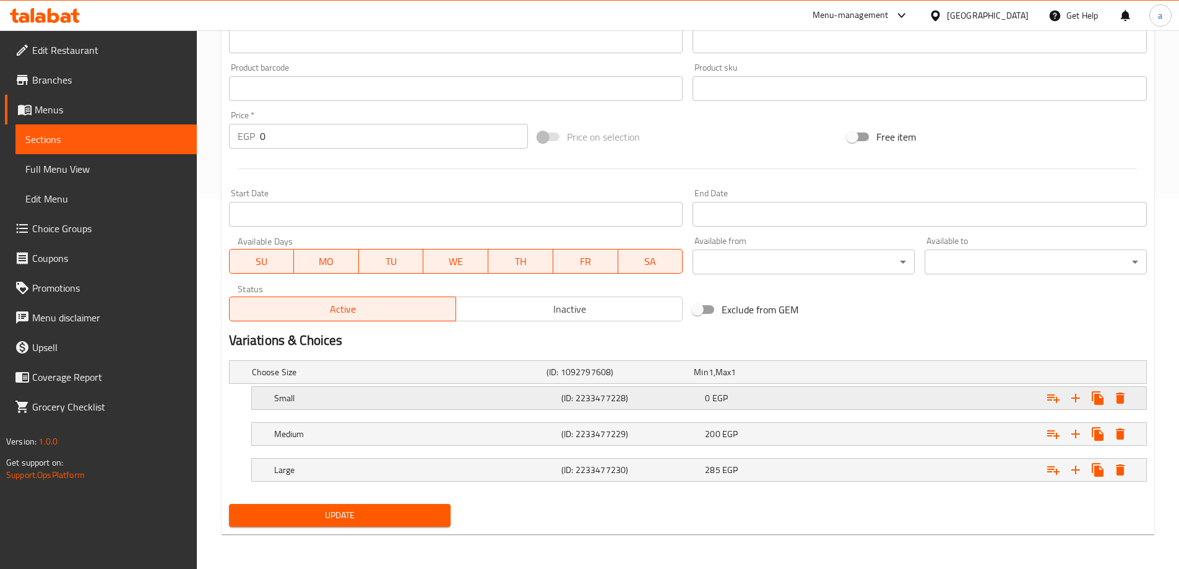
click at [501, 378] on h5 "Small" at bounding box center [397, 372] width 290 height 12
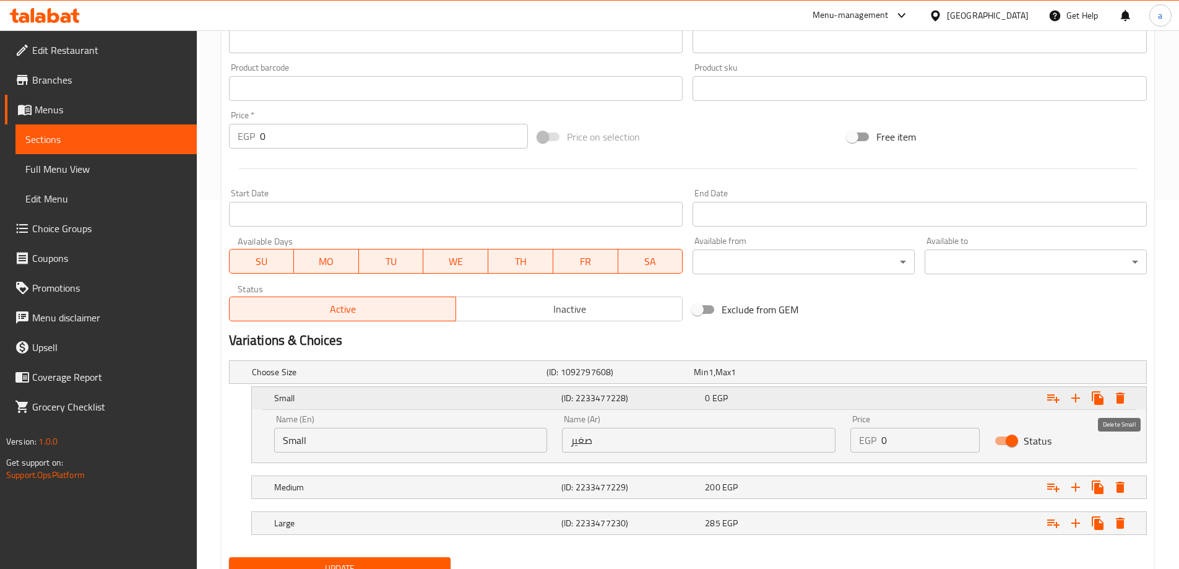
click at [1117, 402] on icon "Expand" at bounding box center [1120, 398] width 15 height 15
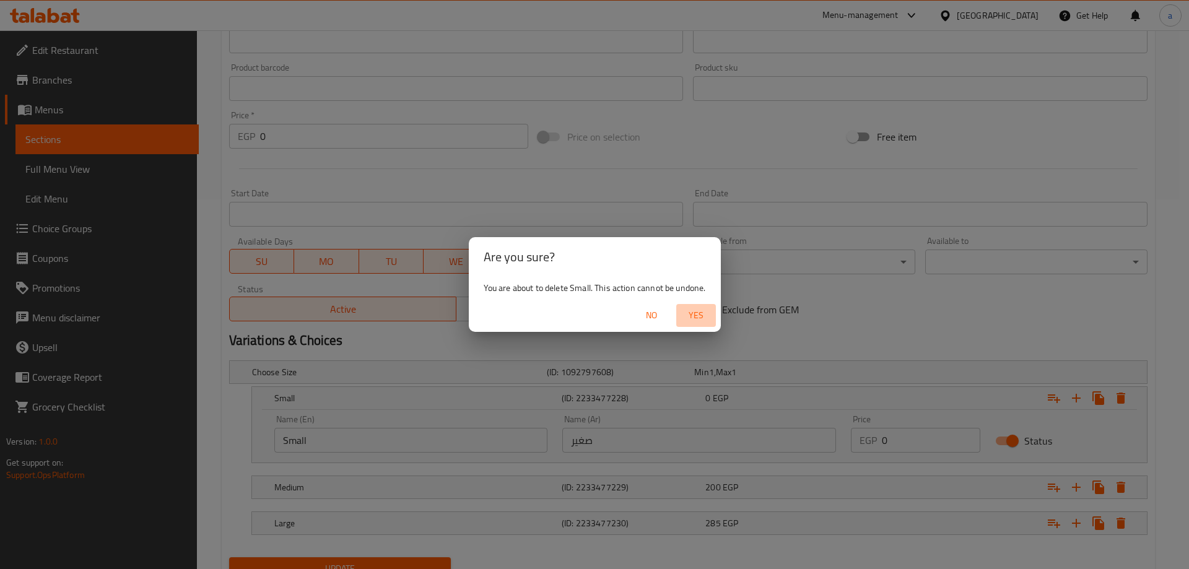
click at [698, 313] on span "Yes" at bounding box center [696, 315] width 30 height 15
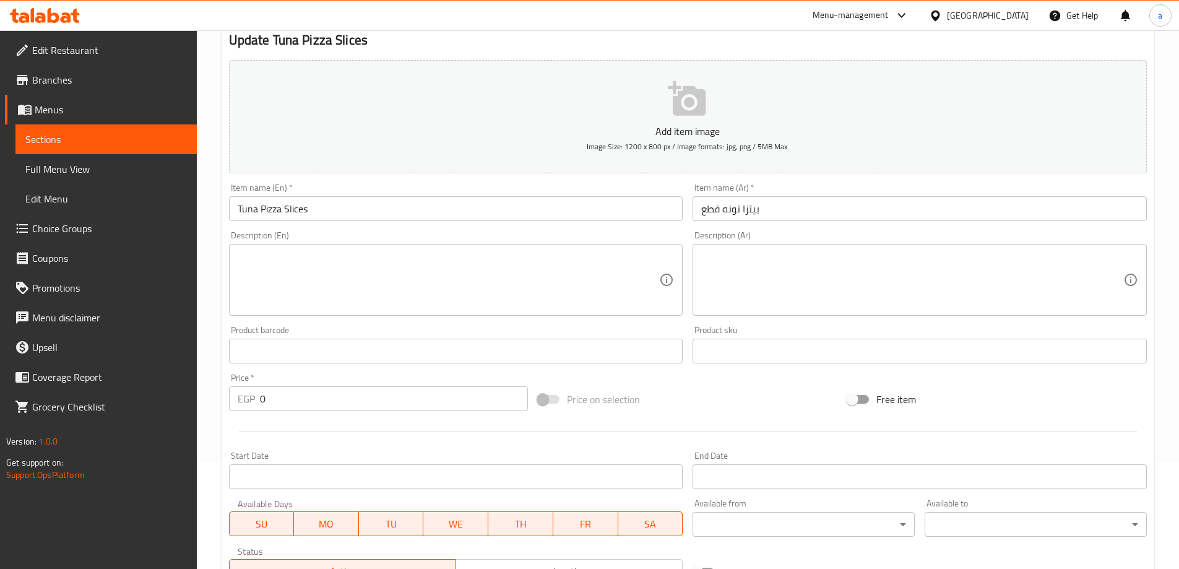
scroll to position [24, 0]
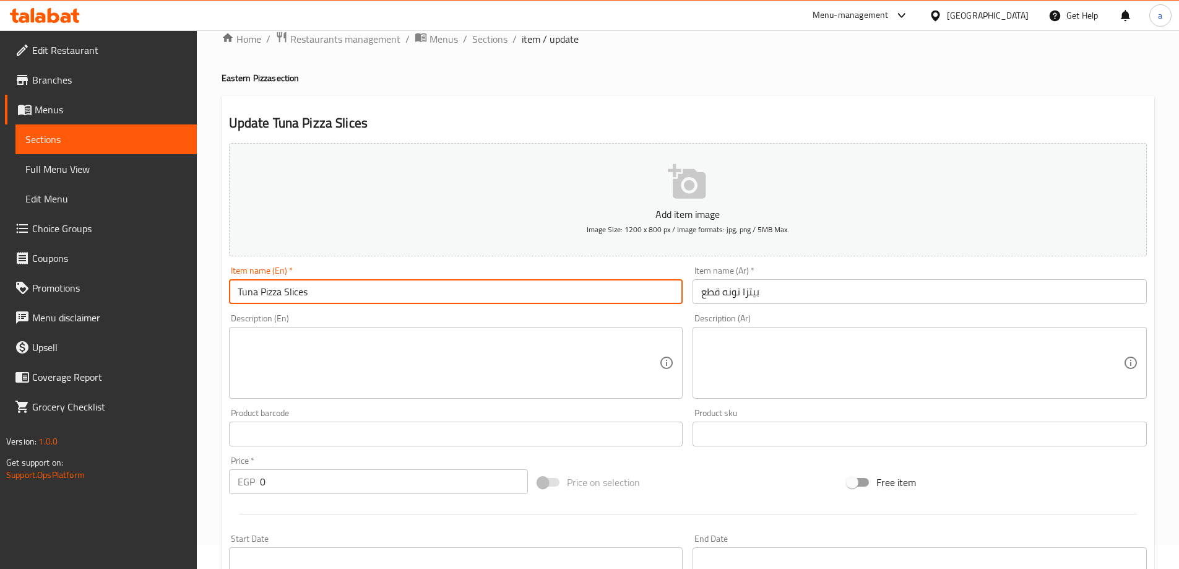
drag, startPoint x: 327, startPoint y: 292, endPoint x: 261, endPoint y: 299, distance: 66.0
click at [261, 299] on input "Tuna Pizza Slices" at bounding box center [456, 291] width 454 height 25
click at [270, 295] on input "Tuna Pizza Slices" at bounding box center [456, 291] width 454 height 25
click at [237, 293] on input "Tuna Slices" at bounding box center [456, 291] width 454 height 25
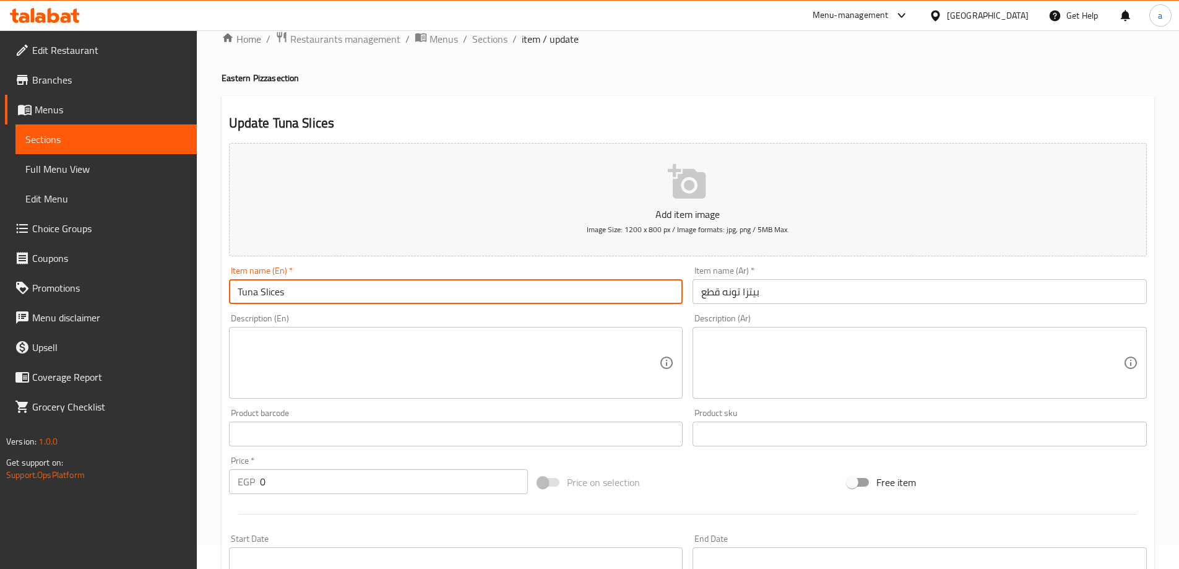
drag, startPoint x: 303, startPoint y: 293, endPoint x: 227, endPoint y: 299, distance: 77.0
click at [227, 299] on div "Item name (En)   * Tuna Slices Item name (En) *" at bounding box center [456, 285] width 464 height 48
paste input "Chunks"
click at [240, 293] on input "Tuna Chunks" at bounding box center [456, 291] width 454 height 25
click at [238, 292] on input "Tuna Chunks" at bounding box center [456, 291] width 454 height 25
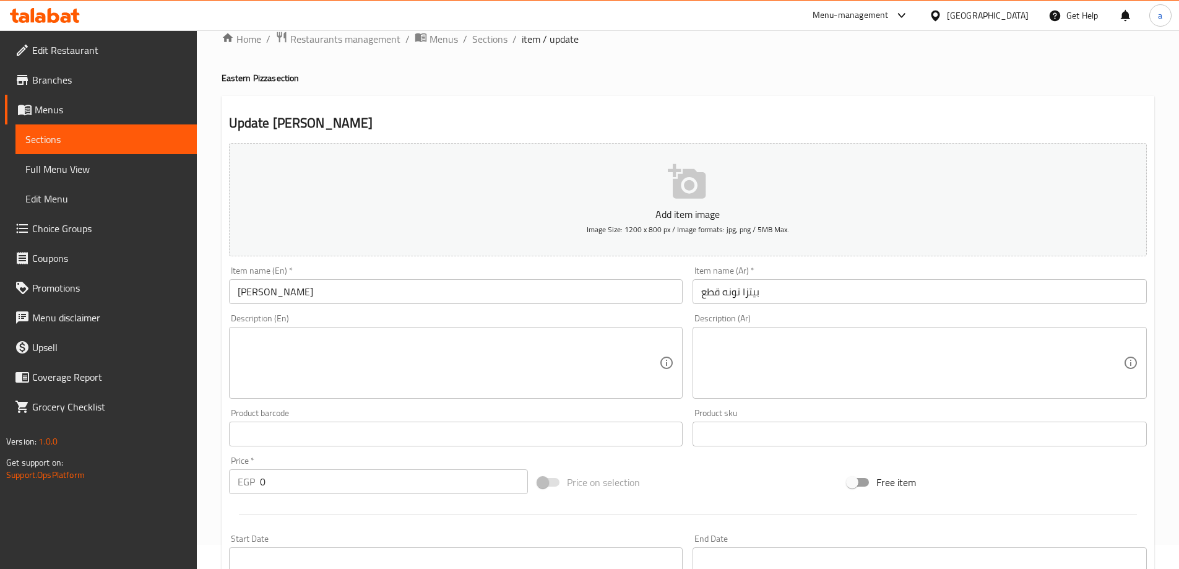
click at [233, 287] on input "Tuna Chunks" at bounding box center [456, 291] width 454 height 25
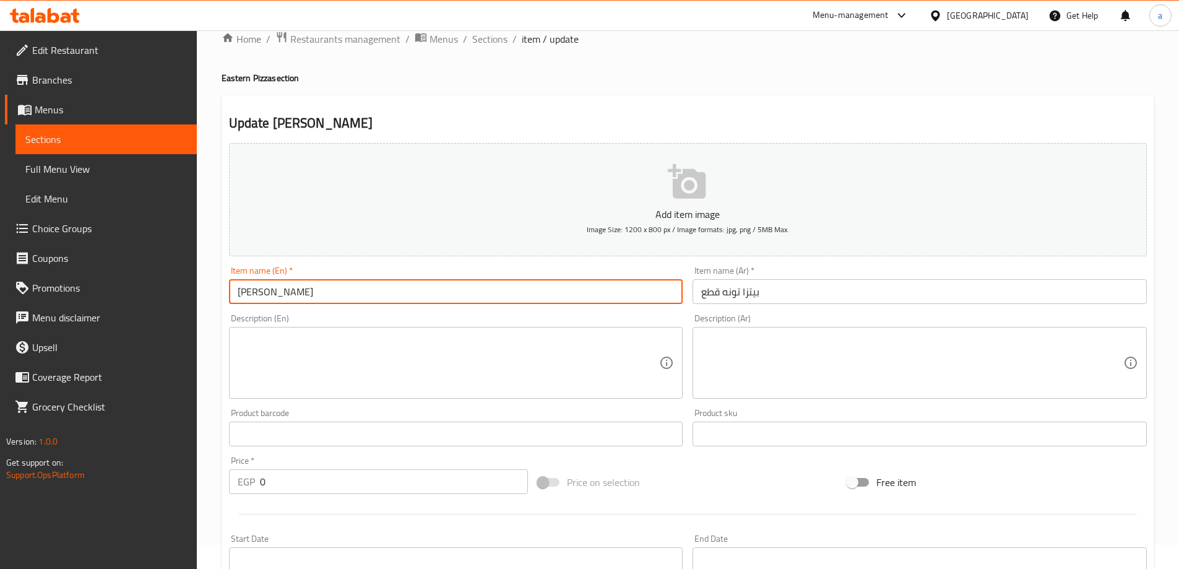
paste input "Saroukh"
type input "[PERSON_NAME]"
click at [822, 287] on input "بيتزا تونه قطع" at bounding box center [920, 291] width 454 height 25
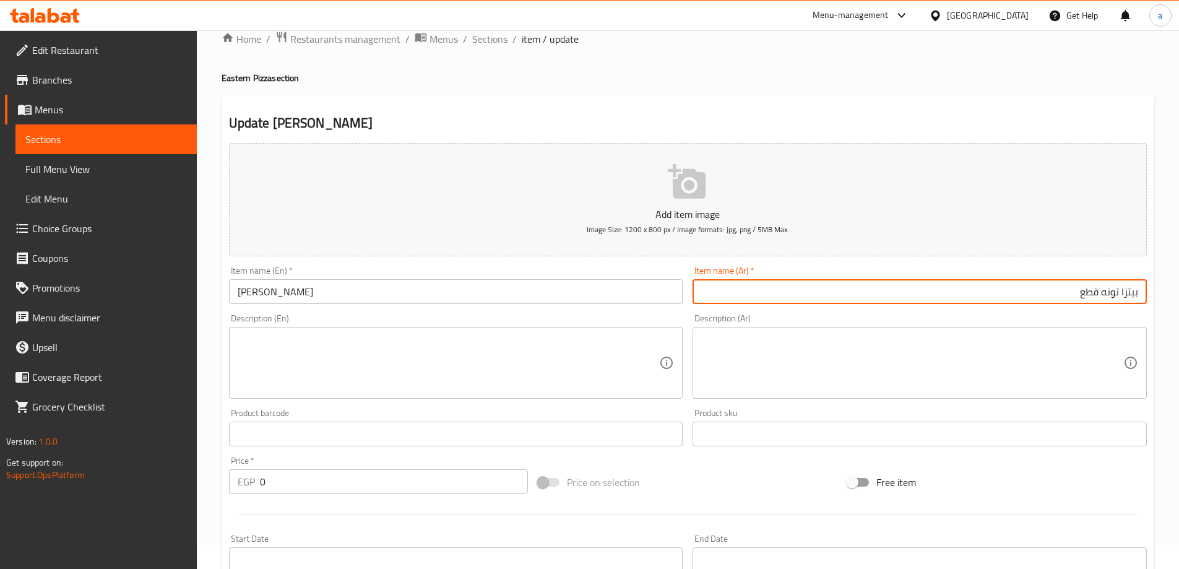
click at [1127, 294] on input "بيتزا تونه قطع" at bounding box center [920, 291] width 454 height 25
type input "صاروخ تونه قطع"
click at [957, 140] on div "Add item image Image Size: 1200 x 800 px / Image formats: jpg, png / 5MB Max." at bounding box center [688, 199] width 928 height 123
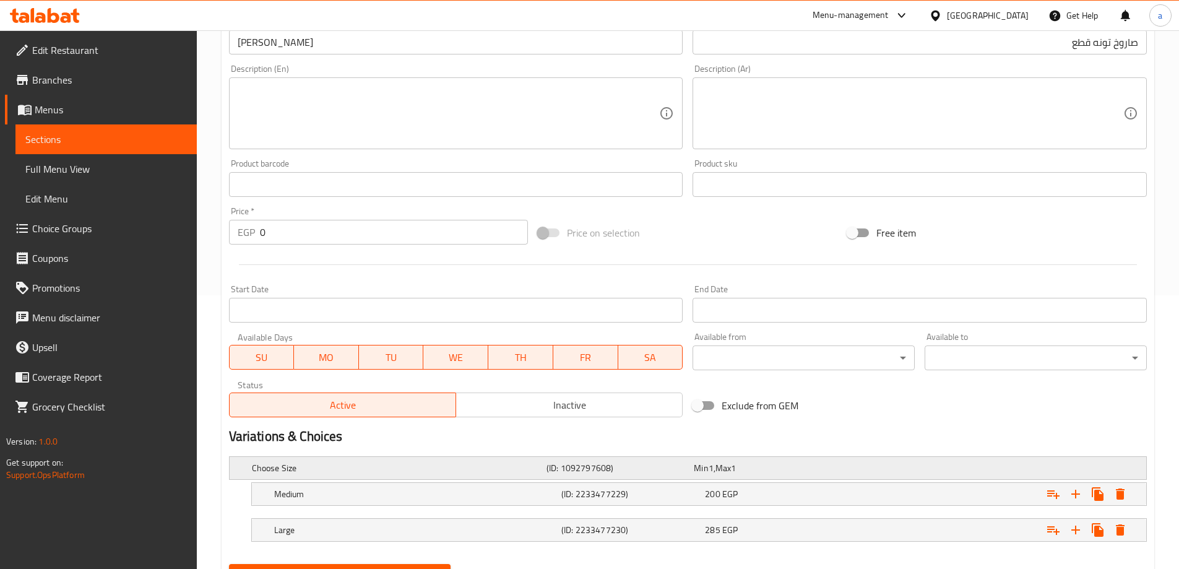
scroll to position [334, 0]
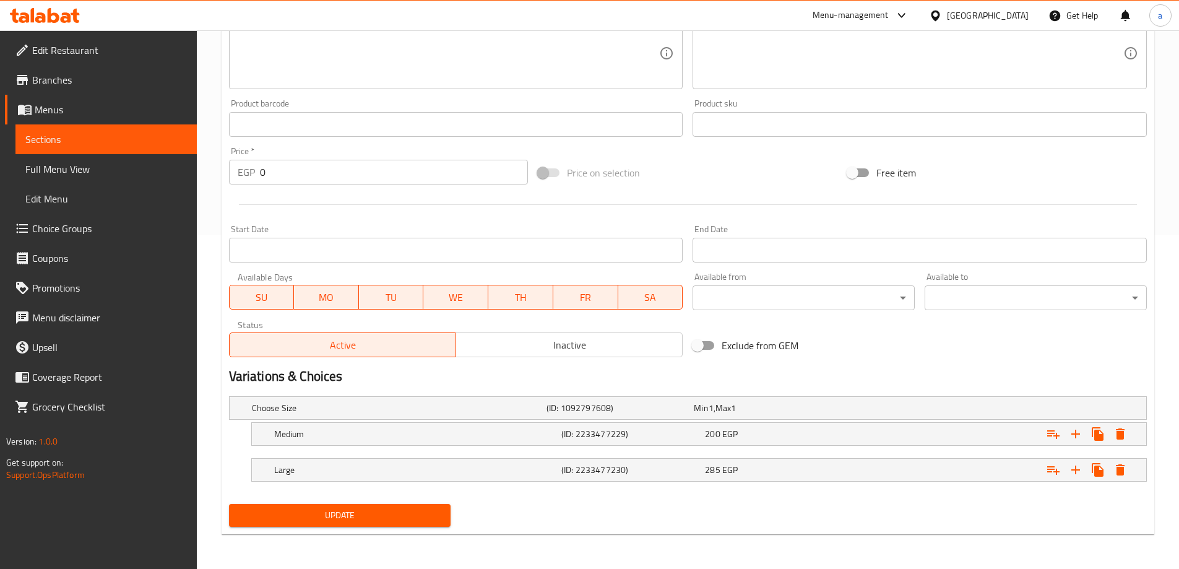
click at [394, 521] on span "Update" at bounding box center [340, 515] width 202 height 15
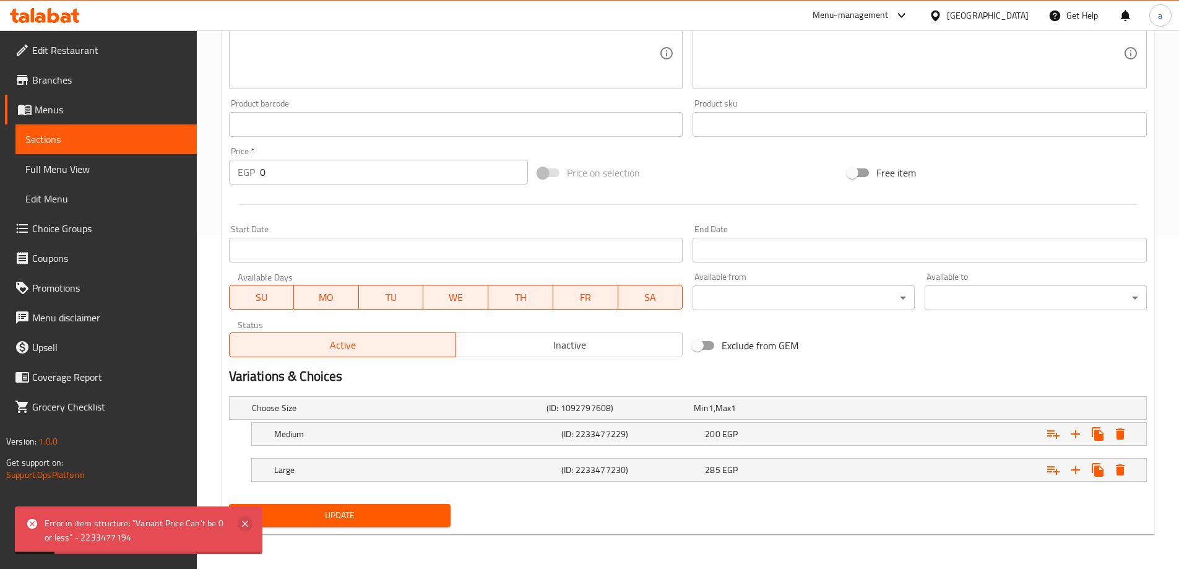
click at [248, 527] on icon at bounding box center [245, 523] width 15 height 15
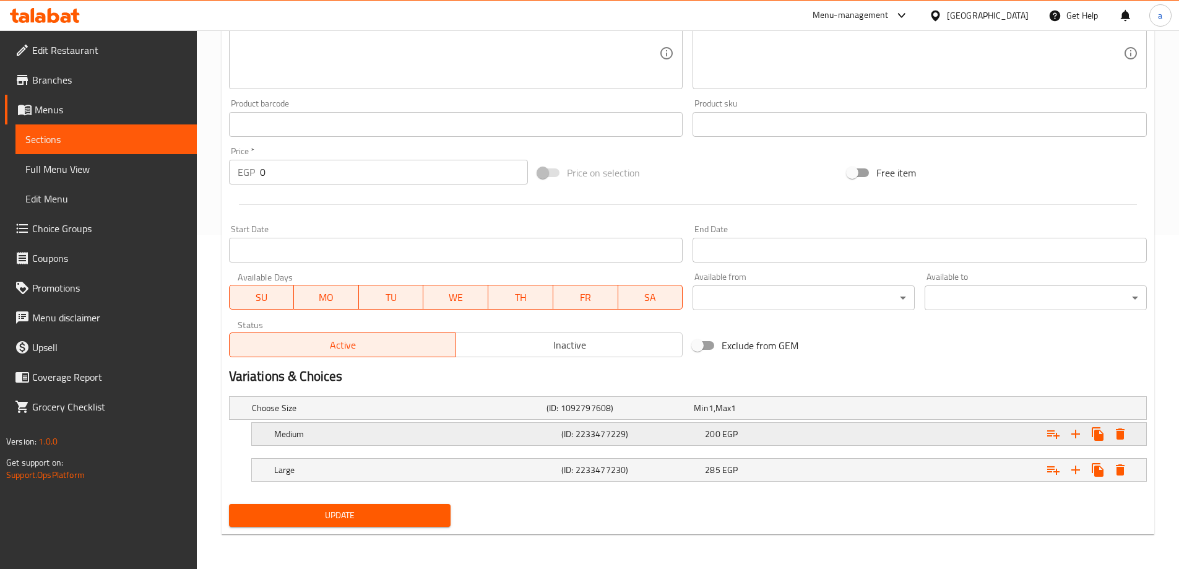
click at [671, 417] on div "(ID: 2233477229)" at bounding box center [617, 407] width 147 height 17
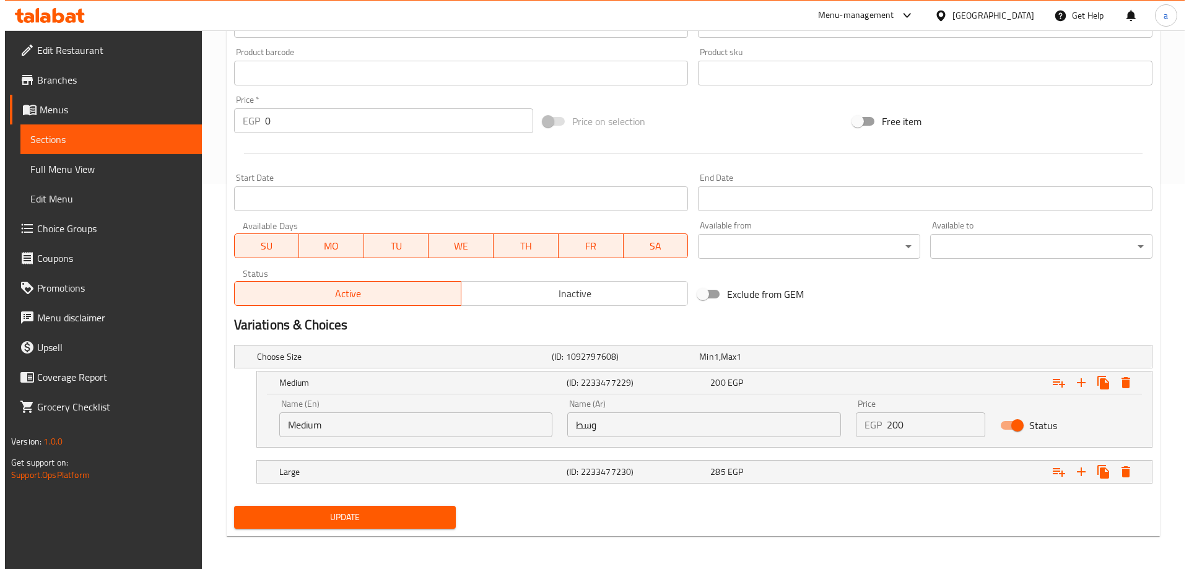
scroll to position [387, 0]
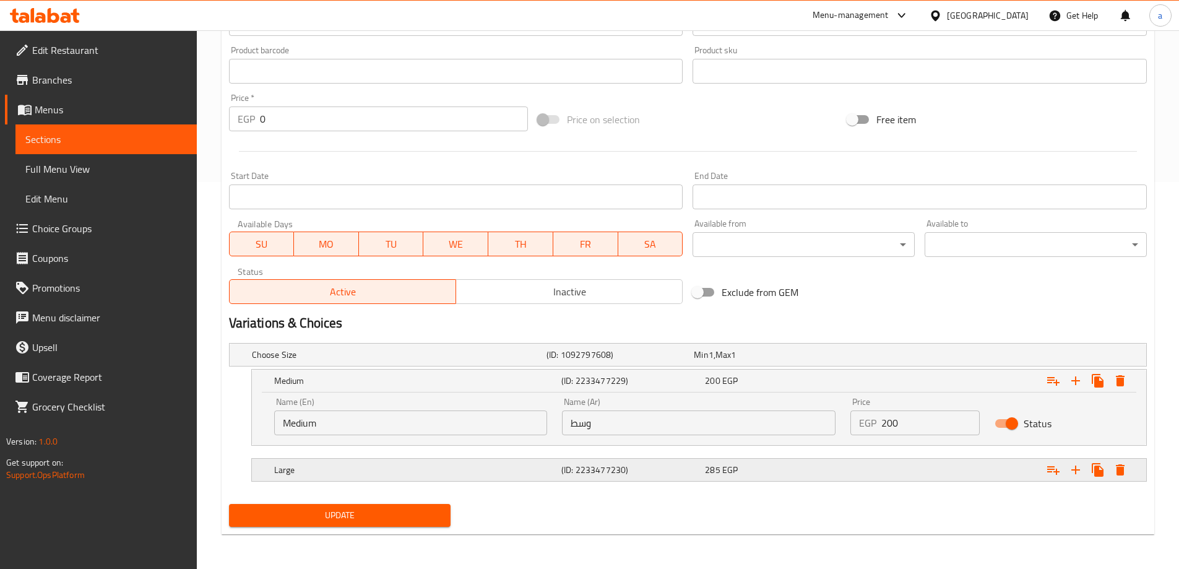
click at [675, 361] on h5 "(ID: 2233477230)" at bounding box center [618, 355] width 142 height 12
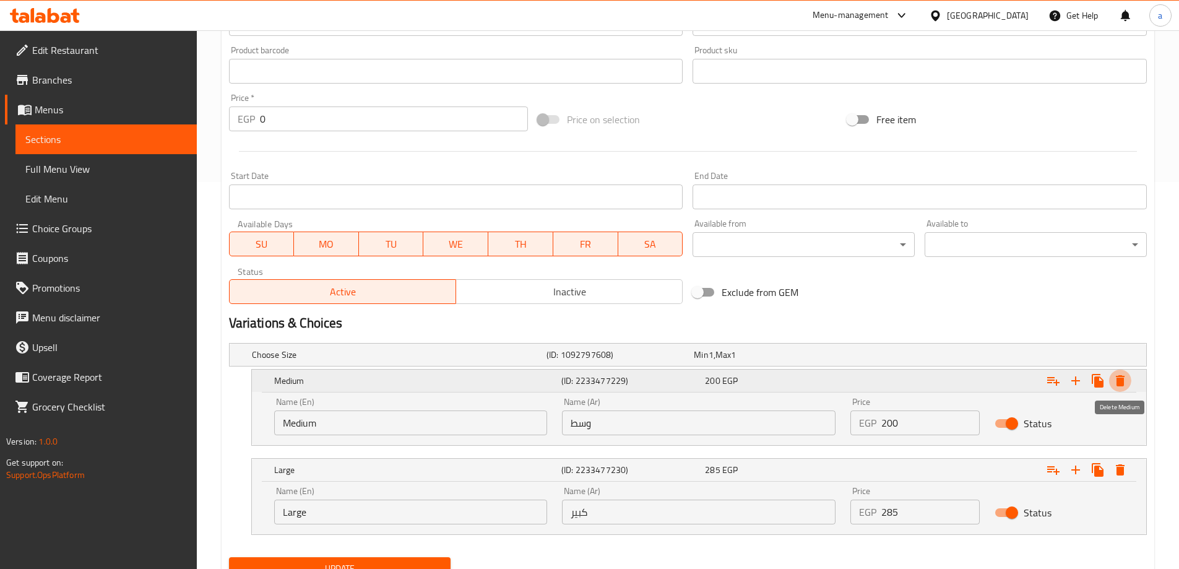
click at [1126, 379] on icon "Expand" at bounding box center [1120, 380] width 15 height 15
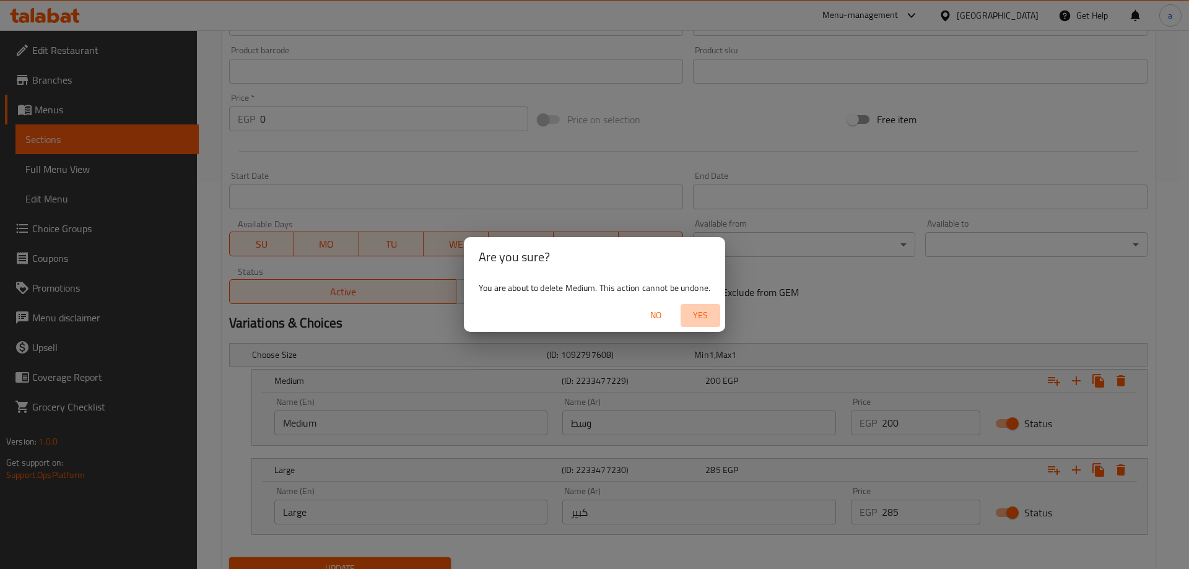
click at [708, 316] on span "Yes" at bounding box center [700, 315] width 30 height 15
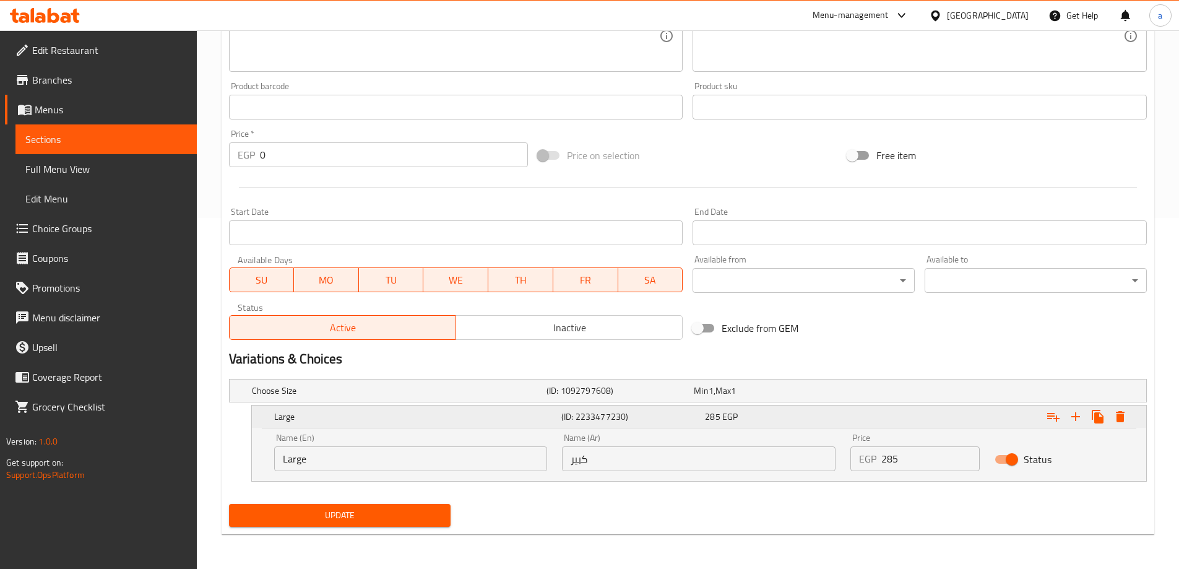
click at [1114, 409] on icon "Expand" at bounding box center [1120, 416] width 15 height 15
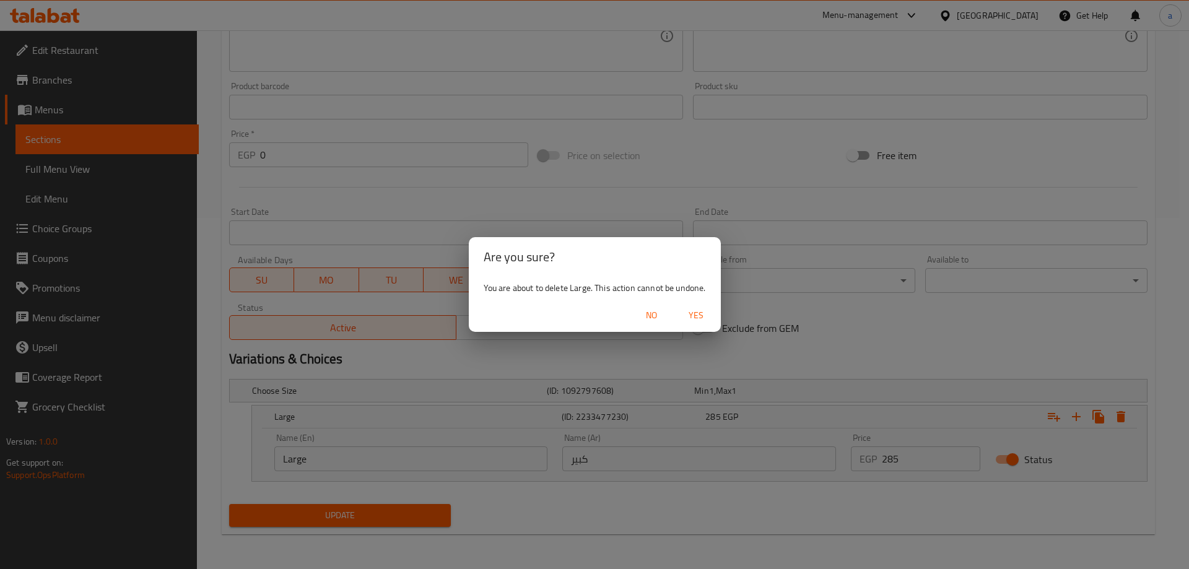
click at [689, 309] on span "Yes" at bounding box center [696, 315] width 30 height 15
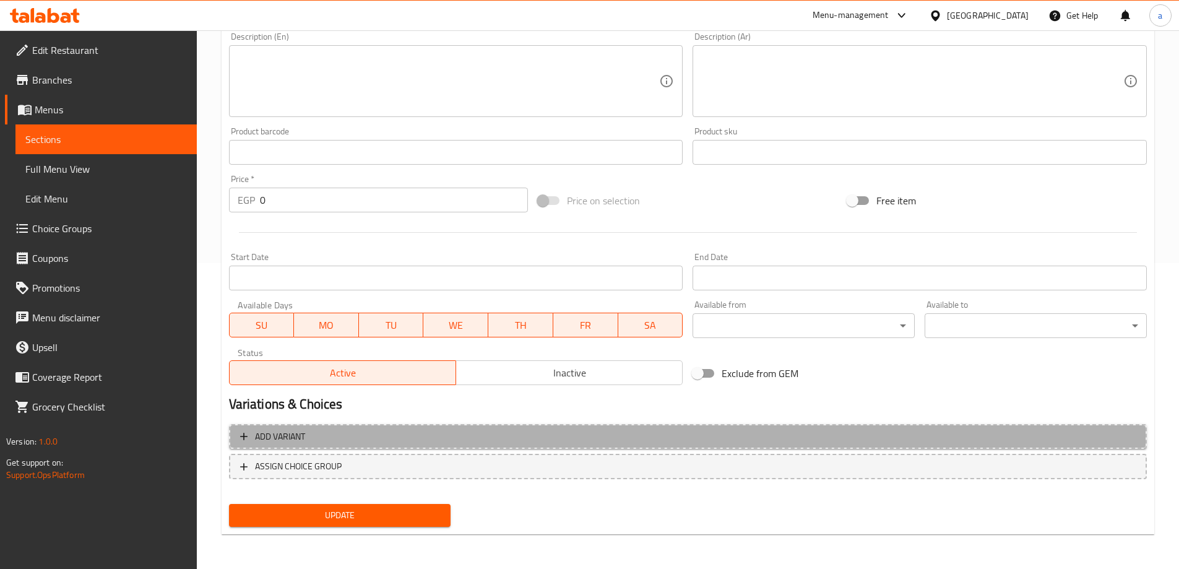
click at [388, 439] on span "Add variant" at bounding box center [688, 436] width 896 height 15
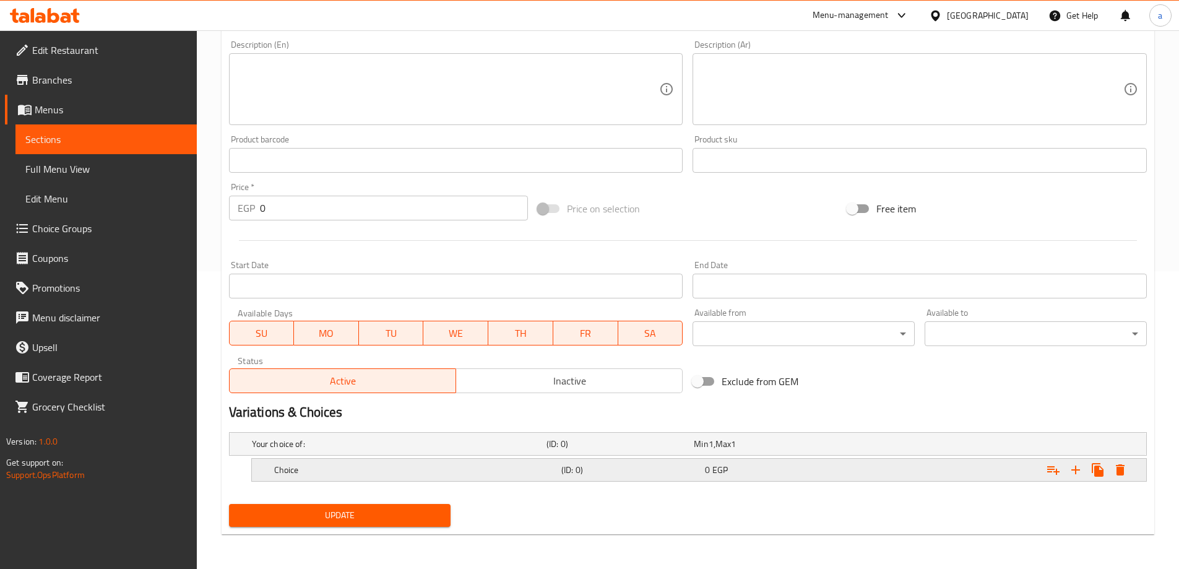
click at [605, 453] on div "(ID: 0)" at bounding box center [617, 443] width 147 height 17
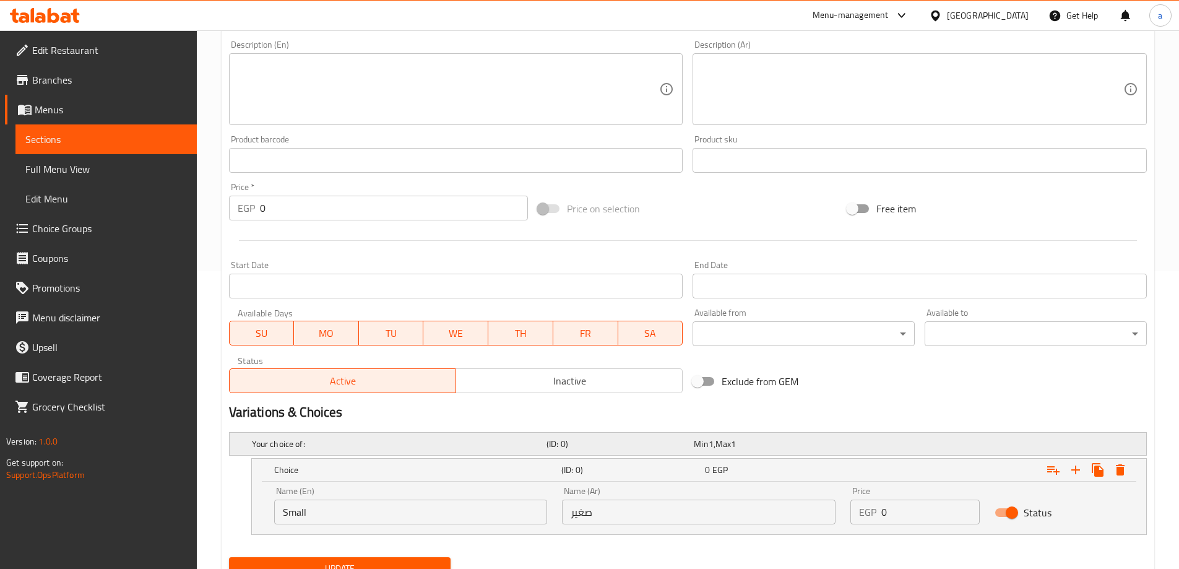
scroll to position [351, 0]
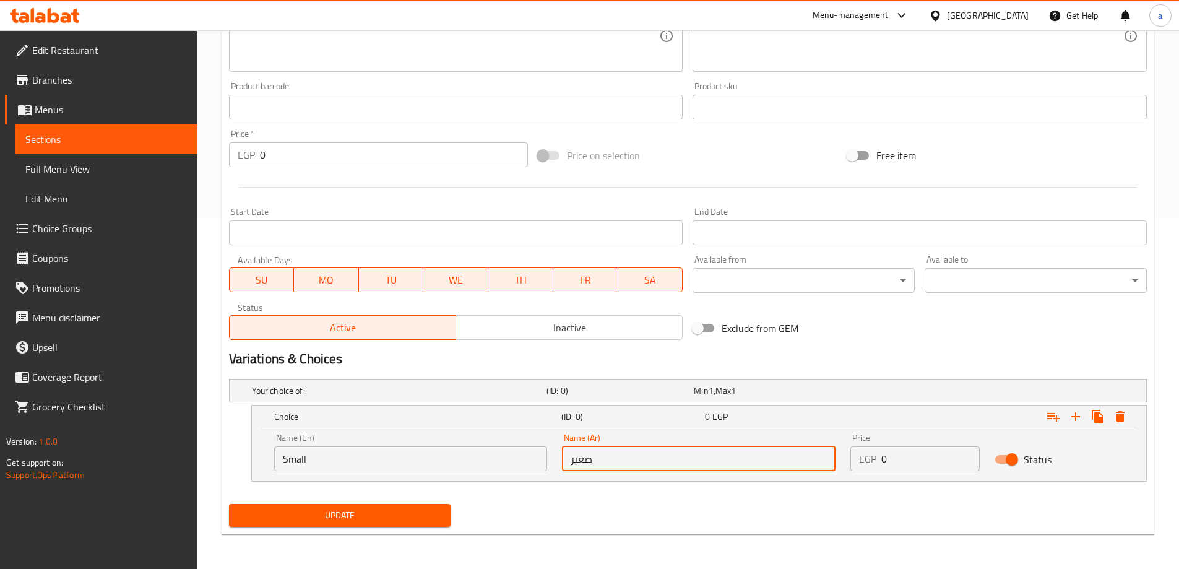
drag, startPoint x: 645, startPoint y: 462, endPoint x: 563, endPoint y: 465, distance: 82.4
click at [563, 465] on input "صغير" at bounding box center [699, 458] width 274 height 25
click at [443, 466] on input "Small" at bounding box center [411, 458] width 274 height 25
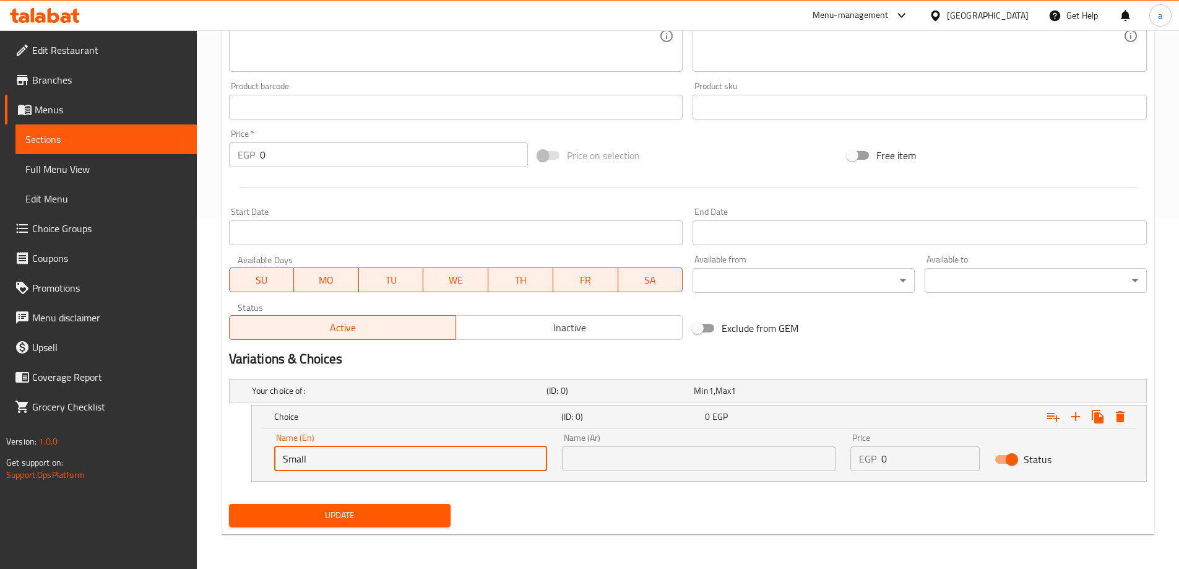
click at [443, 466] on input "Small" at bounding box center [411, 458] width 274 height 25
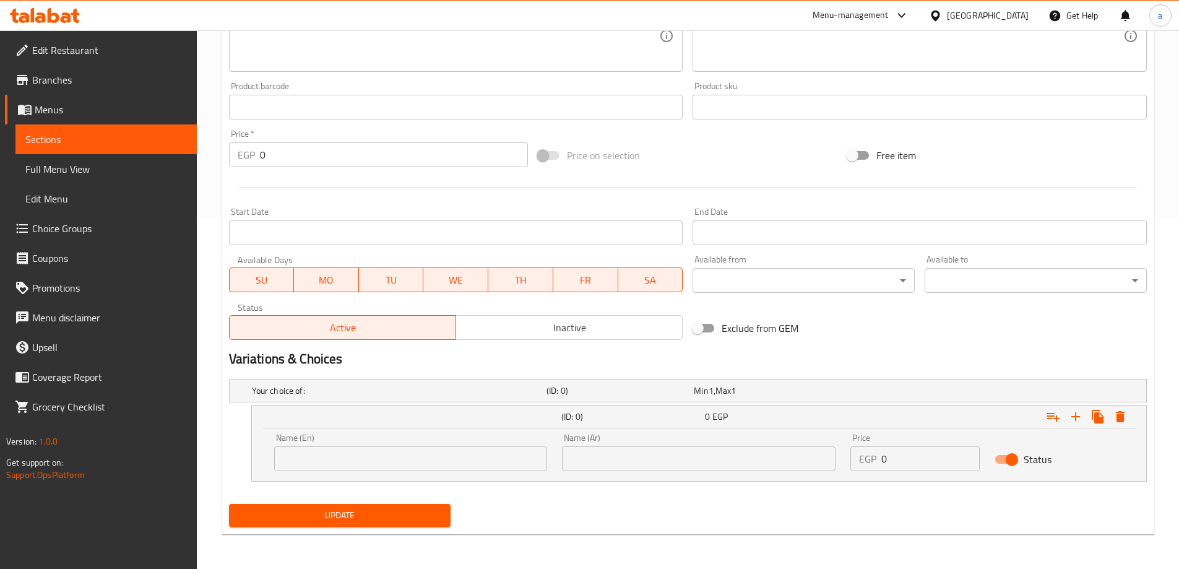
click at [339, 466] on input "text" at bounding box center [411, 458] width 274 height 25
drag, startPoint x: 375, startPoint y: 458, endPoint x: 384, endPoint y: 459, distance: 9.3
click at [375, 458] on input "text" at bounding box center [411, 458] width 274 height 25
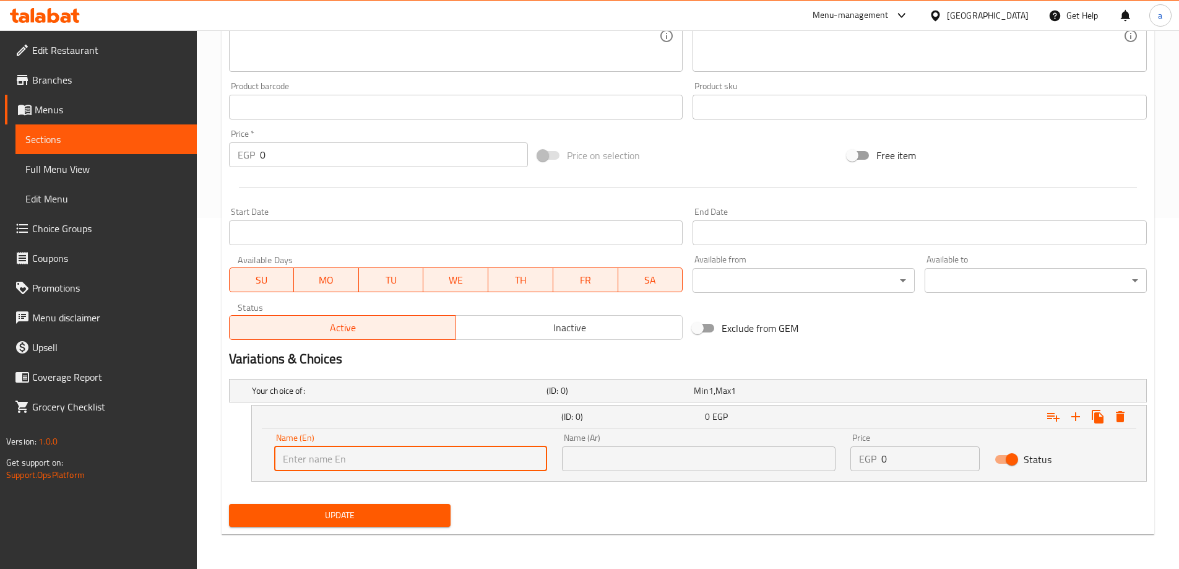
type input "ة"
type input "Medium"
click at [650, 456] on input "text" at bounding box center [699, 458] width 274 height 25
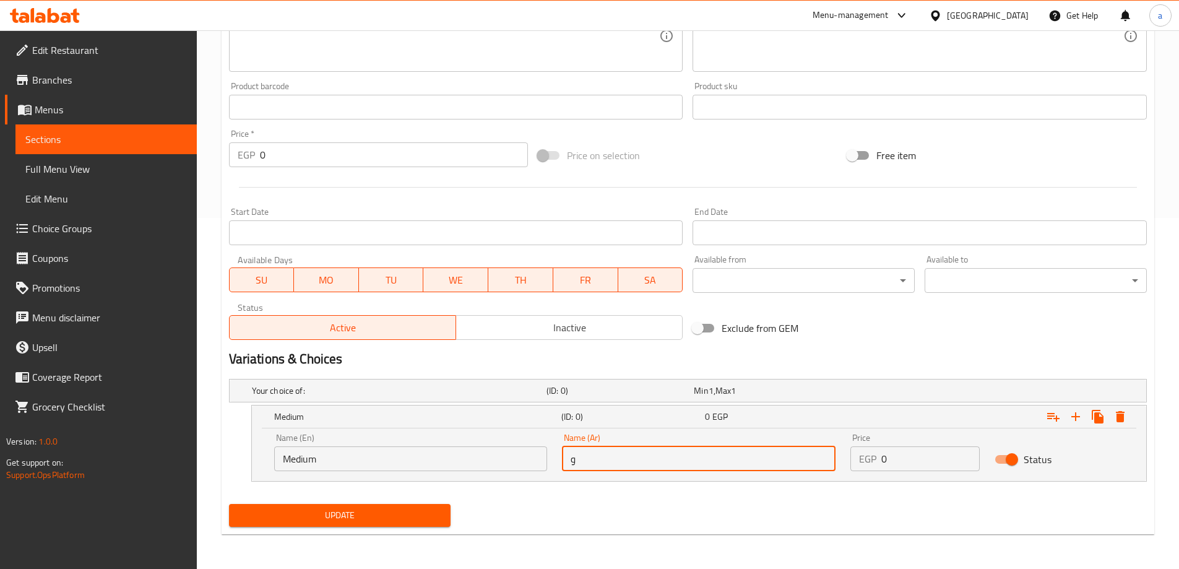
type input "وسط"
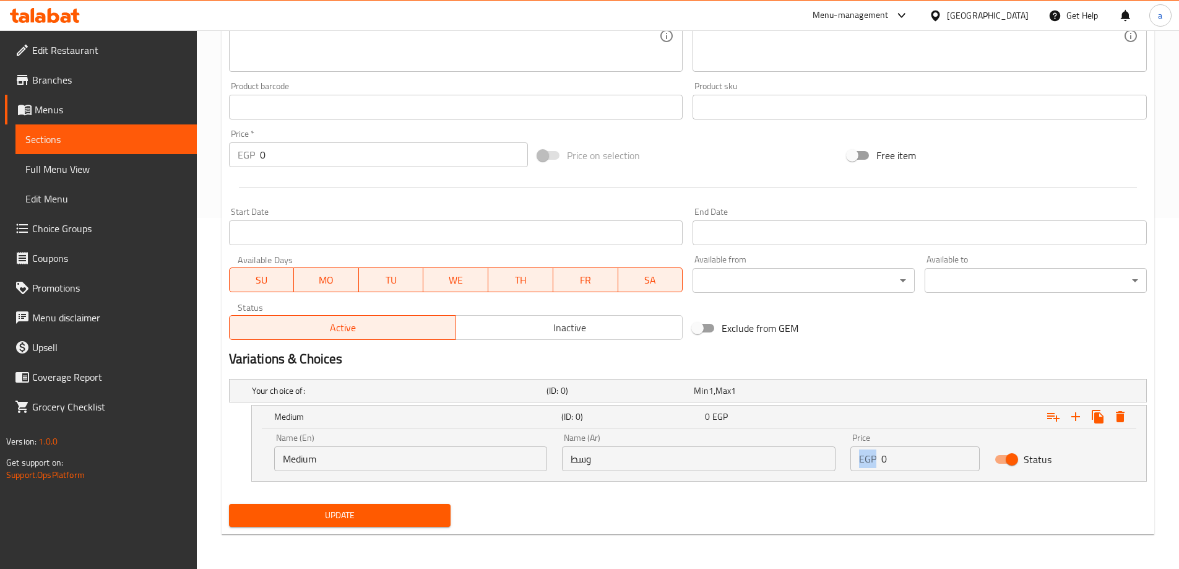
drag, startPoint x: 878, startPoint y: 458, endPoint x: 913, endPoint y: 463, distance: 35.0
click at [913, 463] on div "EGP 0 Price" at bounding box center [915, 458] width 129 height 25
drag, startPoint x: 900, startPoint y: 461, endPoint x: 883, endPoint y: 459, distance: 16.8
click at [883, 459] on input "0" at bounding box center [931, 458] width 98 height 25
type input "200"
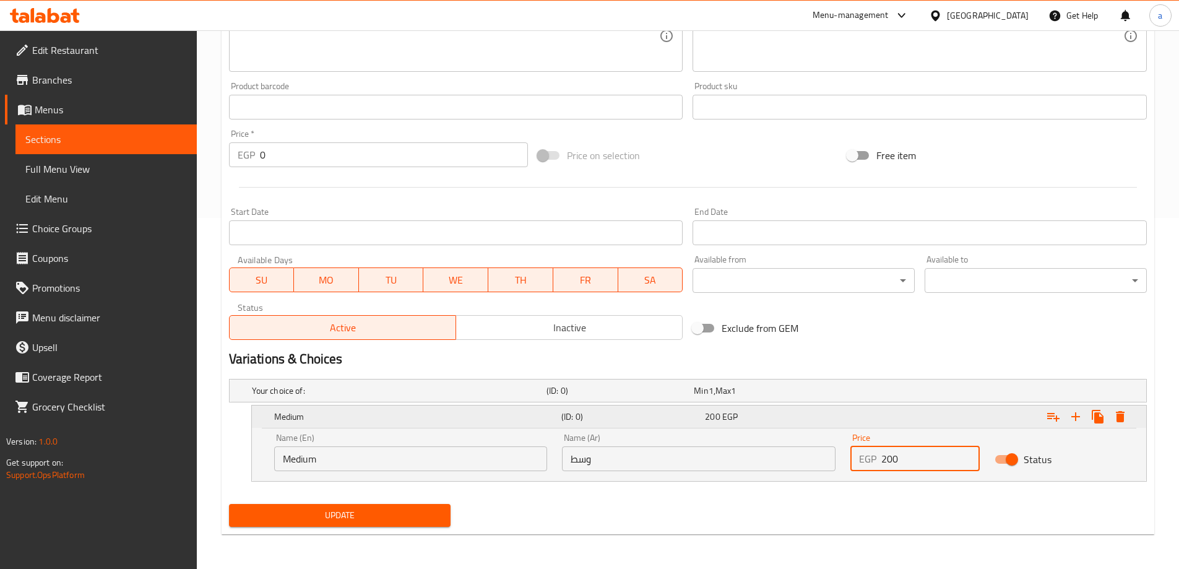
click at [1082, 414] on icon "Expand" at bounding box center [1076, 416] width 15 height 15
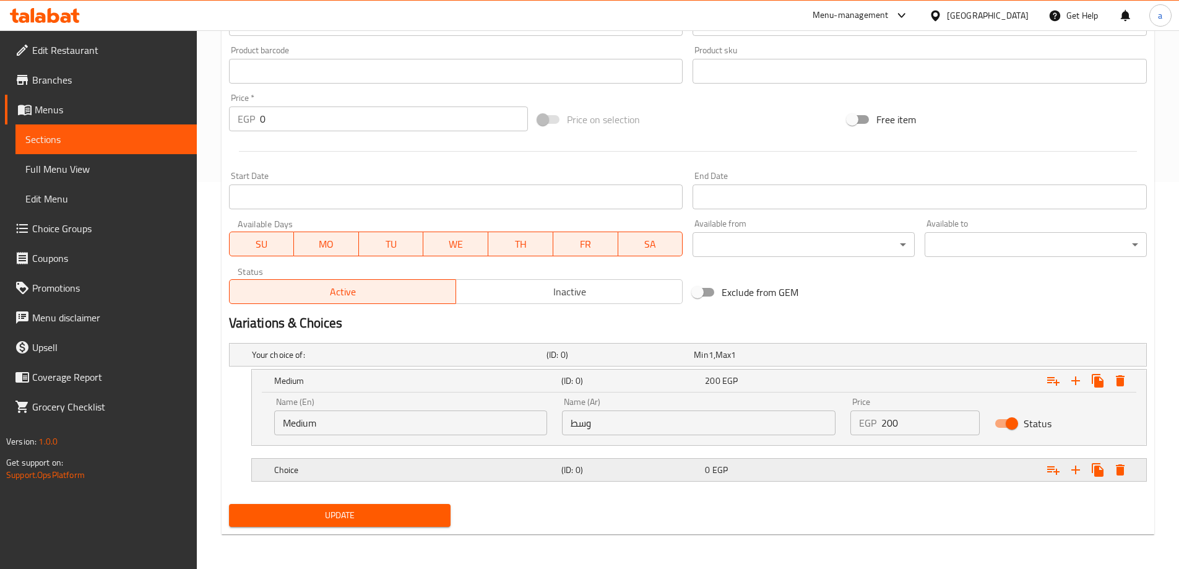
click at [375, 368] on div "Choice (ID: 0) 0 EGP" at bounding box center [691, 354] width 885 height 27
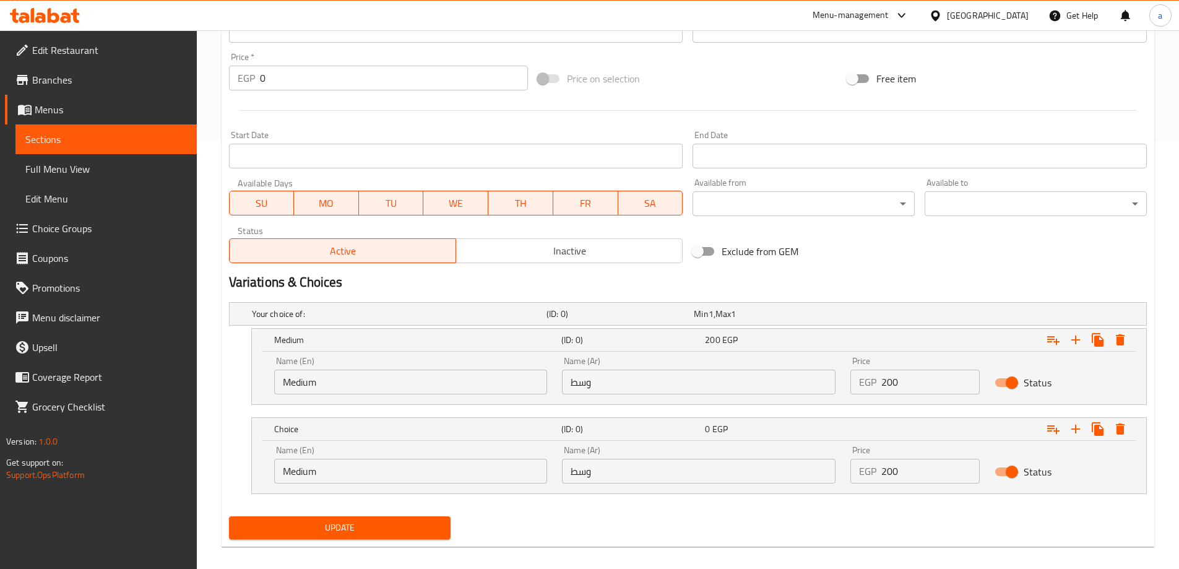
scroll to position [440, 0]
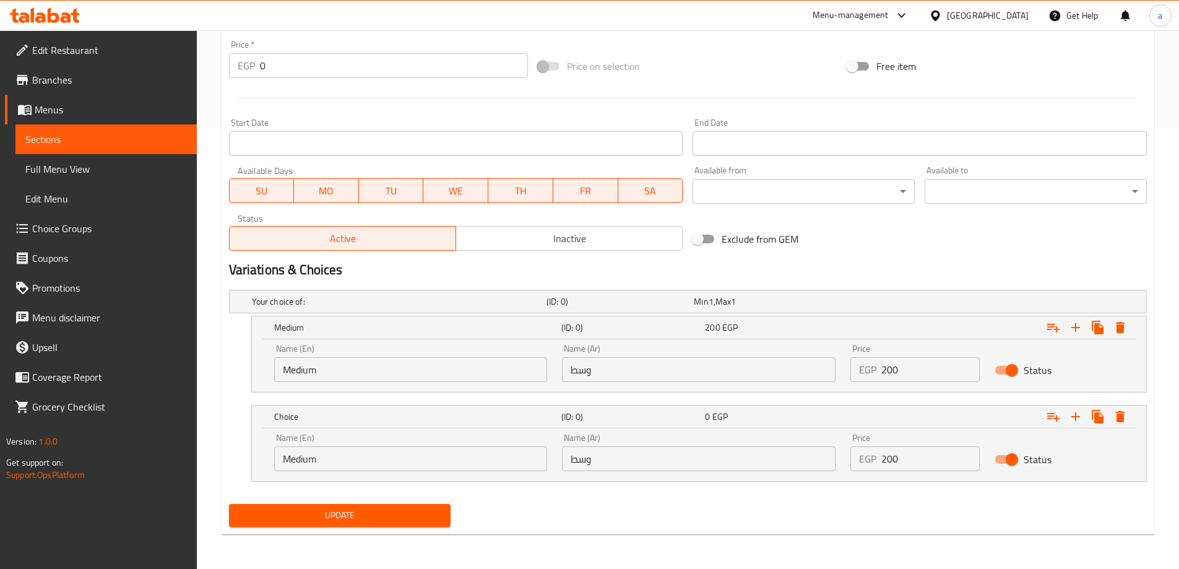
click at [362, 463] on input "Medium" at bounding box center [411, 458] width 274 height 25
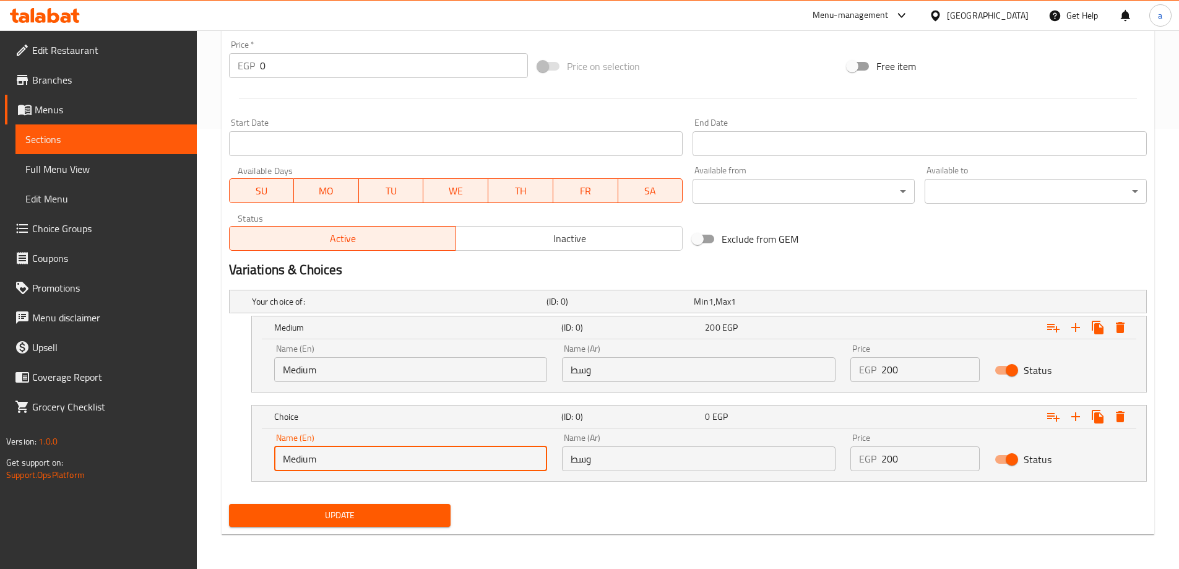
click at [362, 463] on input "Medium" at bounding box center [411, 458] width 274 height 25
click at [682, 470] on input "وسط" at bounding box center [699, 458] width 274 height 25
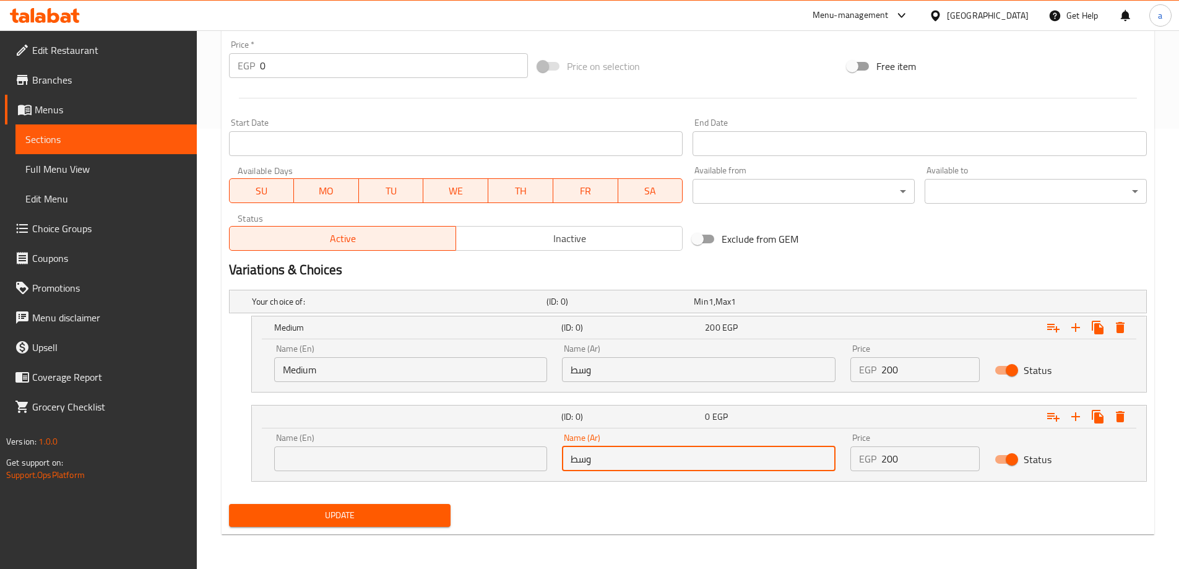
click at [682, 470] on input "وسط" at bounding box center [699, 458] width 274 height 25
drag, startPoint x: 334, startPoint y: 459, endPoint x: 329, endPoint y: 475, distance: 17.0
click at [334, 459] on input "text" at bounding box center [411, 458] width 274 height 25
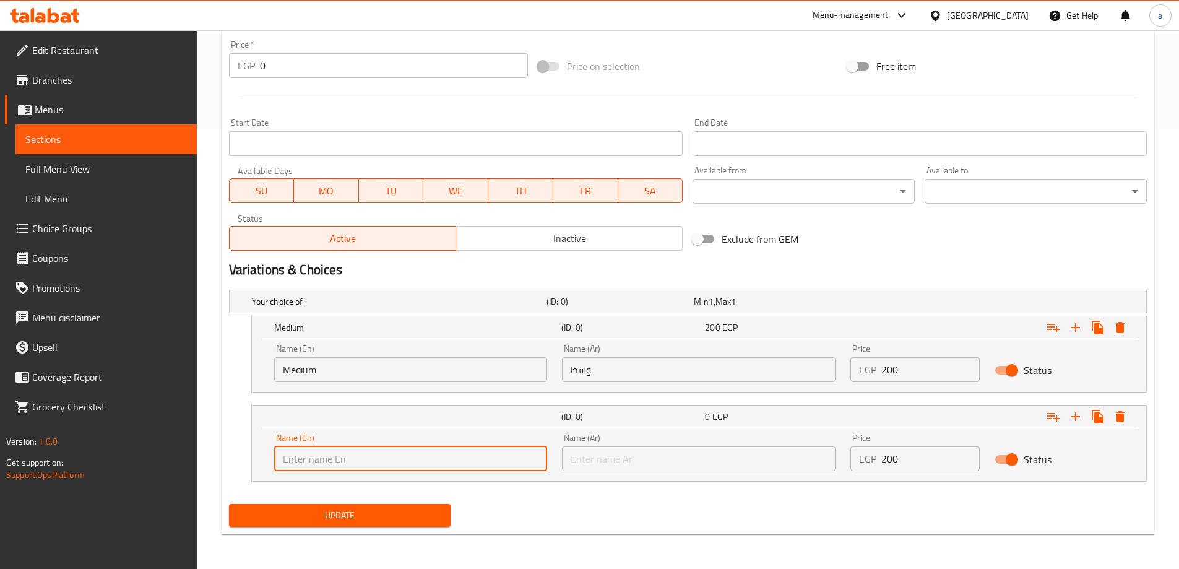
type input "Large"
click at [579, 455] on input "text" at bounding box center [699, 458] width 274 height 25
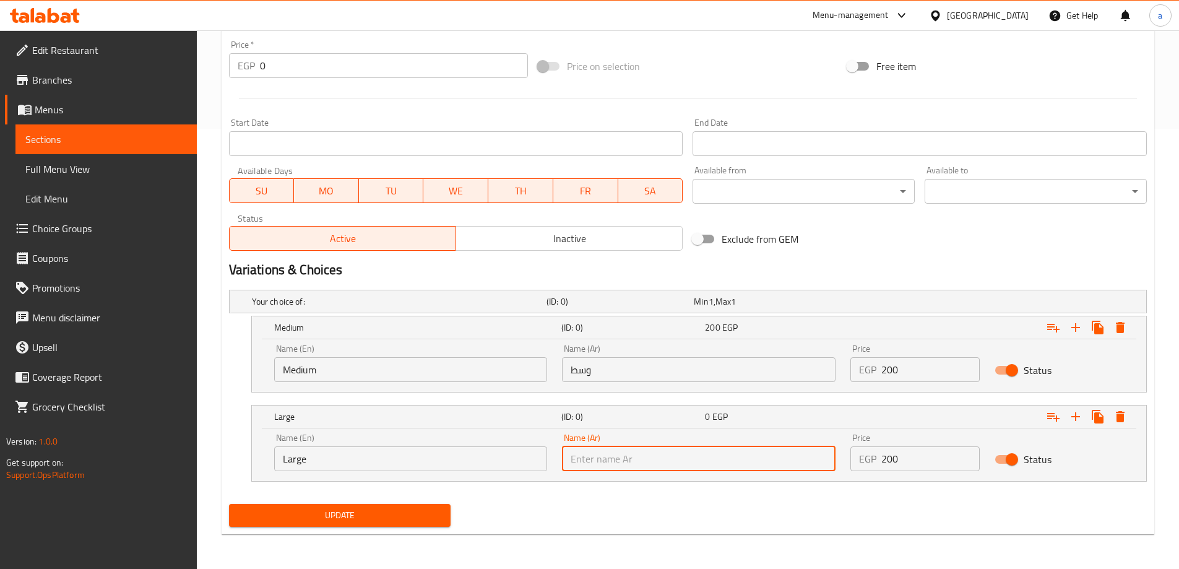
type input "كبير"
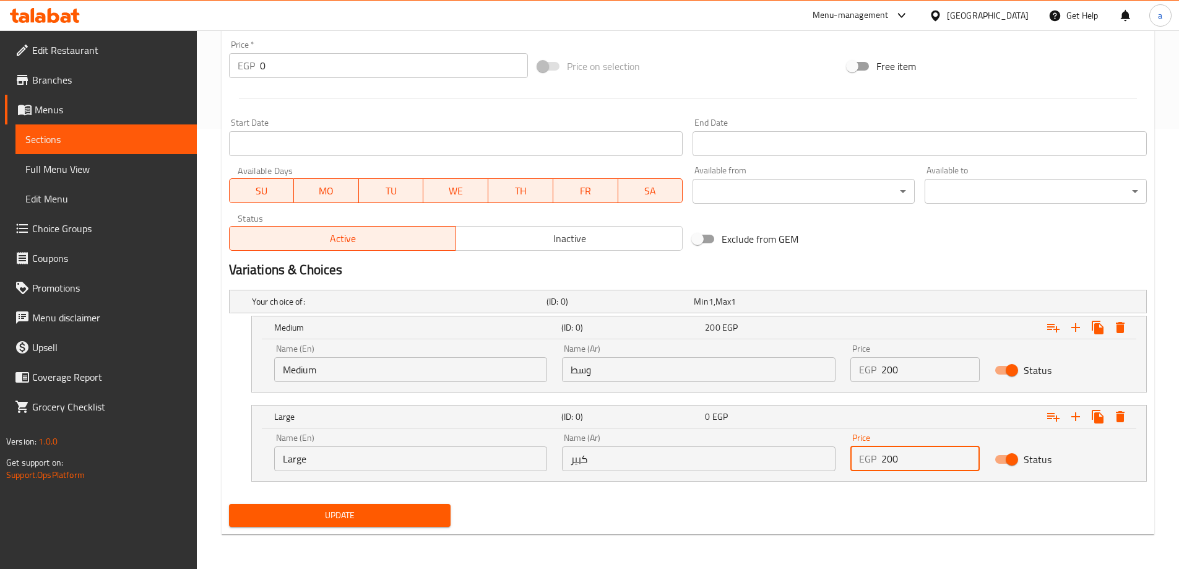
drag, startPoint x: 883, startPoint y: 461, endPoint x: 918, endPoint y: 454, distance: 35.9
click at [918, 454] on input "200" at bounding box center [931, 458] width 98 height 25
type input "220"
click at [413, 506] on button "Update" at bounding box center [340, 515] width 222 height 23
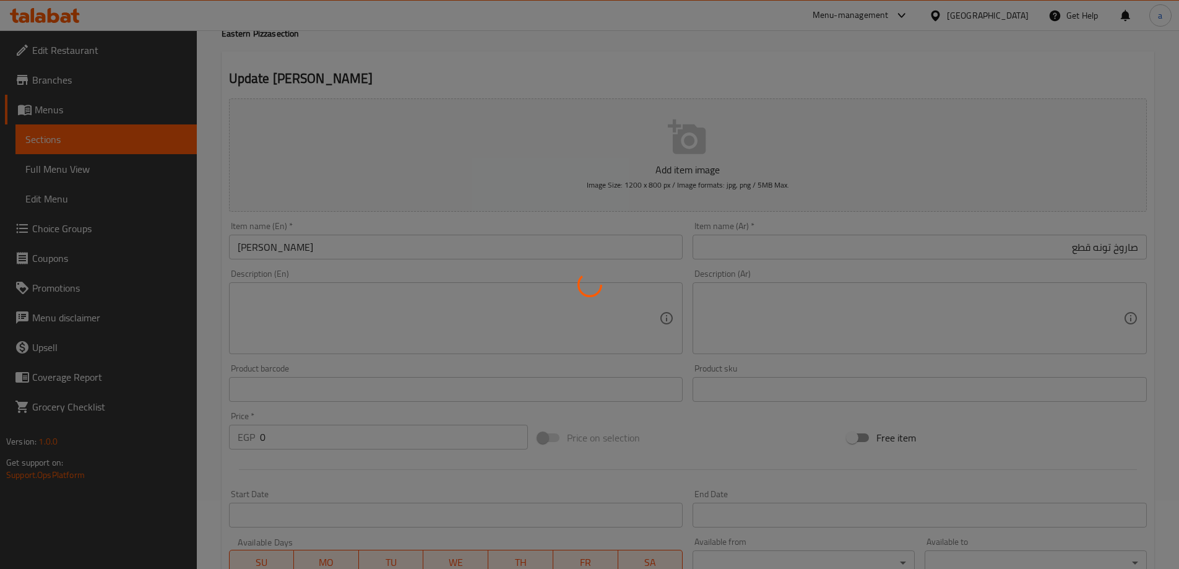
scroll to position [0, 0]
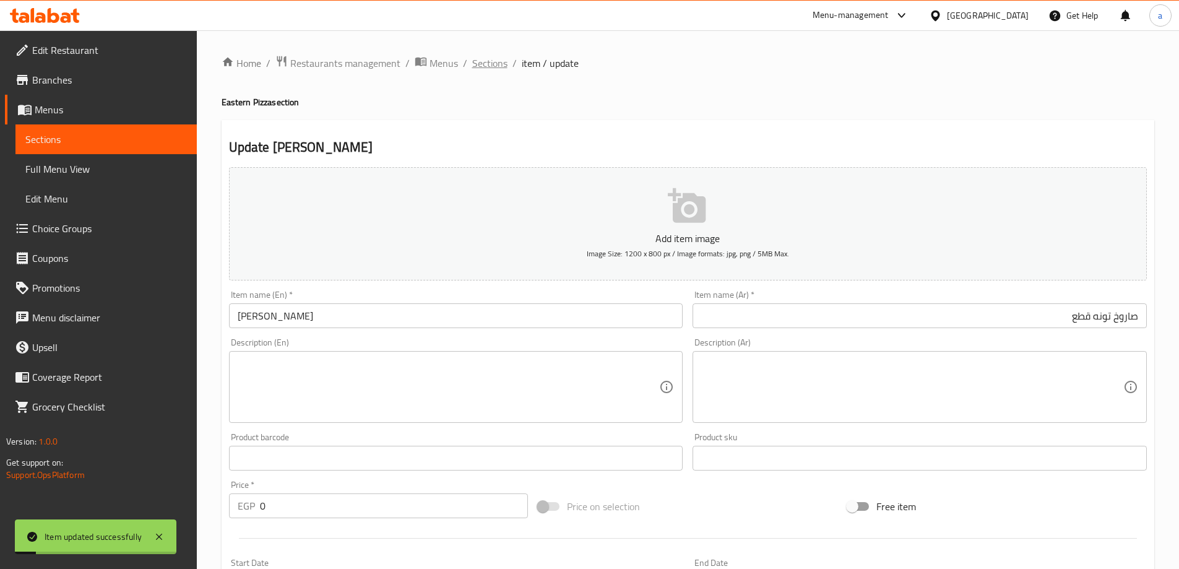
click at [494, 61] on span "Sections" at bounding box center [489, 63] width 35 height 15
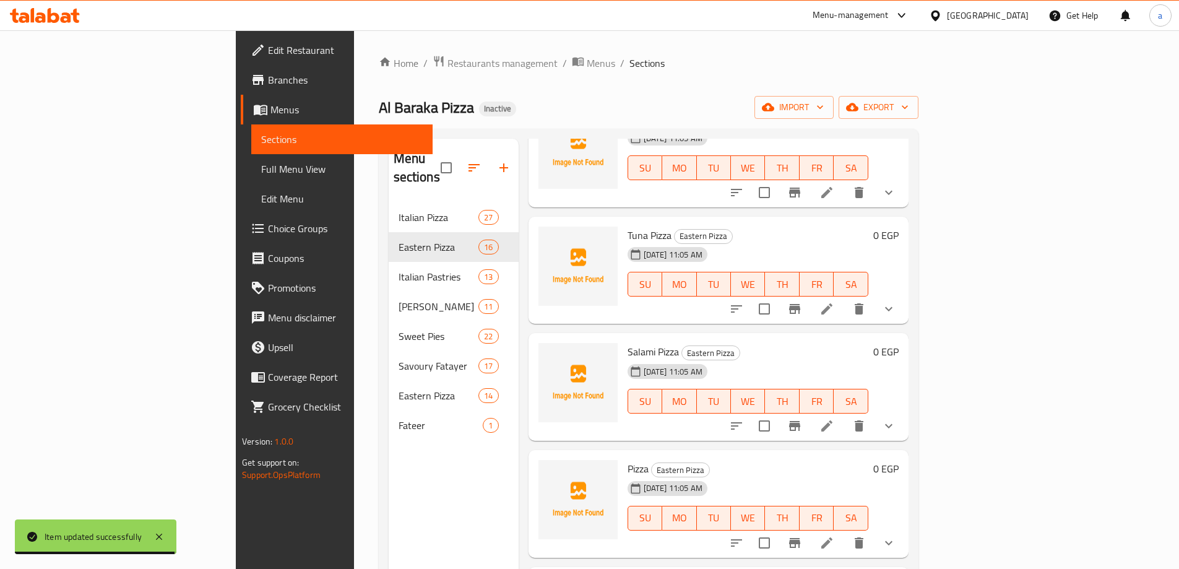
scroll to position [1052, 0]
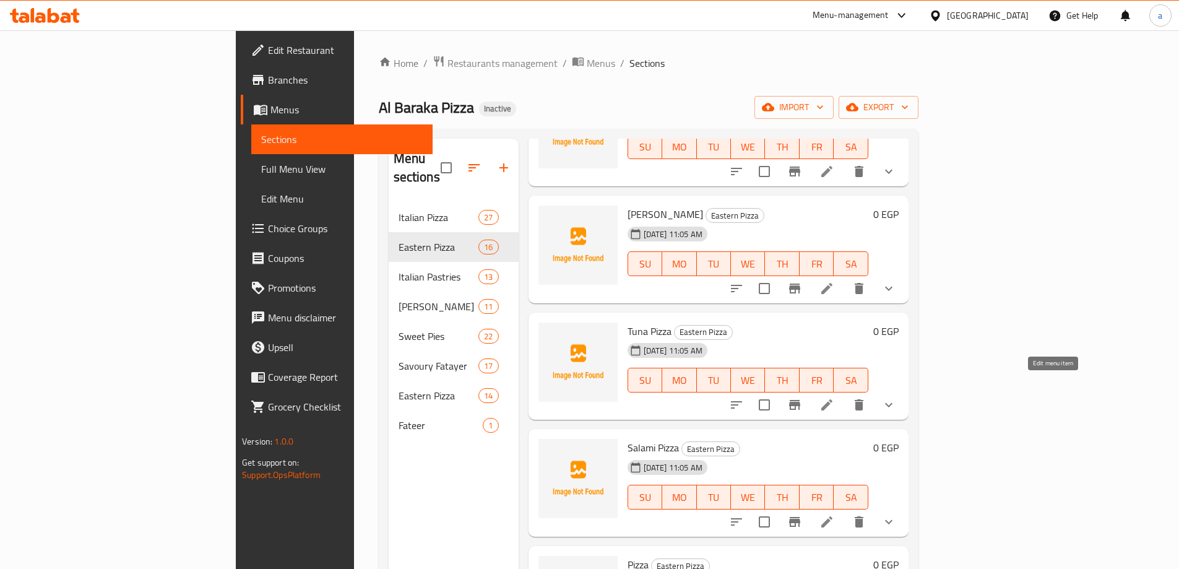
click at [833, 399] on icon at bounding box center [827, 404] width 11 height 11
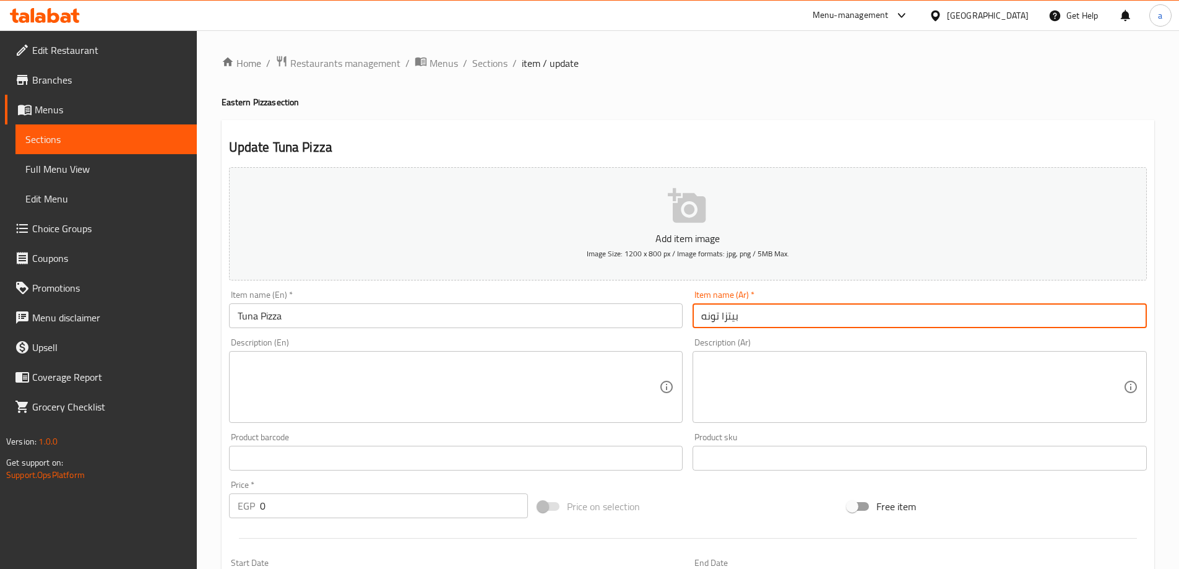
click at [862, 316] on input "بيتزا تونه" at bounding box center [920, 315] width 454 height 25
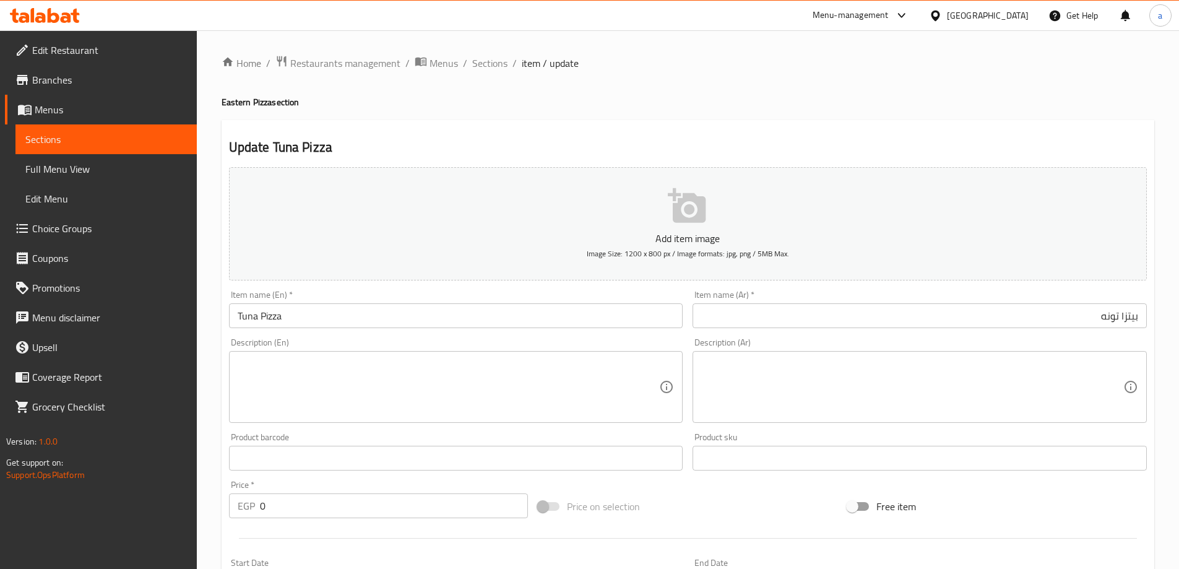
click at [236, 311] on input "Tuna Pizza" at bounding box center [456, 315] width 454 height 25
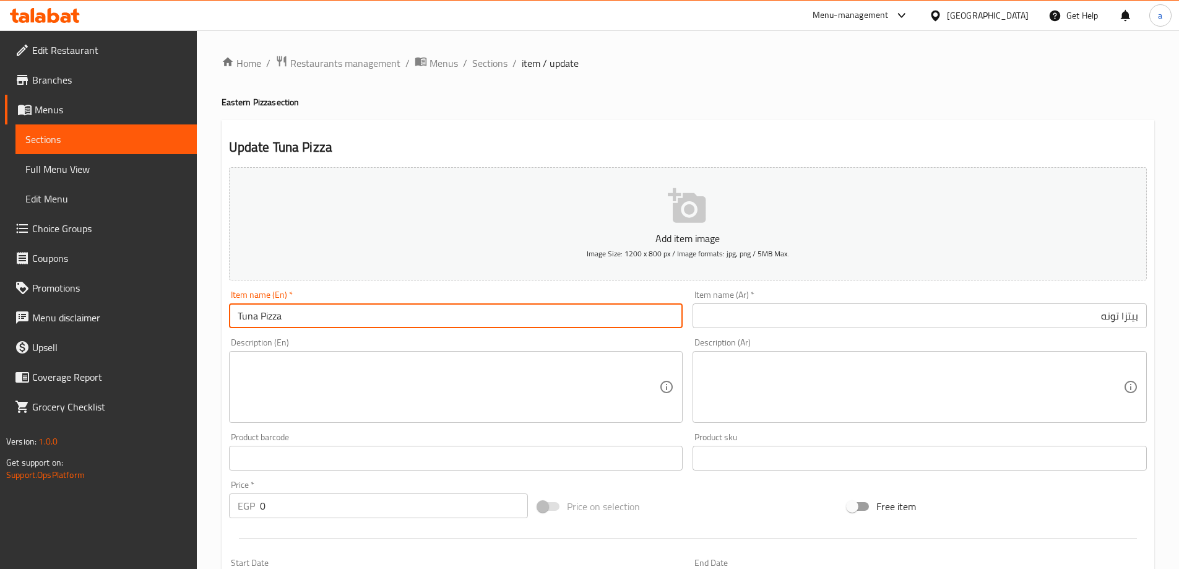
paste input "Saroukh"
click at [303, 319] on input "Saroukh Tuna Pizza" at bounding box center [456, 315] width 454 height 25
type input "Saroukh Tuna"
click at [1132, 322] on input "بيتزا تونه" at bounding box center [920, 315] width 454 height 25
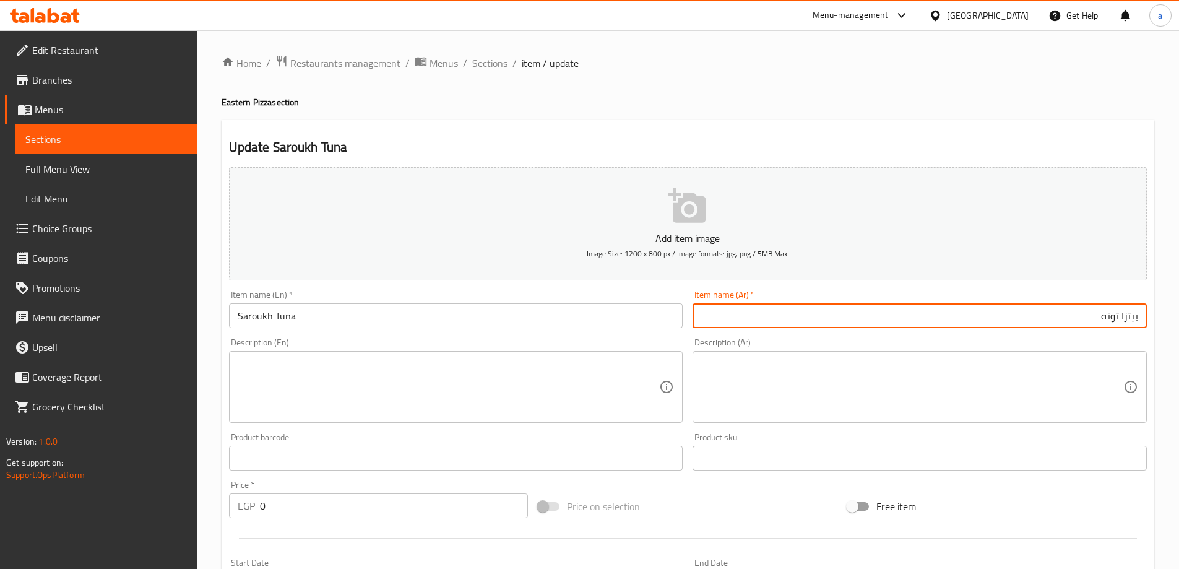
click at [1132, 322] on input "بيتزا تونه" at bounding box center [920, 315] width 454 height 25
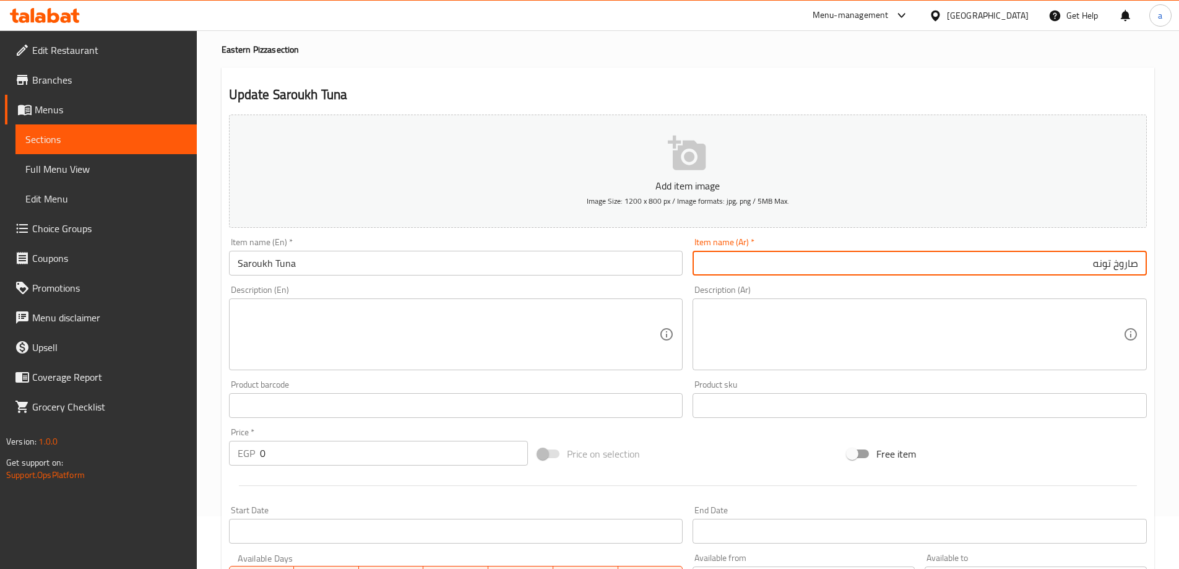
scroll to position [370, 0]
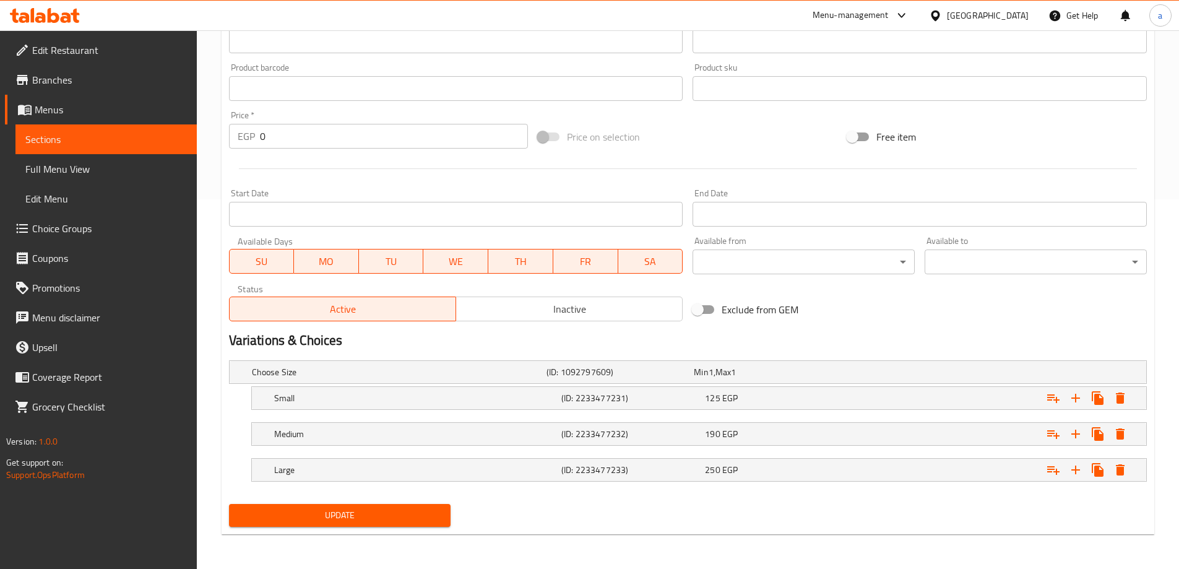
type input "صاروخ تونه"
click at [361, 522] on span "Update" at bounding box center [340, 515] width 202 height 15
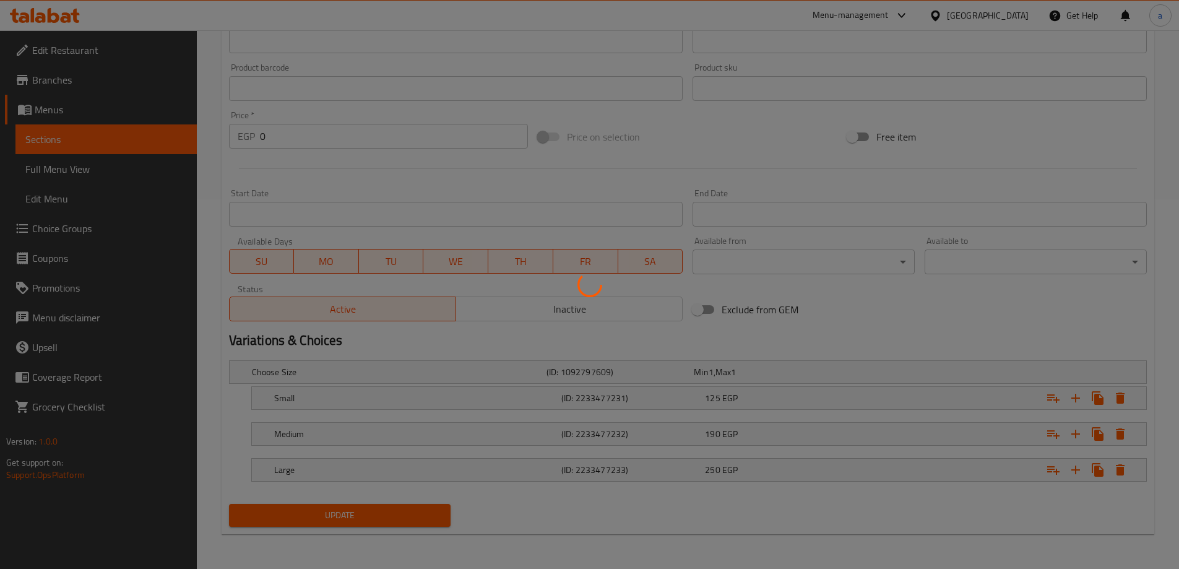
scroll to position [0, 0]
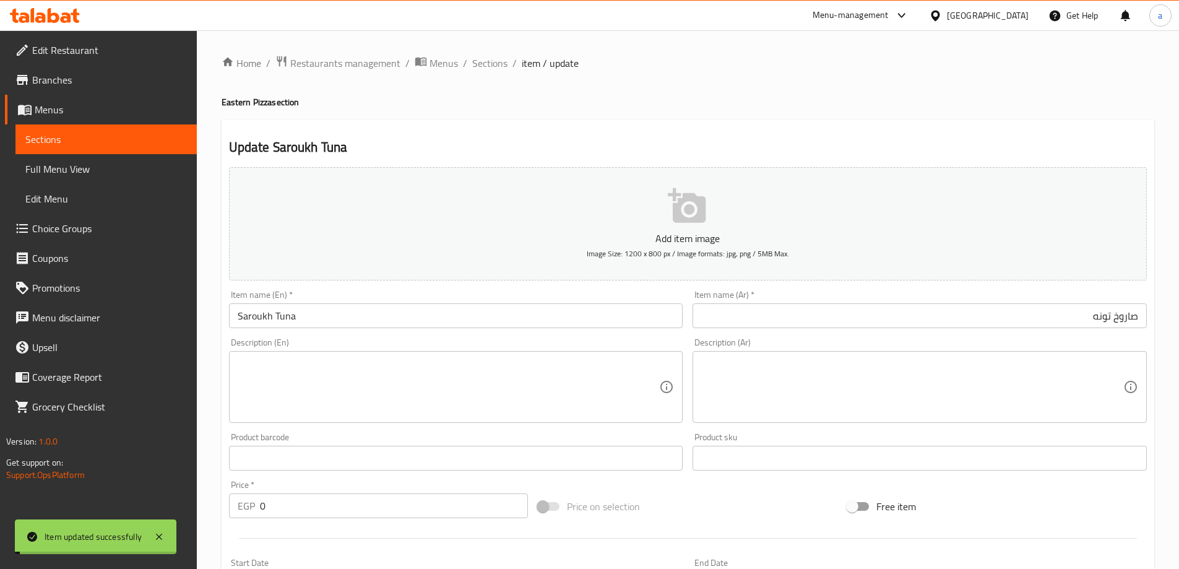
click at [484, 63] on span "Sections" at bounding box center [489, 63] width 35 height 15
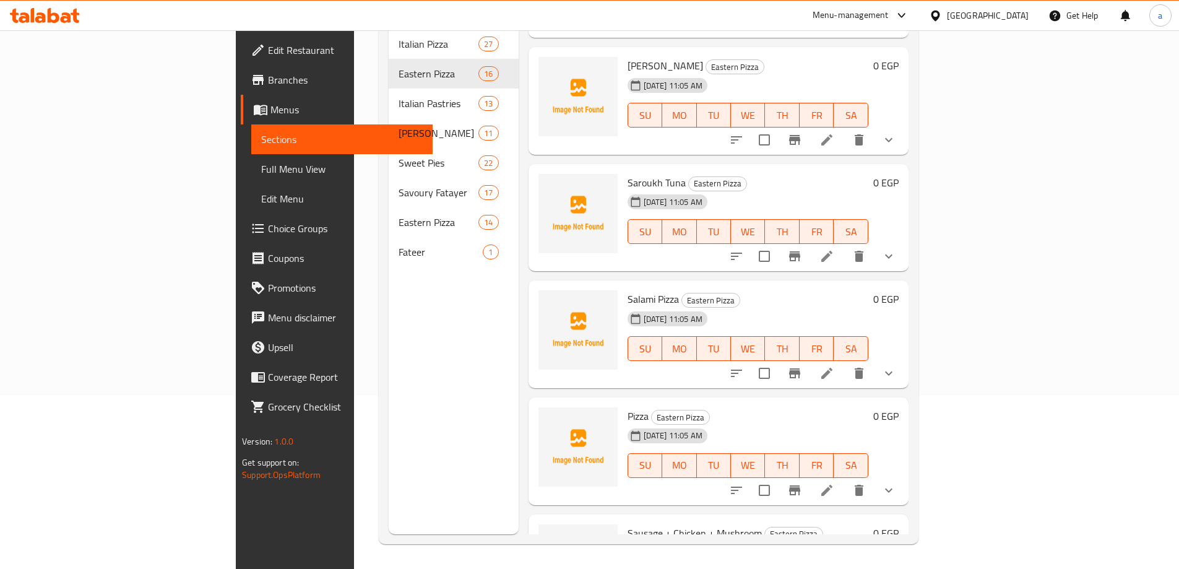
scroll to position [1020, 0]
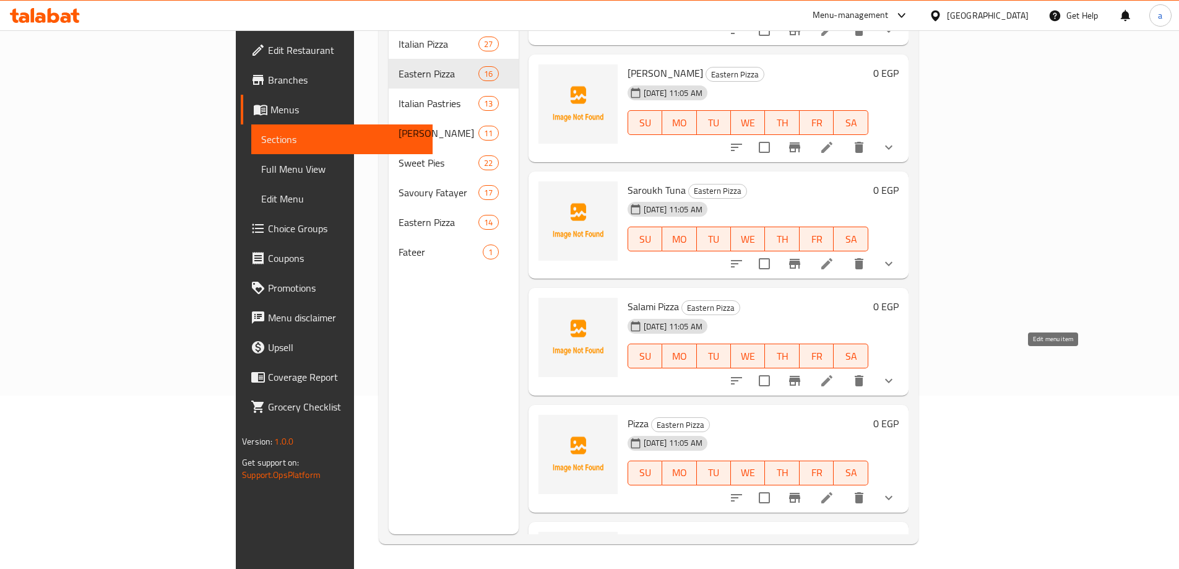
click at [835, 373] on icon at bounding box center [827, 380] width 15 height 15
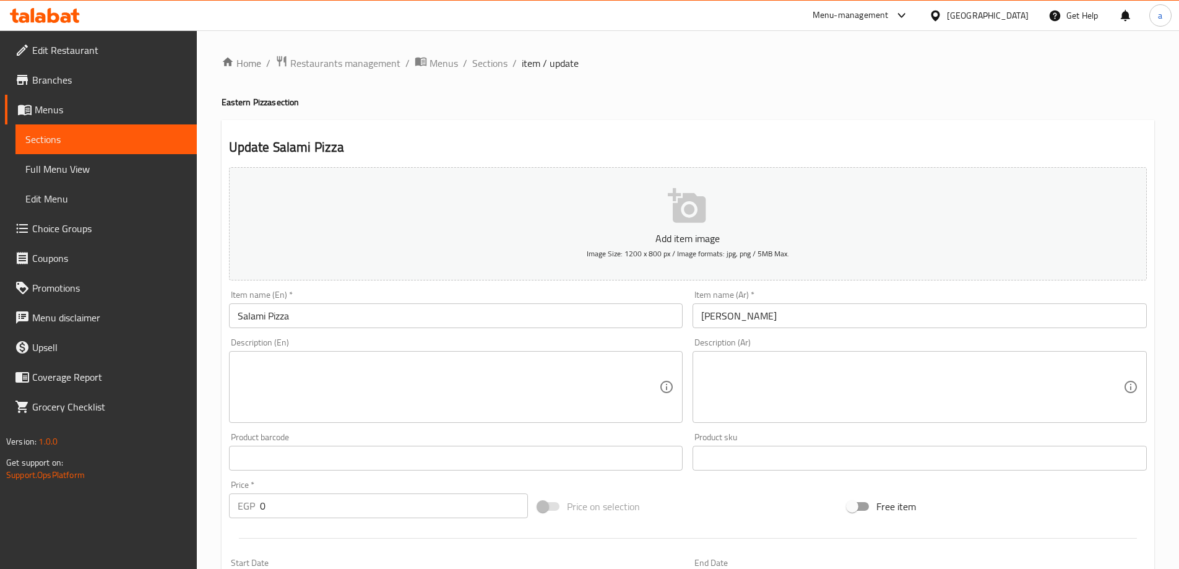
click at [774, 319] on input "[PERSON_NAME]" at bounding box center [920, 315] width 454 height 25
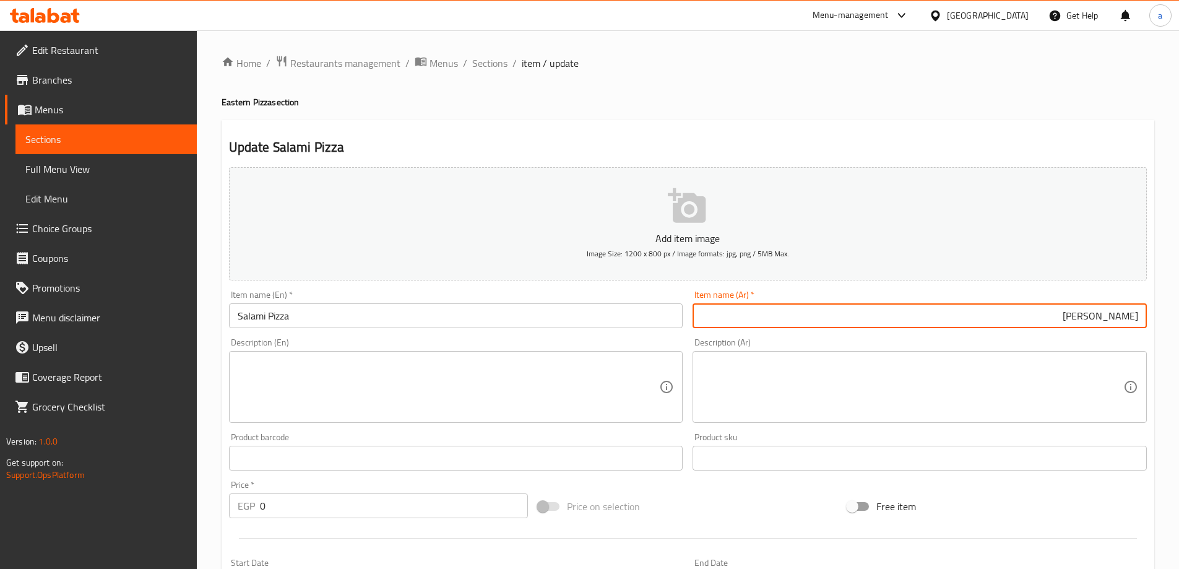
click at [1130, 316] on input "[PERSON_NAME]" at bounding box center [920, 315] width 454 height 25
type input "صاروخ سلامي"
click at [280, 318] on input "Salami Pizza" at bounding box center [456, 315] width 454 height 25
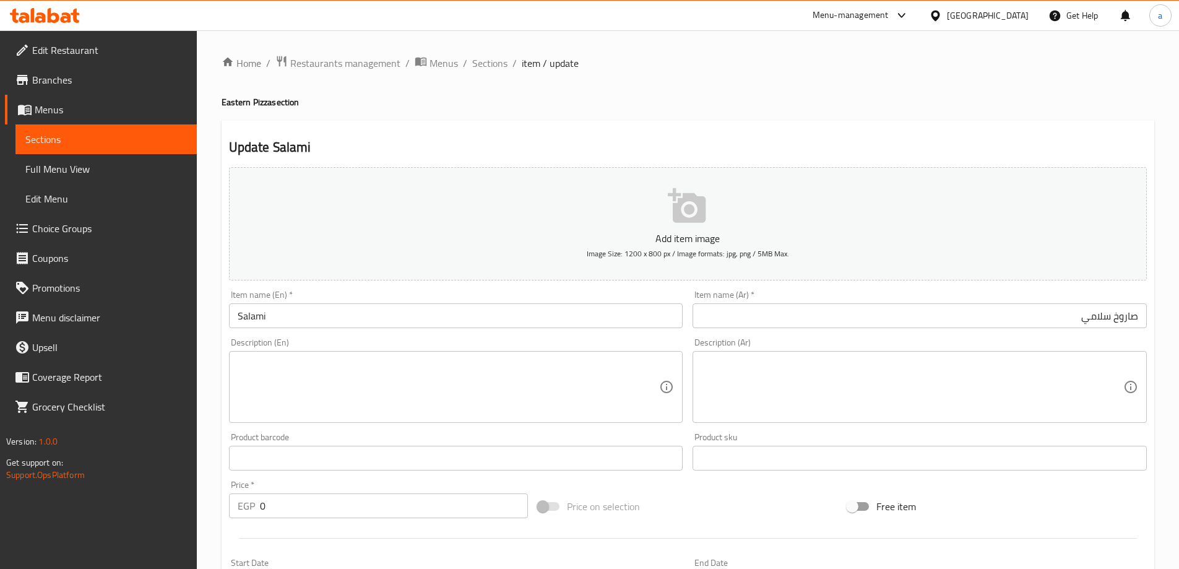
click at [231, 318] on input "Salami" at bounding box center [456, 315] width 454 height 25
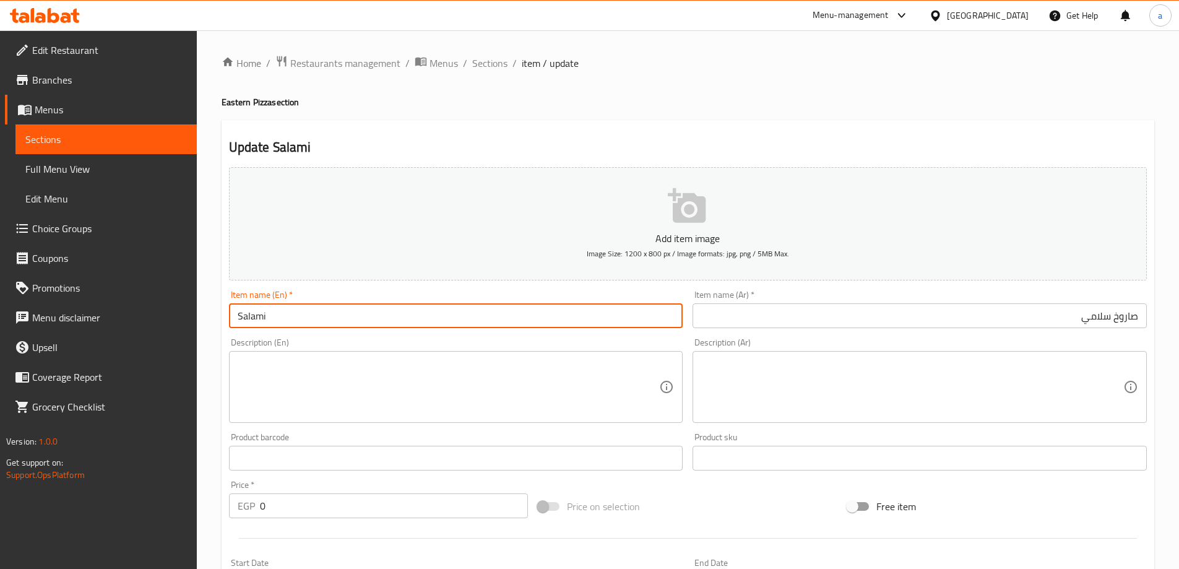
paste input "Saroukh"
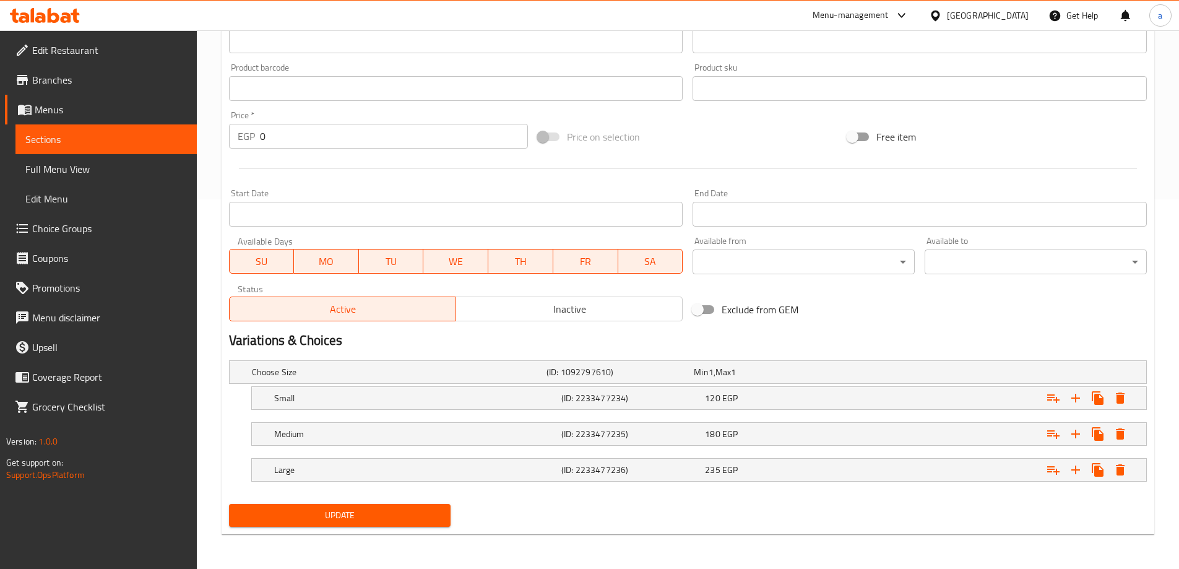
type input "[PERSON_NAME]"
click at [368, 513] on span "Update" at bounding box center [340, 515] width 202 height 15
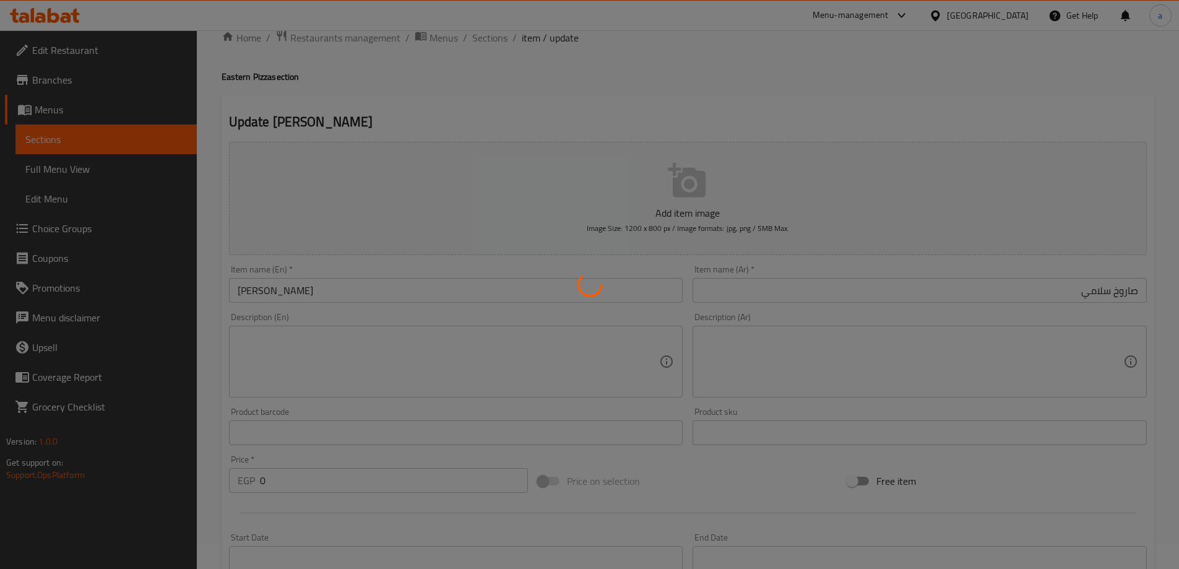
scroll to position [0, 0]
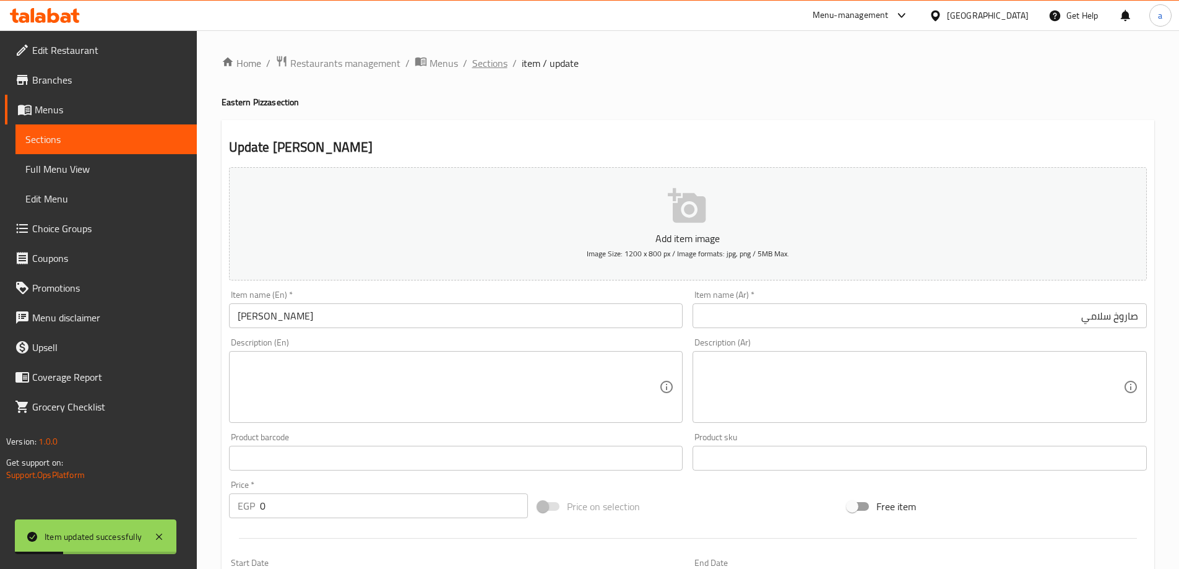
click at [483, 64] on span "Sections" at bounding box center [489, 63] width 35 height 15
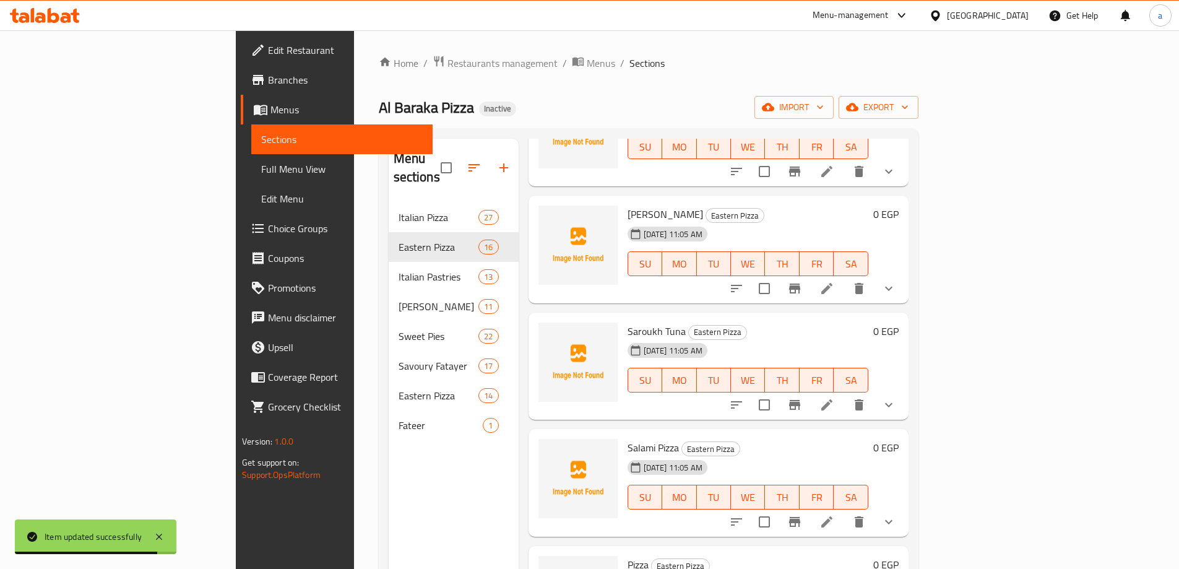
scroll to position [1114, 0]
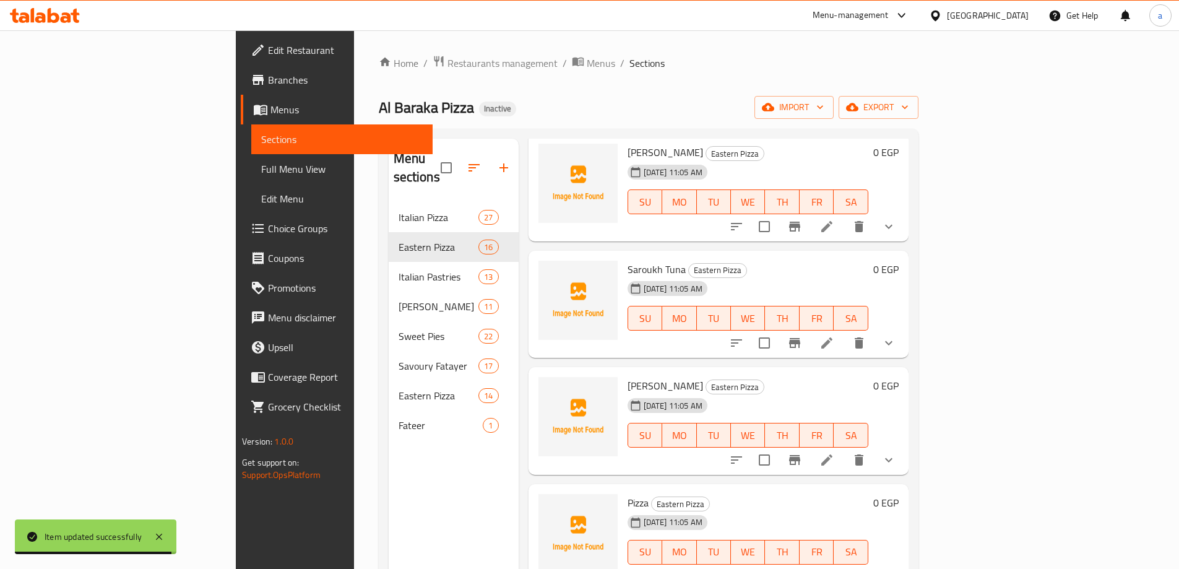
click at [835, 453] on icon at bounding box center [827, 460] width 15 height 15
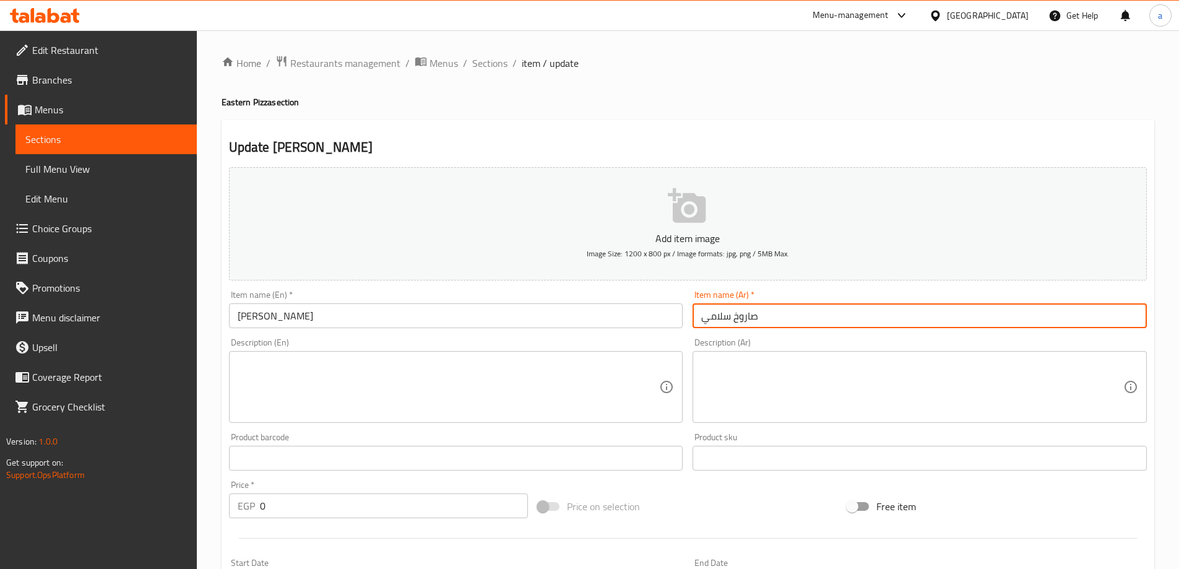
click at [857, 323] on input "صاروخ سلامي" at bounding box center [920, 315] width 454 height 25
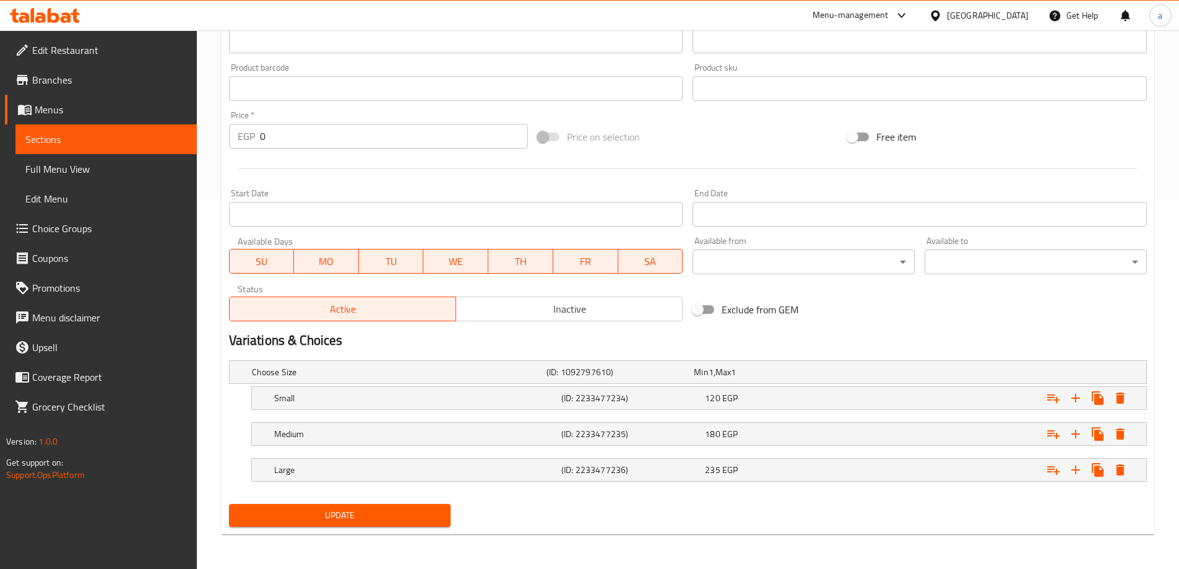
click at [433, 512] on span "Update" at bounding box center [340, 515] width 202 height 15
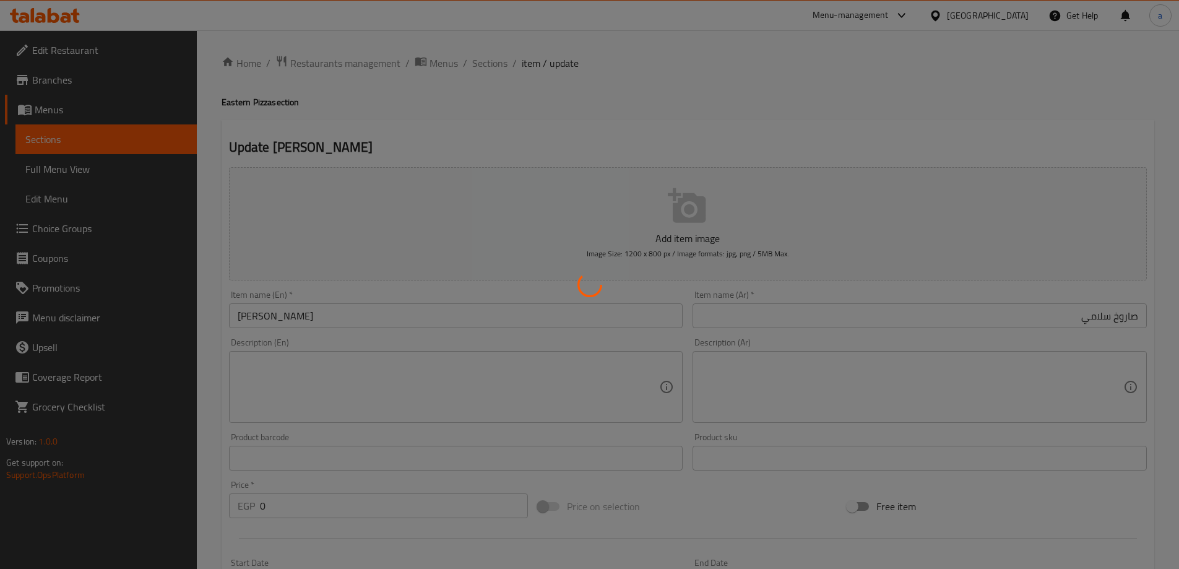
click at [495, 61] on div at bounding box center [589, 284] width 1179 height 569
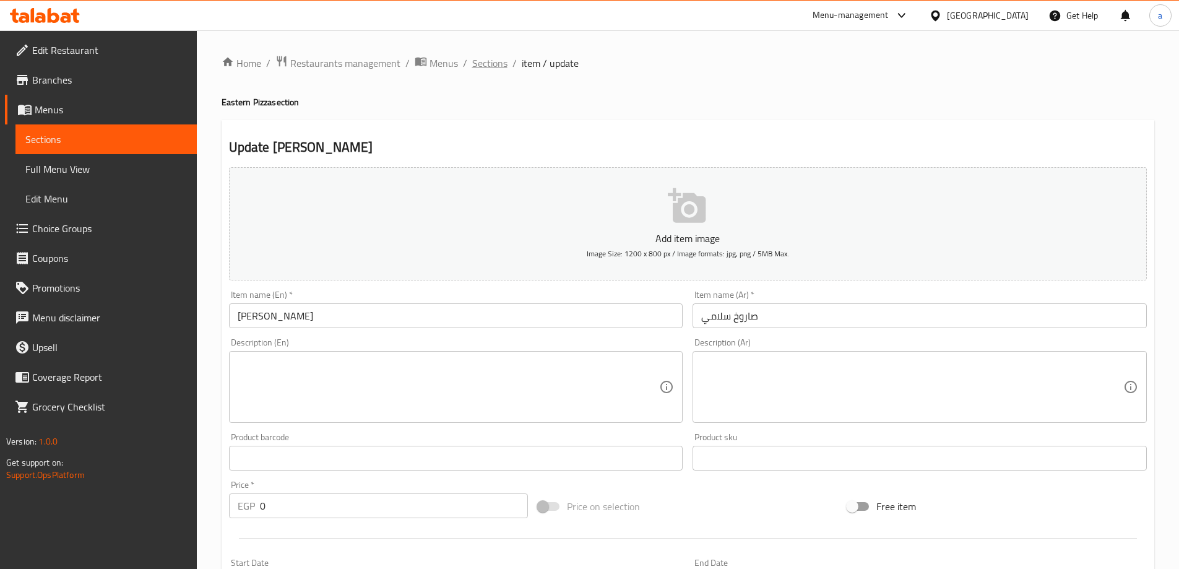
click at [484, 64] on span "Sections" at bounding box center [489, 63] width 35 height 15
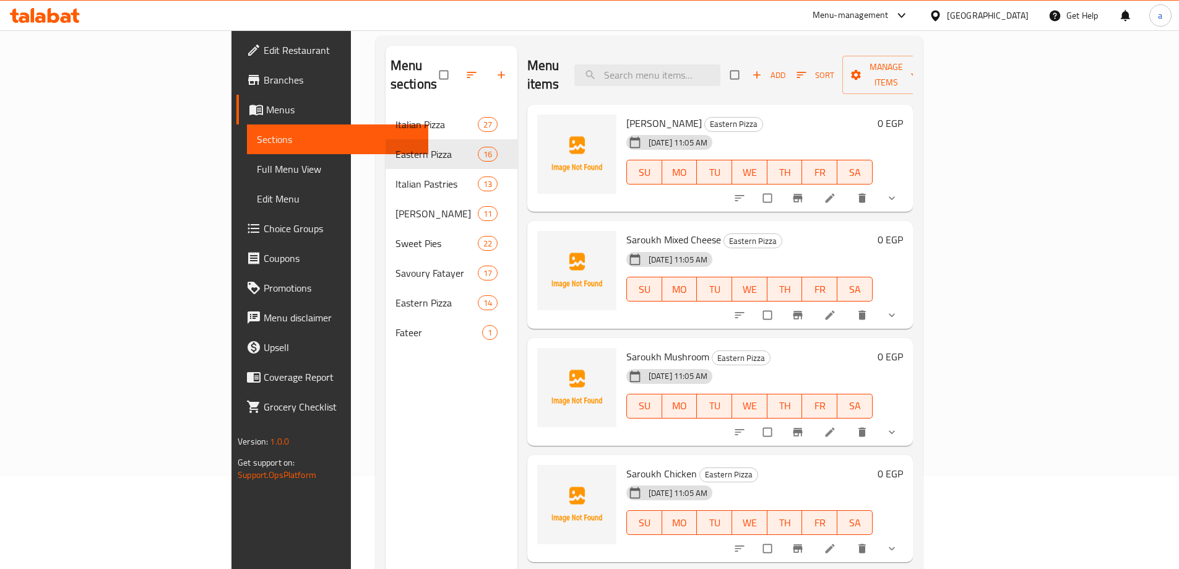
scroll to position [173, 0]
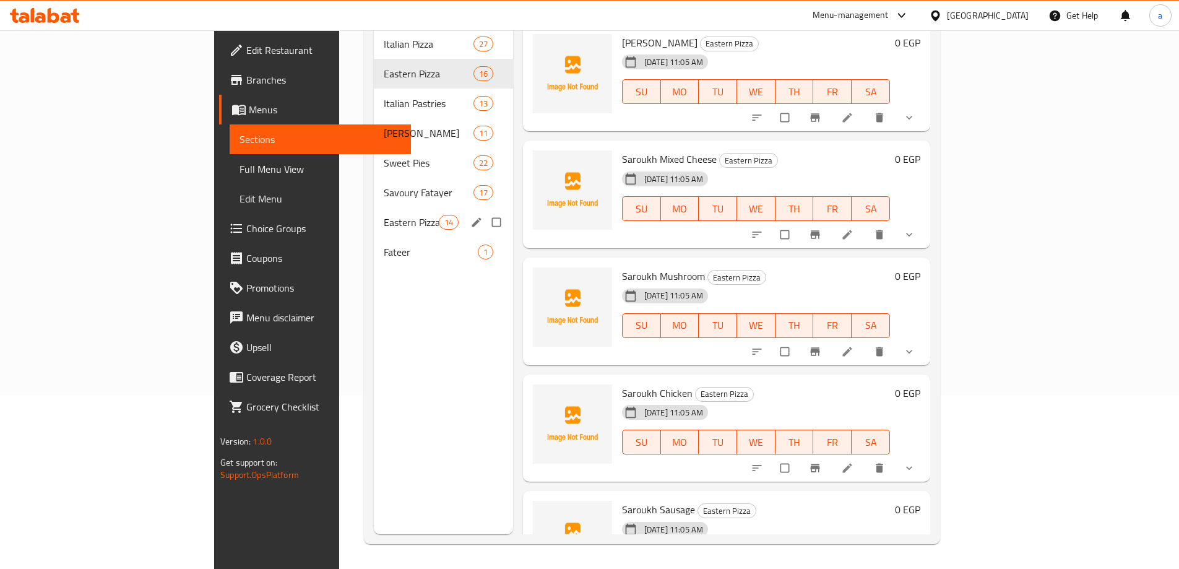
click at [374, 214] on div "Eastern Pizza 14" at bounding box center [443, 222] width 139 height 30
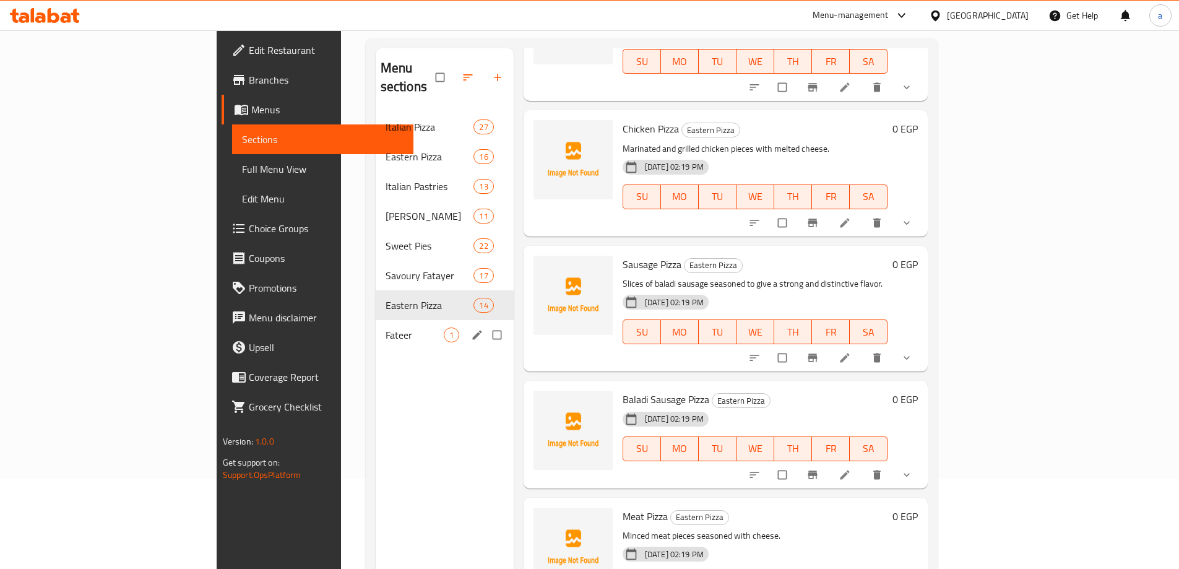
scroll to position [50, 0]
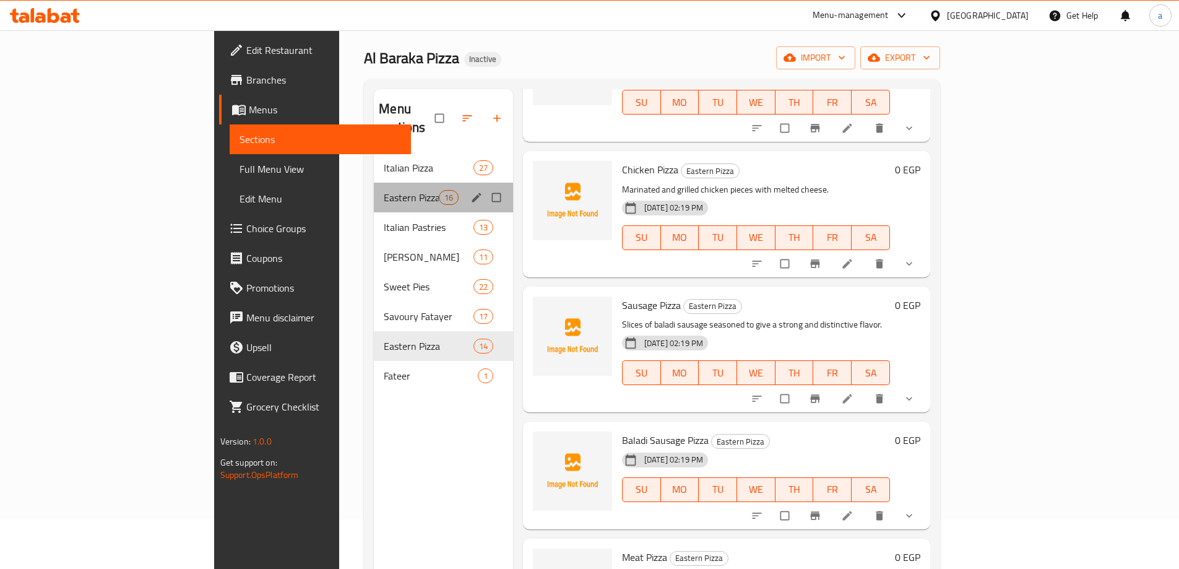
click at [374, 183] on div "Eastern Pizza 16" at bounding box center [443, 198] width 139 height 30
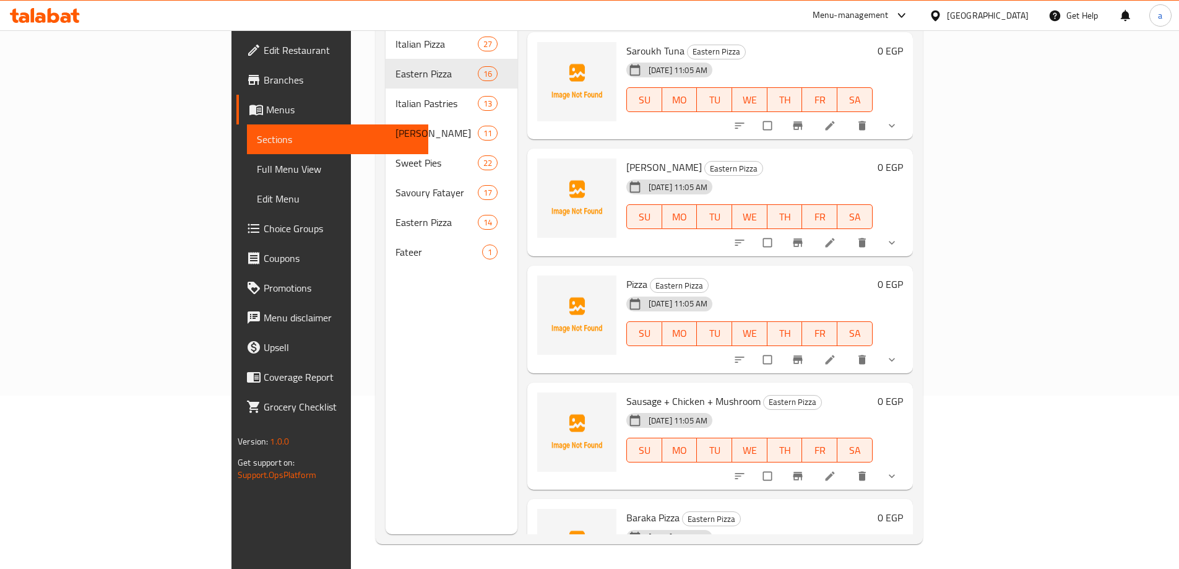
scroll to position [1144, 0]
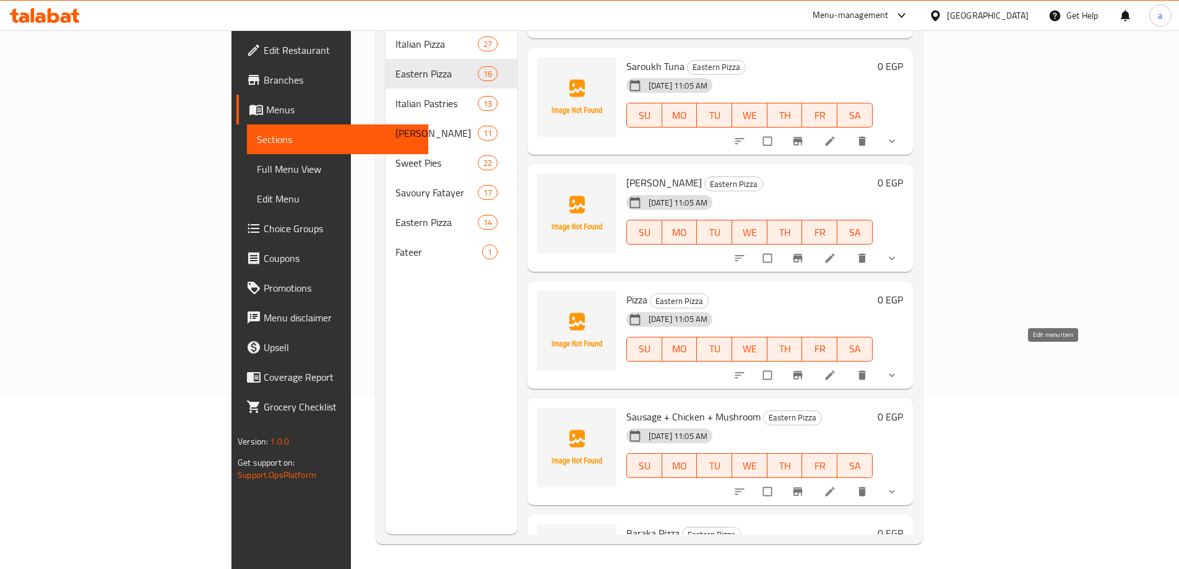
click at [836, 369] on icon at bounding box center [830, 375] width 12 height 12
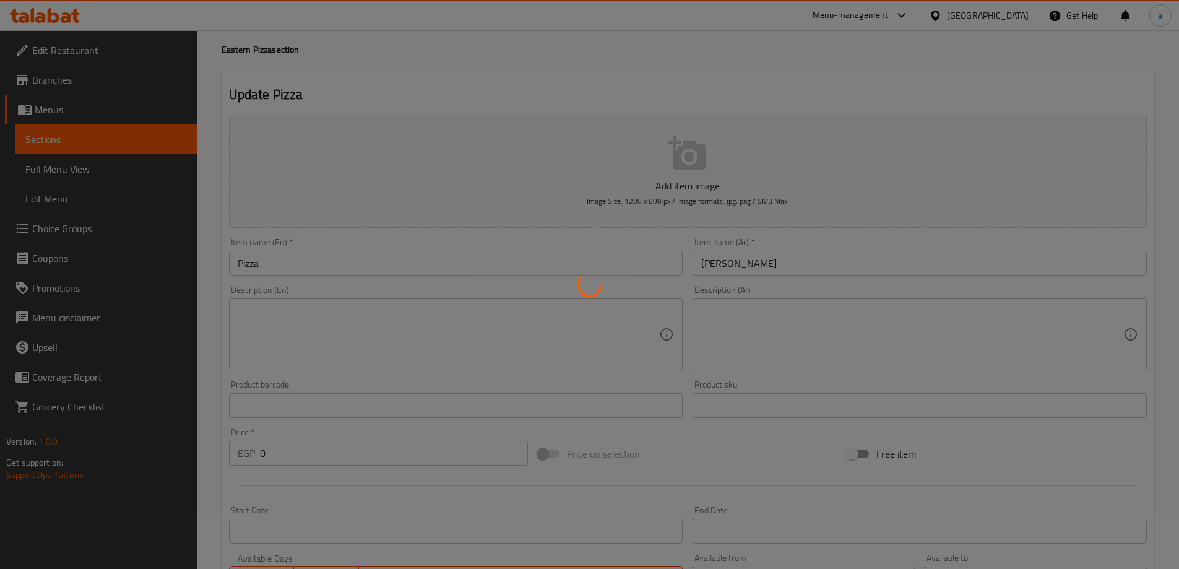
scroll to position [62, 0]
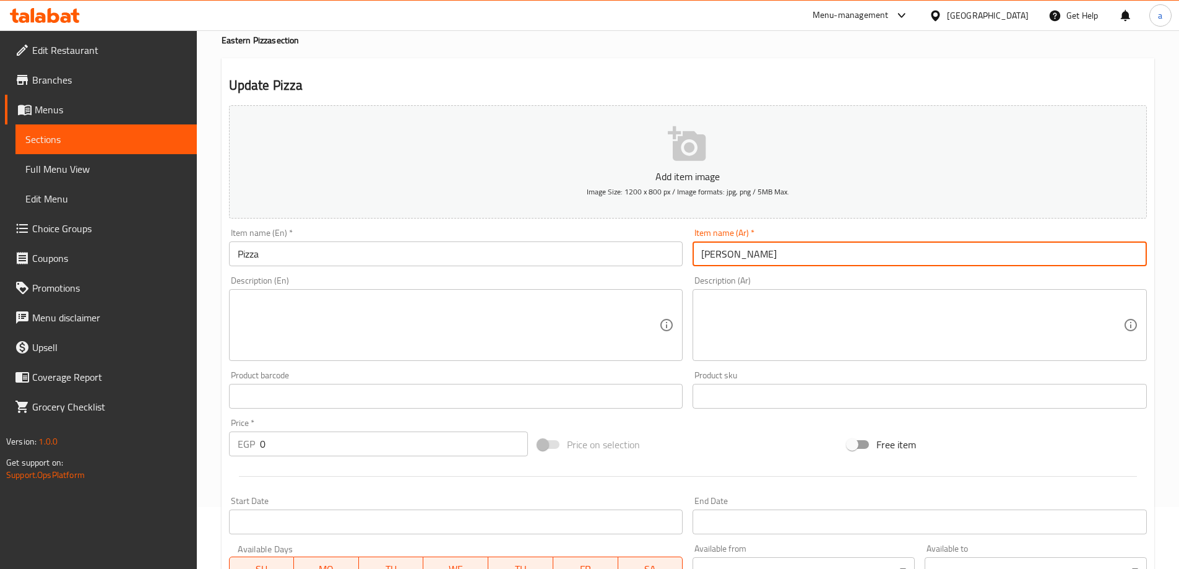
click at [824, 256] on input "[PERSON_NAME]" at bounding box center [920, 253] width 454 height 25
type input "بيتزا مكس"
click at [296, 253] on input "Pizza" at bounding box center [456, 253] width 454 height 25
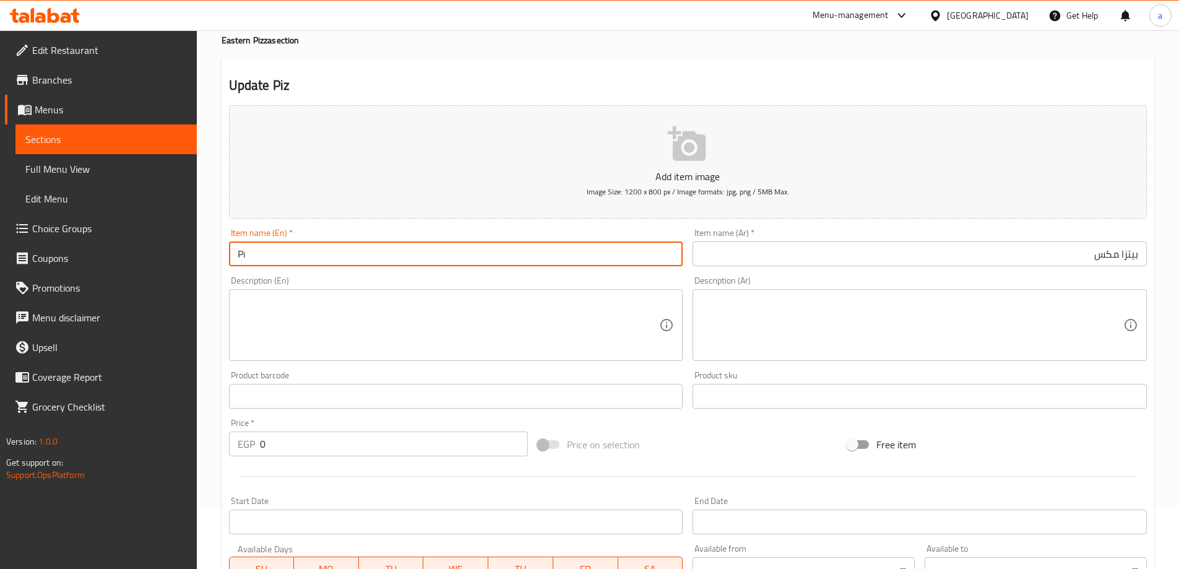
type input "P"
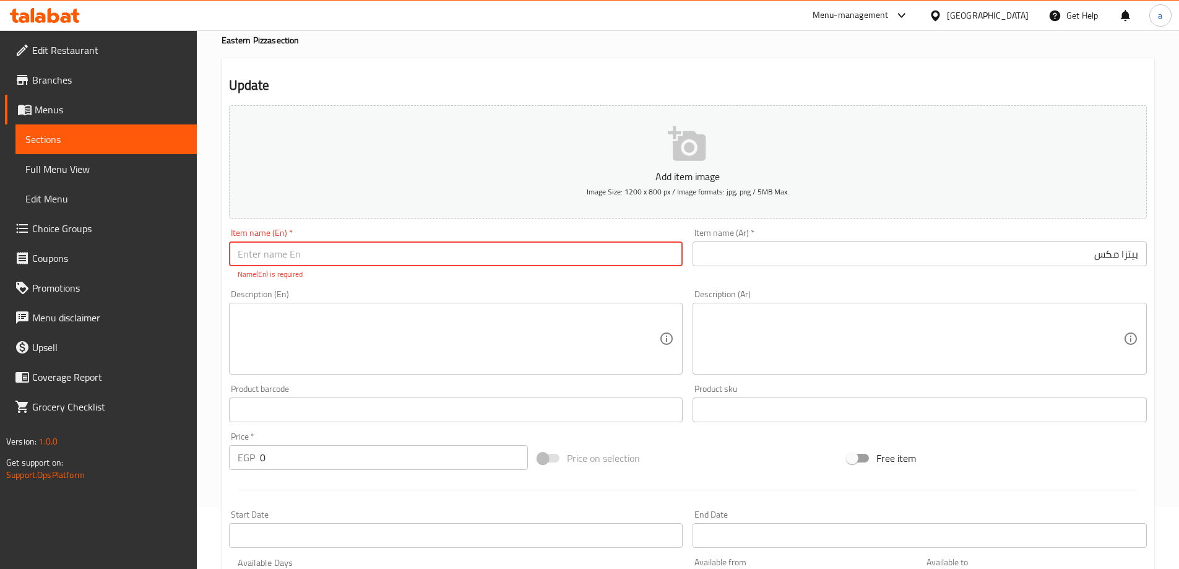
click at [311, 243] on input "text" at bounding box center [456, 253] width 454 height 25
paste input "Saroukh"
click at [325, 254] on input "Saroukh mix" at bounding box center [456, 253] width 454 height 25
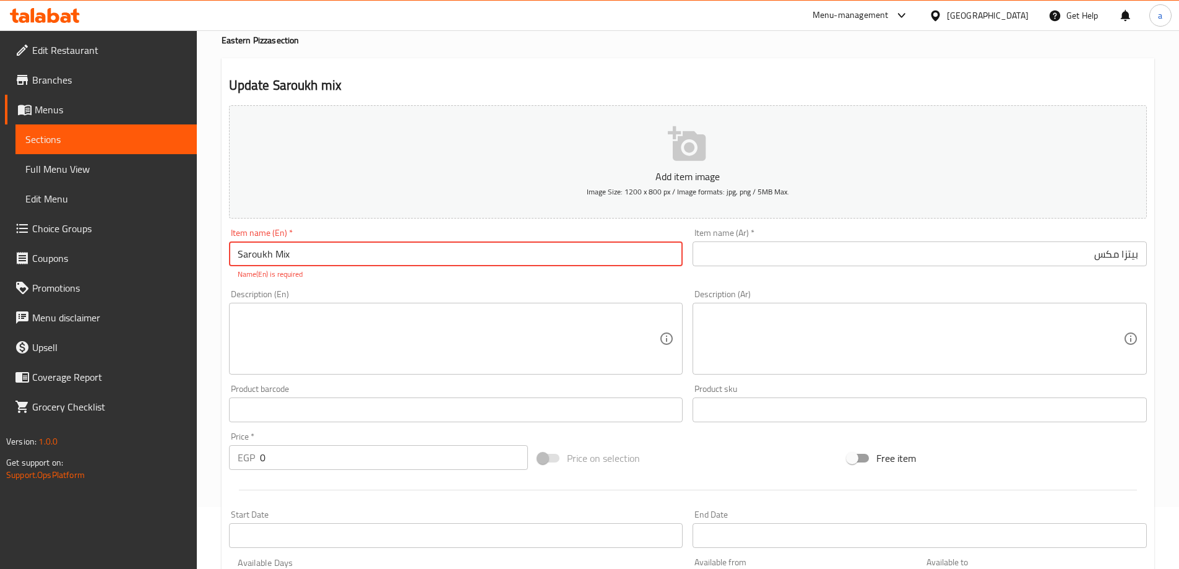
type input "Saroukh Mix"
click at [742, 62] on div "Update Saroukh mix Add item image Image Size: 1200 x 800 px / Image formats: jp…" at bounding box center [688, 456] width 933 height 797
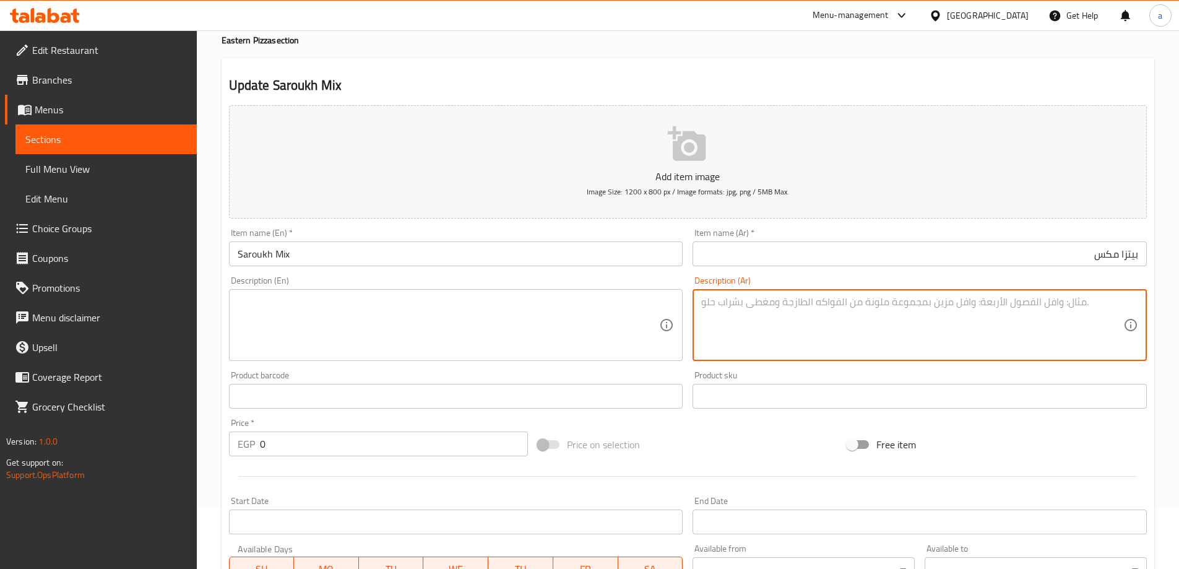
click at [884, 335] on textarea at bounding box center [912, 325] width 422 height 59
type textarea "s"
type textarea "سوسيس +فراخ+ مشروم"
click at [911, 85] on h2 "Update Saroukh Mix" at bounding box center [688, 85] width 918 height 19
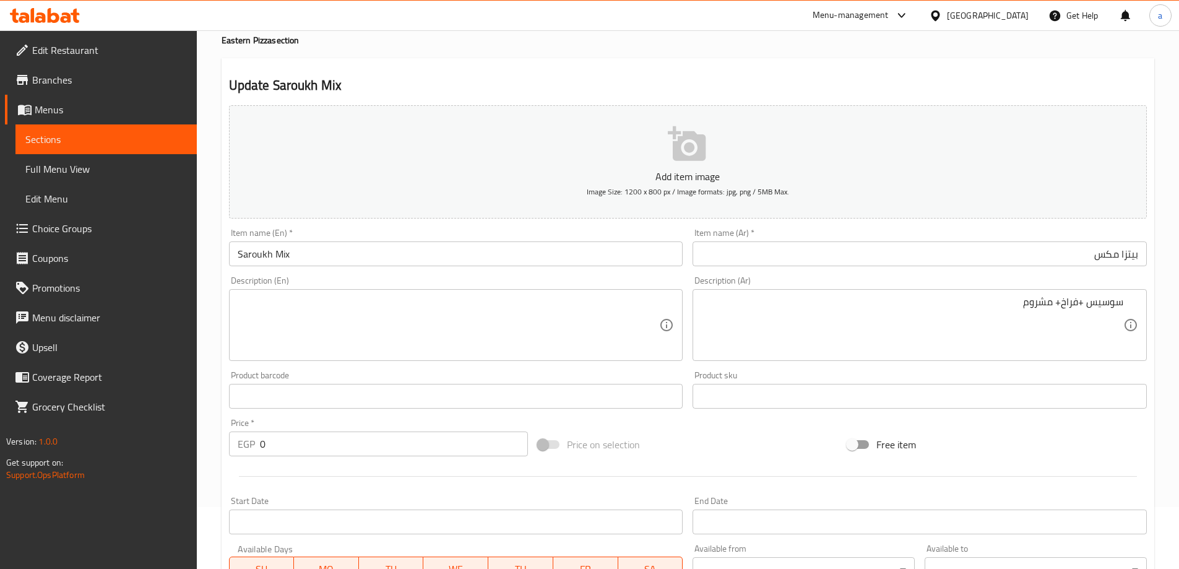
click at [1077, 313] on textarea "سوسيس +فراخ+ مشروم" at bounding box center [912, 325] width 422 height 59
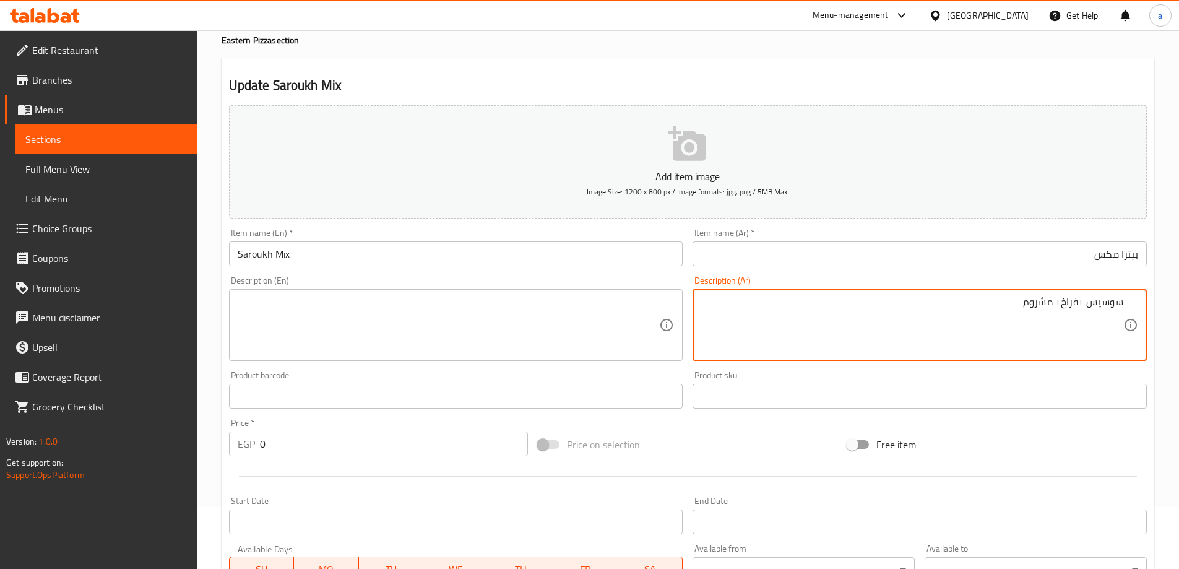
click at [1077, 313] on textarea "سوسيس +فراخ+ مشروم" at bounding box center [912, 325] width 422 height 59
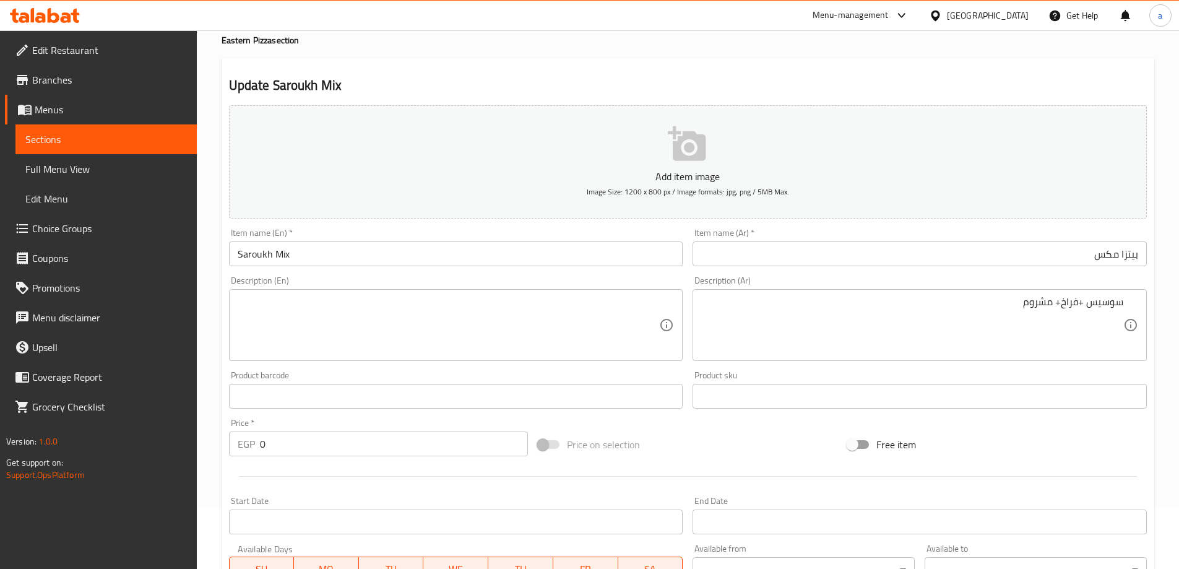
click at [474, 329] on textarea at bounding box center [449, 325] width 422 height 59
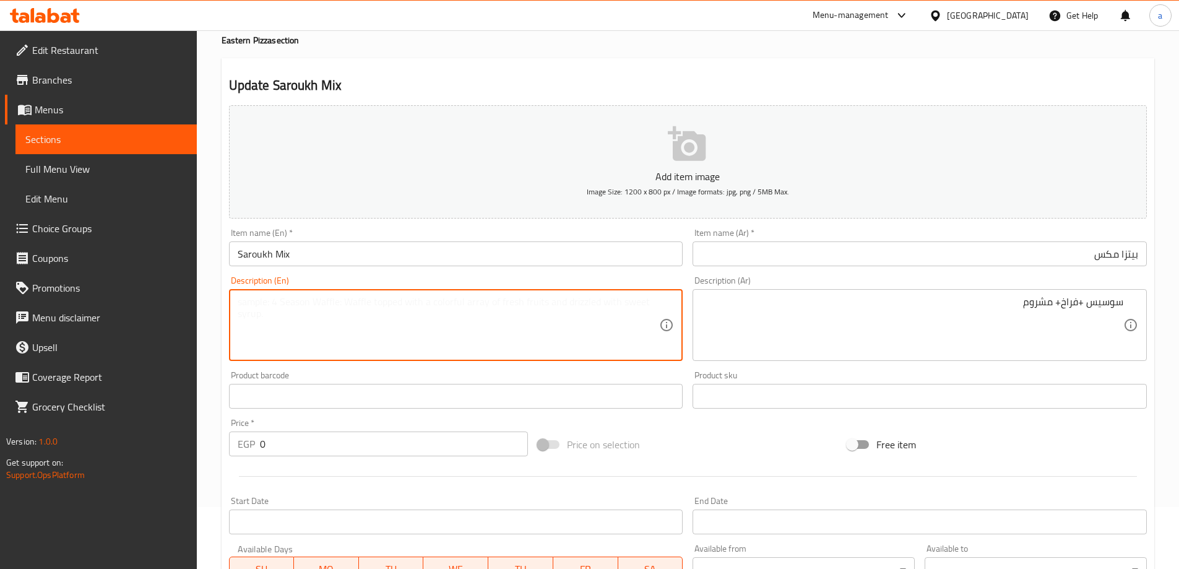
paste textarea "Sausage + chicken + mushroom"
click at [454, 303] on textarea "Sausage + chicken + mushroom" at bounding box center [449, 325] width 422 height 59
click at [439, 307] on textarea "Sausage + chicken + mushroom" at bounding box center [449, 325] width 422 height 59
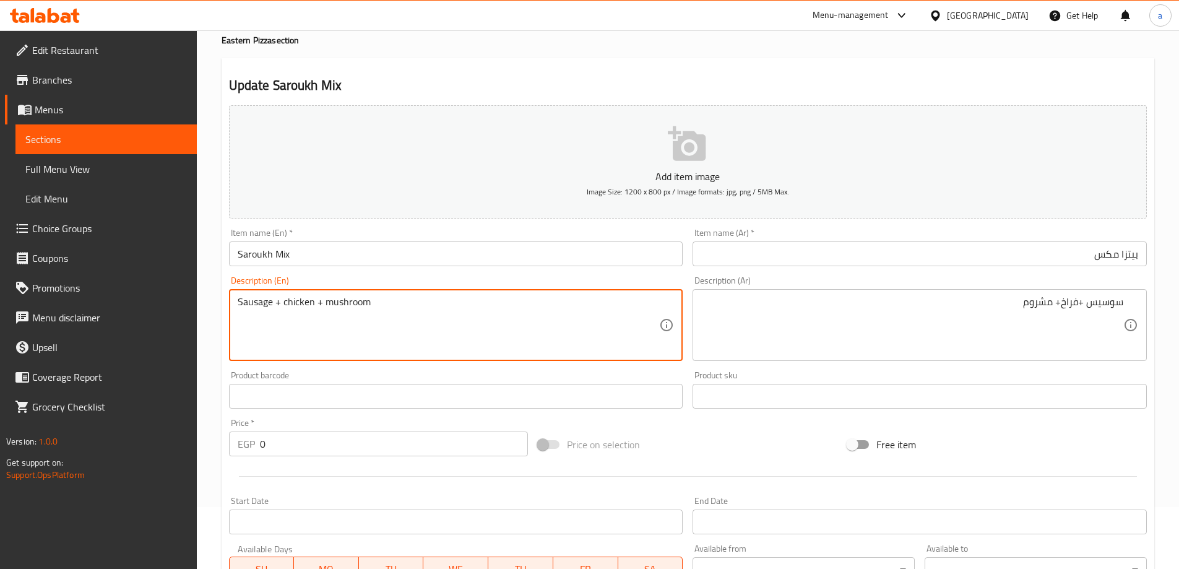
click at [245, 294] on div "Sausage + chicken + mushroom Description (En)" at bounding box center [456, 325] width 454 height 72
click at [253, 298] on textarea "Sausage + chicken + mushroom" at bounding box center [449, 325] width 422 height 59
type textarea "hot dog+ chicken + mushroom"
click at [256, 308] on textarea "hot dog+ chicken + mushroom" at bounding box center [449, 325] width 422 height 59
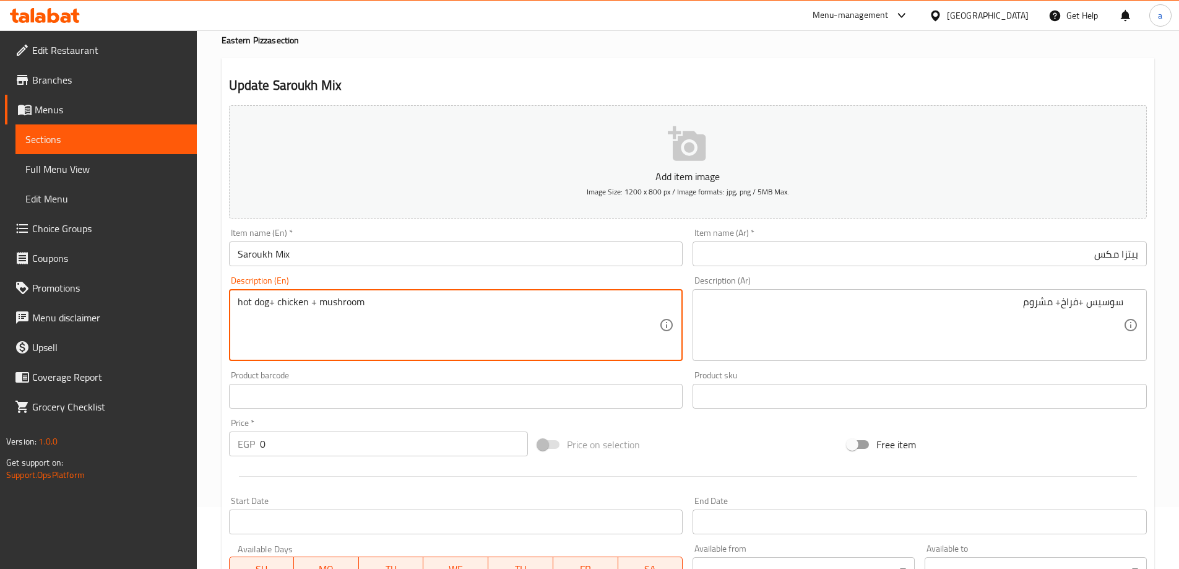
click at [256, 308] on textarea "hot dog+ chicken + mushroom" at bounding box center [449, 325] width 422 height 59
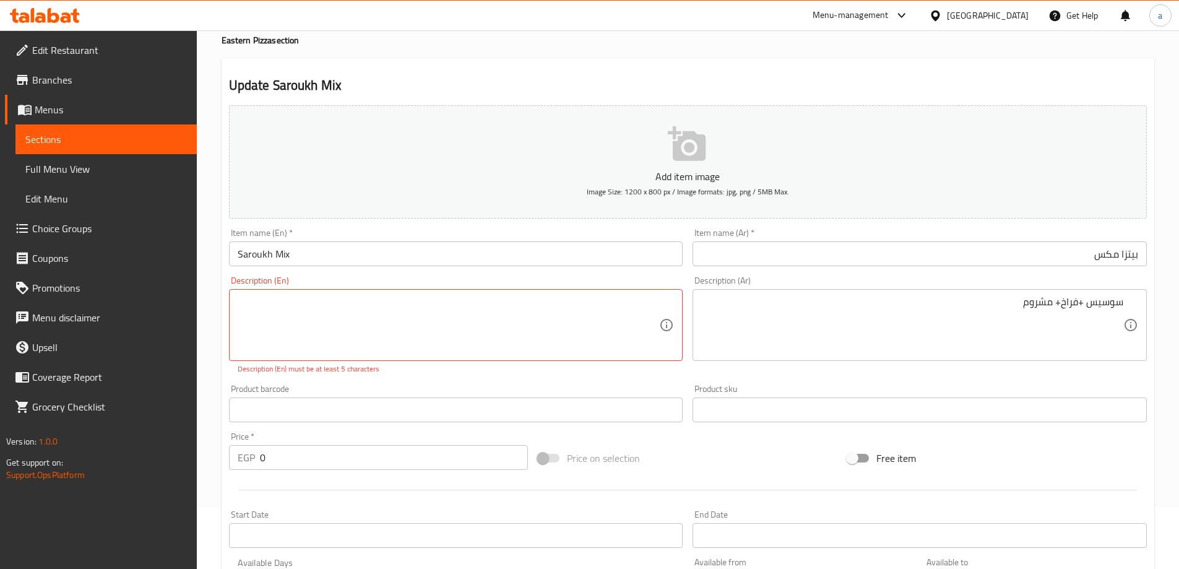
click at [256, 308] on textarea at bounding box center [449, 325] width 422 height 59
click at [378, 305] on textarea "hot dog+ chicken + mushroom" at bounding box center [449, 325] width 422 height 59
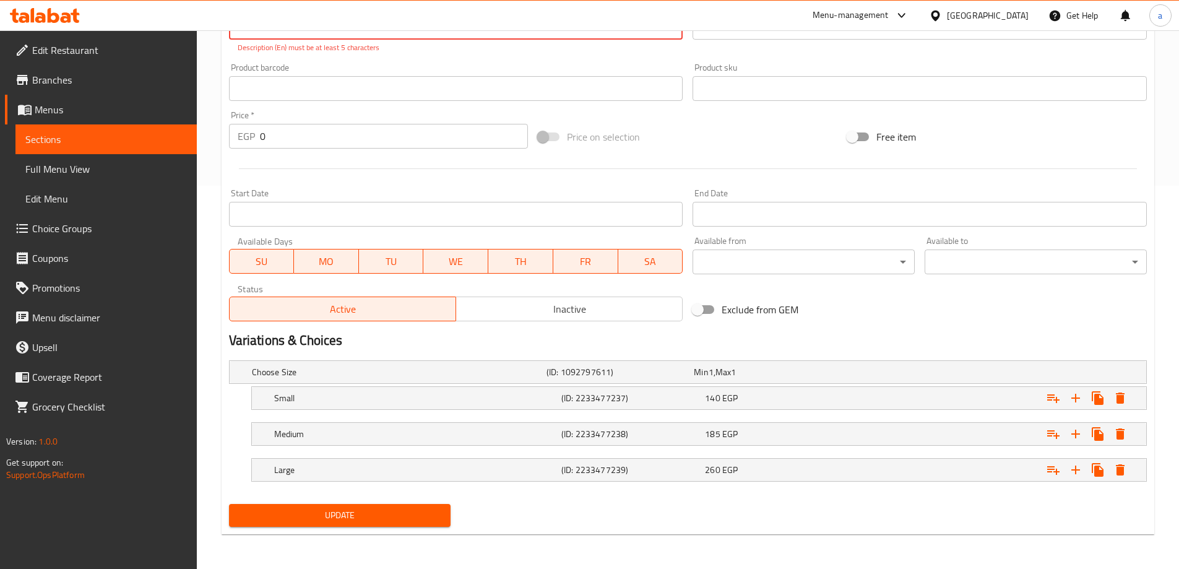
type textarea "Hot Dog+ Chicken + Mushroom"
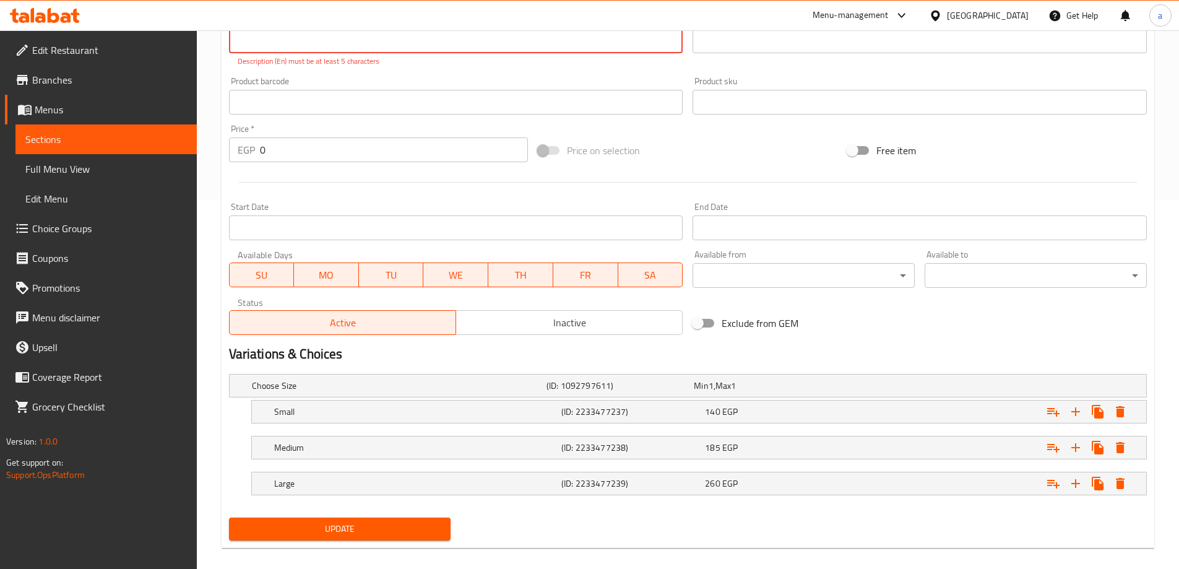
click at [391, 521] on span "Update" at bounding box center [340, 528] width 202 height 15
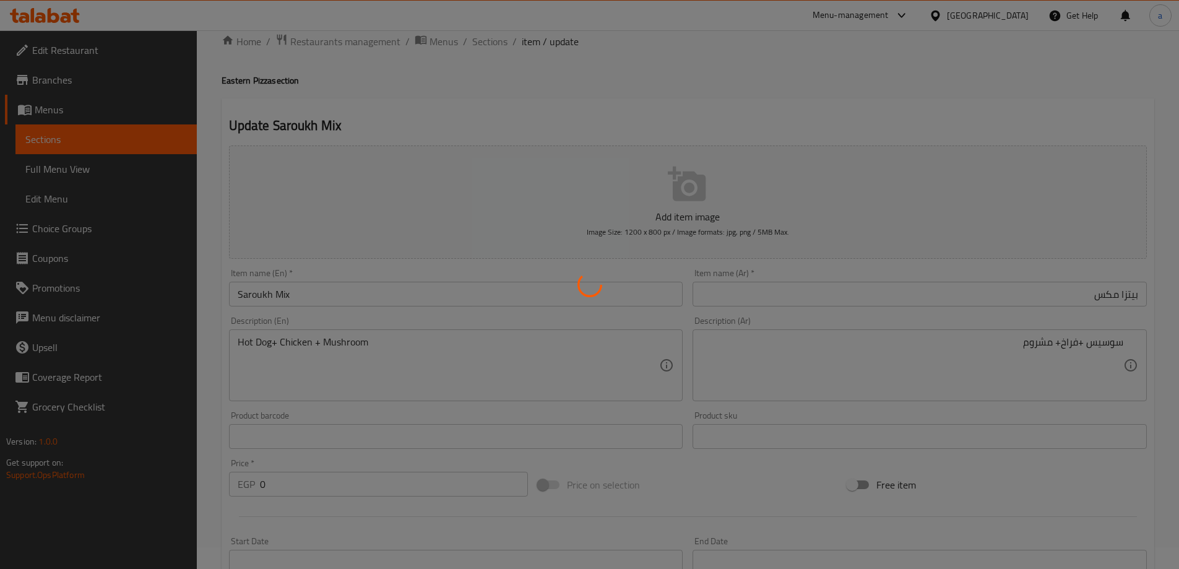
scroll to position [0, 0]
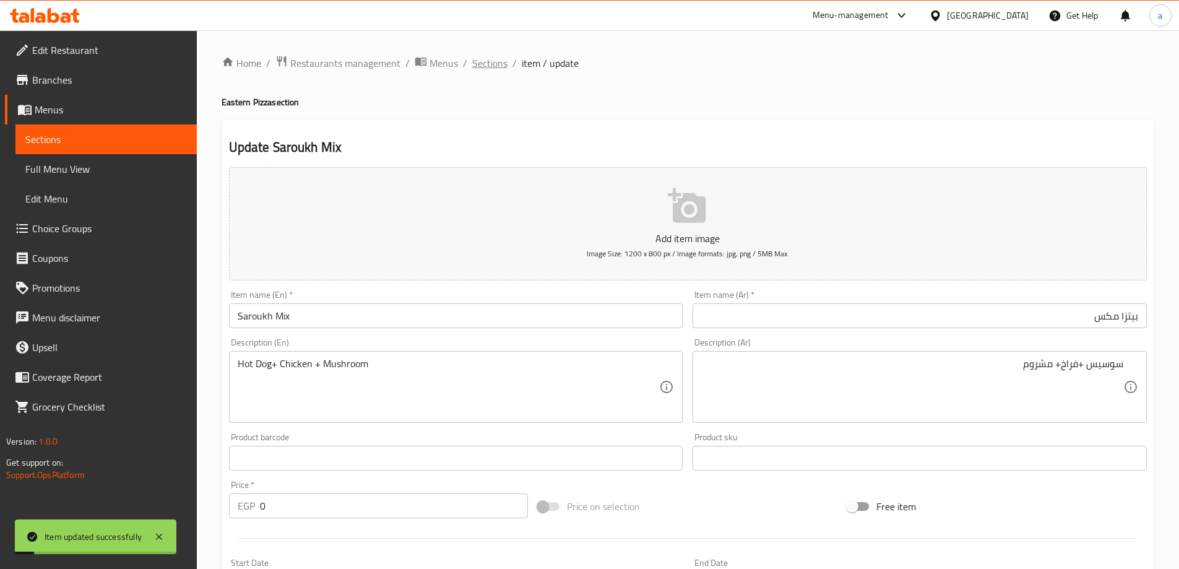
click at [491, 66] on span "Sections" at bounding box center [489, 63] width 35 height 15
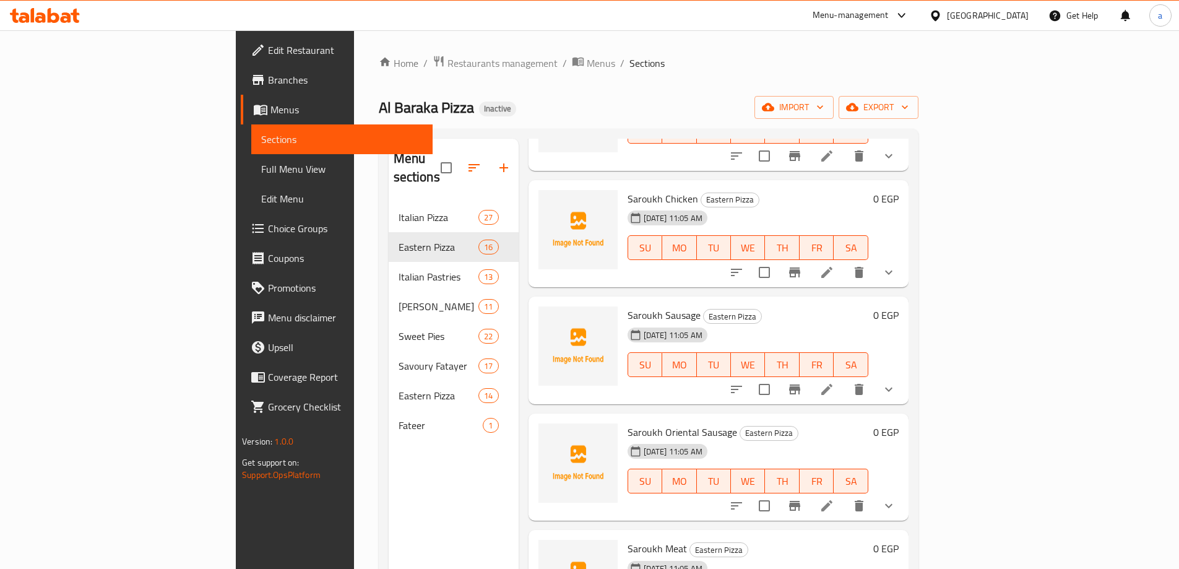
scroll to position [371, 0]
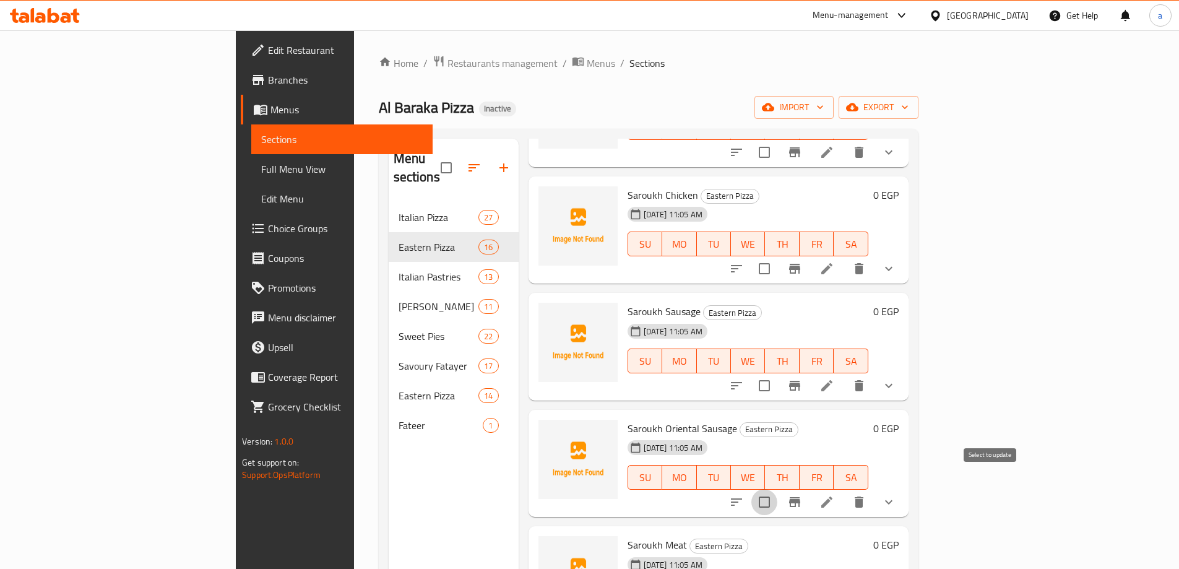
click at [778, 489] on input "checkbox" at bounding box center [765, 502] width 26 height 26
checkbox input "false"
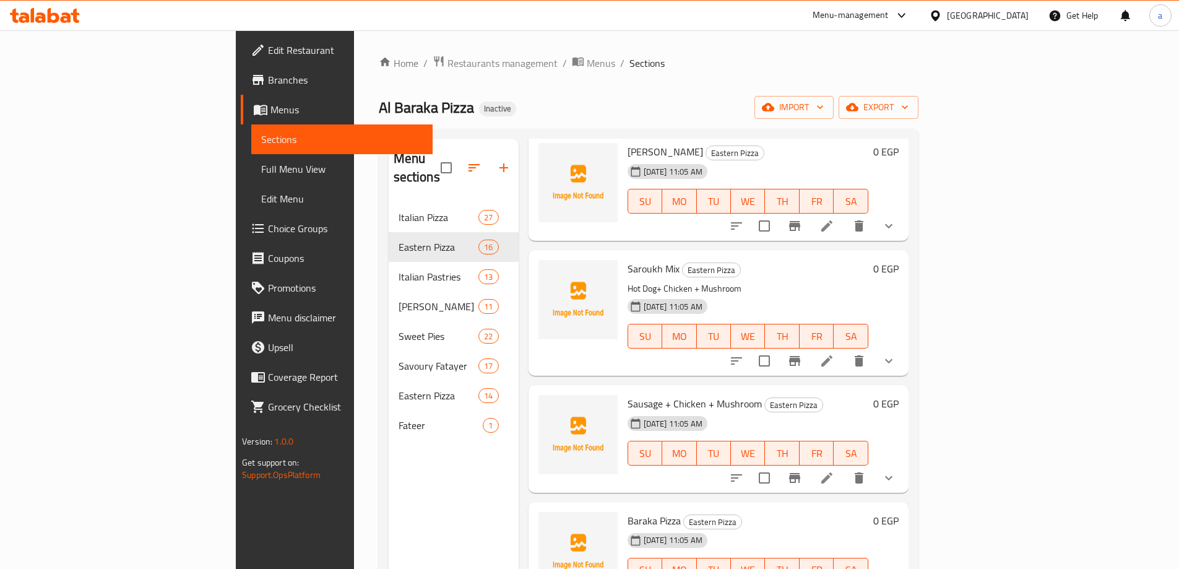
scroll to position [173, 0]
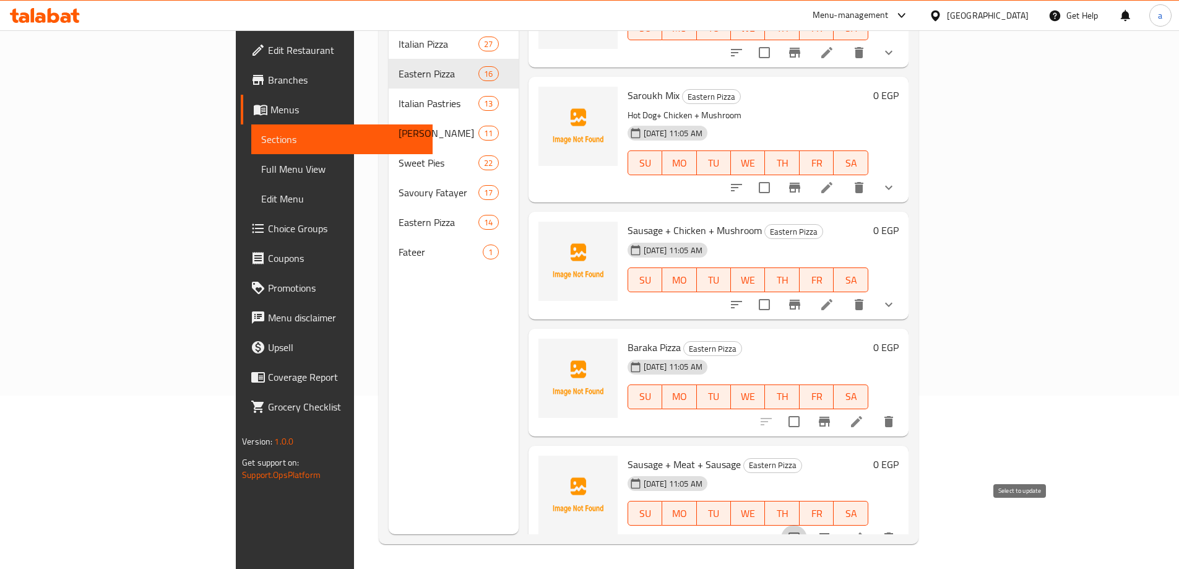
click at [807, 525] on input "checkbox" at bounding box center [794, 538] width 26 height 26
checkbox input "true"
click at [778, 292] on input "checkbox" at bounding box center [765, 305] width 26 height 26
checkbox input "true"
click at [807, 527] on input "checkbox" at bounding box center [794, 538] width 26 height 26
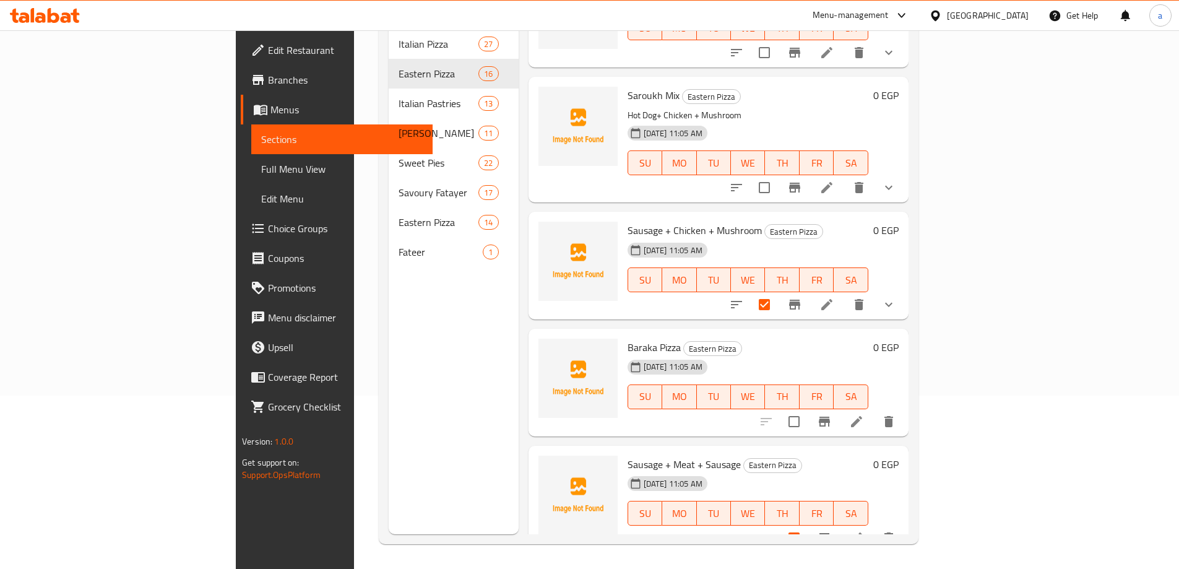
checkbox input "false"
click at [778, 292] on input "checkbox" at bounding box center [765, 305] width 26 height 26
checkbox input "false"
click at [904, 290] on button "show more" at bounding box center [889, 305] width 30 height 30
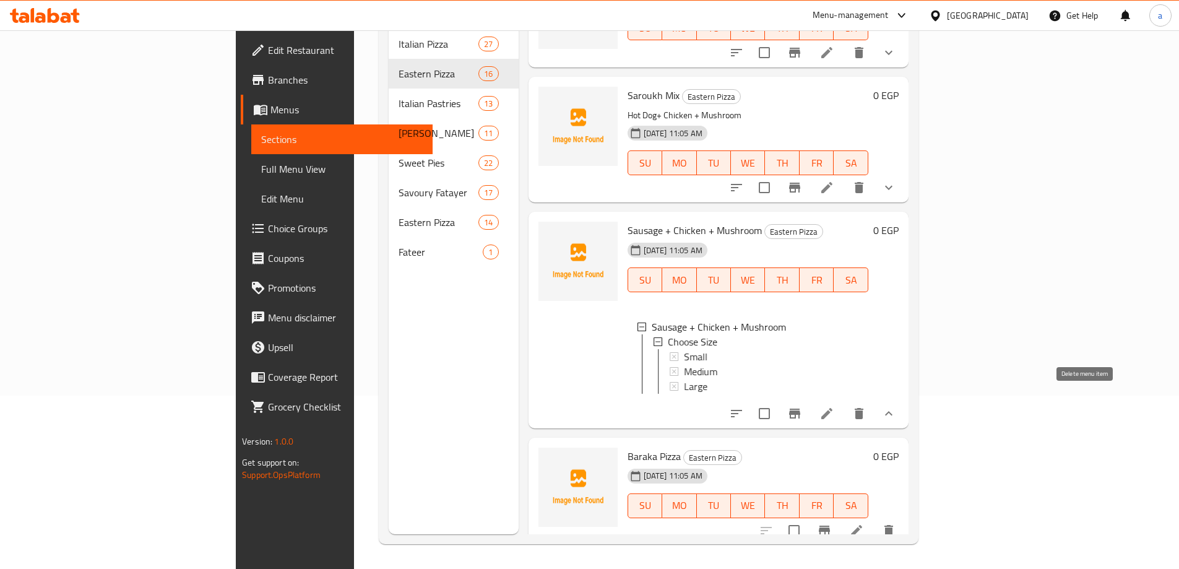
click at [864, 409] on icon "delete" at bounding box center [859, 413] width 9 height 11
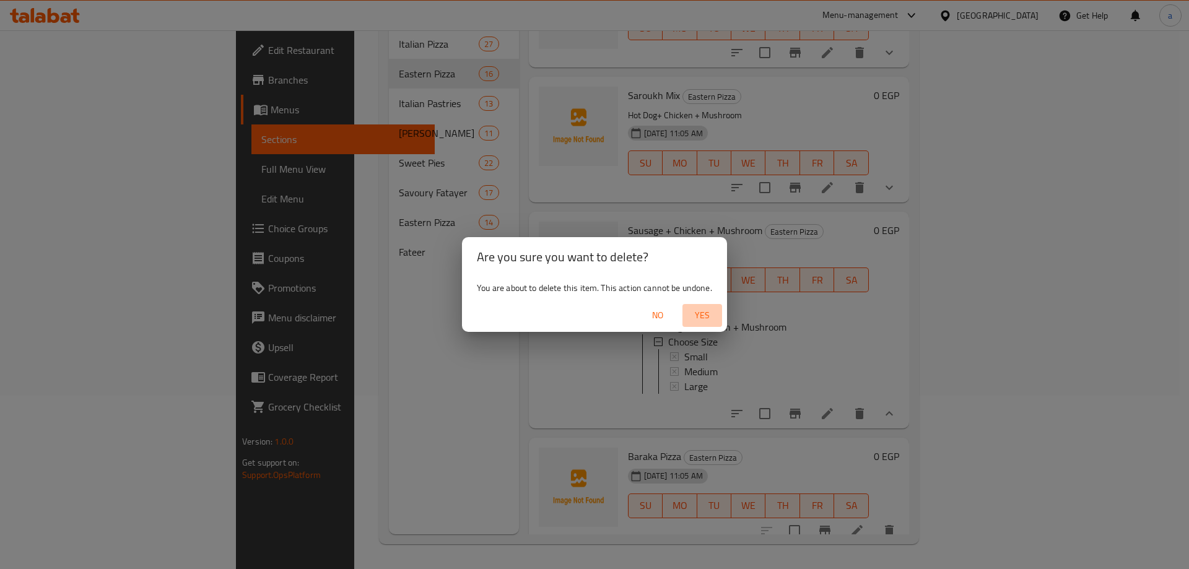
click at [709, 308] on span "Yes" at bounding box center [702, 315] width 30 height 15
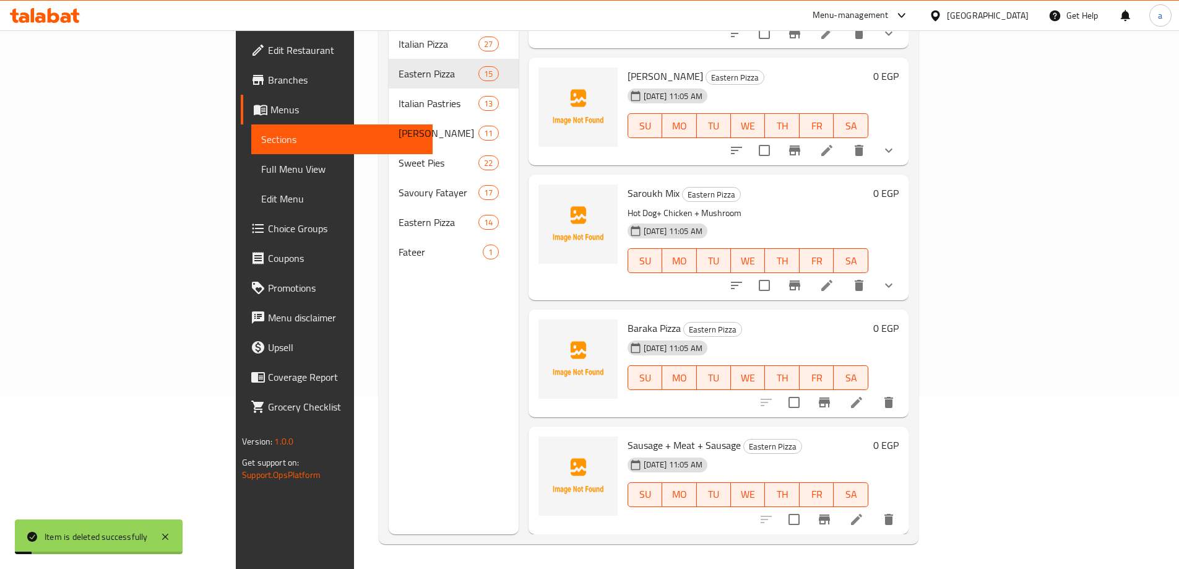
scroll to position [1232, 0]
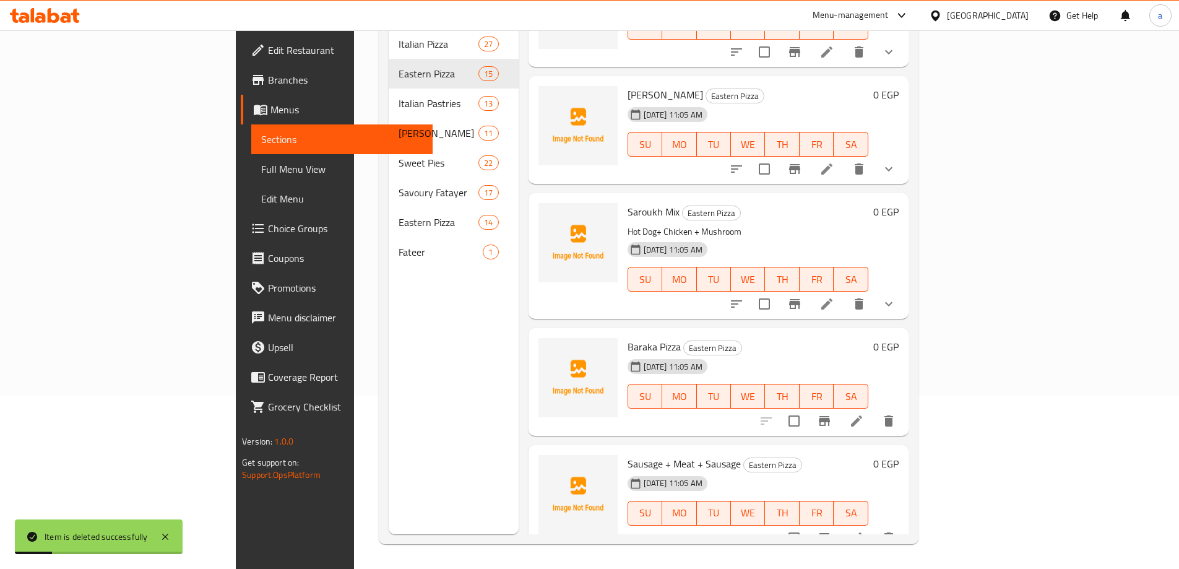
click at [893, 532] on icon "delete" at bounding box center [889, 537] width 9 height 11
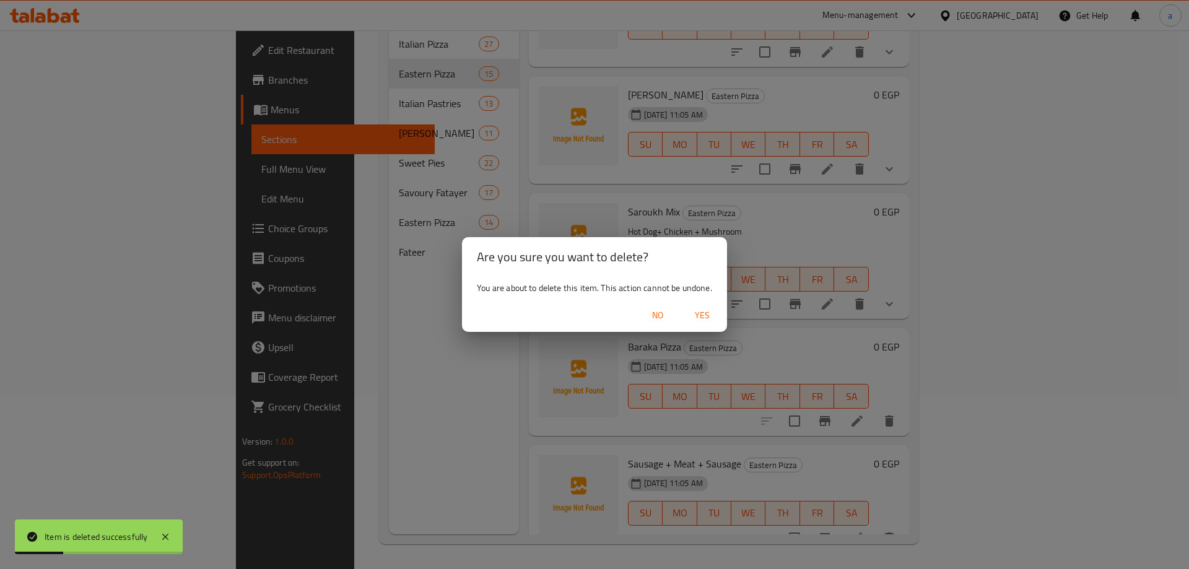
click at [700, 308] on span "Yes" at bounding box center [702, 315] width 30 height 15
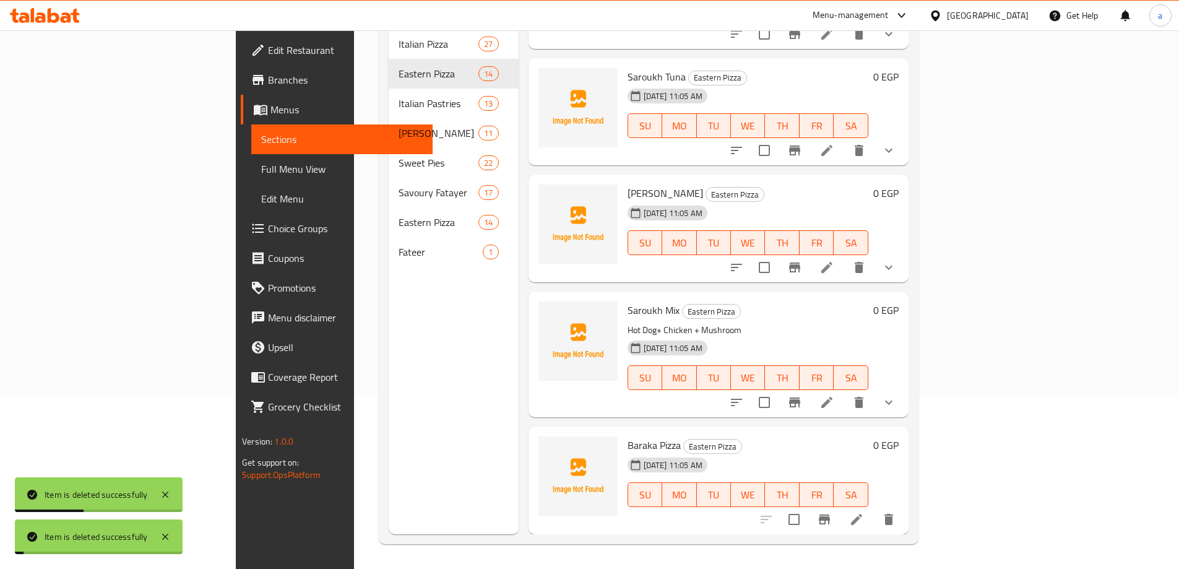
scroll to position [1115, 0]
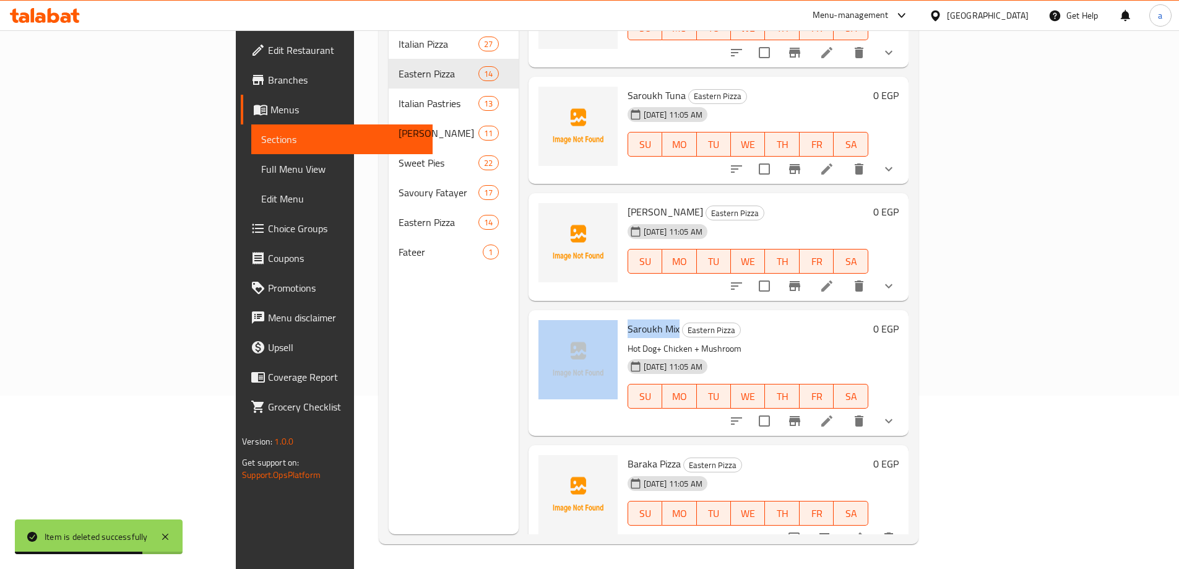
drag, startPoint x: 618, startPoint y: 308, endPoint x: 540, endPoint y: 301, distance: 78.2
click at [540, 315] on div "Saroukh Mix Eastern Pizza Hot Dog+ Chicken + Mushroom 14-08-2025 11:05 AM SU MO…" at bounding box center [719, 373] width 370 height 116
click at [628, 319] on span "Saroukh Mix" at bounding box center [654, 328] width 52 height 19
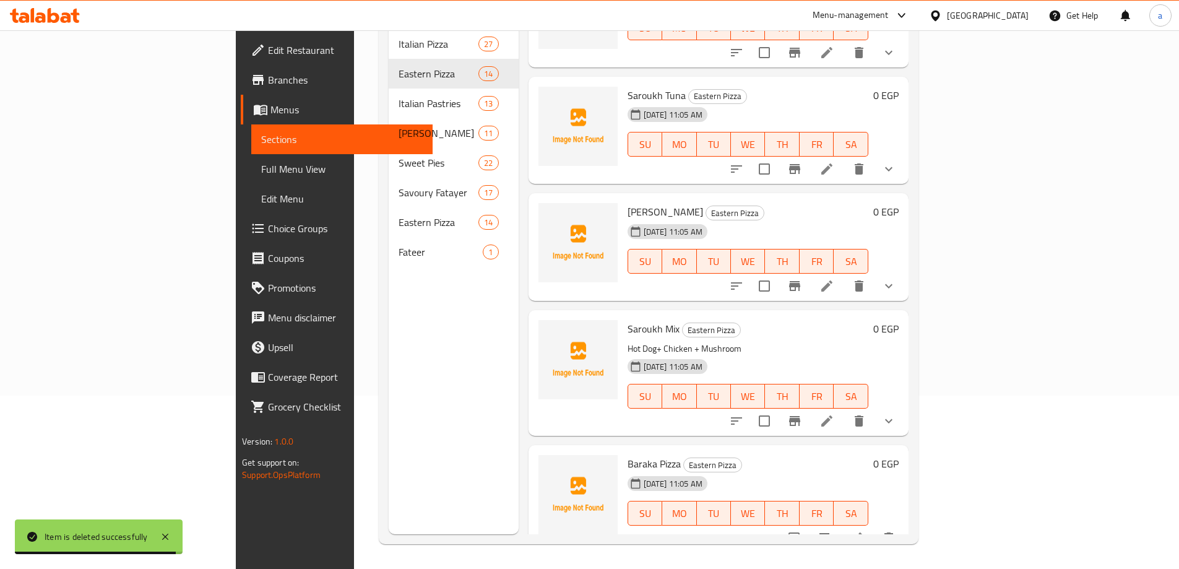
click at [874, 527] on li at bounding box center [856, 538] width 35 height 22
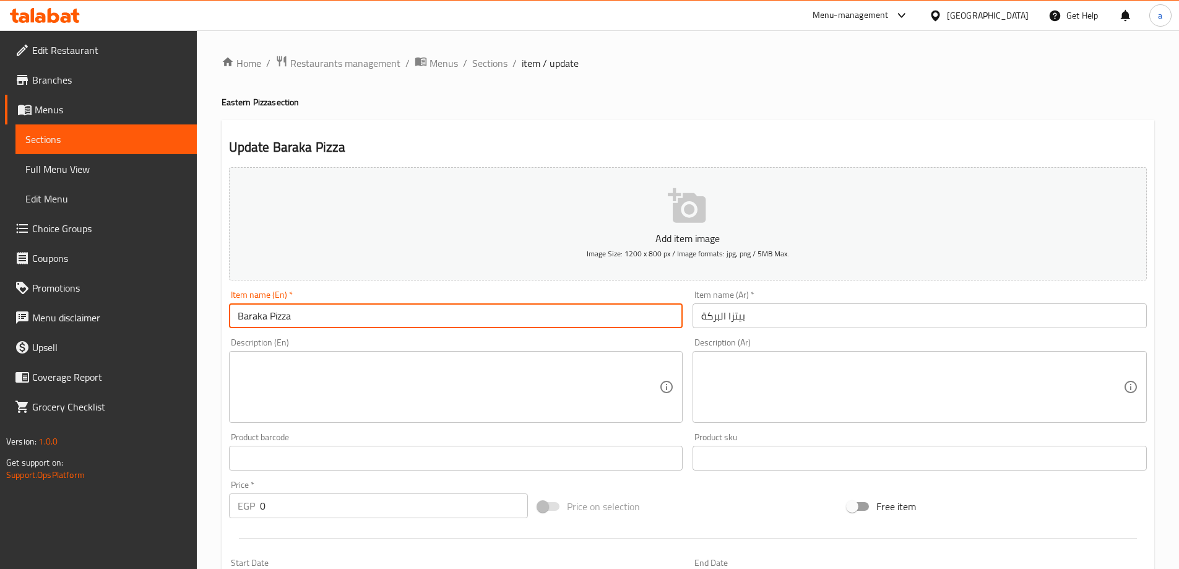
click at [284, 320] on input "Baraka Pizza" at bounding box center [456, 315] width 454 height 25
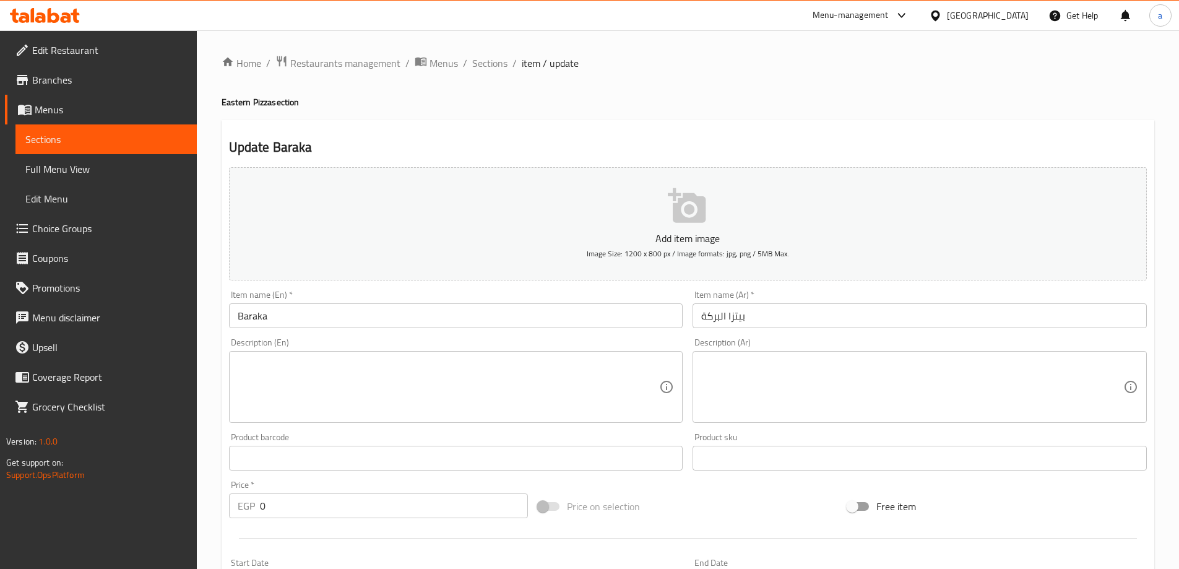
click at [241, 310] on input "Baraka" at bounding box center [456, 315] width 454 height 25
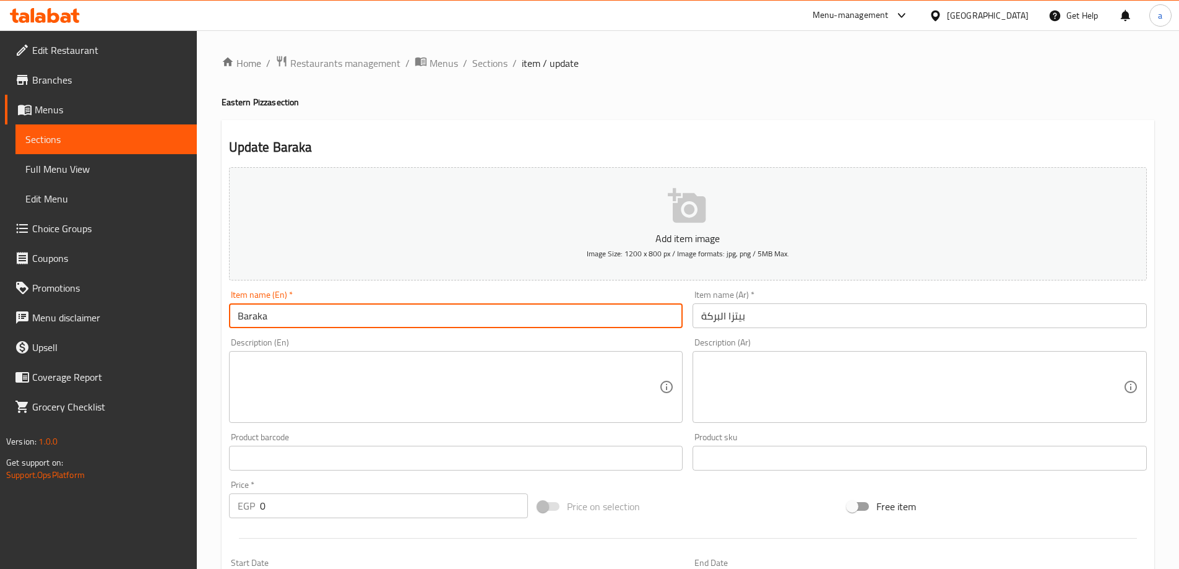
click at [234, 314] on input "Baraka" at bounding box center [456, 315] width 454 height 25
paste input "Saroukh"
type input "[PERSON_NAME]"
click at [797, 326] on input "بيتزا البركة" at bounding box center [920, 315] width 454 height 25
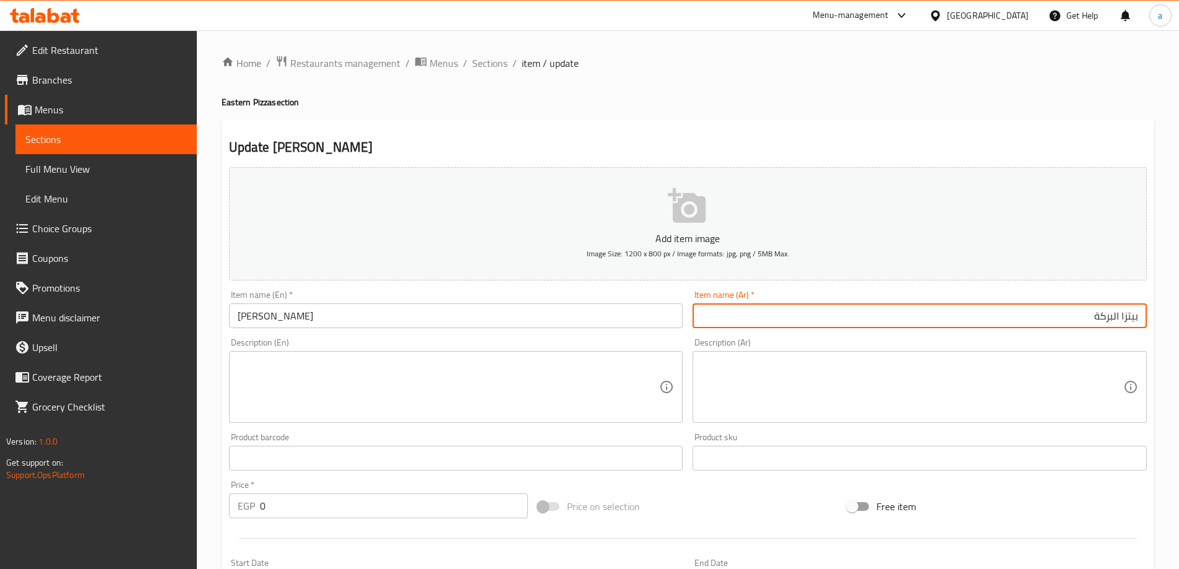
click at [1124, 318] on input "بيتزا البركة" at bounding box center [920, 315] width 454 height 25
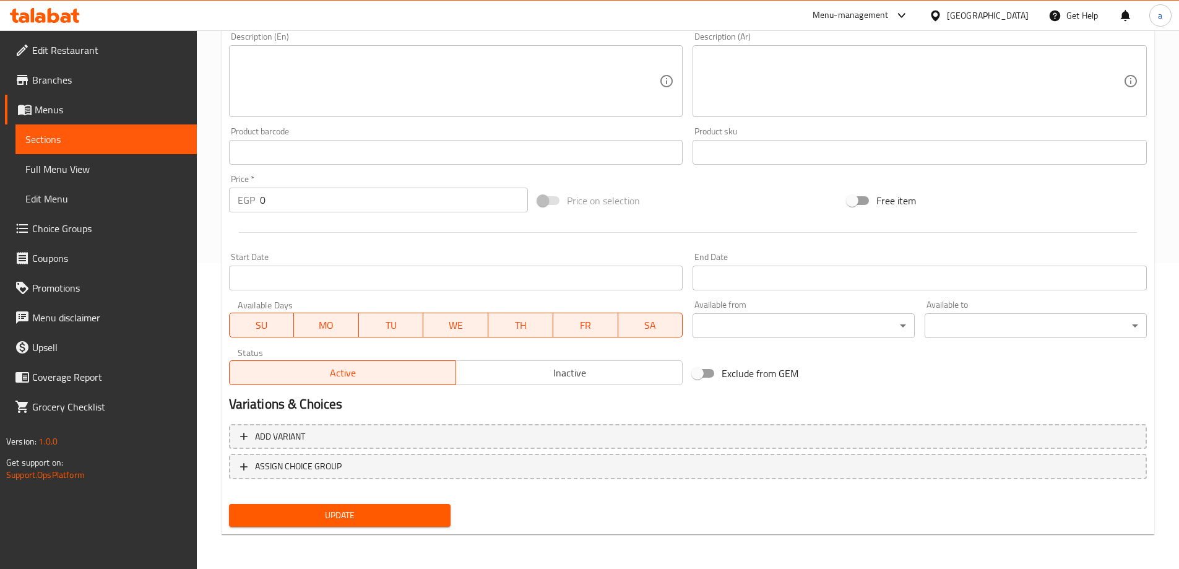
type input "صاروخ البركة"
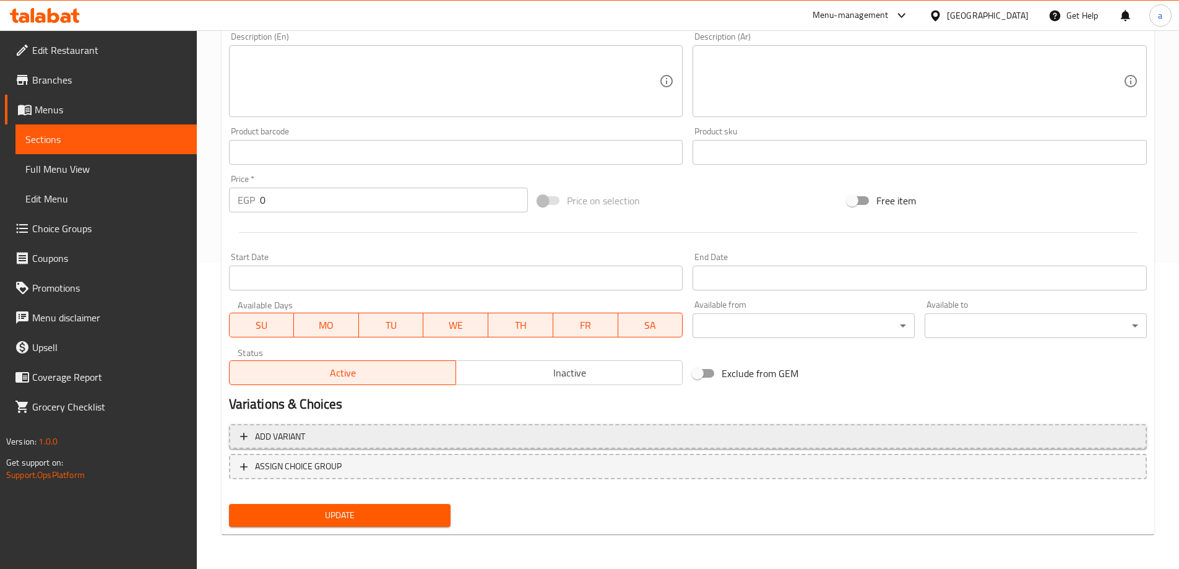
click at [579, 436] on span "Add variant" at bounding box center [688, 436] width 896 height 15
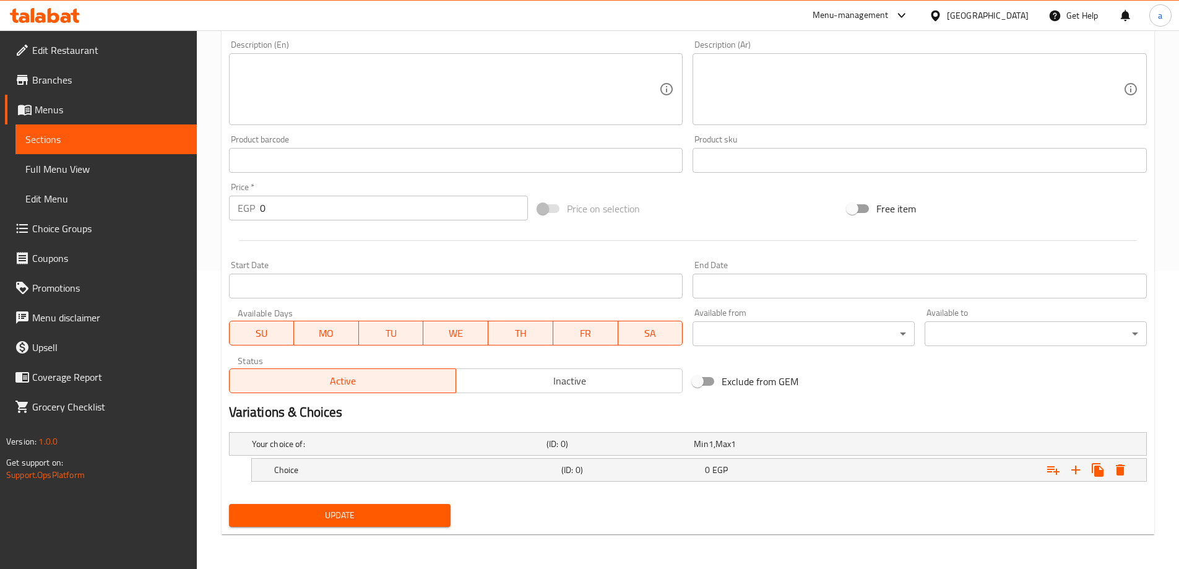
scroll to position [298, 0]
click at [457, 450] on h5 "Choice" at bounding box center [397, 444] width 290 height 12
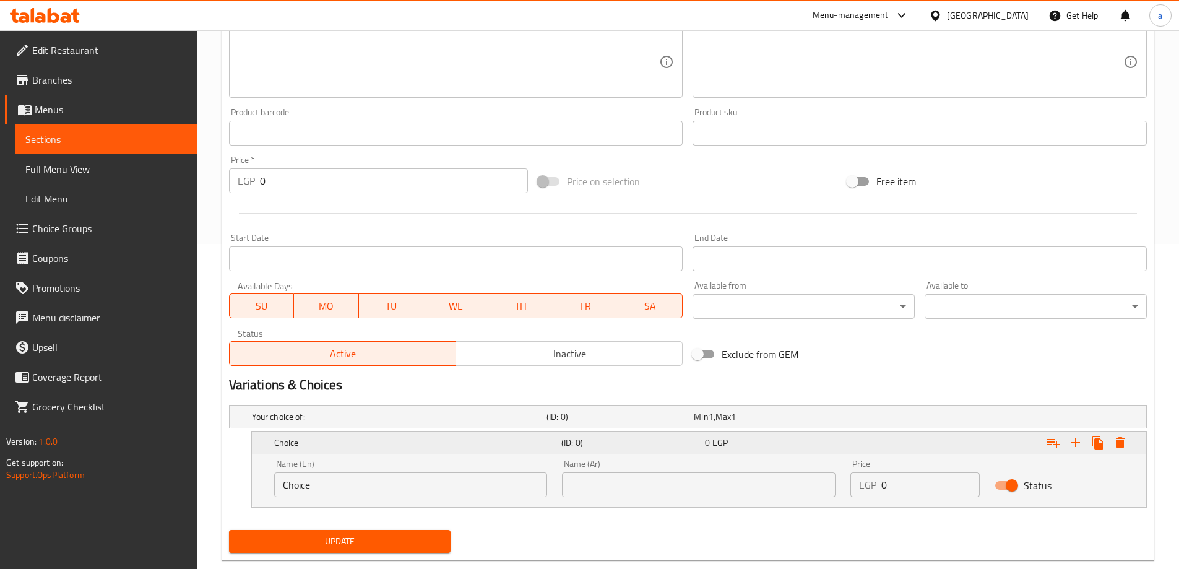
scroll to position [351, 0]
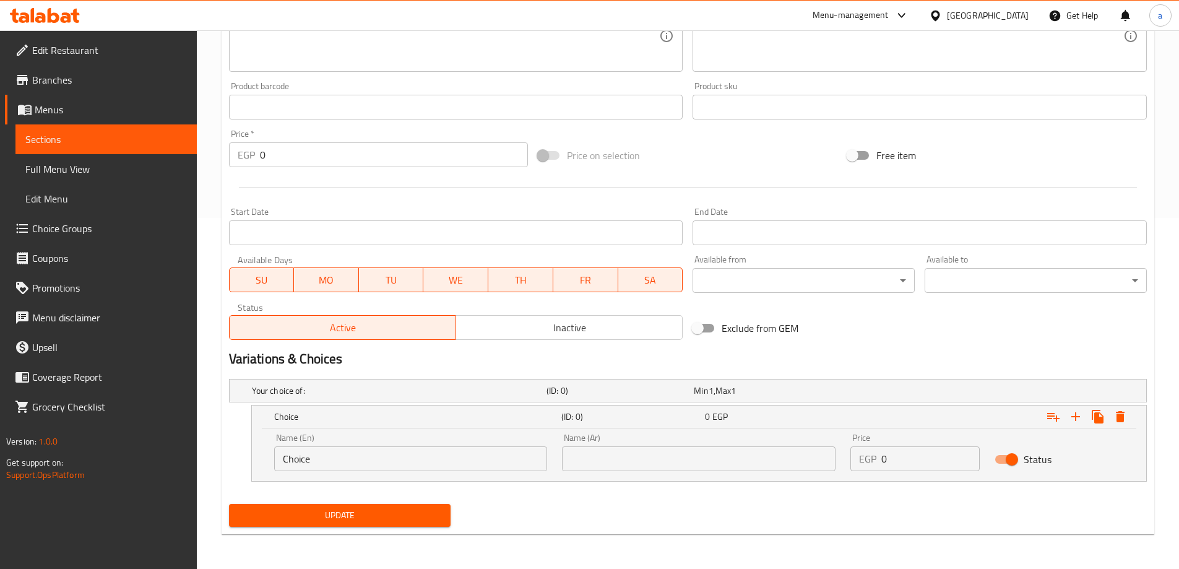
click at [413, 457] on input "Choice" at bounding box center [411, 458] width 274 height 25
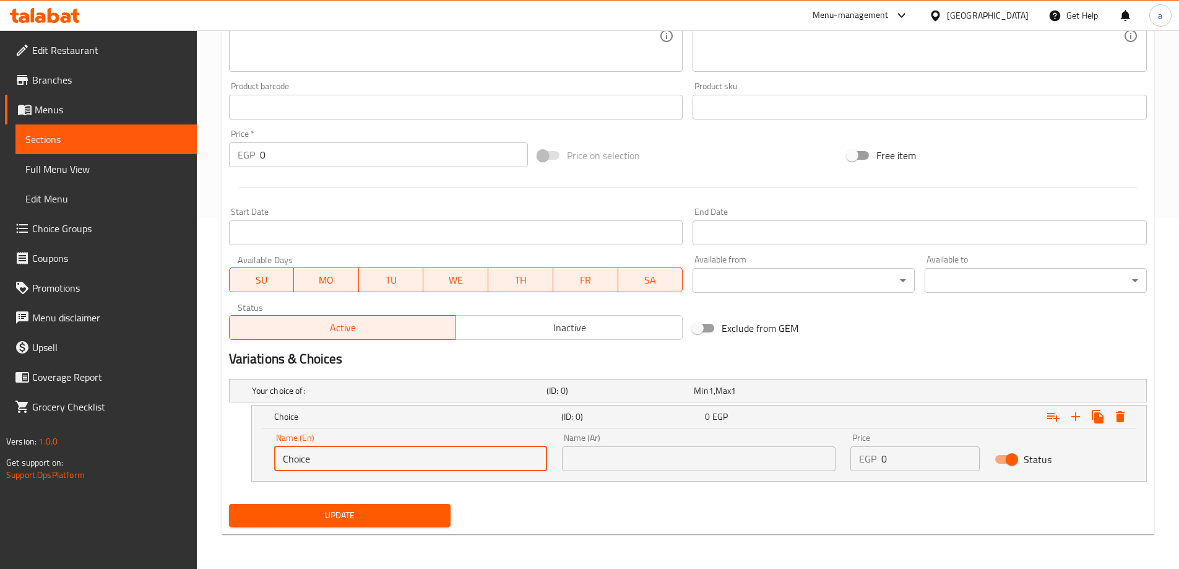
click at [413, 457] on input "Choice" at bounding box center [411, 458] width 274 height 25
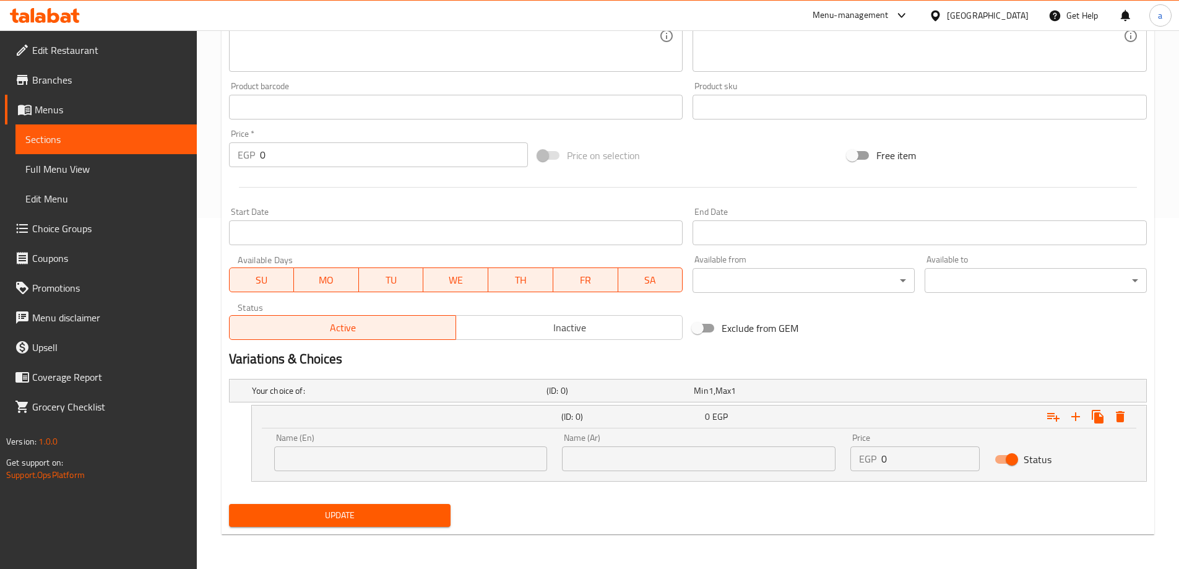
click at [349, 463] on input "text" at bounding box center [411, 458] width 274 height 25
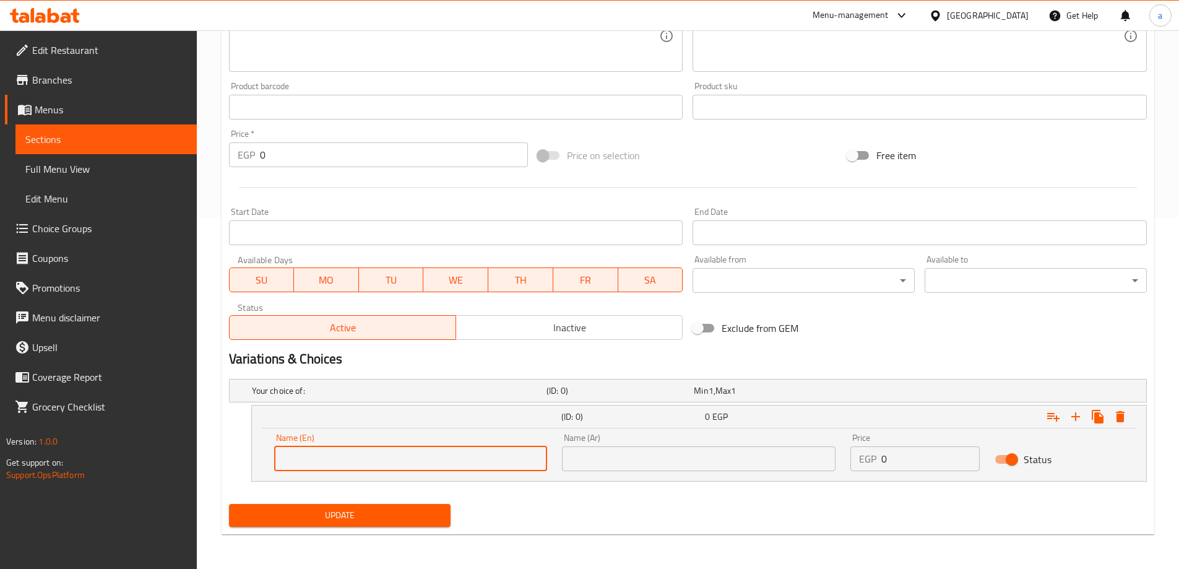
type input "س"
type input "Small"
click at [636, 458] on input "text" at bounding box center [699, 458] width 274 height 25
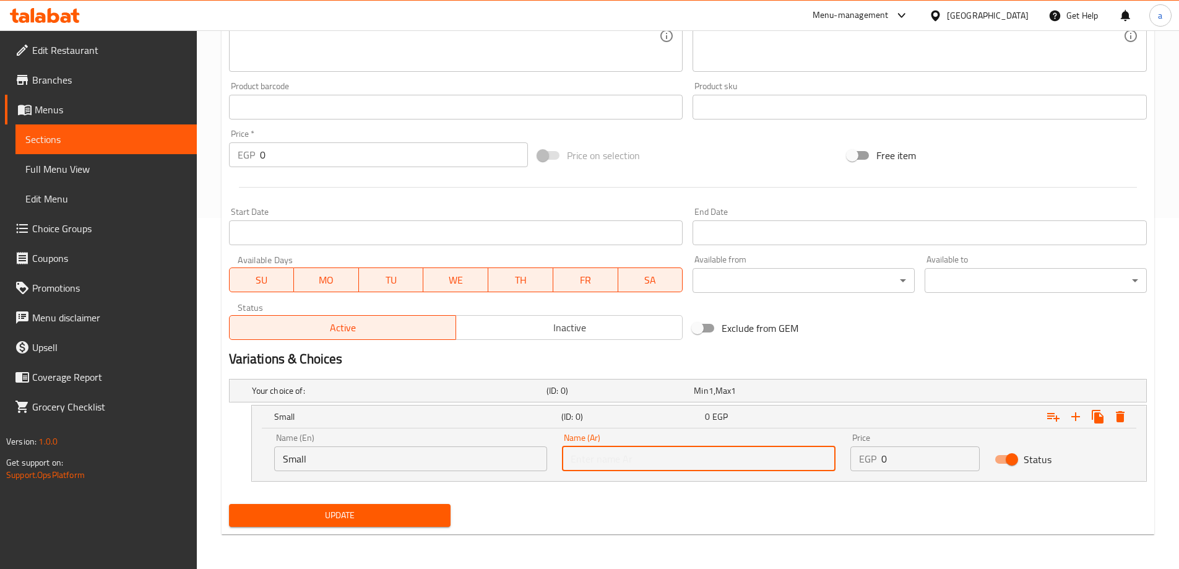
type input "صغير"
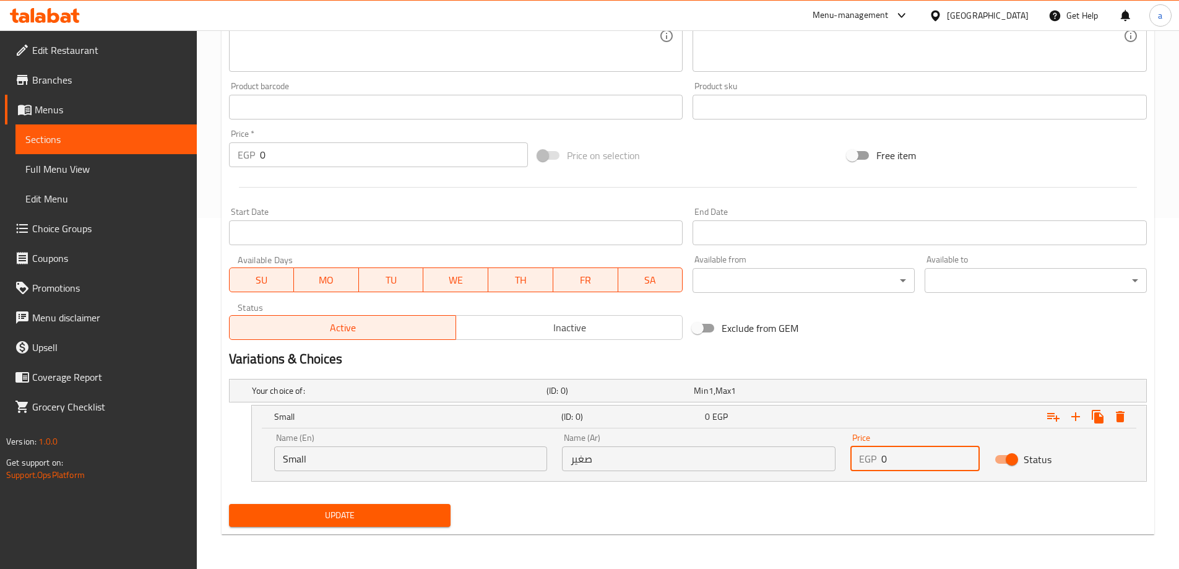
drag, startPoint x: 882, startPoint y: 457, endPoint x: 897, endPoint y: 456, distance: 14.9
click at [897, 456] on input "0" at bounding box center [931, 458] width 98 height 25
type input "140"
click at [1075, 417] on icon "Expand" at bounding box center [1076, 416] width 9 height 9
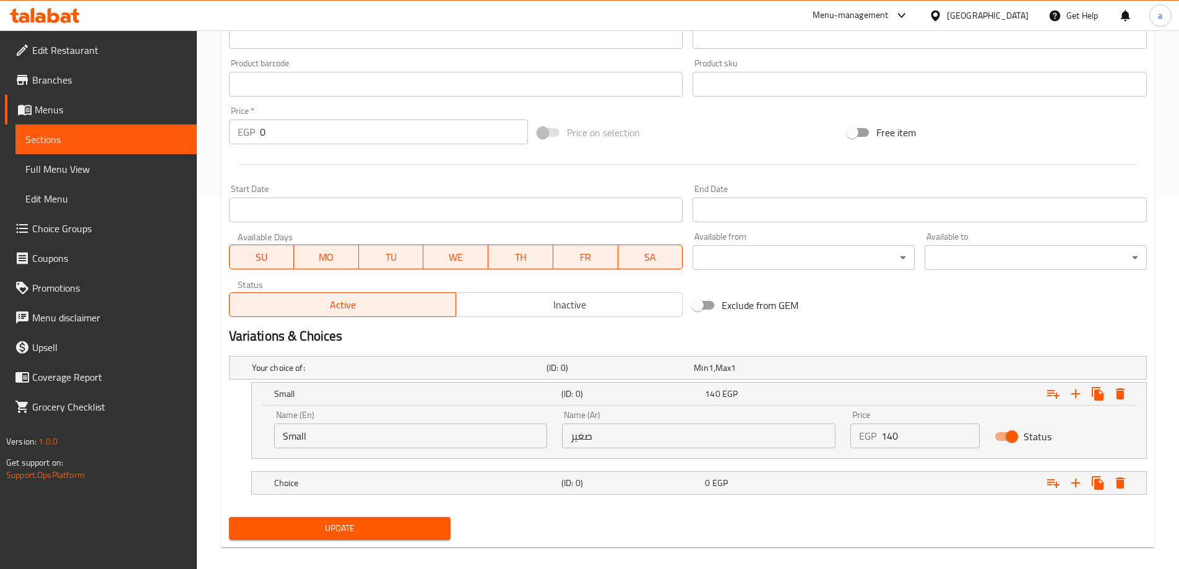
scroll to position [387, 0]
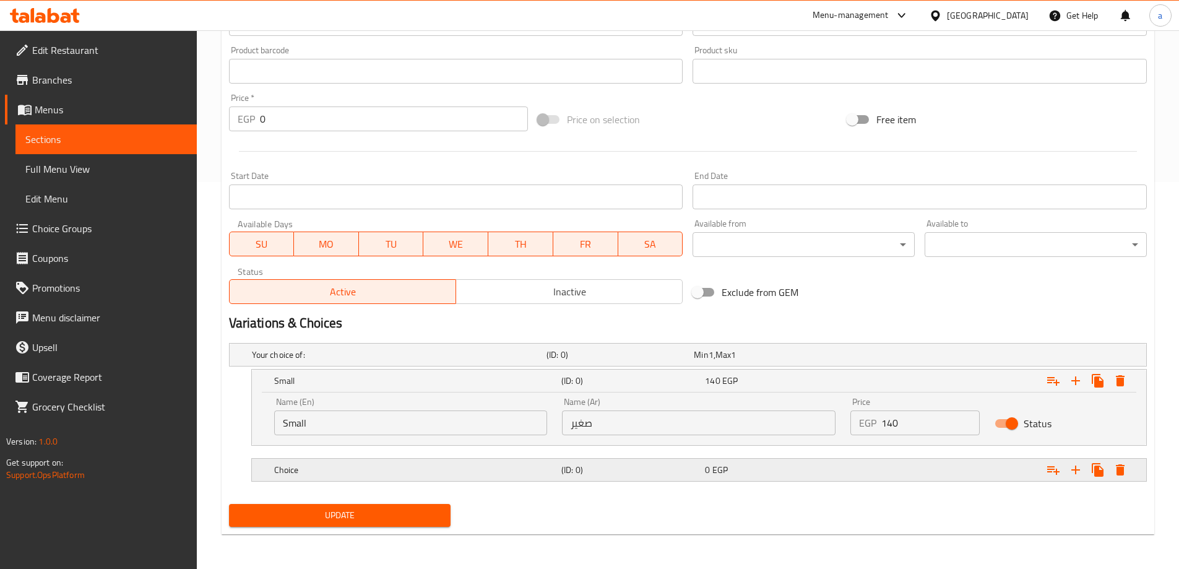
click at [438, 361] on h5 "Choice" at bounding box center [397, 355] width 290 height 12
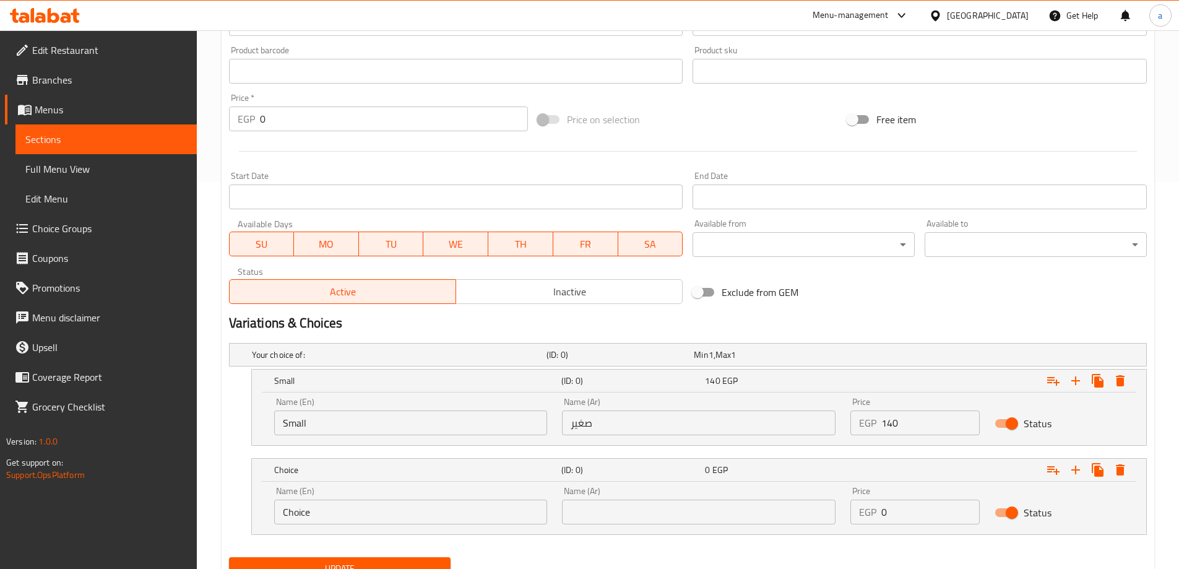
click at [352, 505] on input "Choice" at bounding box center [411, 512] width 274 height 25
type input "Meduim"
click at [627, 511] on input "text" at bounding box center [699, 512] width 274 height 25
type input ","
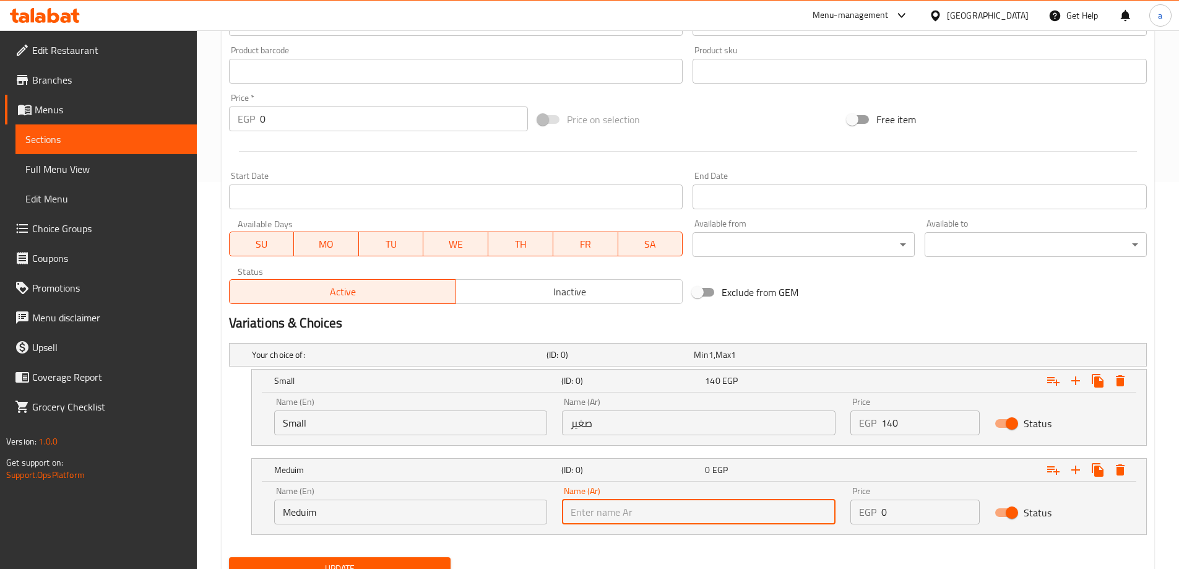
type input ","
type input "<"
type input "وجبة"
click at [636, 508] on input "وجبة" at bounding box center [699, 512] width 274 height 25
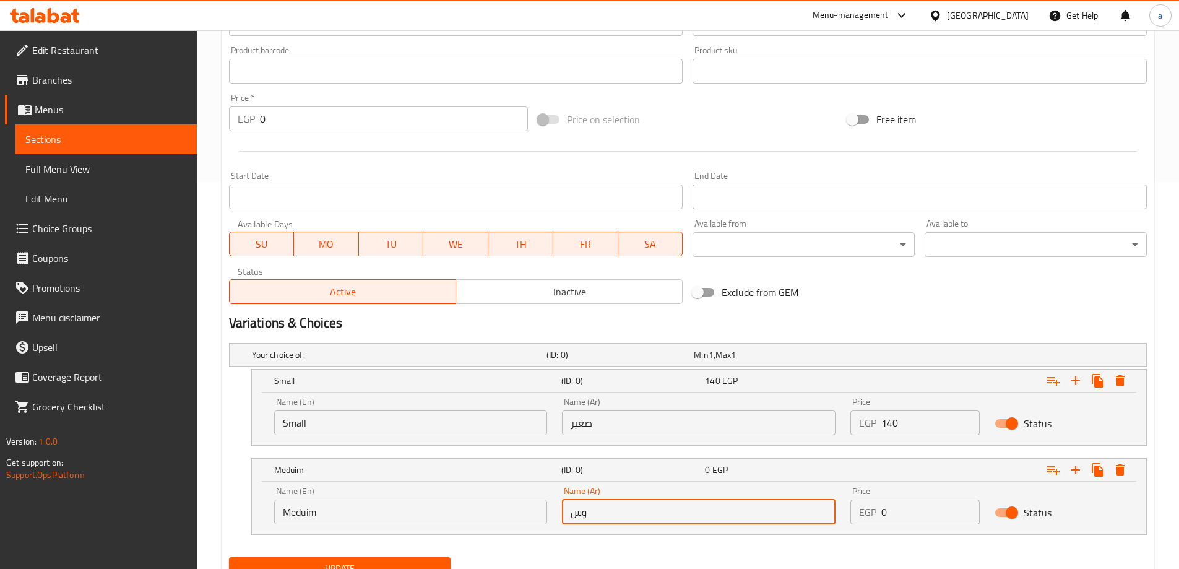
type input "وسط"
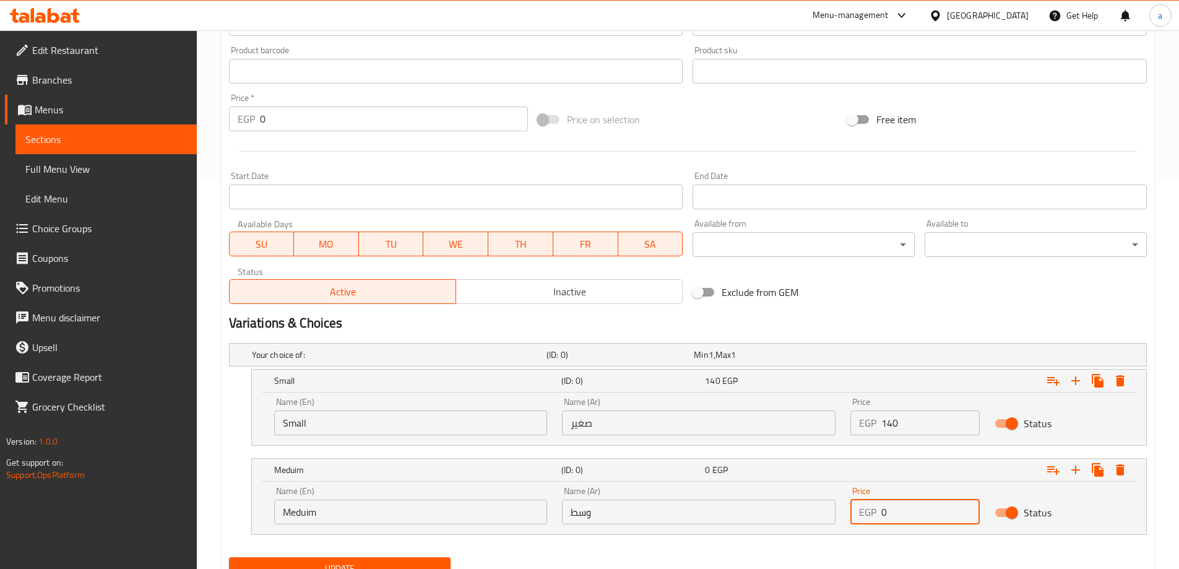
drag, startPoint x: 883, startPoint y: 509, endPoint x: 898, endPoint y: 509, distance: 14.9
click at [898, 509] on input "0" at bounding box center [931, 512] width 98 height 25
type input "185"
click at [1078, 467] on icon "Expand" at bounding box center [1076, 469] width 15 height 15
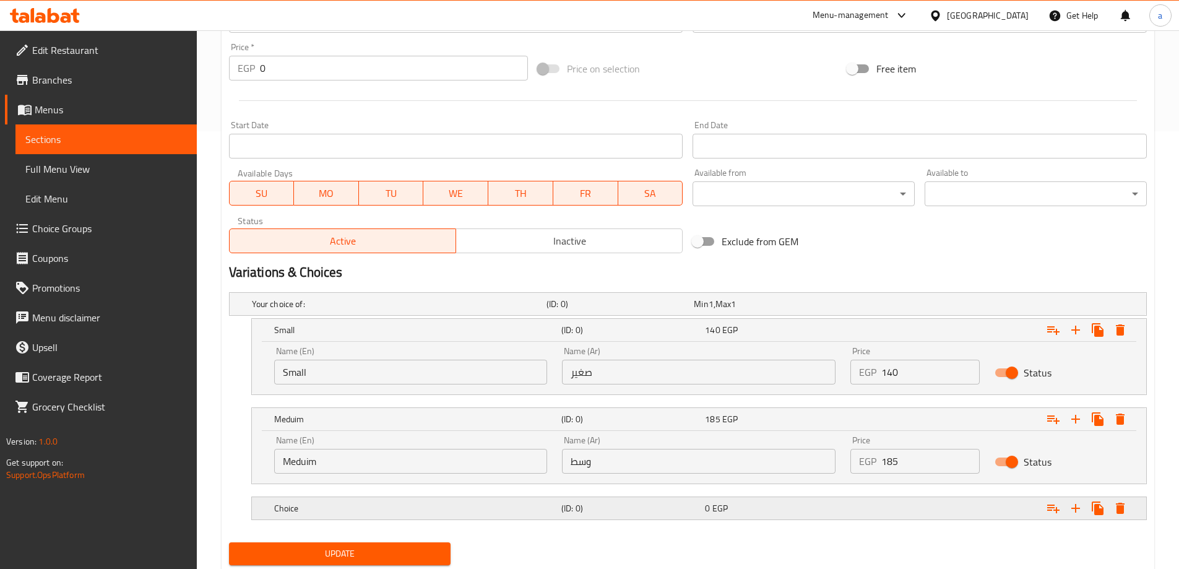
scroll to position [476, 0]
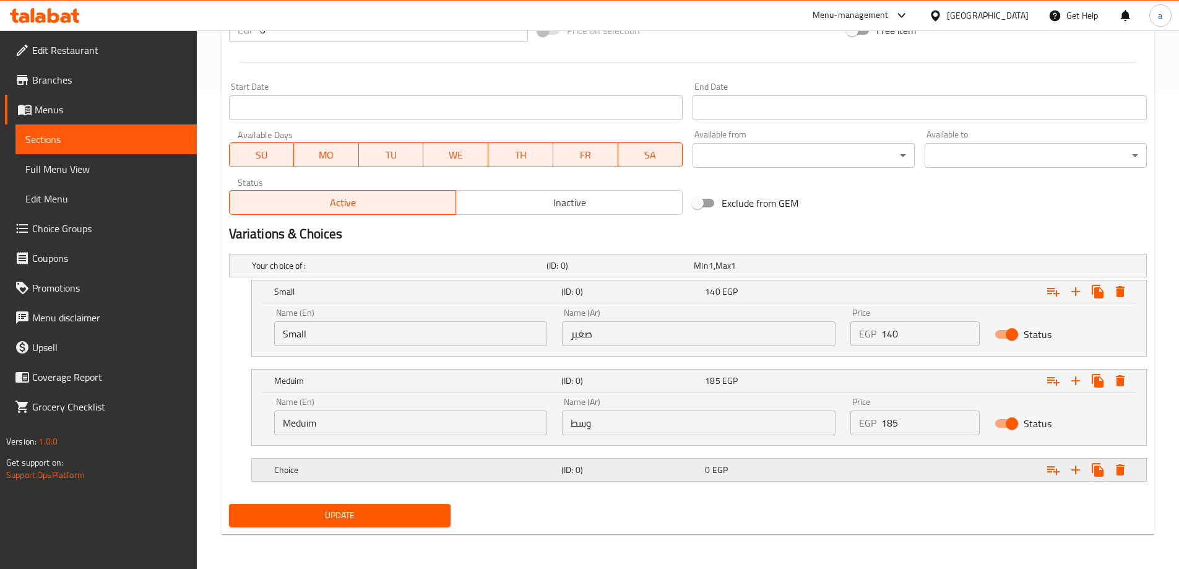
click at [440, 272] on h5 "Choice" at bounding box center [397, 265] width 290 height 12
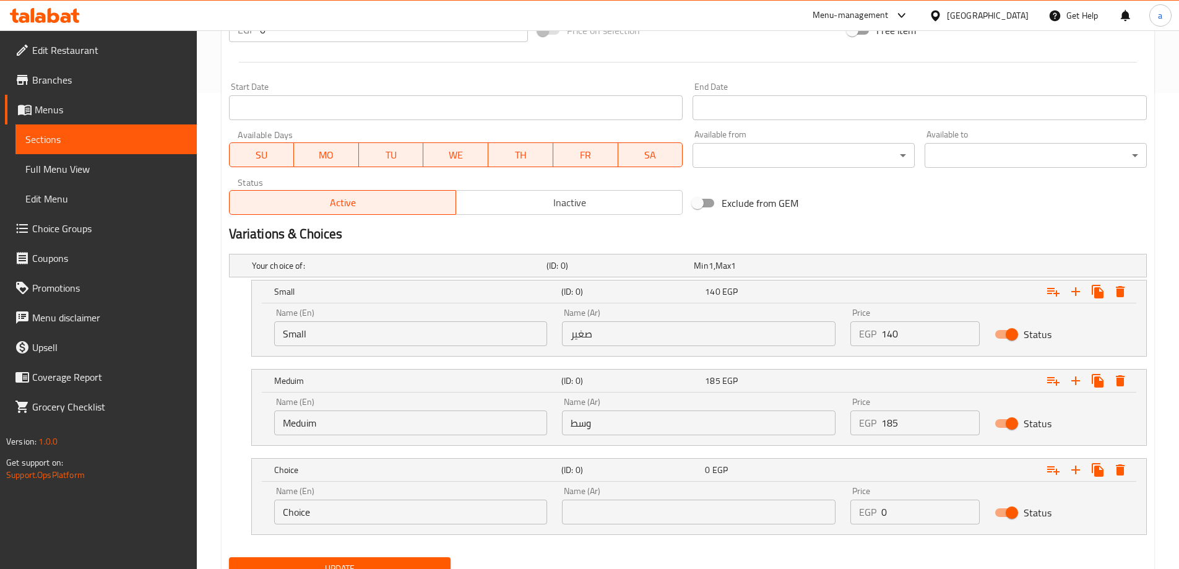
click at [409, 515] on input "Choice" at bounding box center [411, 512] width 274 height 25
type input "م"
type input "Large"
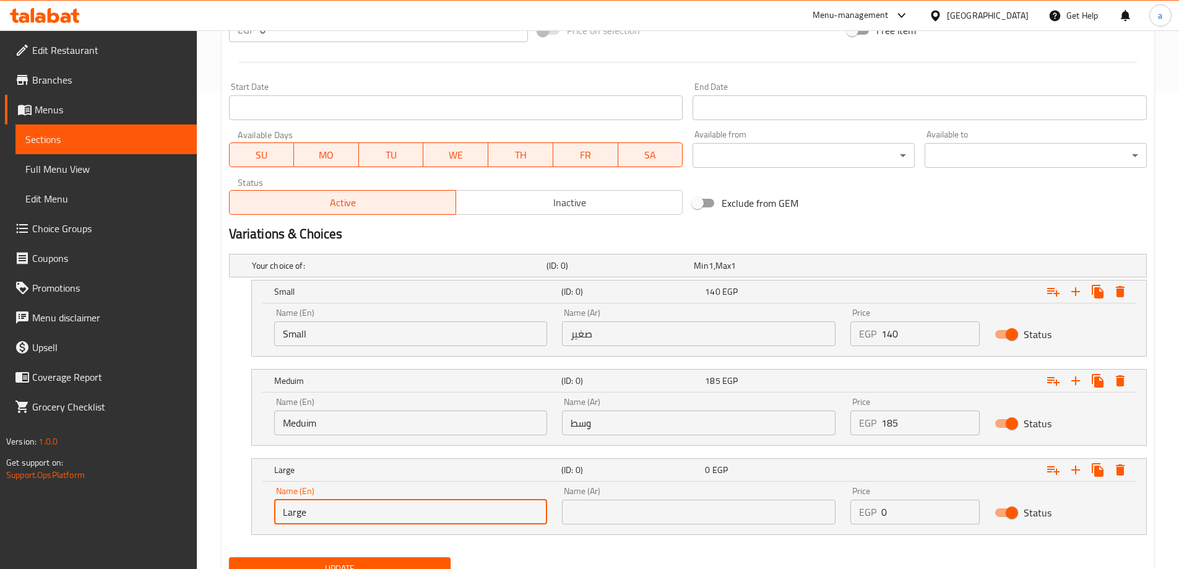
click at [633, 509] on input "text" at bounding box center [699, 512] width 274 height 25
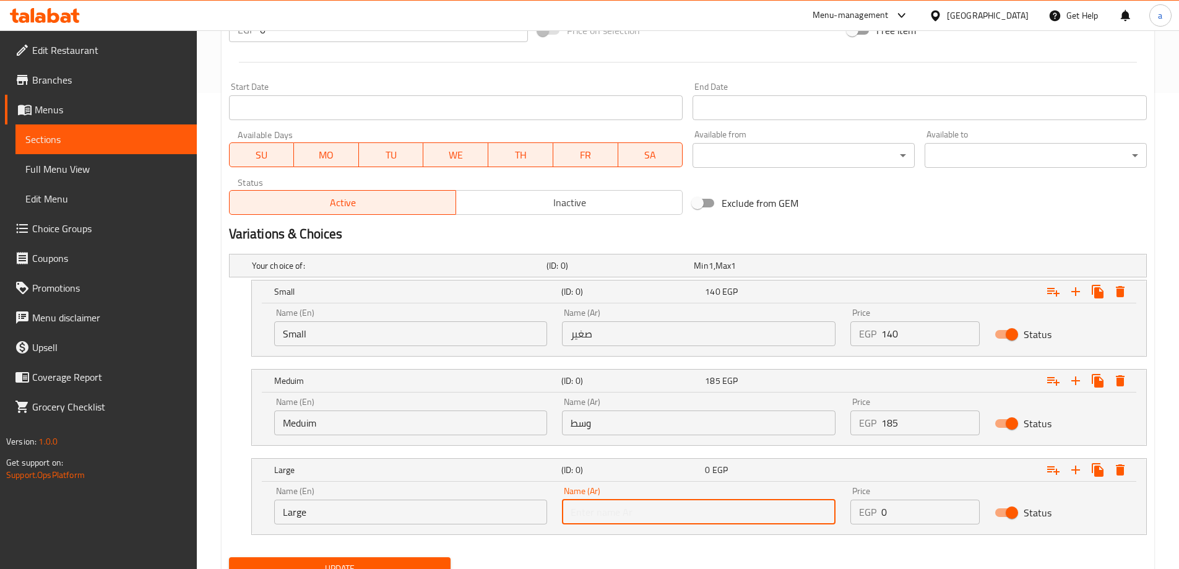
type input "كبير"
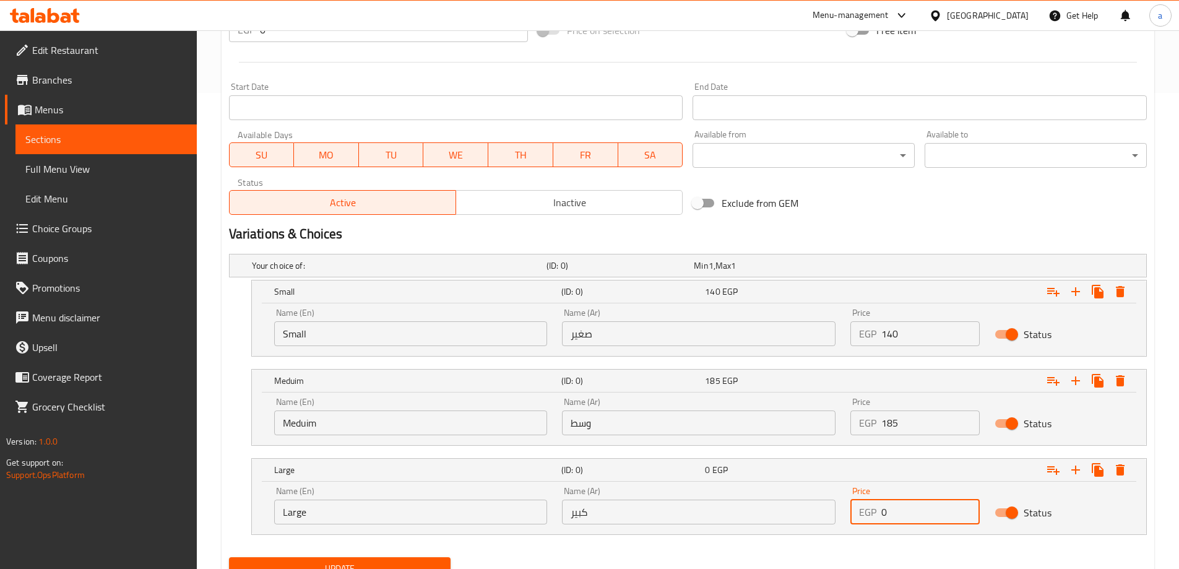
drag, startPoint x: 883, startPoint y: 513, endPoint x: 890, endPoint y: 514, distance: 6.8
click at [890, 514] on div "EGP 0 Price" at bounding box center [915, 512] width 129 height 25
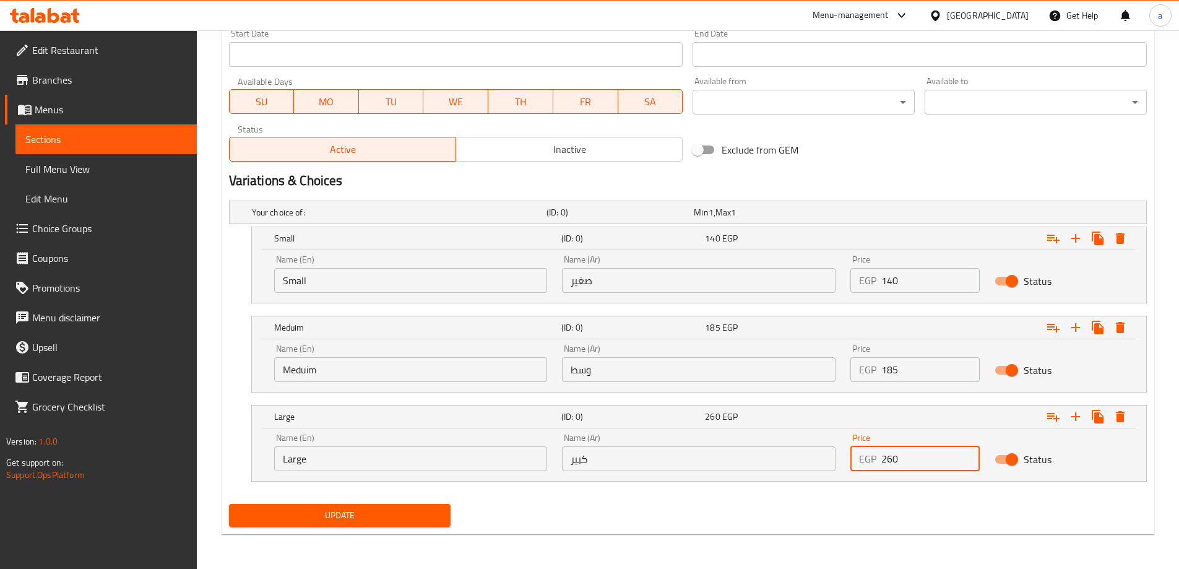
type input "260"
click at [420, 518] on span "Update" at bounding box center [340, 515] width 202 height 15
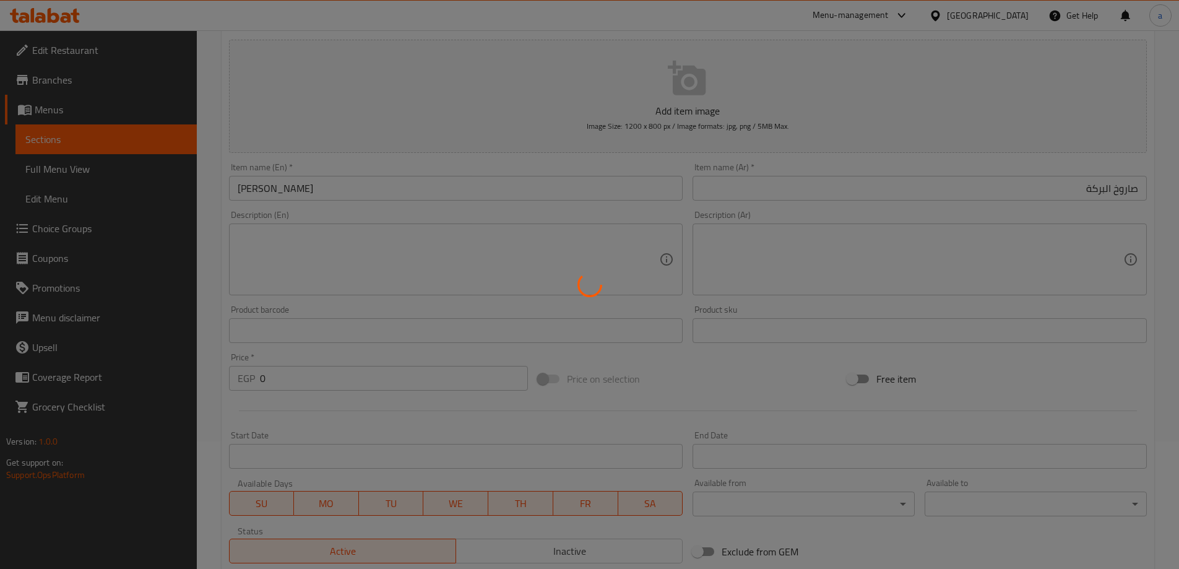
scroll to position [0, 0]
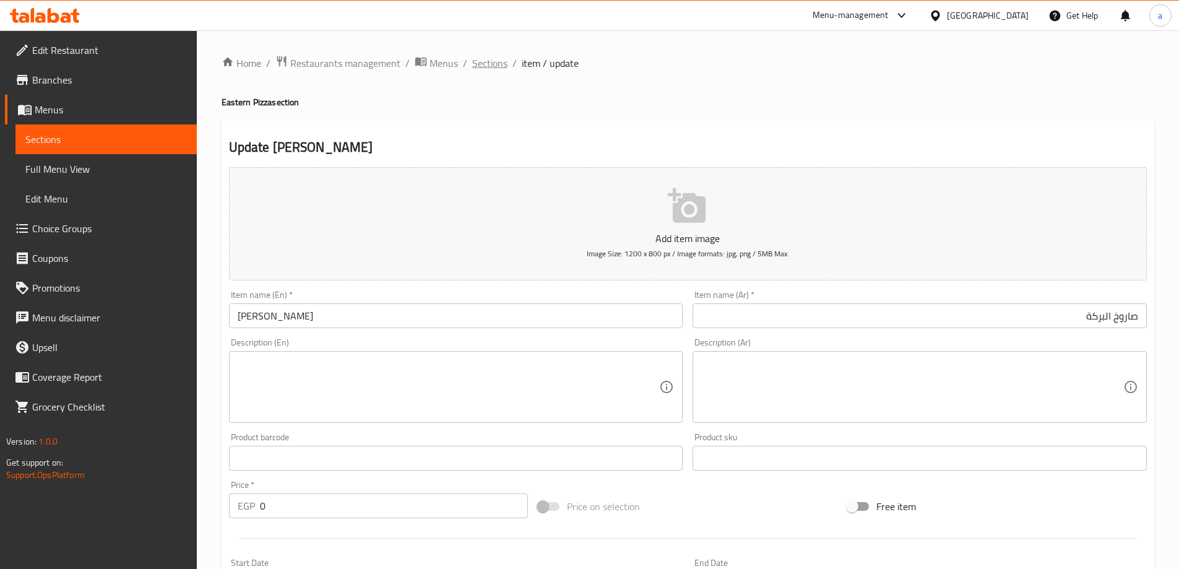
click at [484, 59] on span "Sections" at bounding box center [489, 63] width 35 height 15
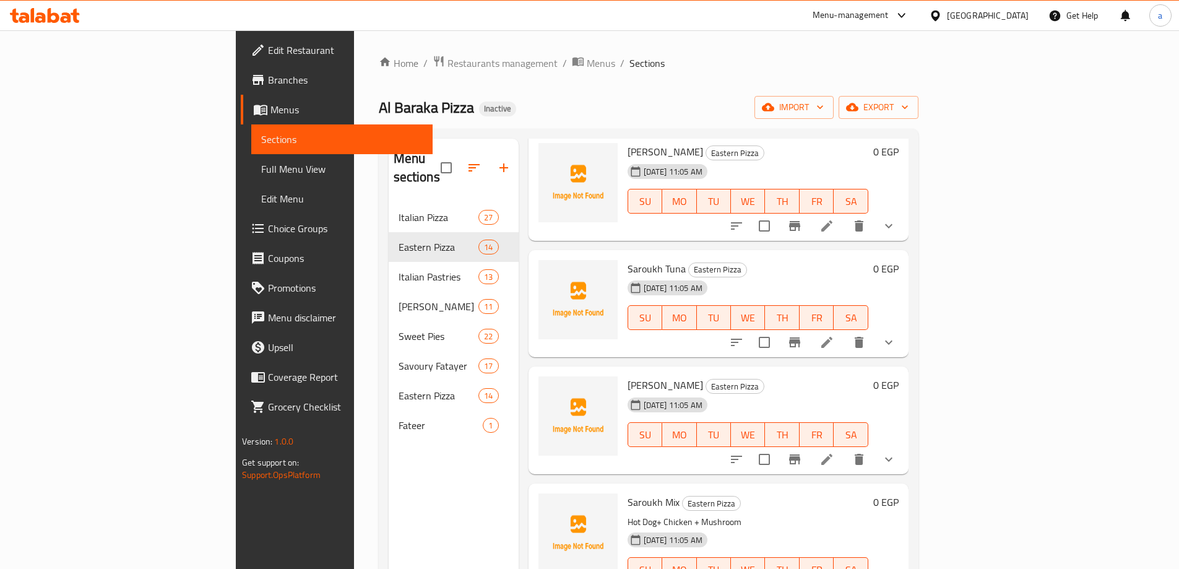
click at [261, 171] on span "Full Menu View" at bounding box center [342, 169] width 162 height 15
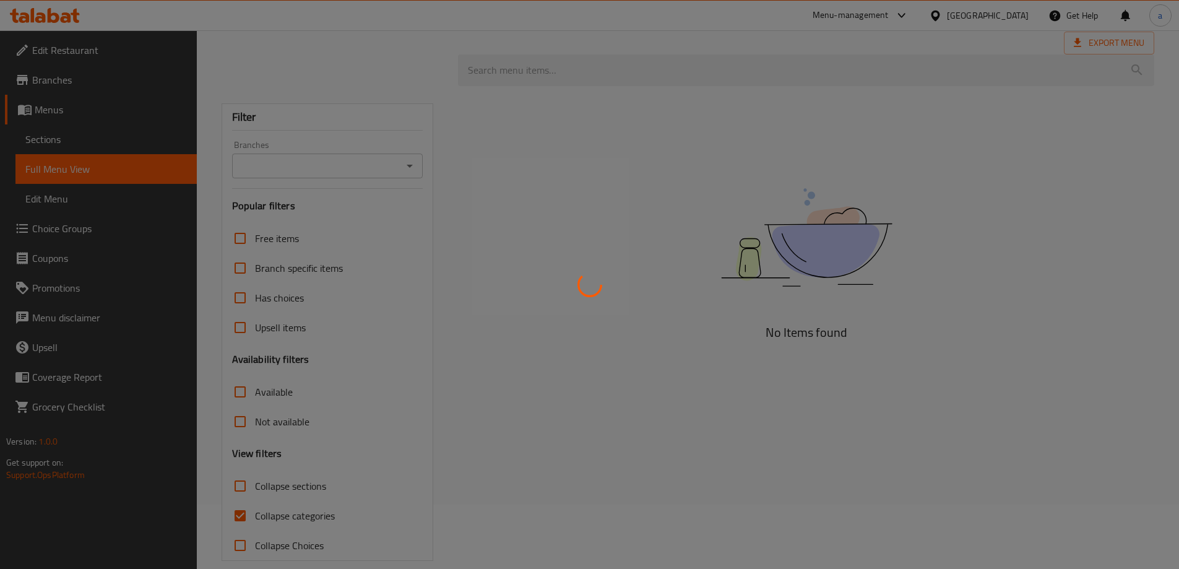
scroll to position [81, 0]
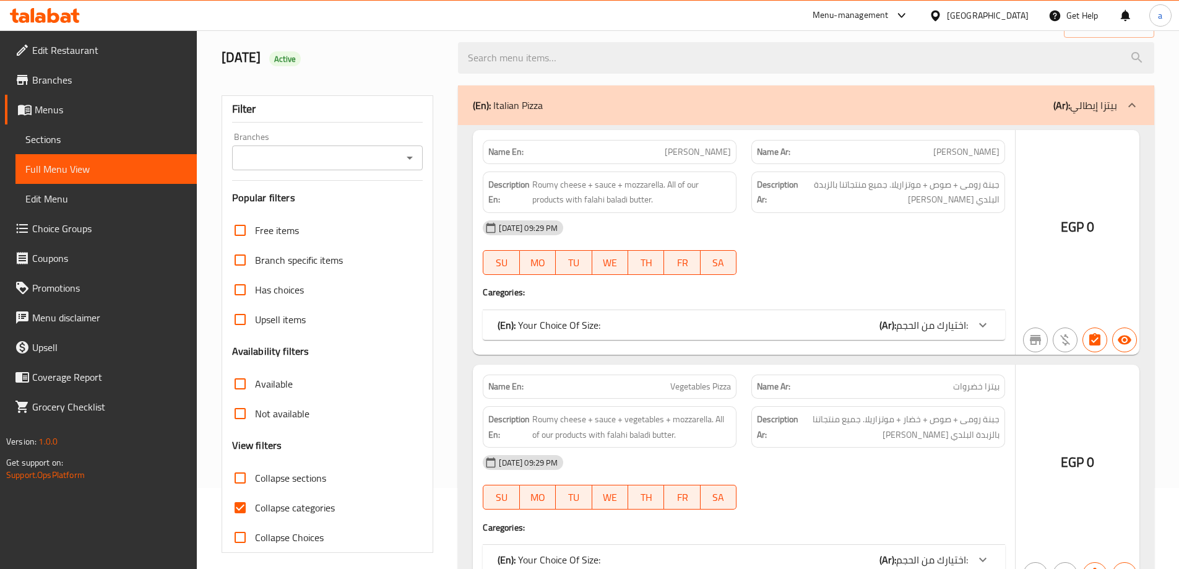
click at [301, 501] on span "Collapse categories" at bounding box center [295, 507] width 80 height 15
click at [255, 501] on input "Collapse categories" at bounding box center [240, 508] width 30 height 30
click at [243, 509] on input "Collapse categories" at bounding box center [240, 508] width 30 height 30
click at [90, 140] on span "Sections" at bounding box center [106, 139] width 162 height 15
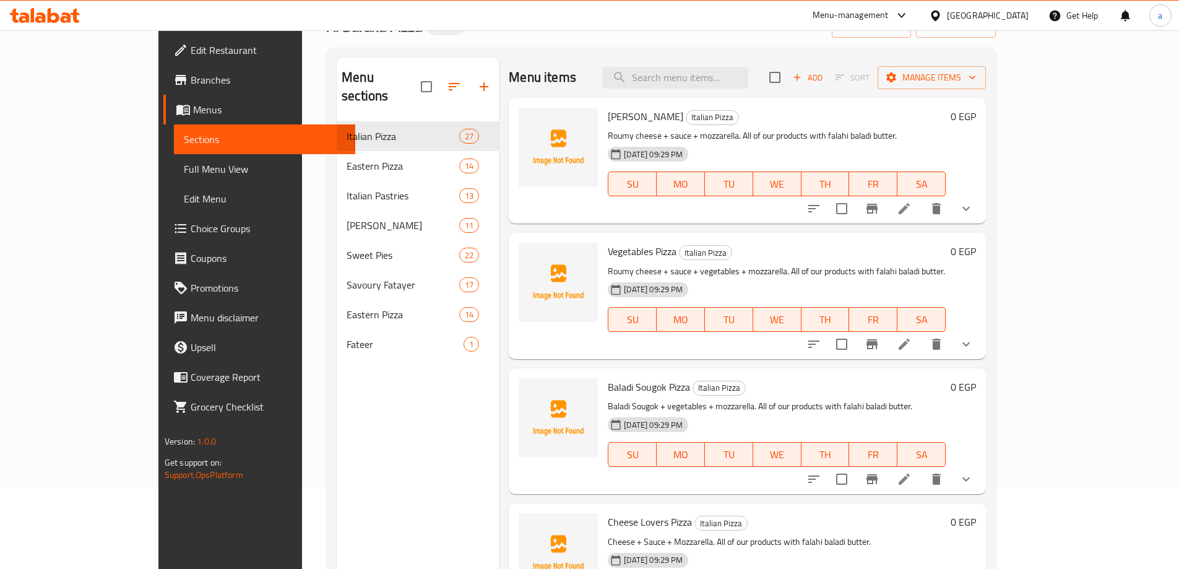
click at [193, 107] on span "Menus" at bounding box center [269, 109] width 152 height 15
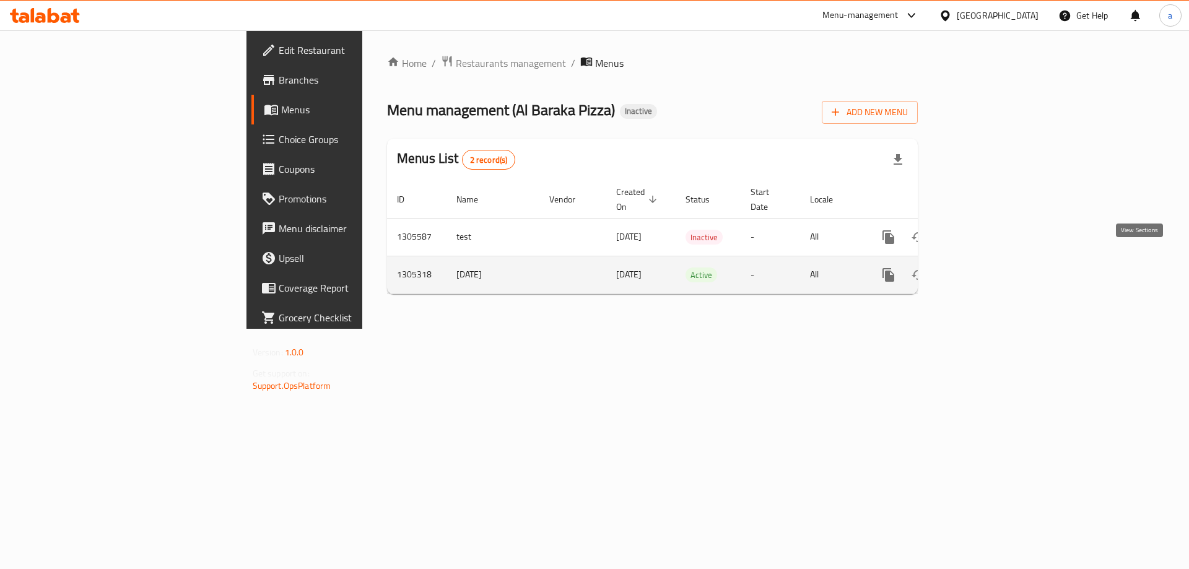
click at [992, 260] on link "enhanced table" at bounding box center [978, 275] width 30 height 30
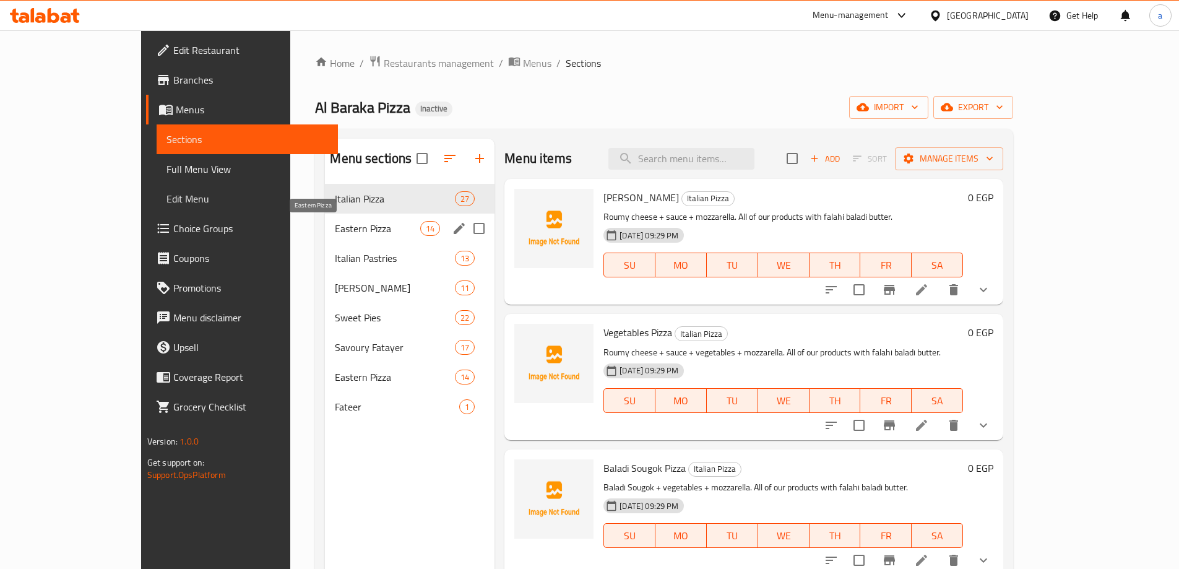
click at [335, 233] on span "Eastern Pizza" at bounding box center [377, 228] width 85 height 15
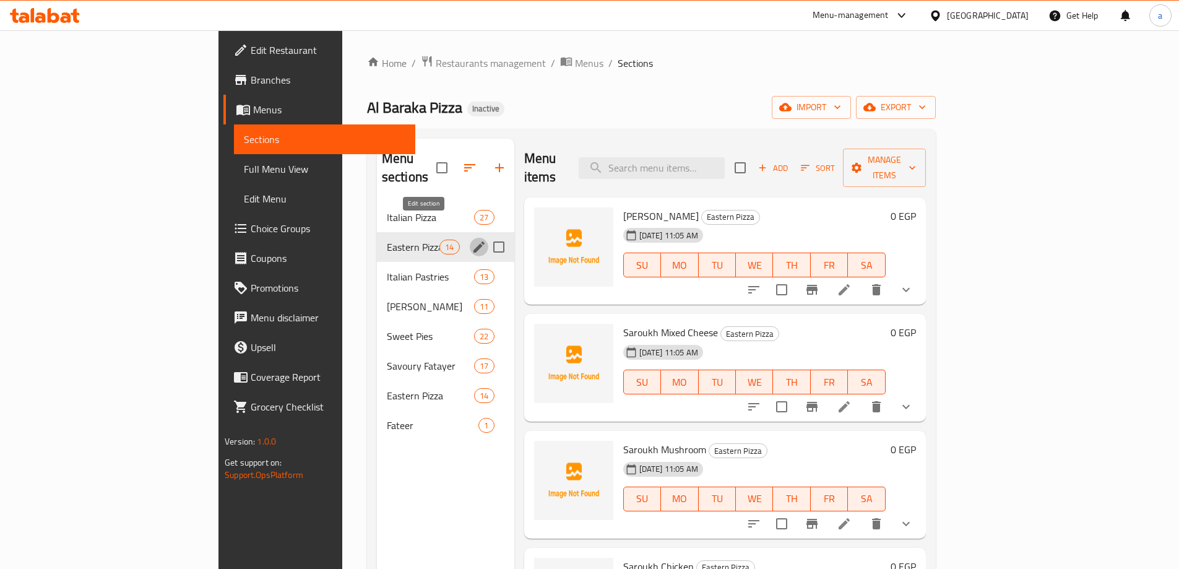
click at [472, 240] on icon "edit" at bounding box center [479, 247] width 15 height 15
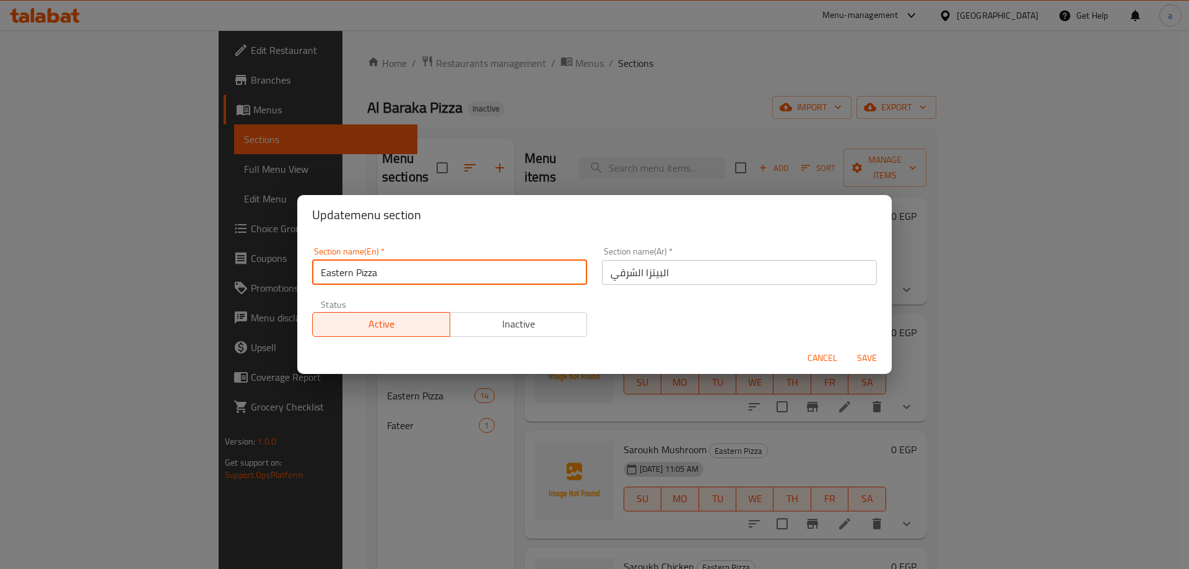
click at [364, 273] on input "Eastern Pizza" at bounding box center [449, 272] width 275 height 25
type input "Eastern"
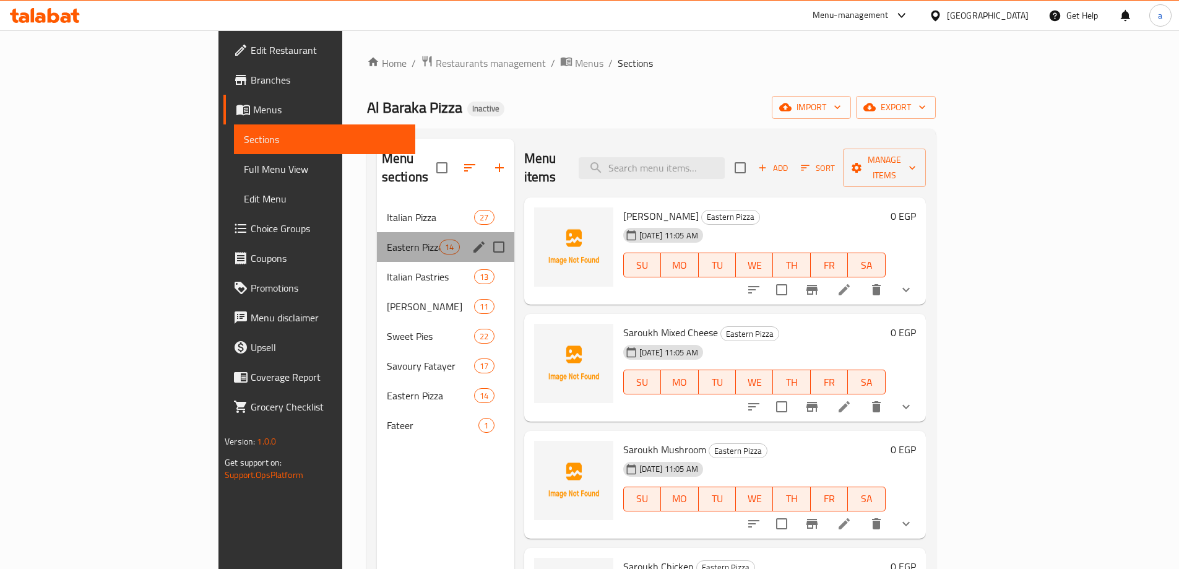
click at [421, 240] on div "Eastern Pizza 14" at bounding box center [445, 247] width 137 height 30
click at [474, 241] on icon "edit" at bounding box center [479, 246] width 11 height 11
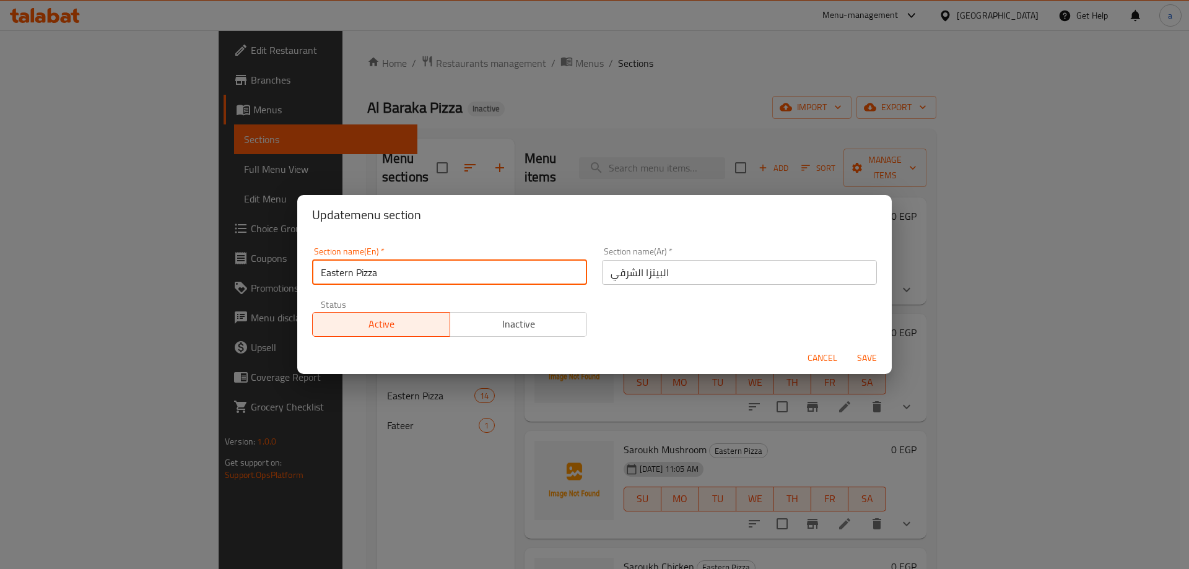
click at [320, 274] on input "Eastern Pizza" at bounding box center [449, 272] width 275 height 25
paste input "Saroukh"
click at [404, 275] on input "Saroukh Eastern Pizza" at bounding box center [449, 272] width 275 height 25
type input "Saroukh Eastern"
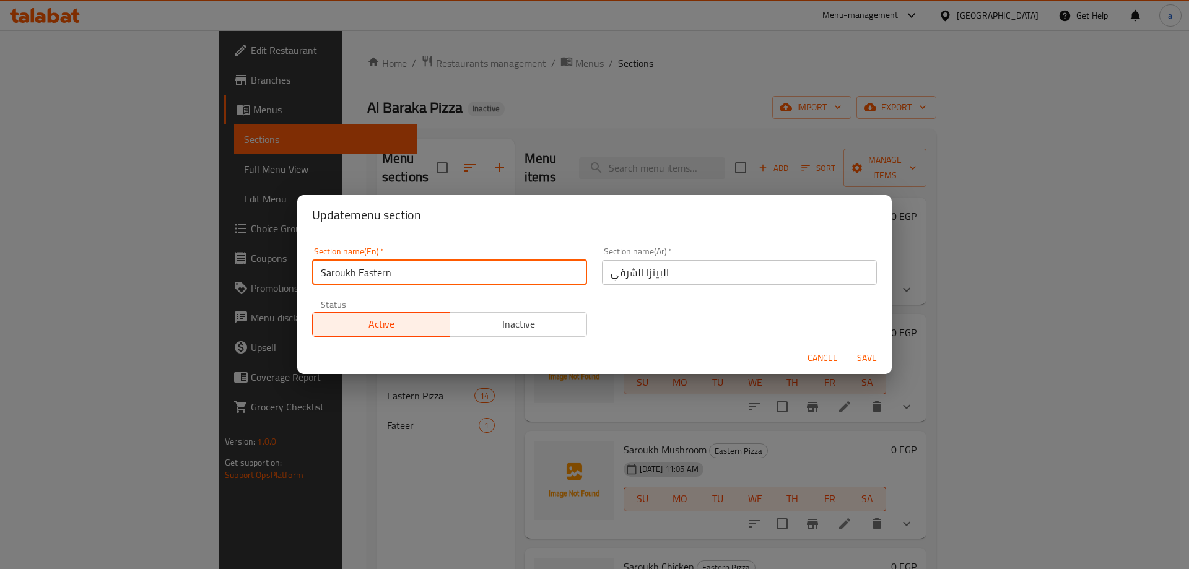
click at [679, 282] on input "البيتزا الشرقي" at bounding box center [739, 272] width 275 height 25
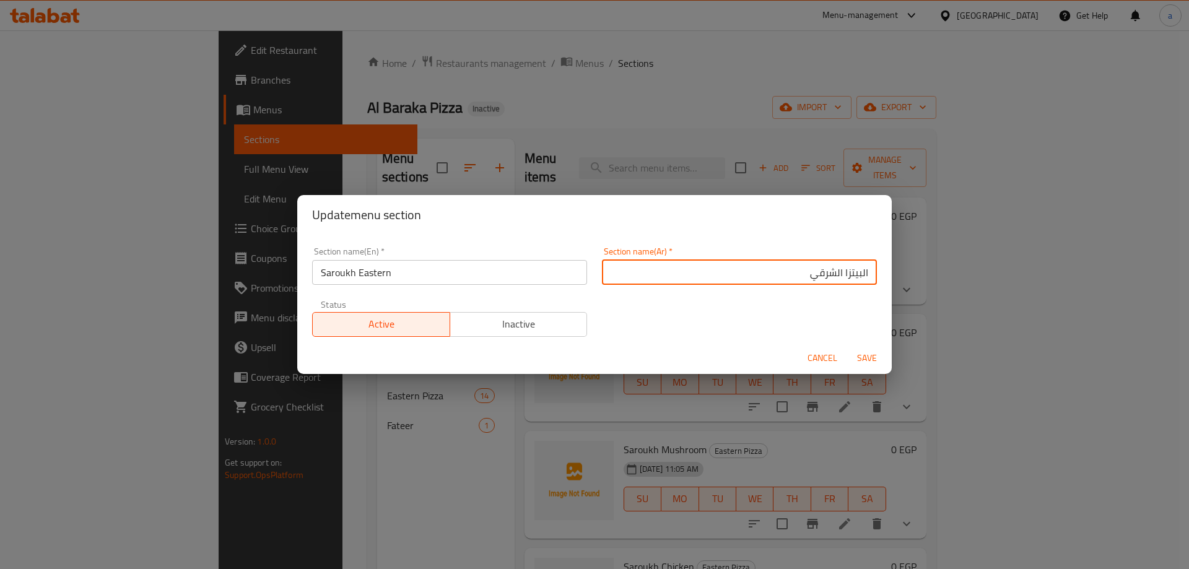
click at [850, 274] on input "البيتزا الشرقي" at bounding box center [739, 272] width 275 height 25
click at [850, 273] on input "البيتزا الشرقي" at bounding box center [739, 272] width 275 height 25
type input "صاروخ الشرقي"
click at [861, 356] on span "Save" at bounding box center [867, 357] width 30 height 15
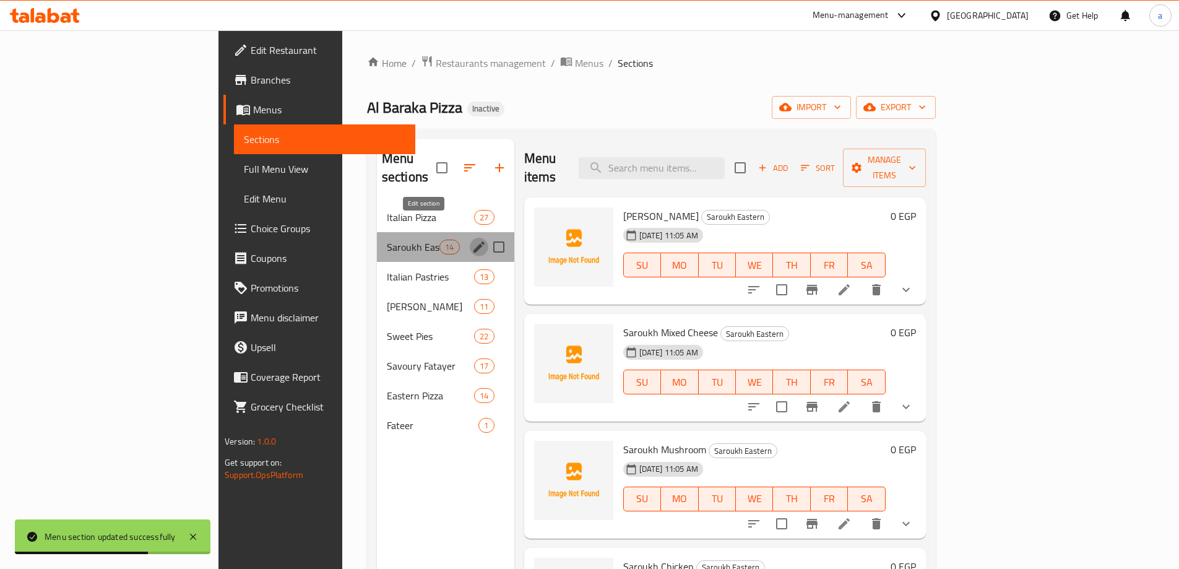
click at [472, 240] on icon "edit" at bounding box center [479, 247] width 15 height 15
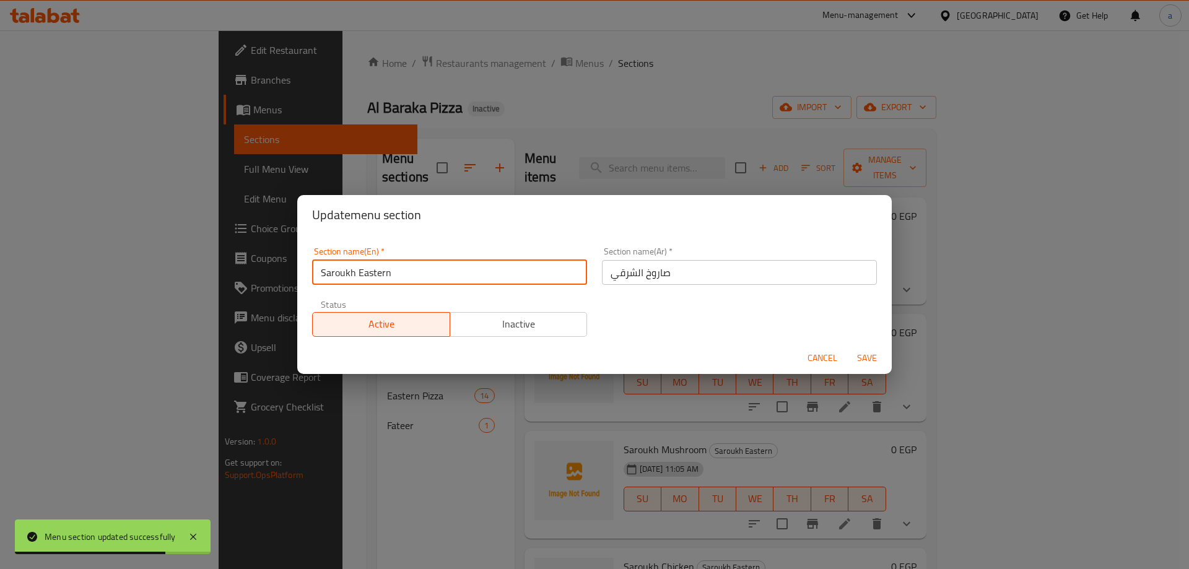
click at [378, 277] on input "Saroukh Eastern" at bounding box center [449, 272] width 275 height 25
click at [378, 277] on input "Saroukh oriential" at bounding box center [449, 272] width 275 height 25
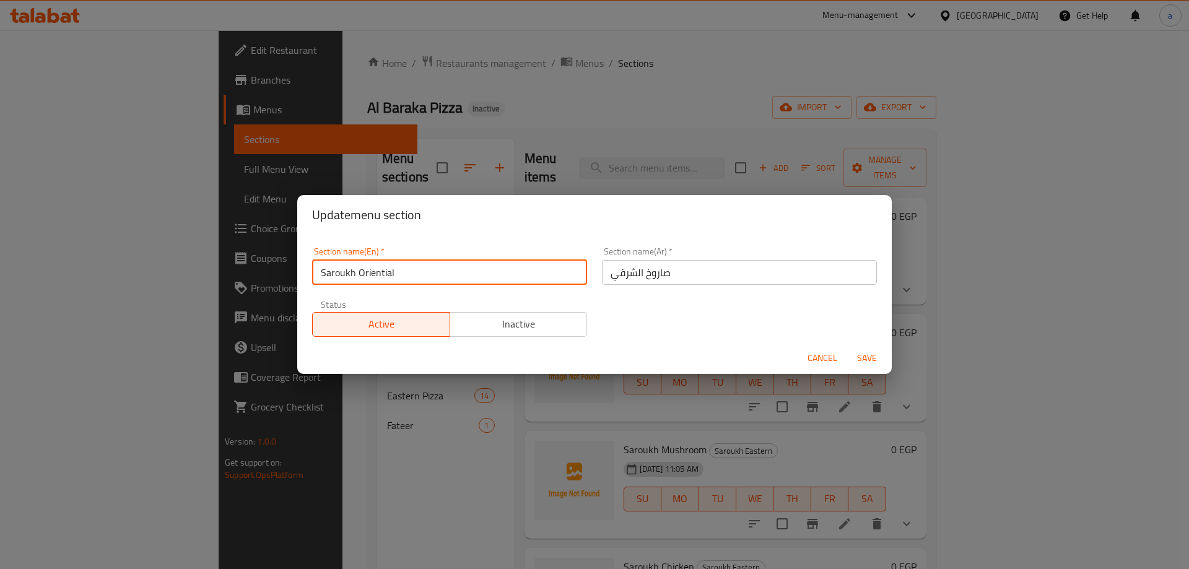
click at [426, 269] on input "Saroukh Oriential" at bounding box center [449, 272] width 275 height 25
click at [365, 277] on input "Saroukh Oriential" at bounding box center [449, 272] width 275 height 25
click at [381, 274] on input "Saroukh Oriential" at bounding box center [449, 272] width 275 height 25
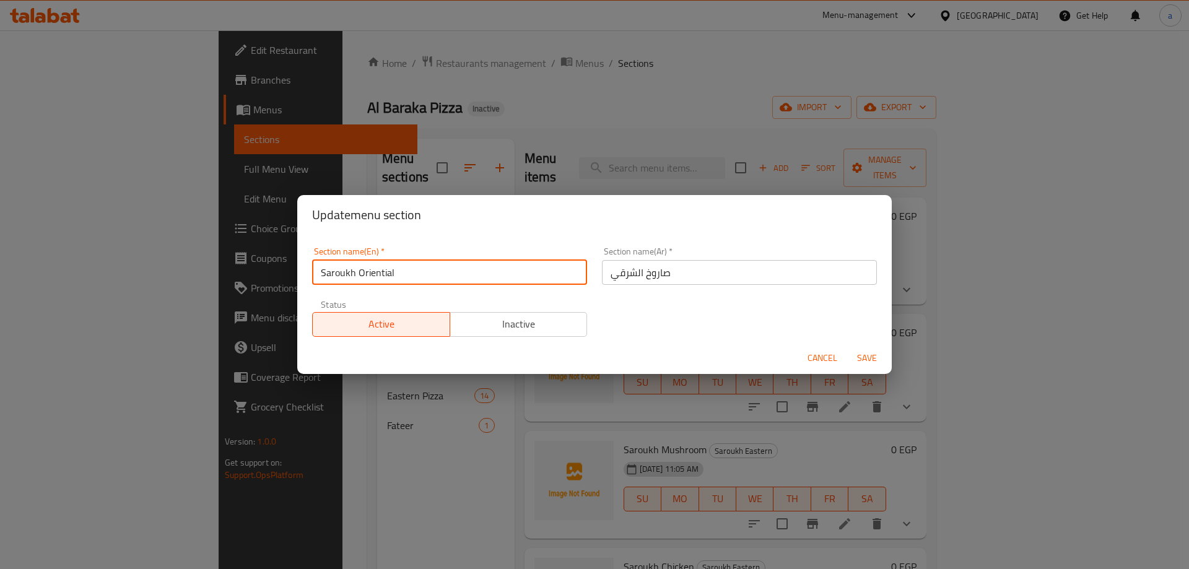
drag, startPoint x: 381, startPoint y: 274, endPoint x: 369, endPoint y: 271, distance: 12.2
click at [369, 271] on input "Saroukh Oriential" at bounding box center [449, 272] width 275 height 25
drag, startPoint x: 370, startPoint y: 271, endPoint x: 435, endPoint y: 280, distance: 65.6
click at [435, 280] on input "Saroukh Oriential" at bounding box center [449, 272] width 275 height 25
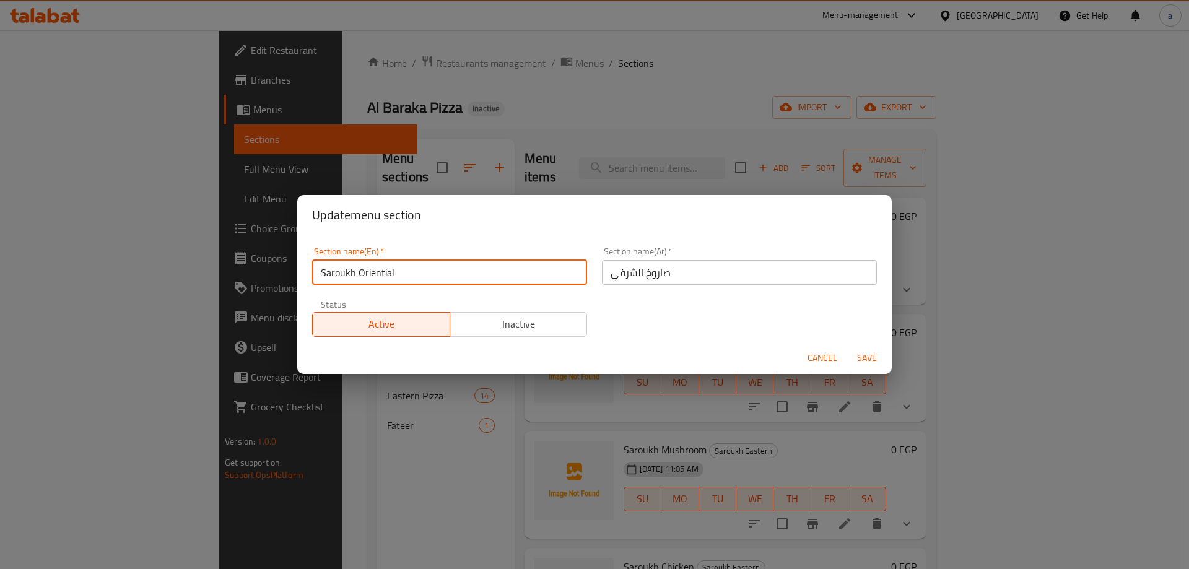
type input "Saroukh Oriential"
click at [847, 347] on button "Save" at bounding box center [867, 358] width 40 height 23
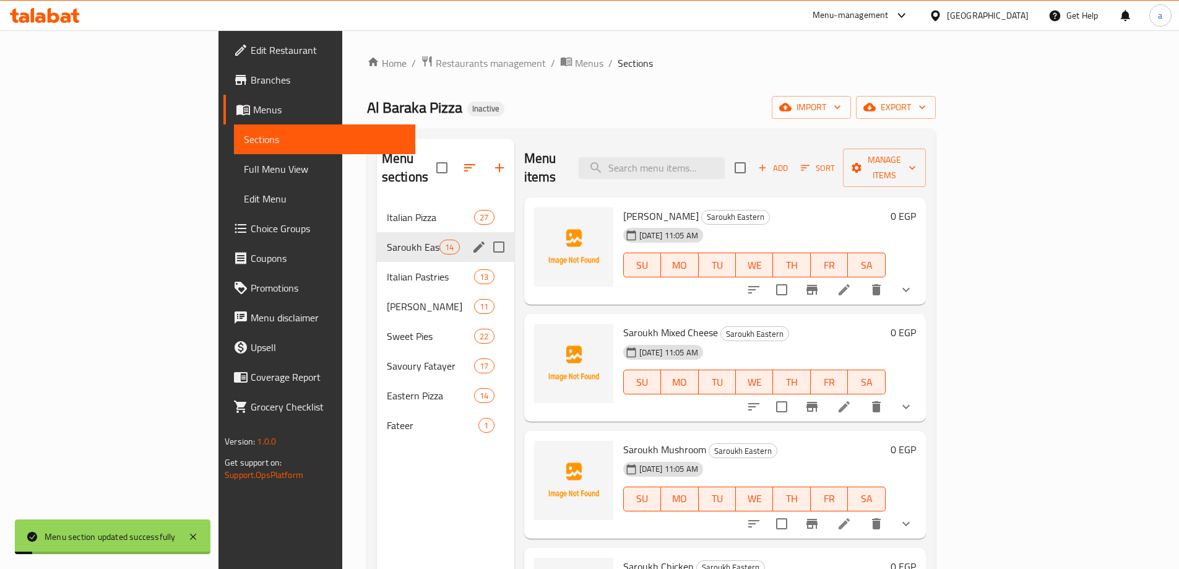
click at [742, 82] on div "Home / Restaurants management / Menus / Sections Al Baraka Pizza Inactive impor…" at bounding box center [651, 386] width 569 height 662
click at [722, 145] on div "Menu items Add Sort Manage items" at bounding box center [725, 168] width 402 height 59
click at [725, 157] on input "search" at bounding box center [652, 168] width 146 height 22
paste input "Saroukh Oriental Sausage"
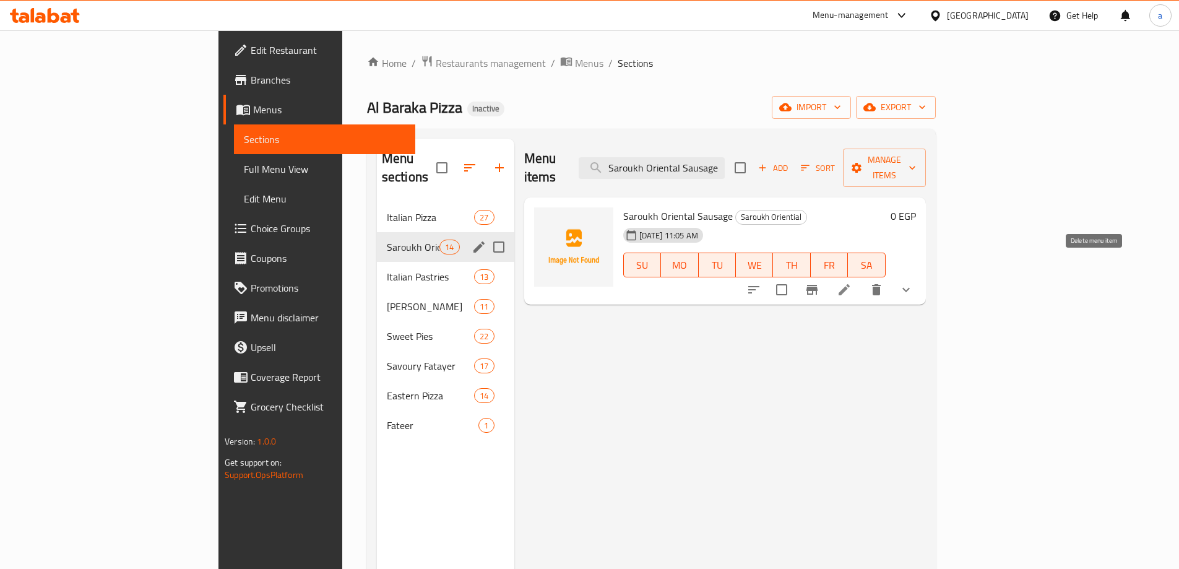
type input "Saroukh Oriental Sausage"
click at [862, 279] on li at bounding box center [844, 290] width 35 height 22
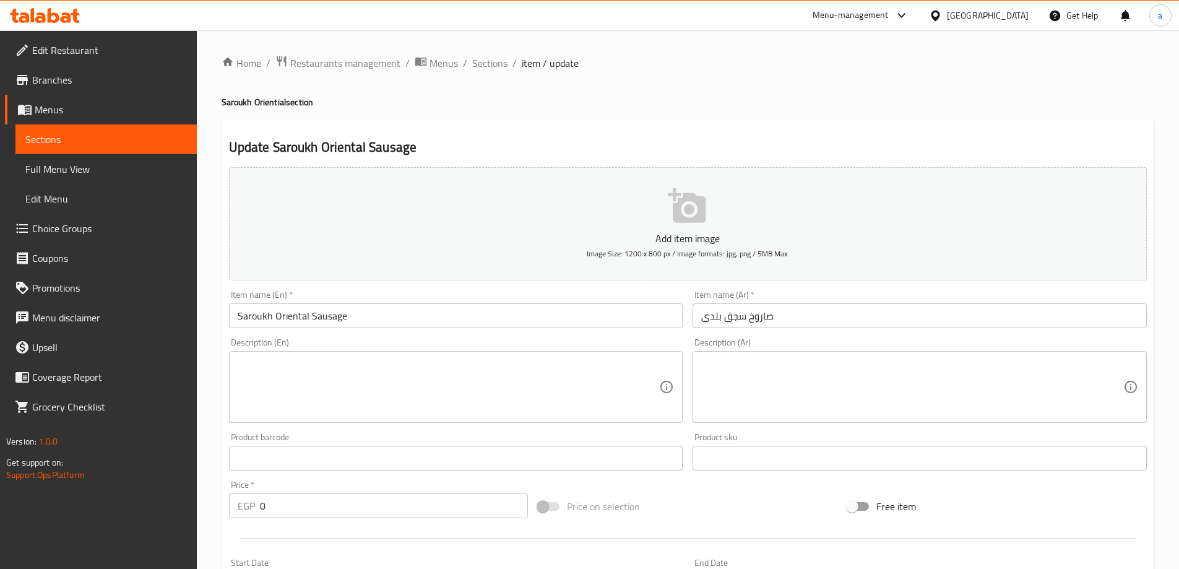
click at [290, 310] on input "Saroukh Oriental Sausage" at bounding box center [456, 315] width 454 height 25
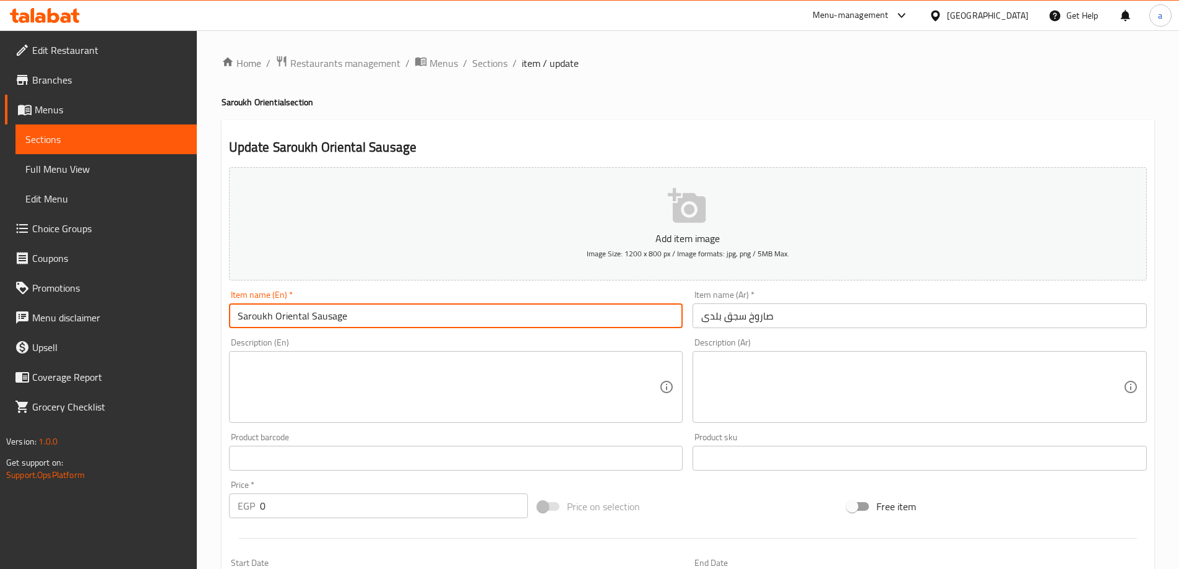
click at [290, 310] on input "Saroukh Oriental Sausage" at bounding box center [456, 315] width 454 height 25
click at [290, 310] on input "Saroukh baladi Sausage" at bounding box center [456, 315] width 454 height 25
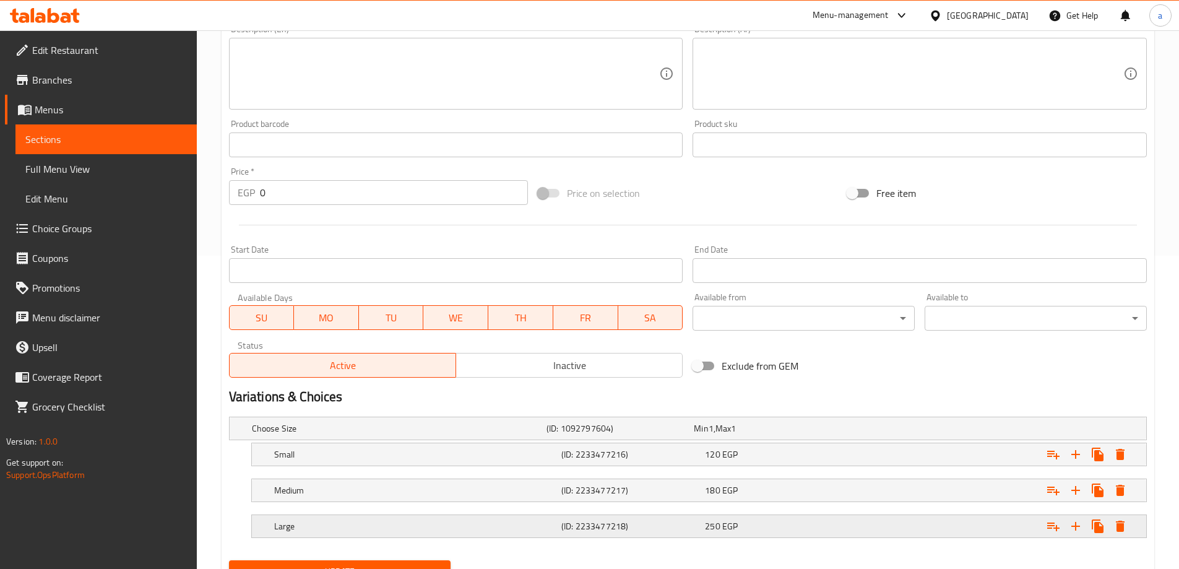
scroll to position [370, 0]
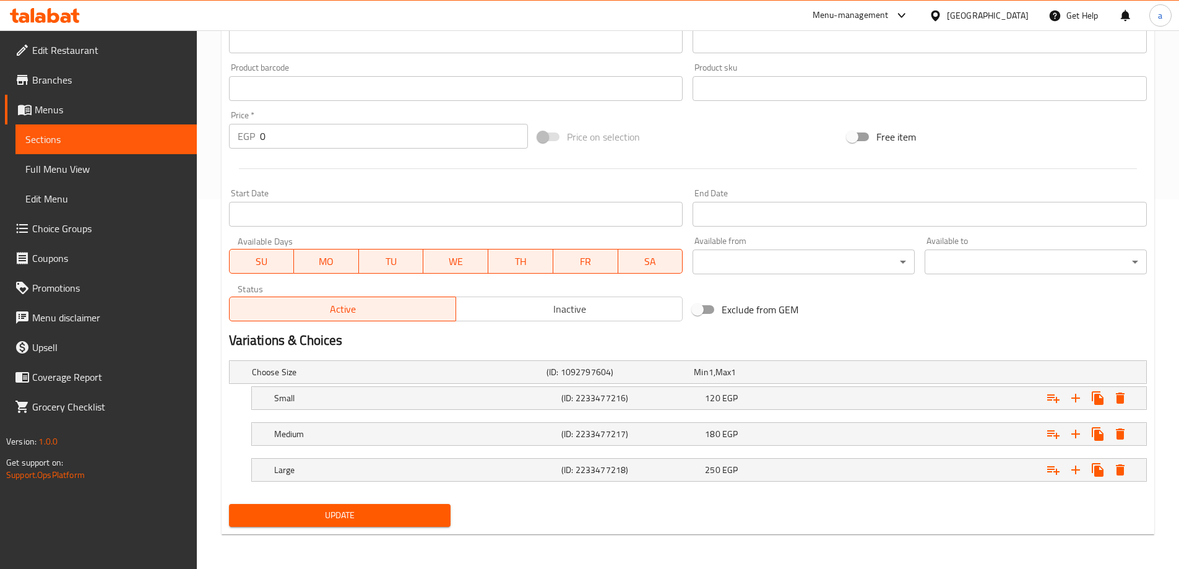
type input "Saroukh Baladi Sausage"
click at [401, 514] on span "Update" at bounding box center [340, 515] width 202 height 15
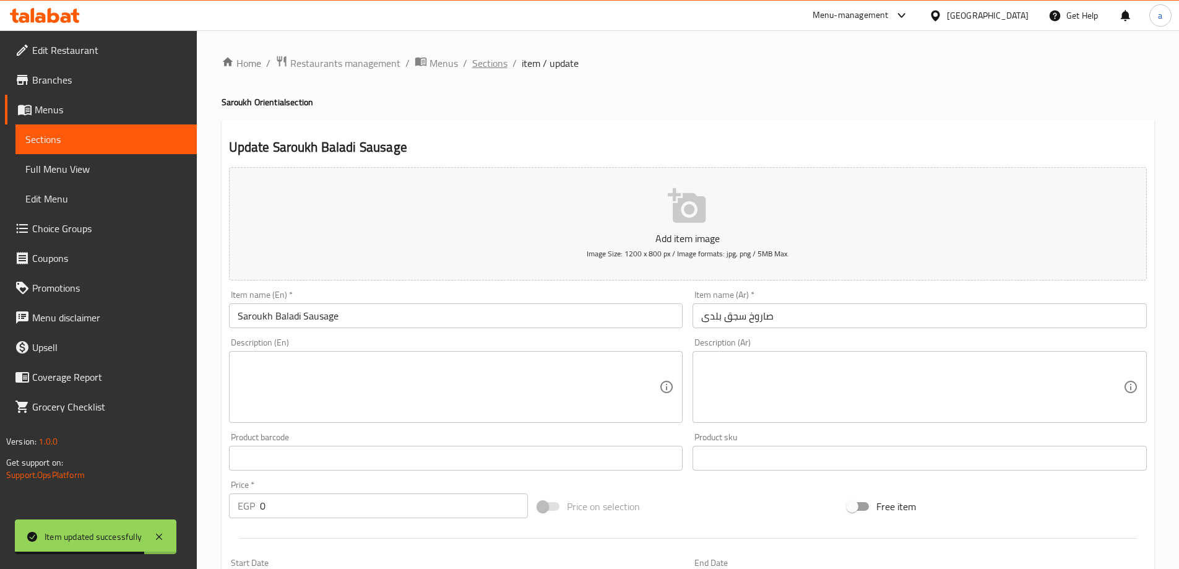
click at [501, 67] on span "Sections" at bounding box center [489, 63] width 35 height 15
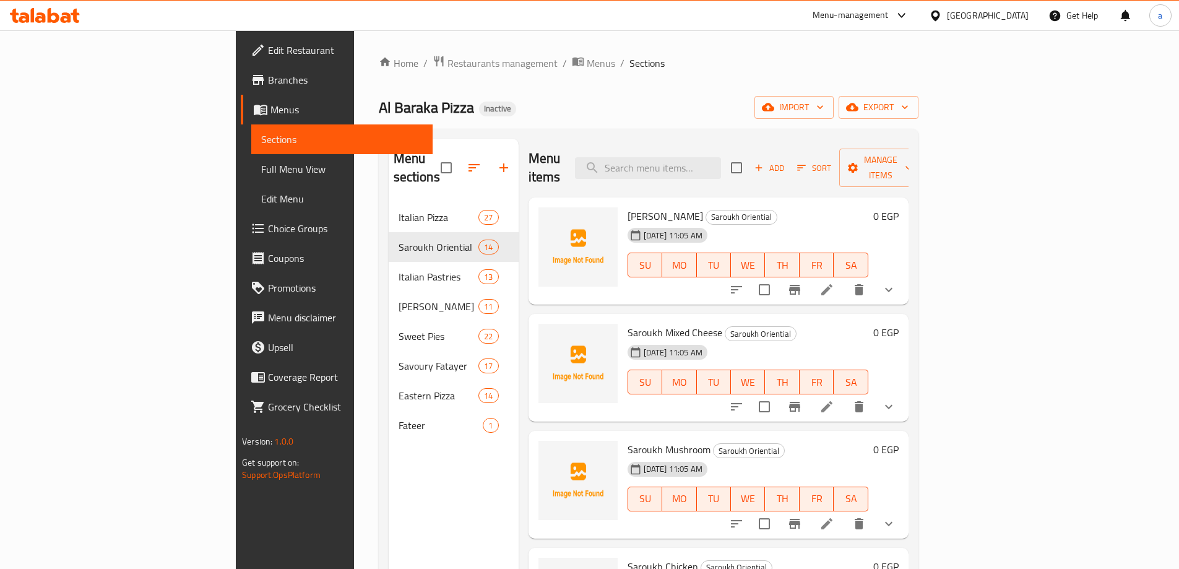
click at [789, 158] on button "Add" at bounding box center [770, 167] width 40 height 19
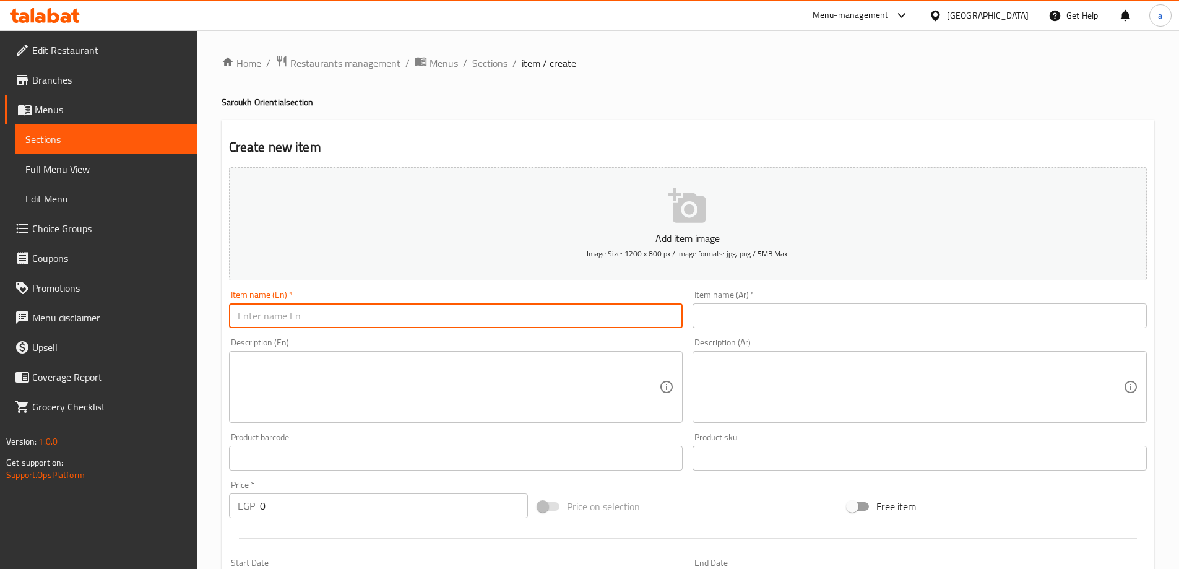
click at [562, 305] on input "text" at bounding box center [456, 315] width 454 height 25
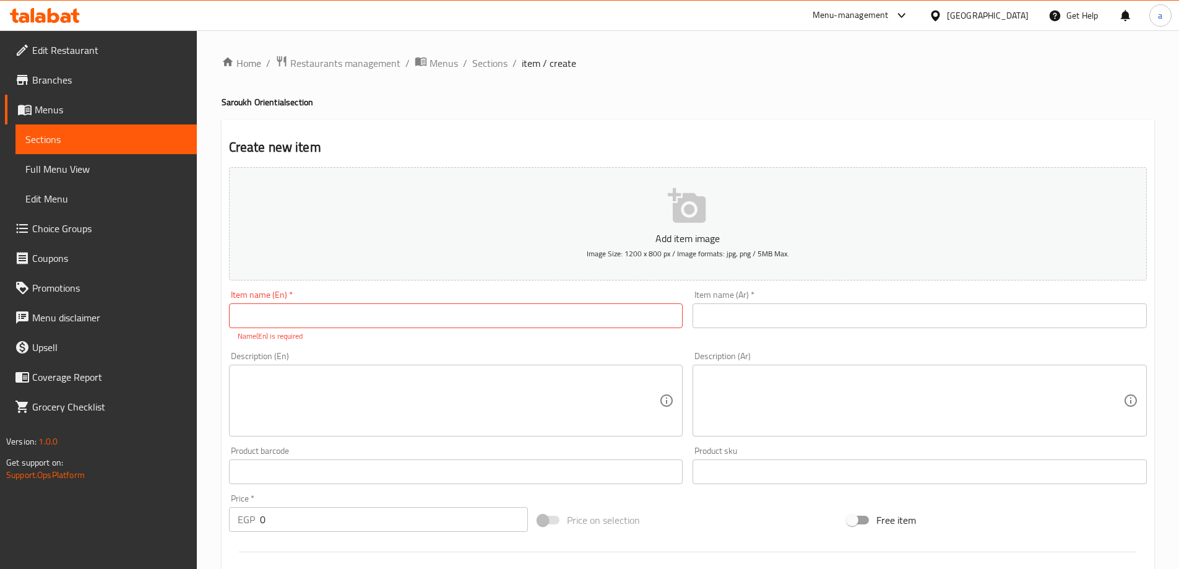
click at [557, 326] on input "text" at bounding box center [456, 315] width 454 height 25
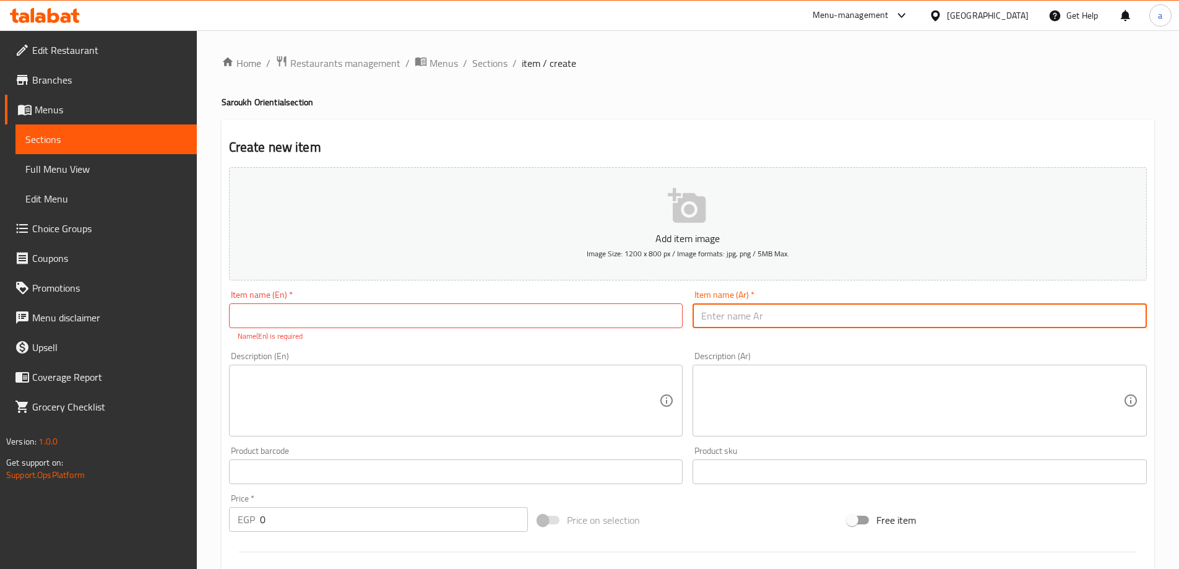
click at [815, 314] on input "text" at bounding box center [920, 315] width 454 height 25
type input "f"
click at [1125, 320] on input "[PERSON_NAME]" at bounding box center [920, 315] width 454 height 25
type input "صاروخ سوسيس"
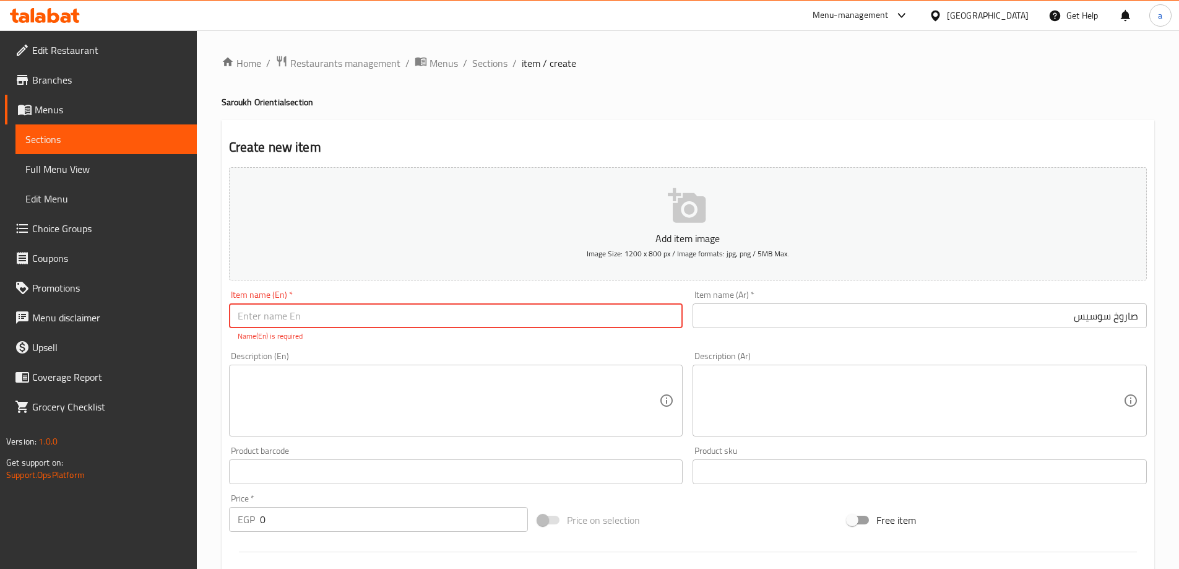
click at [368, 305] on input "text" at bounding box center [456, 315] width 454 height 25
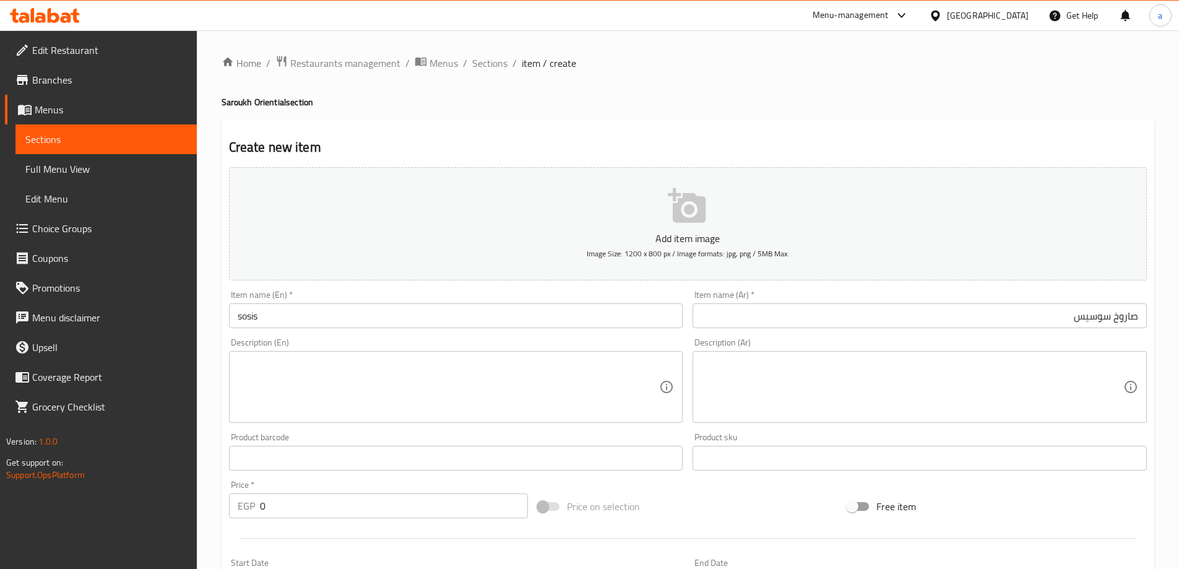
click at [243, 316] on input "sosis" at bounding box center [456, 315] width 454 height 25
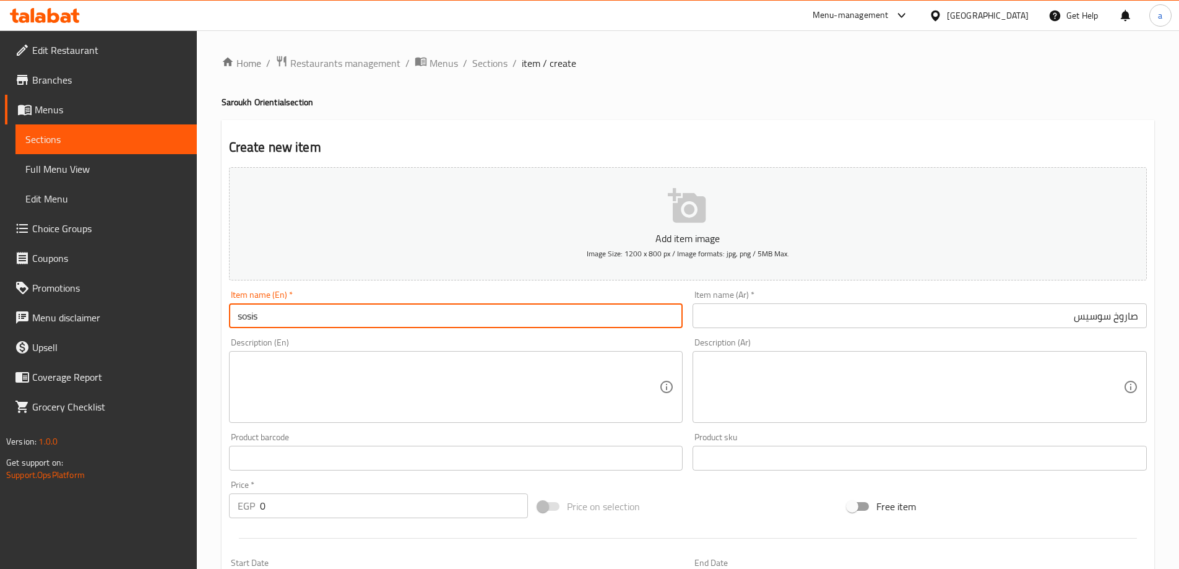
click at [239, 314] on input "sosis" at bounding box center [456, 315] width 454 height 25
paste input "Saroukh"
click at [301, 326] on input "Saroukh sosis" at bounding box center [456, 315] width 454 height 25
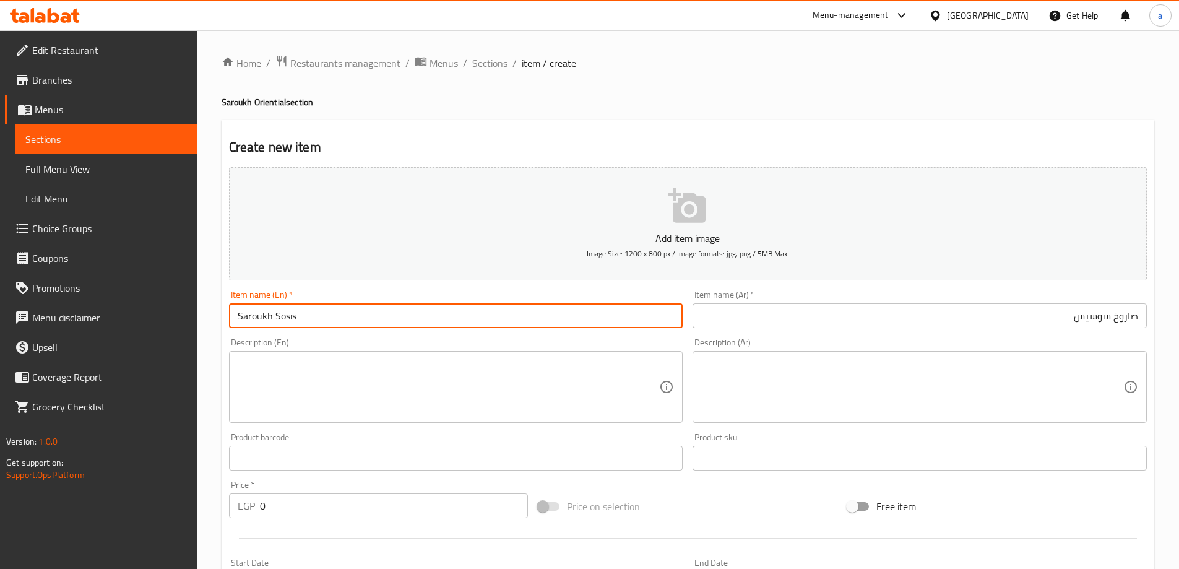
type input "Saroukh Sosis"
click at [576, 147] on h2 "Create new item" at bounding box center [688, 147] width 918 height 19
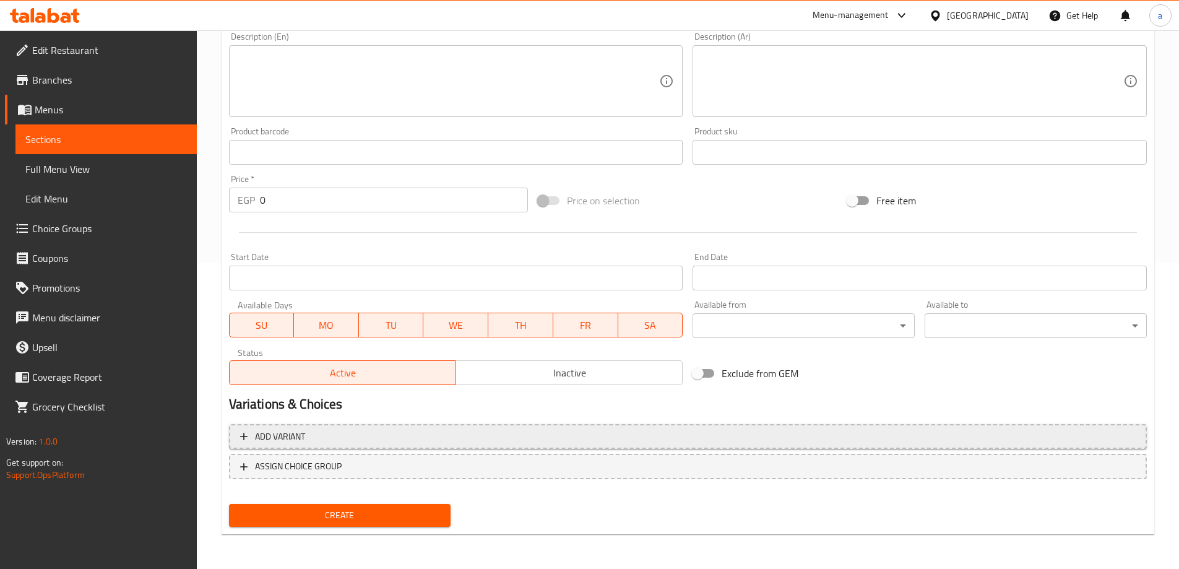
click at [502, 431] on span "Add variant" at bounding box center [688, 436] width 896 height 15
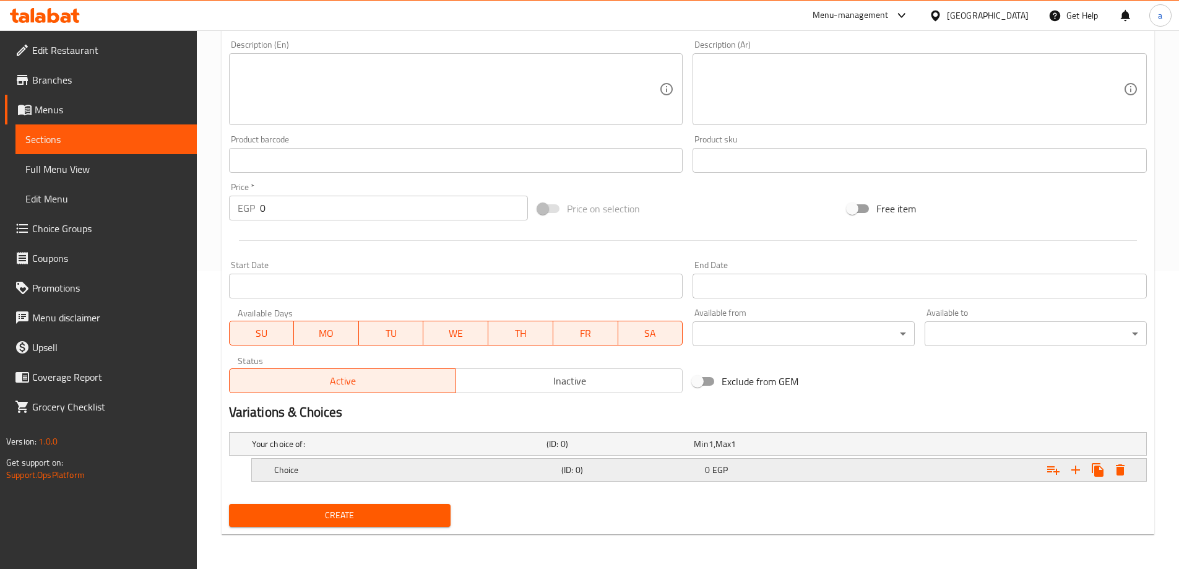
click at [496, 450] on h5 "Choice" at bounding box center [397, 444] width 290 height 12
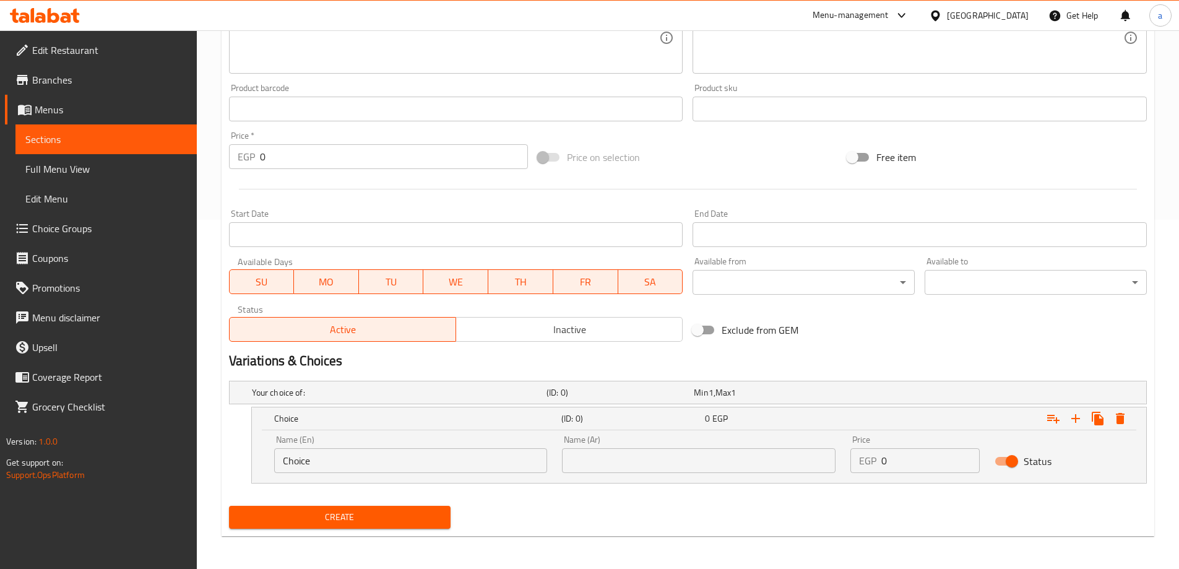
scroll to position [351, 0]
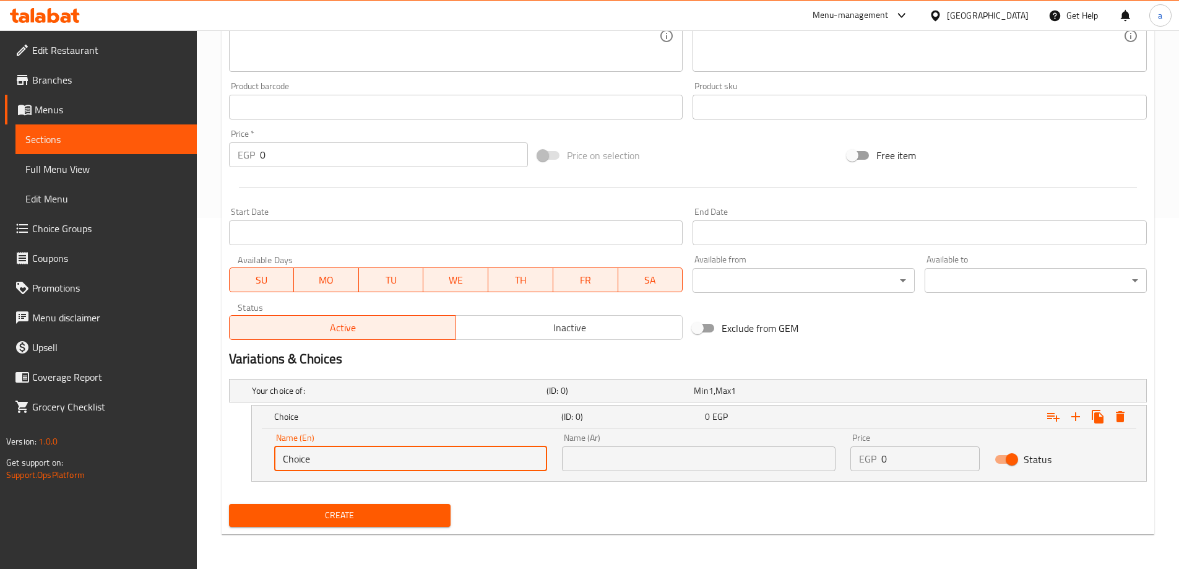
click at [360, 460] on input "Choice" at bounding box center [411, 458] width 274 height 25
click at [360, 459] on input "Choice" at bounding box center [411, 458] width 274 height 25
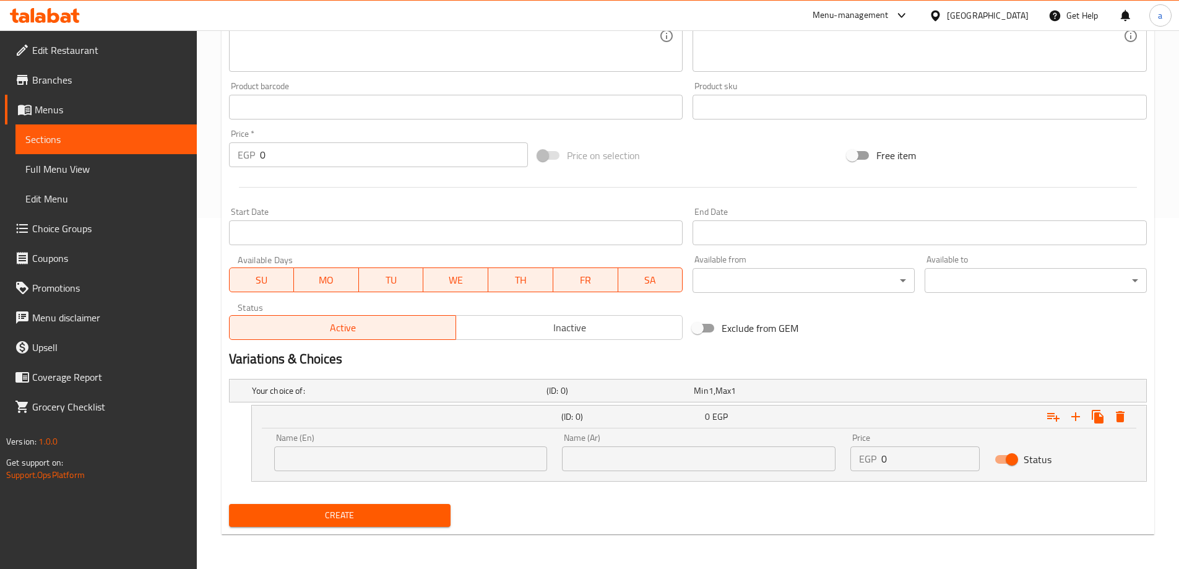
click at [419, 462] on input "text" at bounding box center [411, 458] width 274 height 25
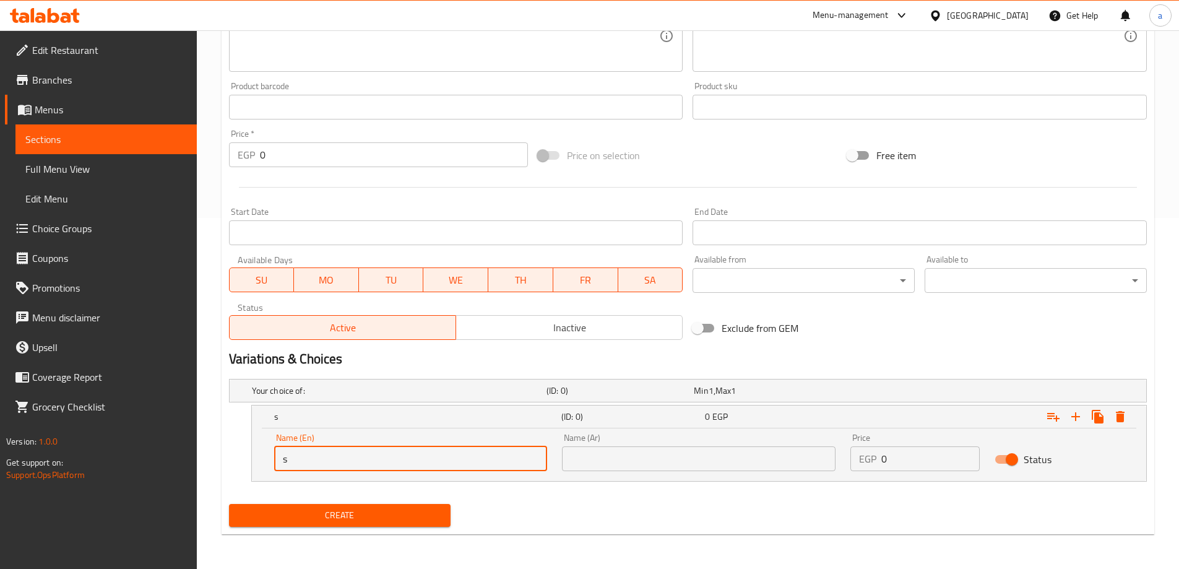
type input "Small"
click at [625, 464] on input "text" at bounding box center [699, 458] width 274 height 25
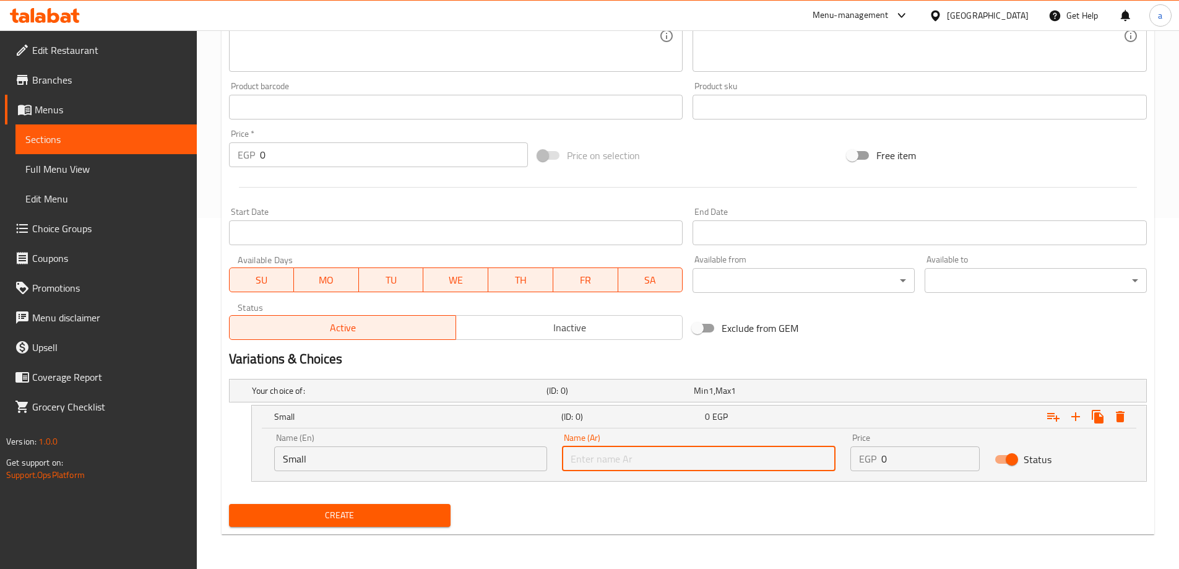
type input "صغير"
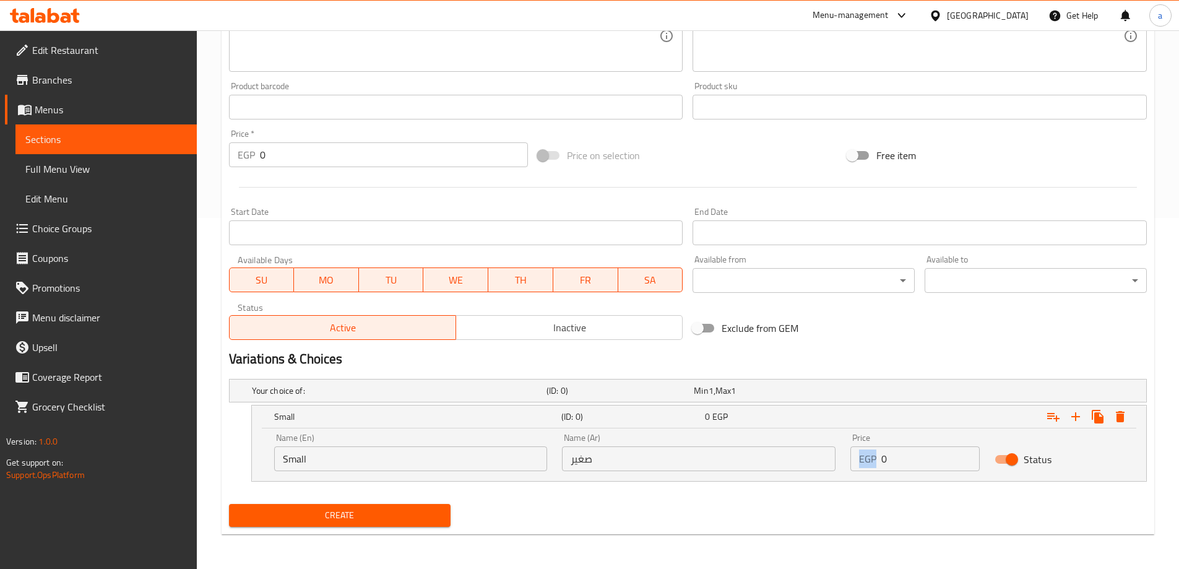
click at [883, 464] on div "EGP 0 Price" at bounding box center [915, 458] width 129 height 25
drag, startPoint x: 883, startPoint y: 464, endPoint x: 894, endPoint y: 465, distance: 10.5
click at [894, 465] on input "0" at bounding box center [931, 458] width 98 height 25
type input "120"
click at [1087, 411] on div "Expand" at bounding box center [1087, 416] width 89 height 22
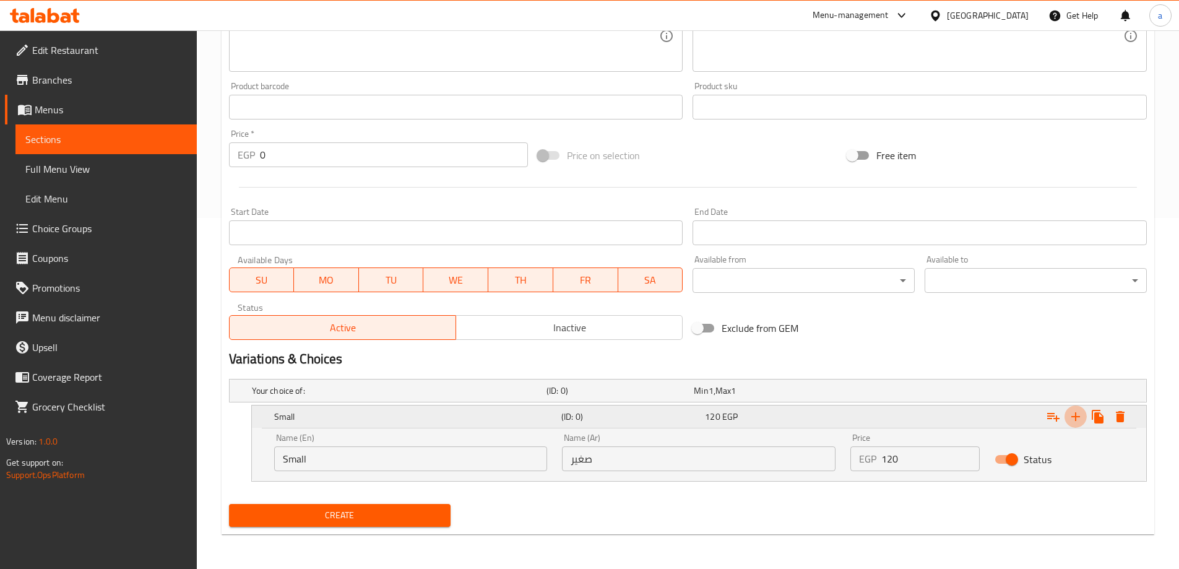
click at [1071, 420] on icon "Expand" at bounding box center [1076, 416] width 15 height 15
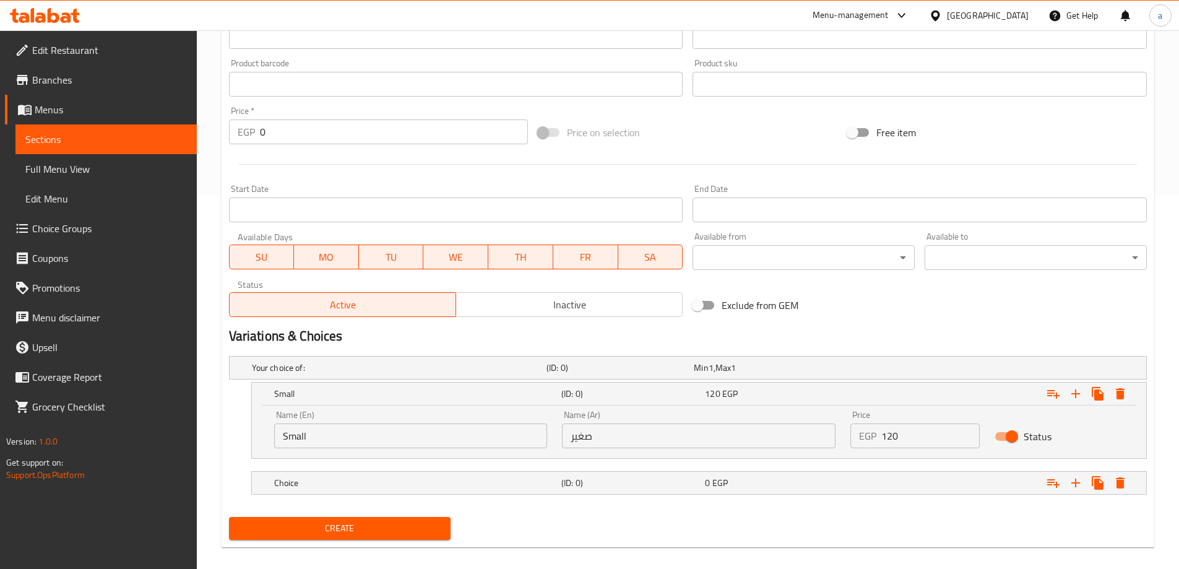
scroll to position [387, 0]
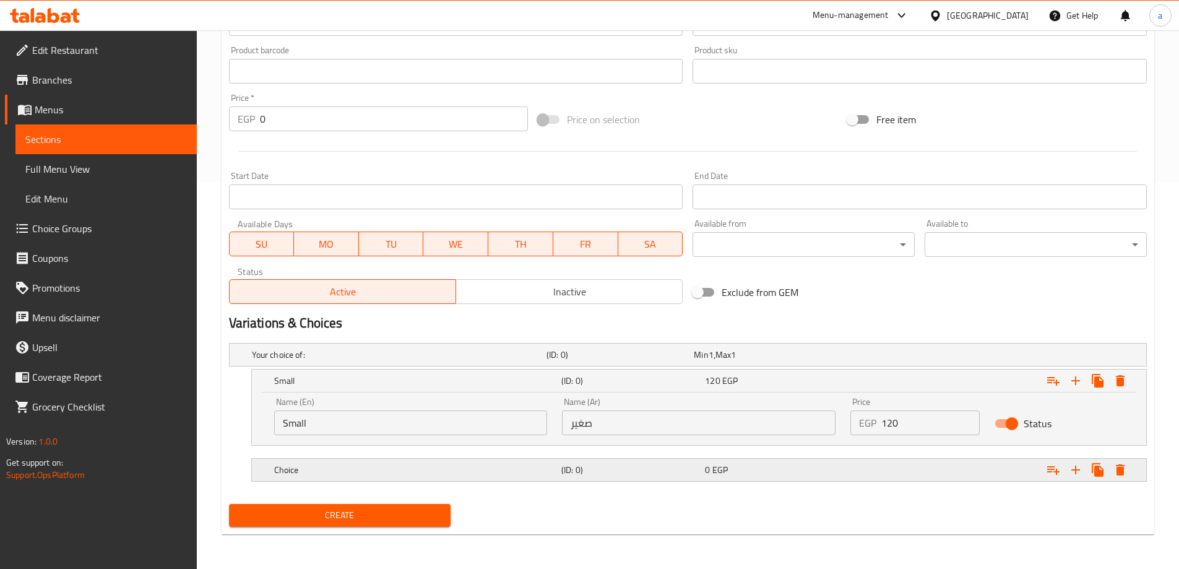
click at [353, 363] on div "Choice" at bounding box center [396, 354] width 295 height 17
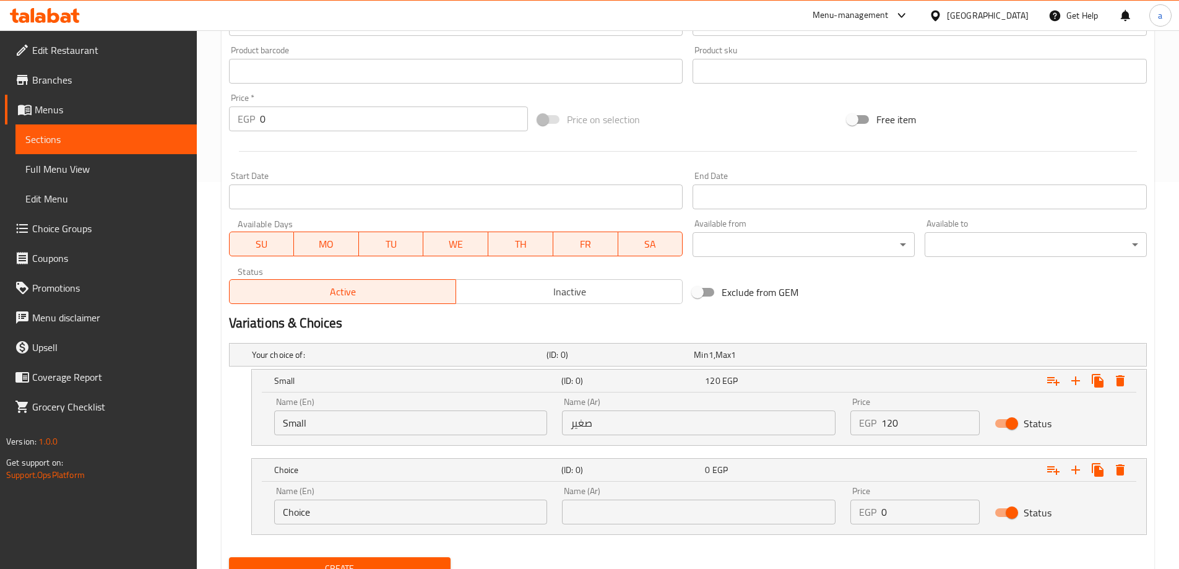
click at [349, 519] on input "Choice" at bounding box center [411, 512] width 274 height 25
type input "Meduim"
click at [626, 516] on input "text" at bounding box center [699, 512] width 274 height 25
type input "وسط"
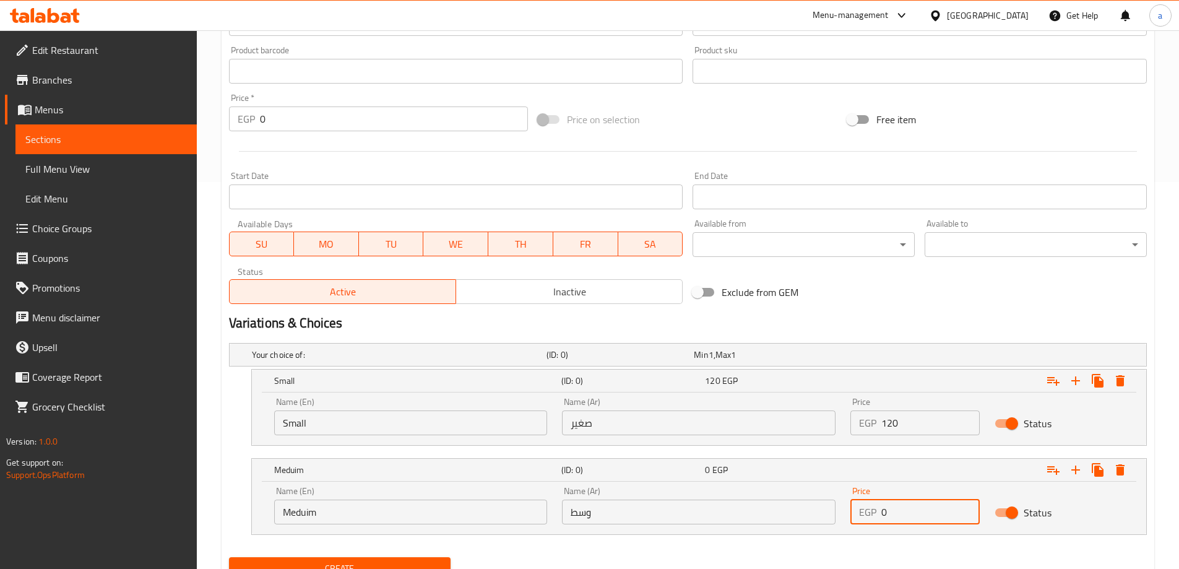
drag, startPoint x: 883, startPoint y: 513, endPoint x: 898, endPoint y: 509, distance: 15.8
click at [898, 509] on input "0" at bounding box center [931, 512] width 98 height 25
type input "175"
click at [1084, 392] on button "Expand" at bounding box center [1076, 381] width 22 height 22
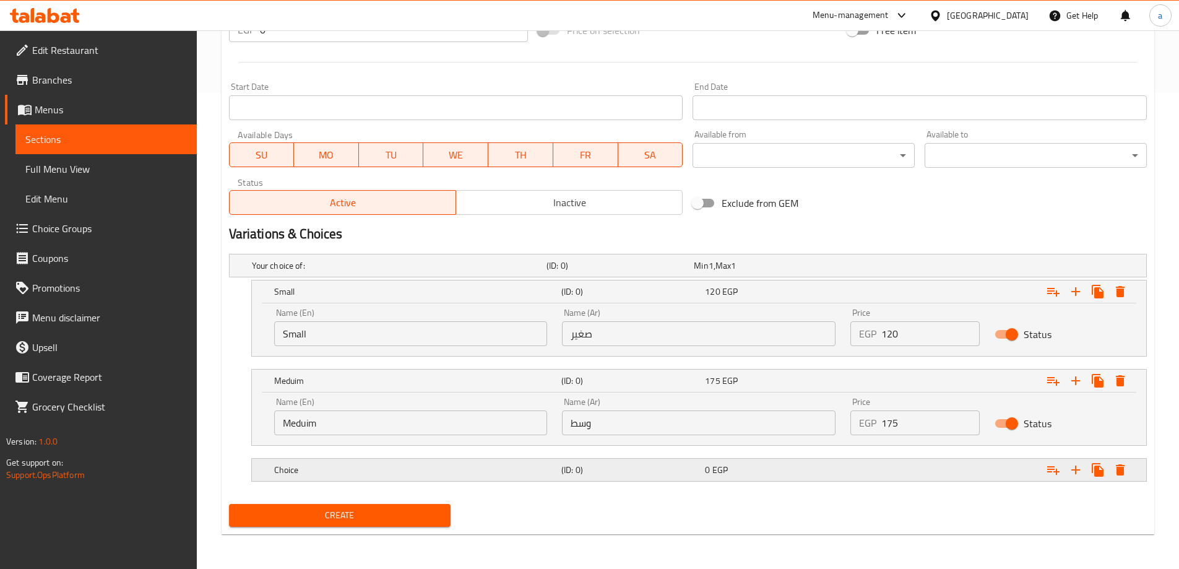
click at [397, 274] on div "Choice" at bounding box center [396, 265] width 295 height 17
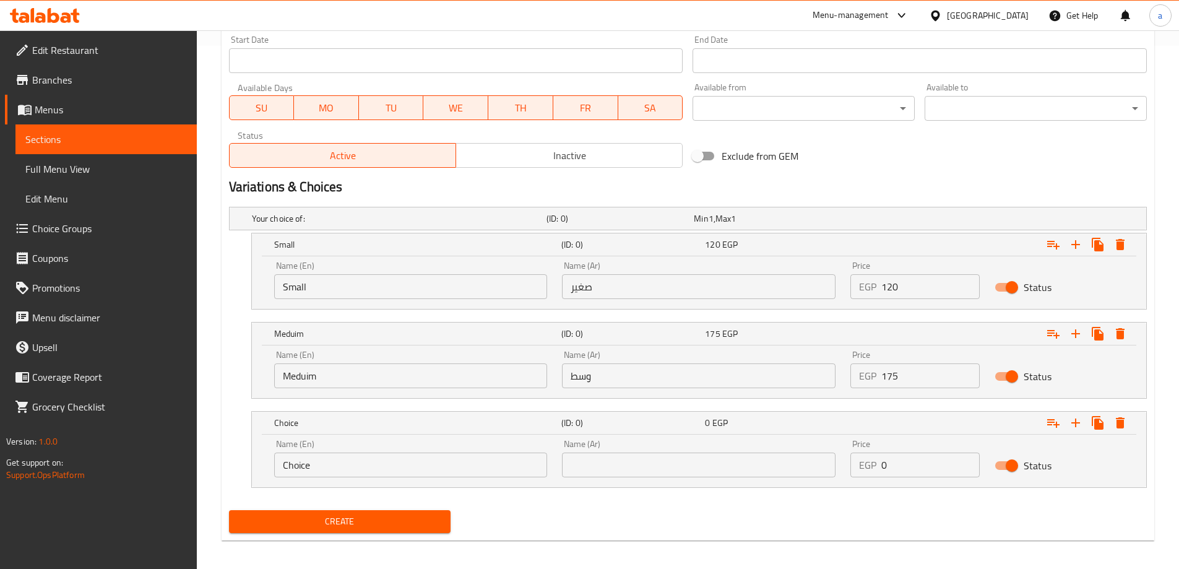
scroll to position [529, 0]
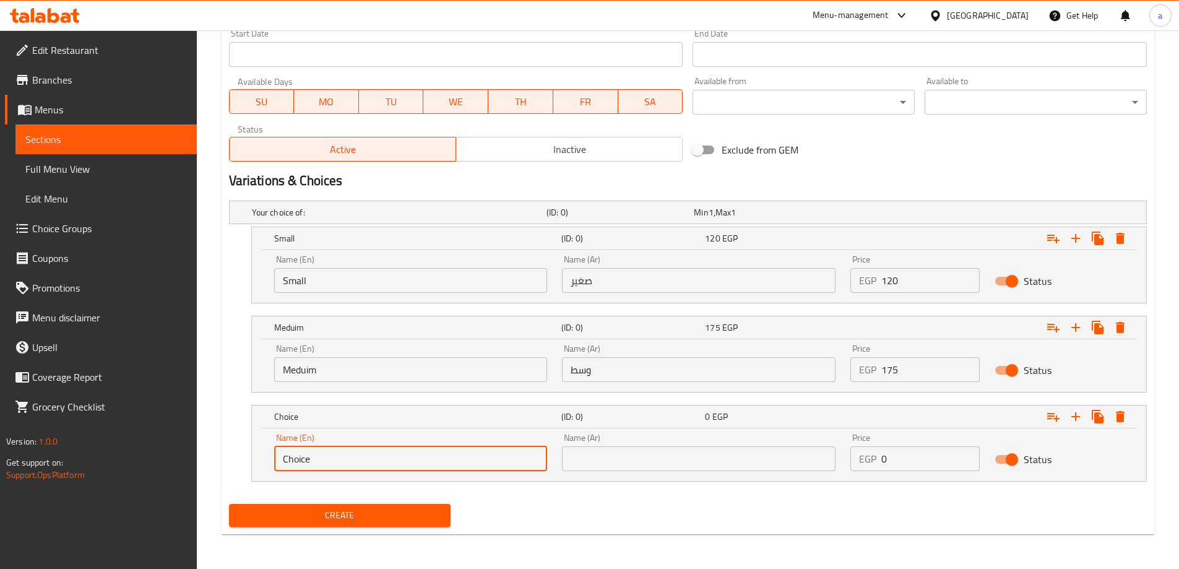
click at [367, 462] on input "Choice" at bounding box center [411, 458] width 274 height 25
type input "Large"
click at [675, 449] on input "text" at bounding box center [699, 458] width 274 height 25
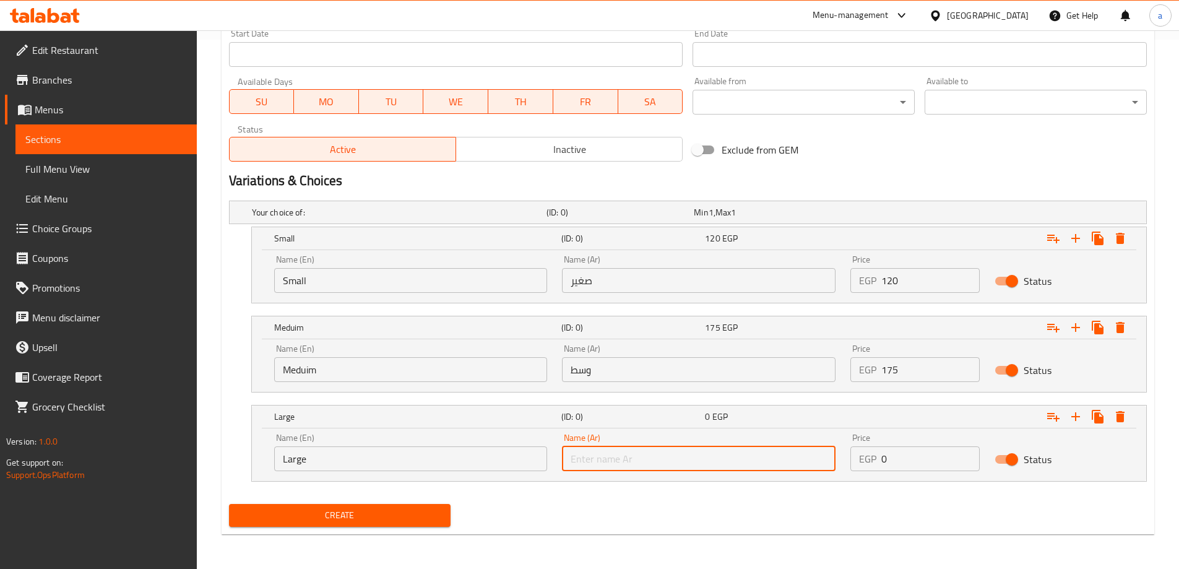
type input "كبير"
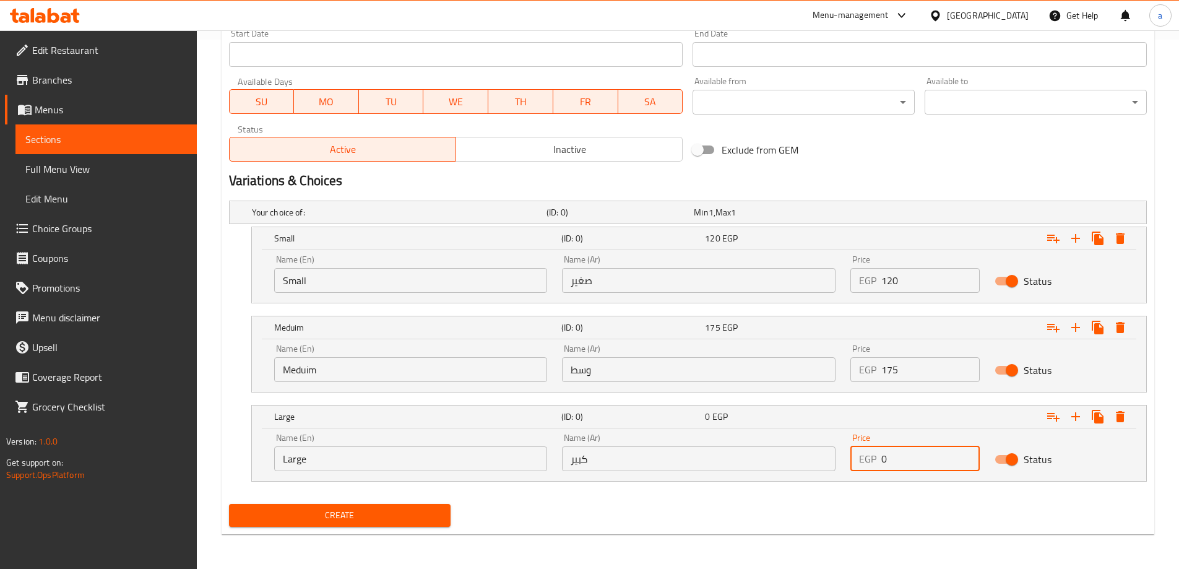
drag, startPoint x: 883, startPoint y: 458, endPoint x: 893, endPoint y: 457, distance: 10.0
click at [893, 457] on input "0" at bounding box center [931, 458] width 98 height 25
type input "230"
click at [339, 512] on span "Create" at bounding box center [340, 515] width 202 height 15
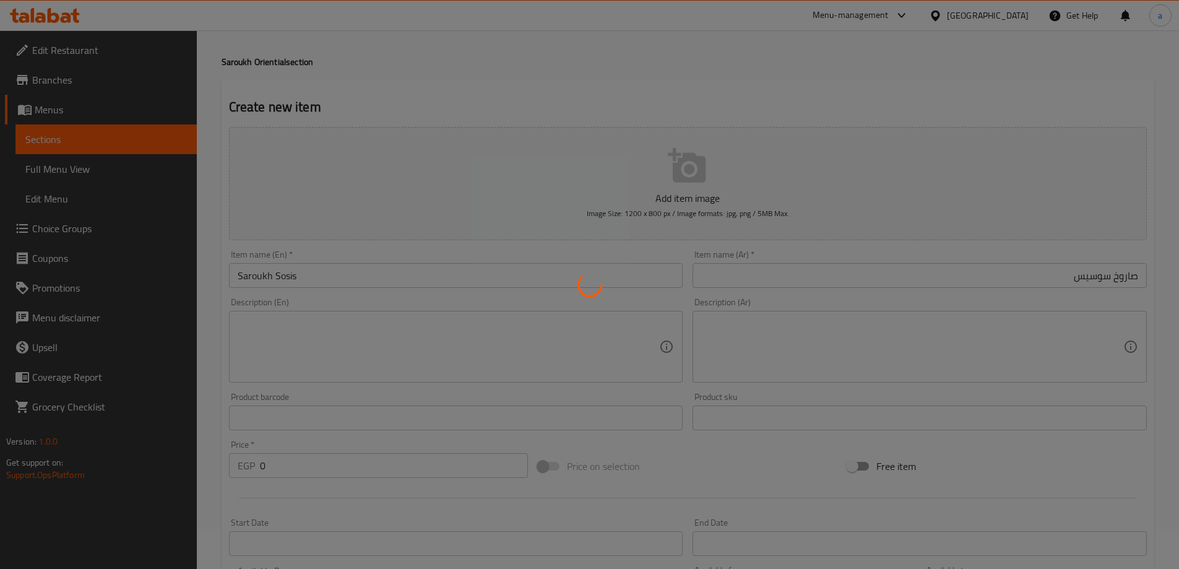
scroll to position [0, 0]
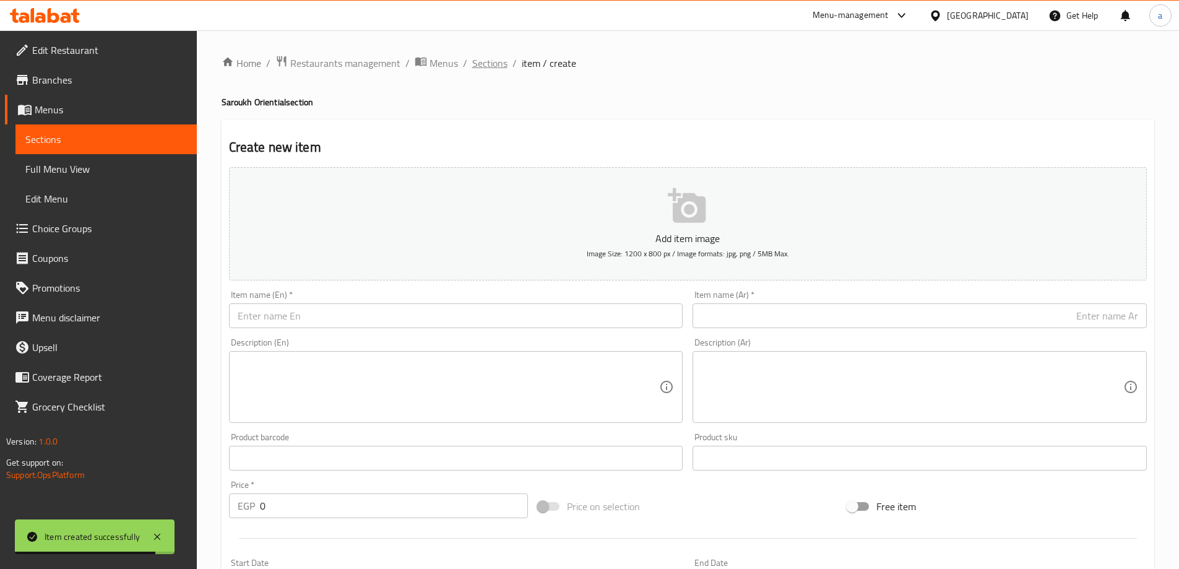
click at [480, 63] on span "Sections" at bounding box center [489, 63] width 35 height 15
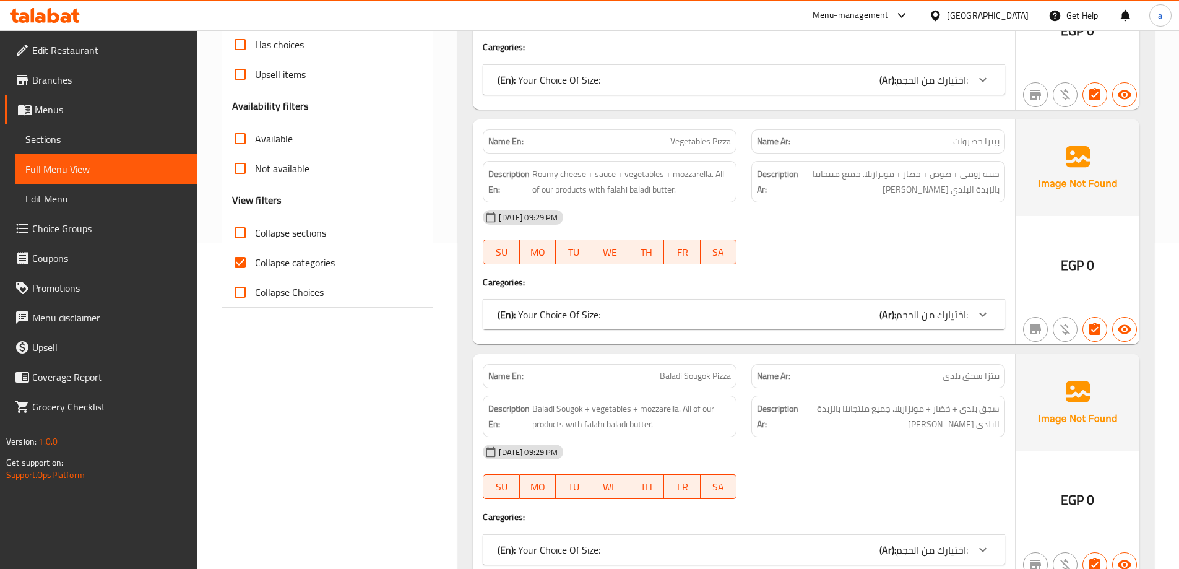
scroll to position [371, 0]
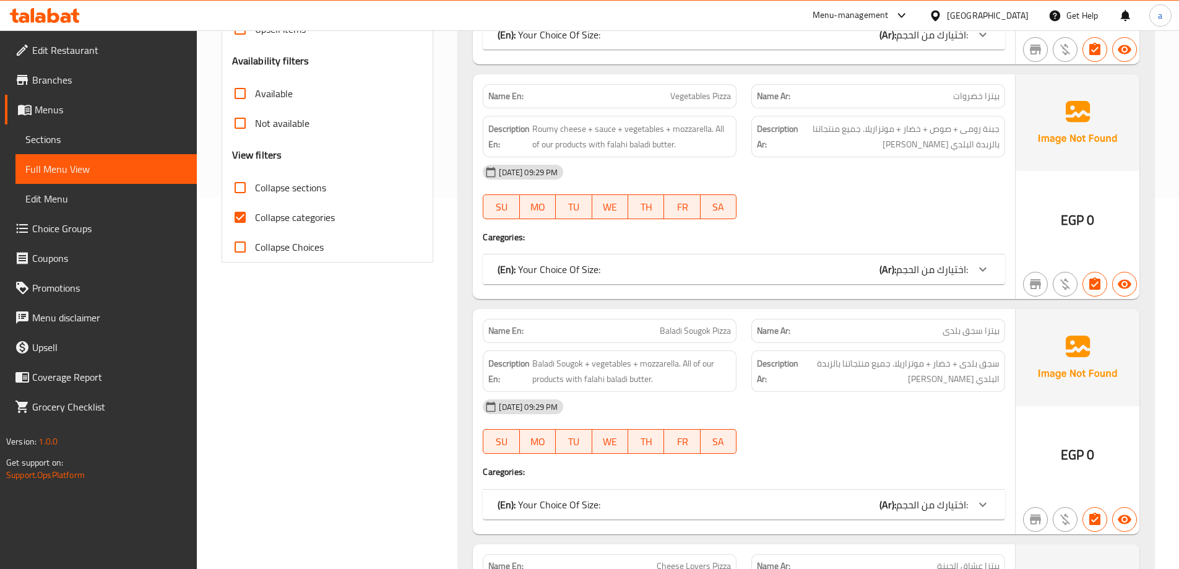
click at [278, 225] on span "Collapse categories" at bounding box center [295, 217] width 80 height 15
click at [255, 225] on input "Collapse categories" at bounding box center [240, 217] width 30 height 30
checkbox input "false"
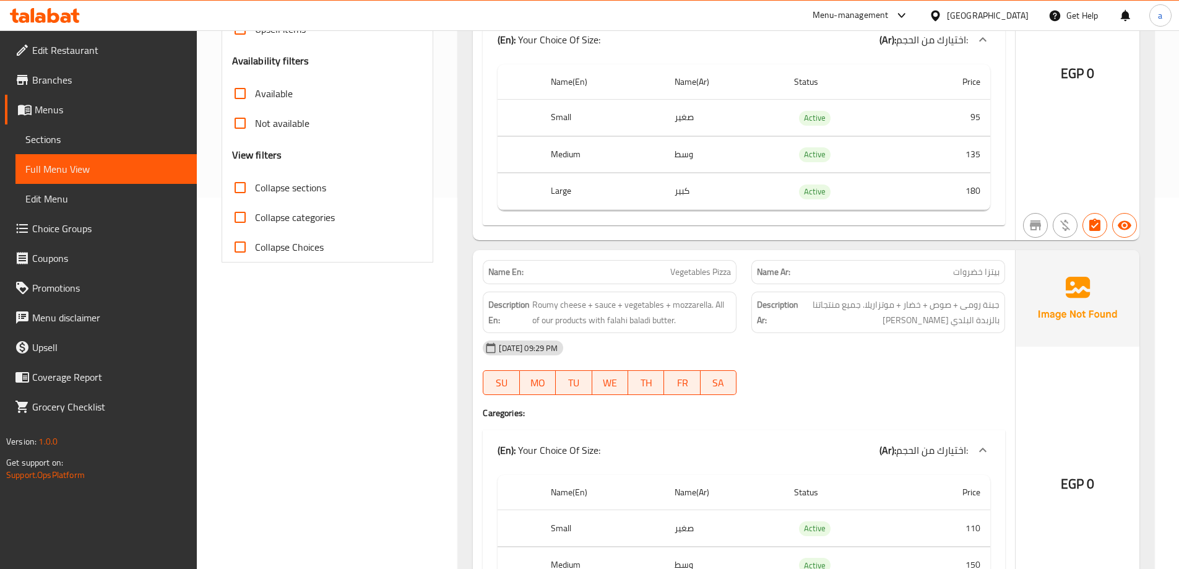
click at [245, 188] on input "Collapse sections" at bounding box center [240, 188] width 30 height 30
checkbox input "true"
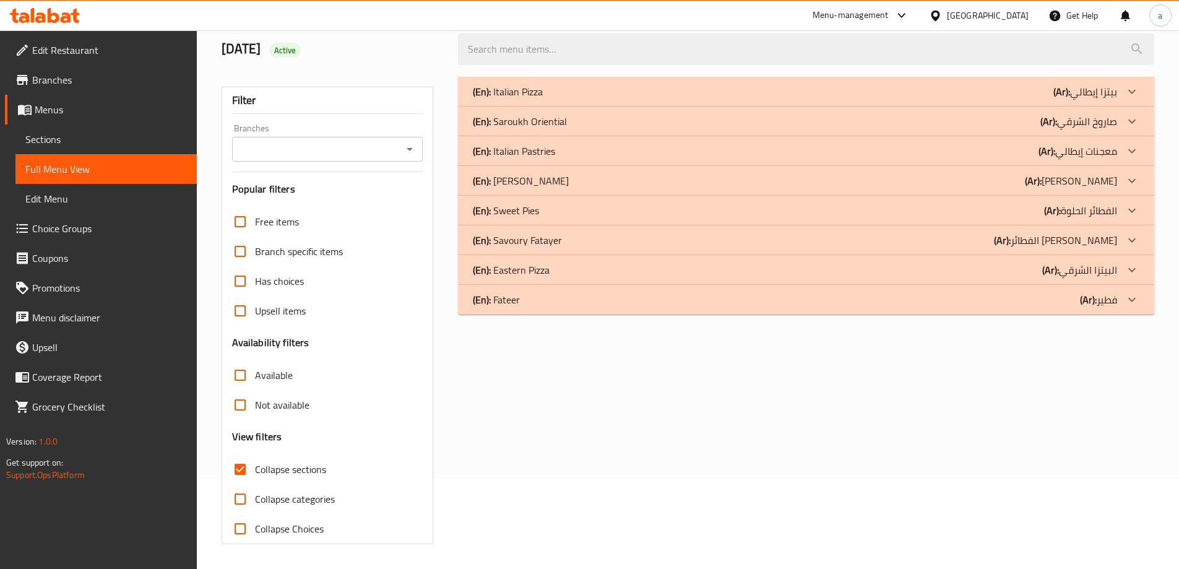
scroll to position [90, 0]
click at [1139, 99] on icon at bounding box center [1132, 91] width 15 height 15
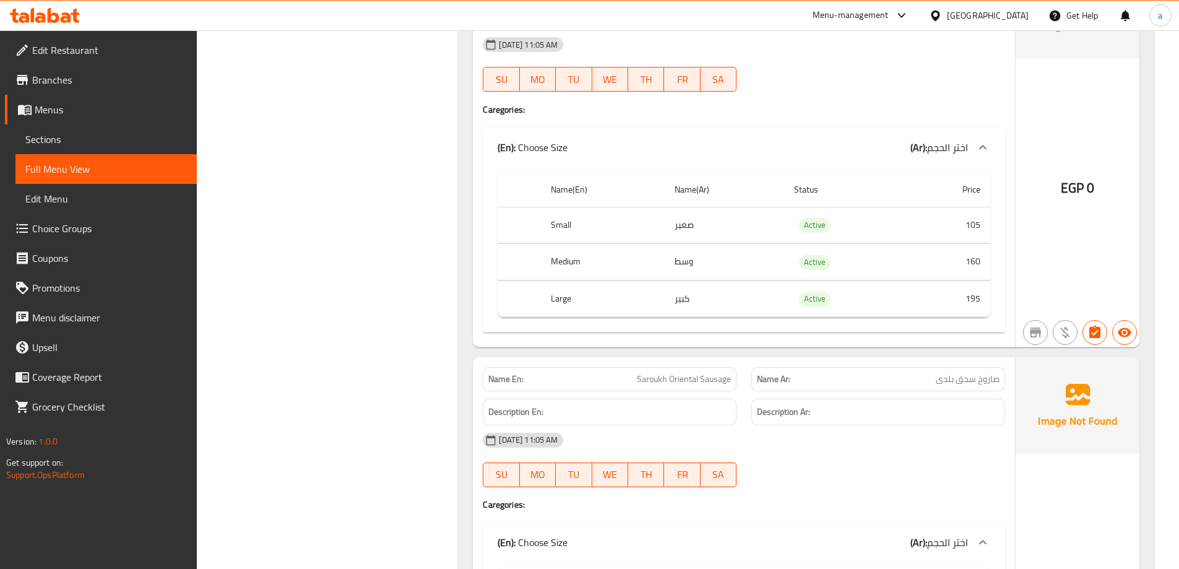
scroll to position [2071, 0]
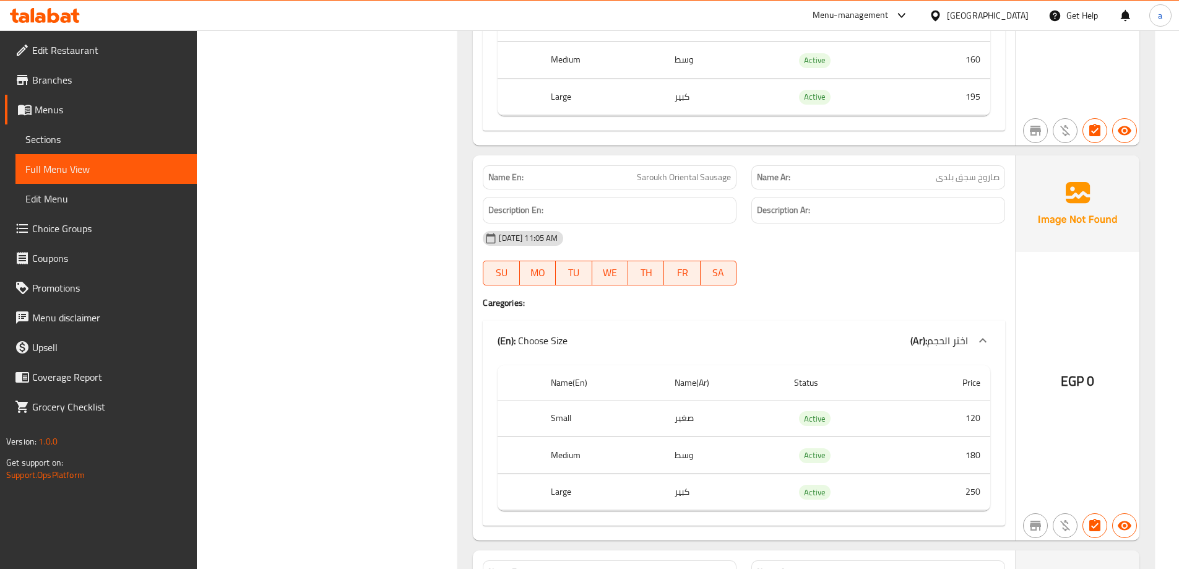
click at [683, 175] on span "Saroukh Oriental Sausage" at bounding box center [684, 177] width 94 height 13
copy span "Saroukh Oriental Sausage"
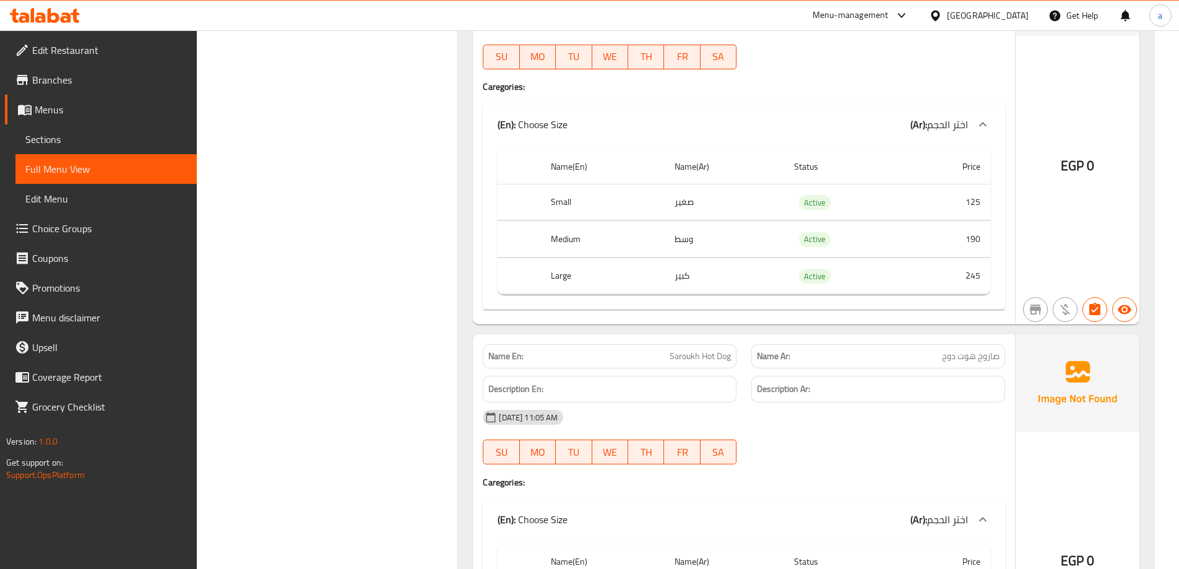
scroll to position [2681, 0]
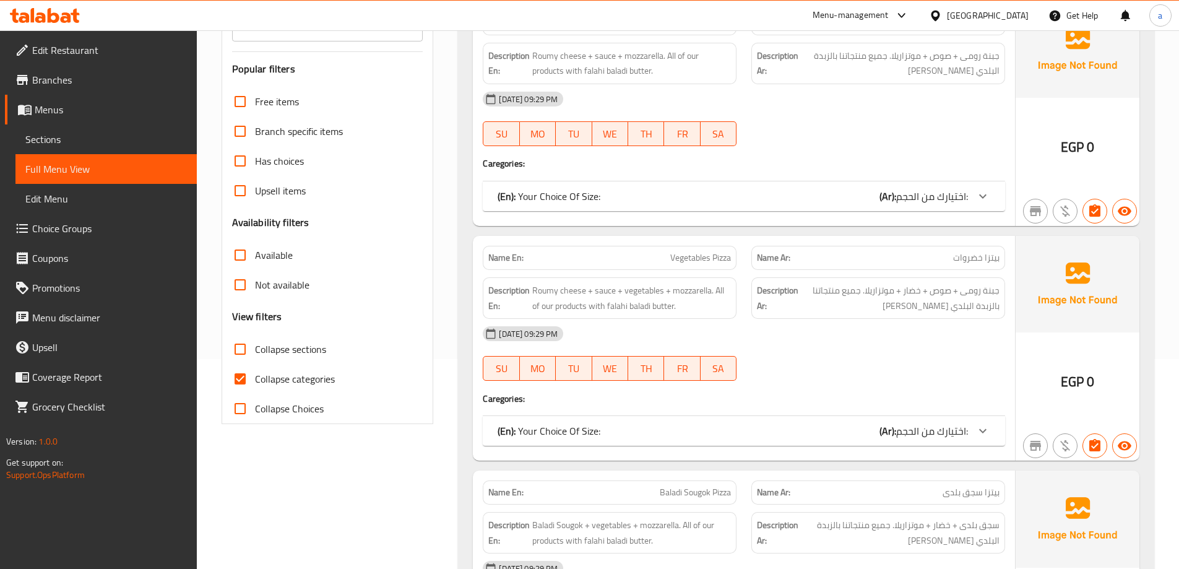
scroll to position [248, 0]
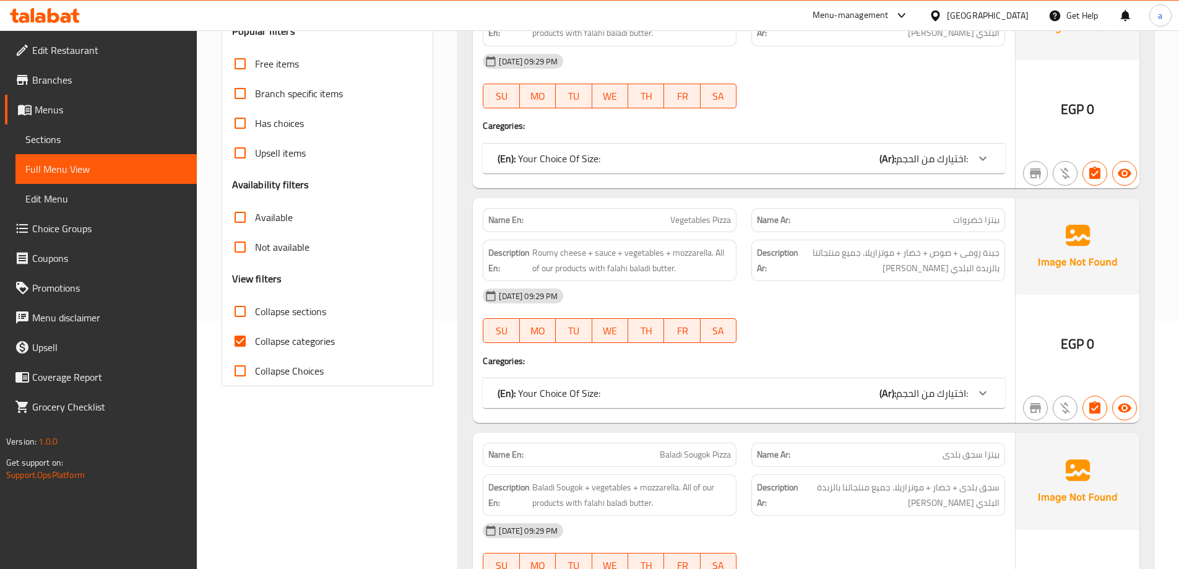
click at [301, 339] on span "Collapse categories" at bounding box center [295, 341] width 80 height 15
click at [255, 339] on input "Collapse categories" at bounding box center [240, 341] width 30 height 30
checkbox input "false"
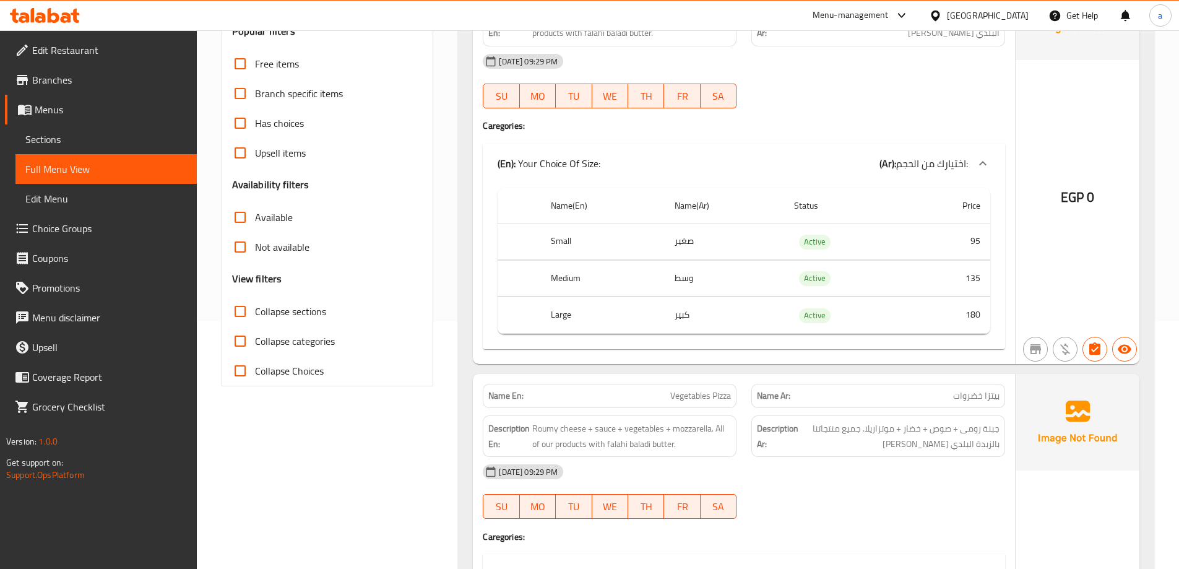
click at [246, 310] on input "Collapse sections" at bounding box center [240, 312] width 30 height 30
checkbox input "true"
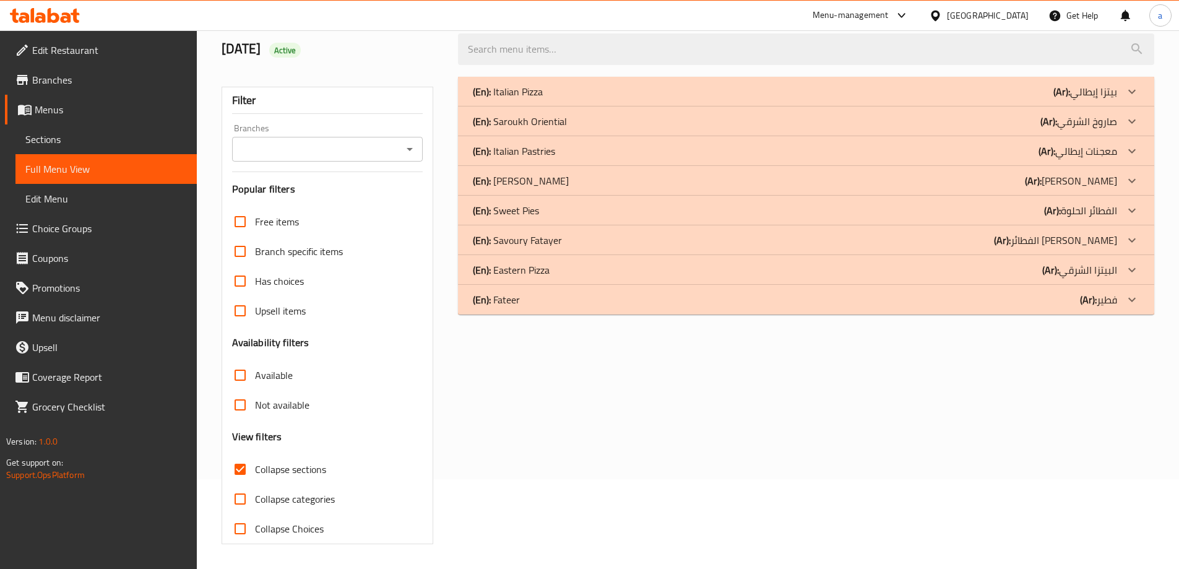
scroll to position [90, 0]
drag, startPoint x: 1131, startPoint y: 124, endPoint x: 1108, endPoint y: 168, distance: 49.6
click at [1131, 99] on icon at bounding box center [1132, 91] width 15 height 15
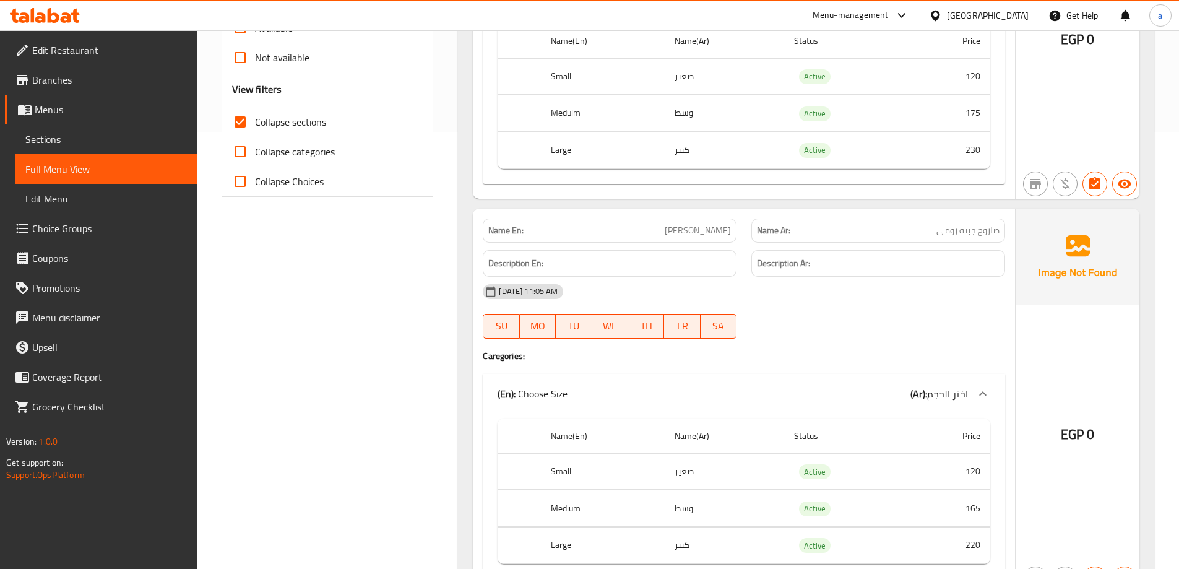
scroll to position [0, 0]
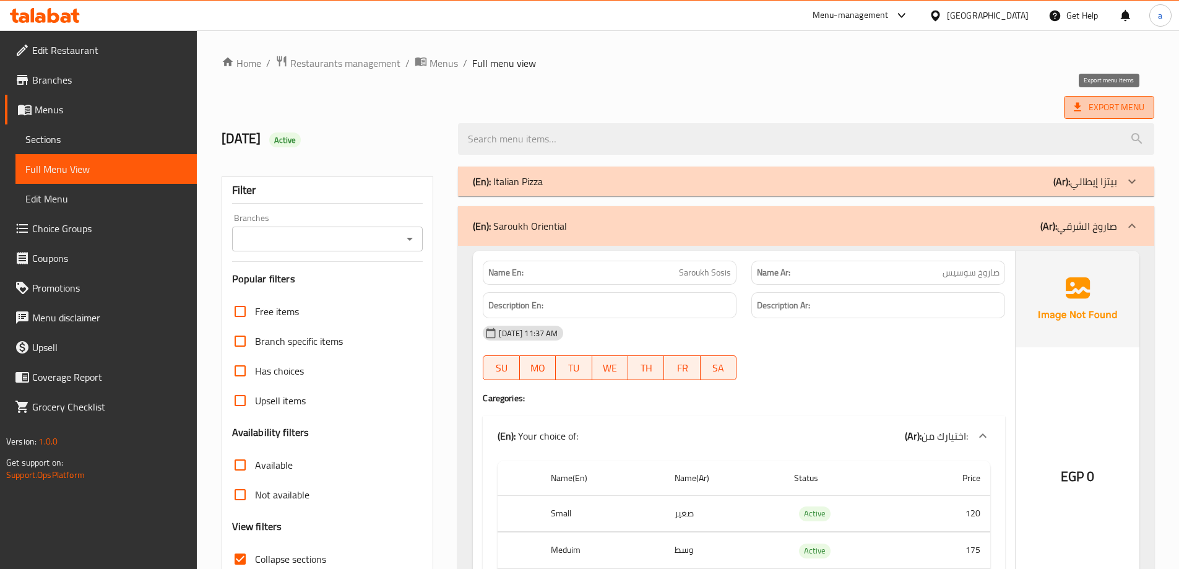
click at [1106, 106] on span "Export Menu" at bounding box center [1109, 107] width 71 height 15
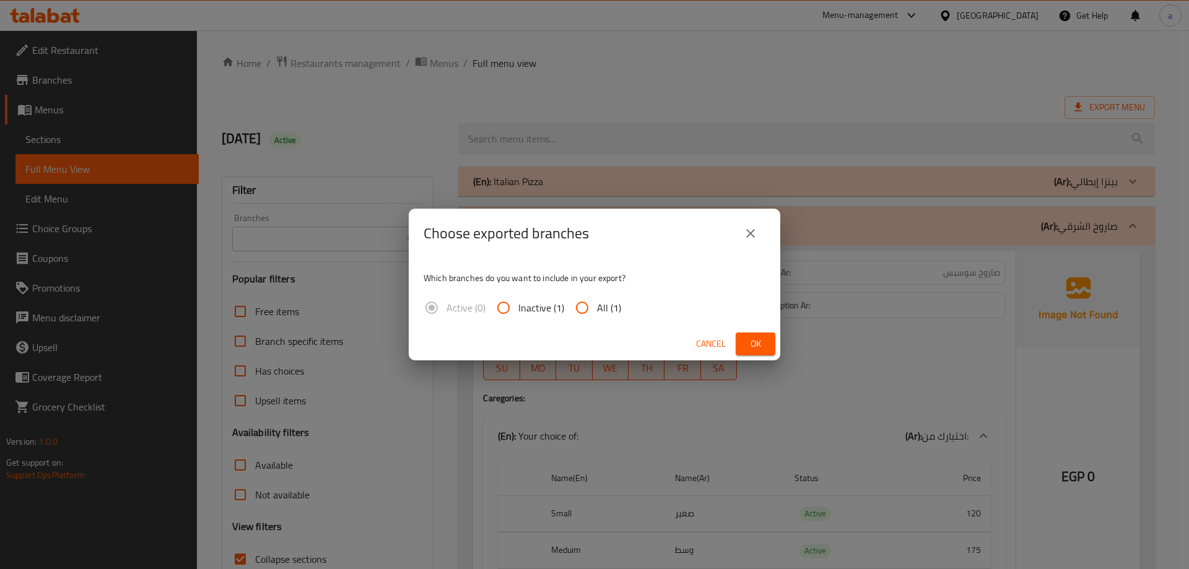
click at [602, 306] on span "All (1)" at bounding box center [609, 307] width 24 height 15
click at [597, 306] on input "All (1)" at bounding box center [582, 308] width 30 height 30
radio input "true"
click at [758, 337] on span "Ok" at bounding box center [755, 343] width 20 height 15
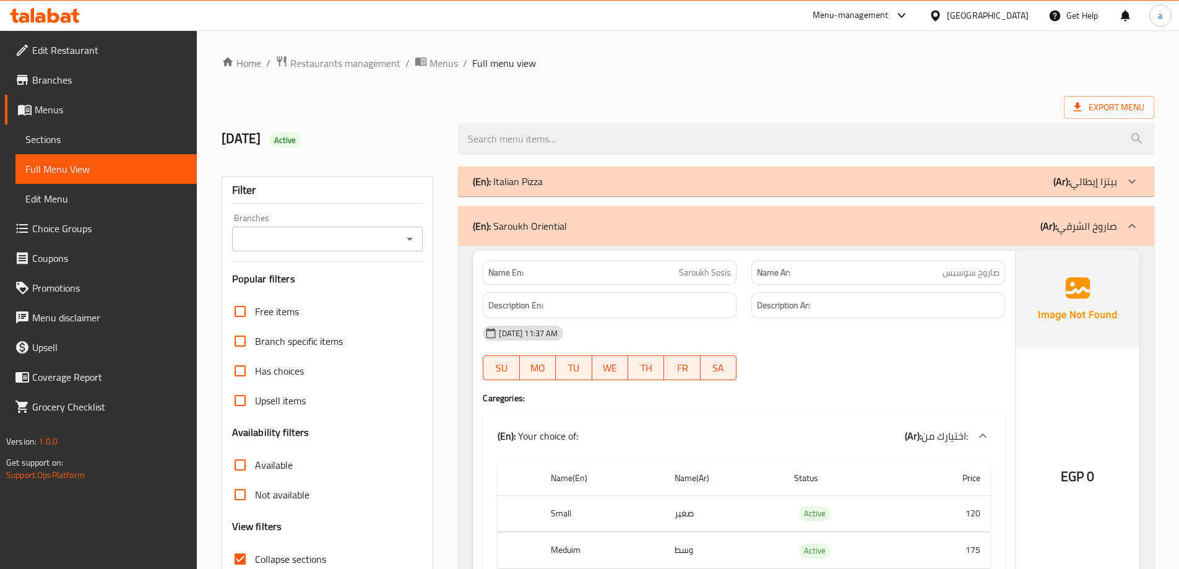
click at [598, 118] on div at bounding box center [806, 139] width 711 height 46
